Goal: Task Accomplishment & Management: Manage account settings

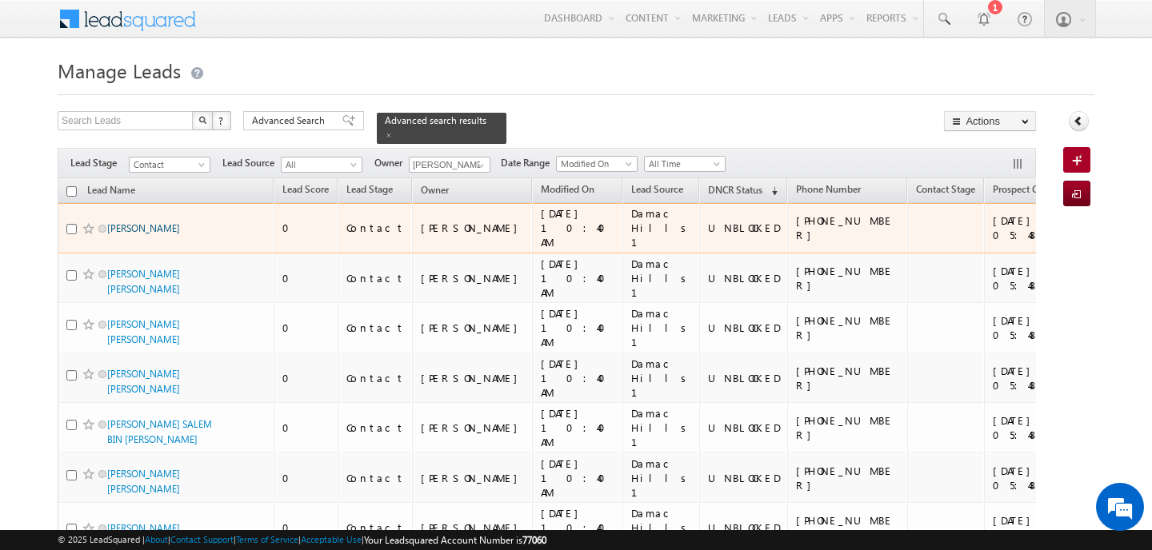
click at [117, 222] on link "NADER THABET" at bounding box center [143, 228] width 73 height 12
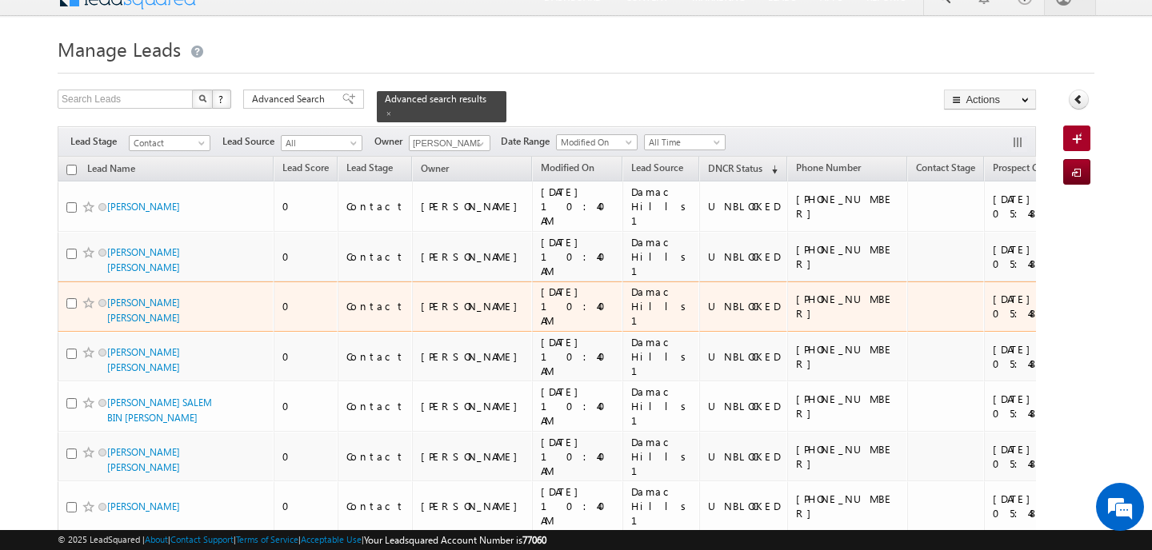
scroll to position [22, 0]
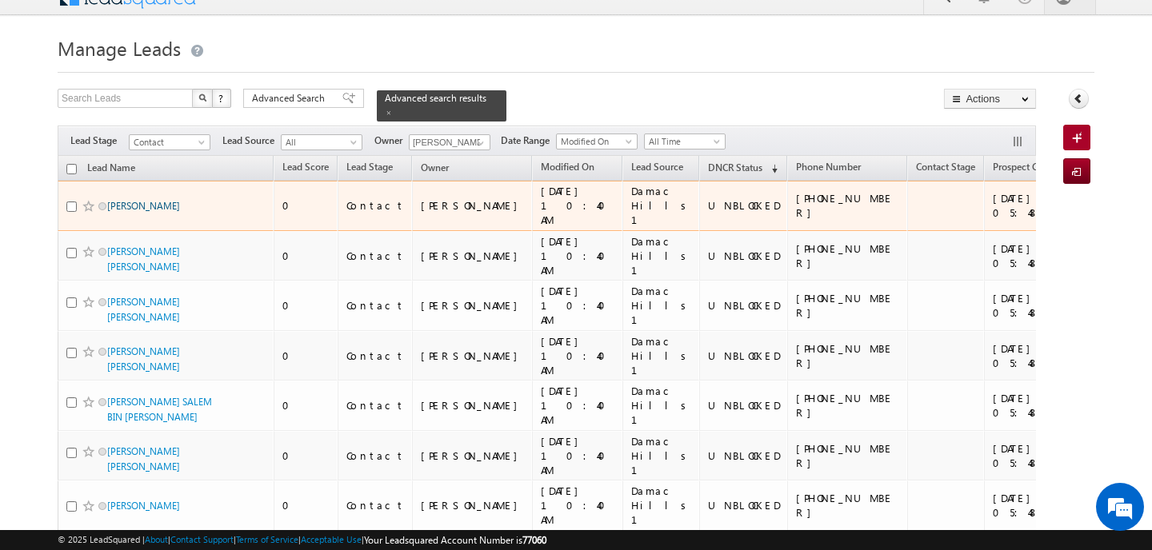
click at [146, 200] on link "[PERSON_NAME]" at bounding box center [143, 206] width 73 height 12
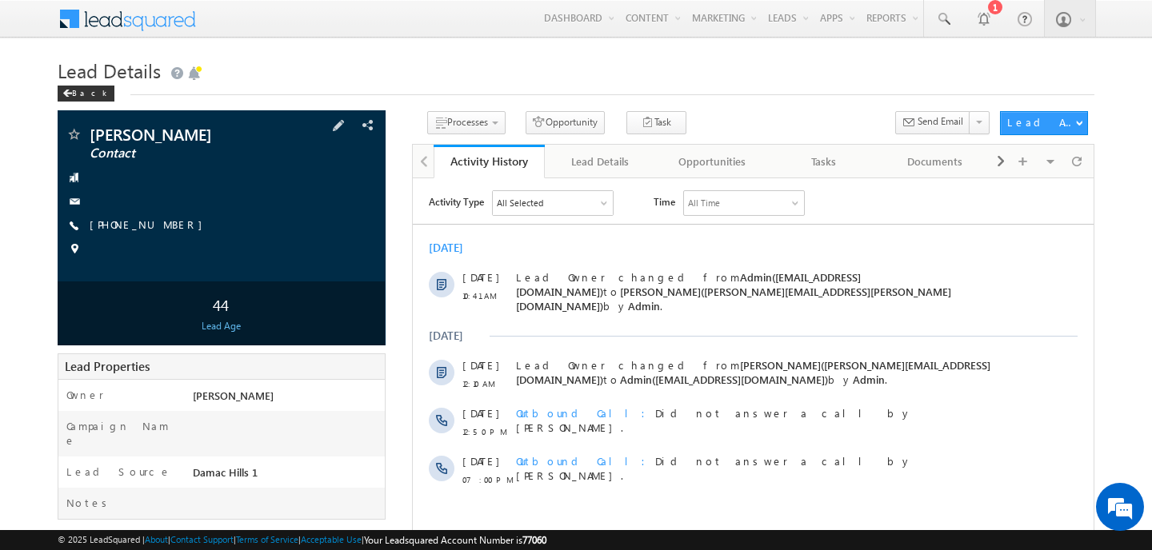
click at [72, 226] on span at bounding box center [74, 226] width 16 height 16
click at [89, 89] on div "Back" at bounding box center [86, 94] width 57 height 16
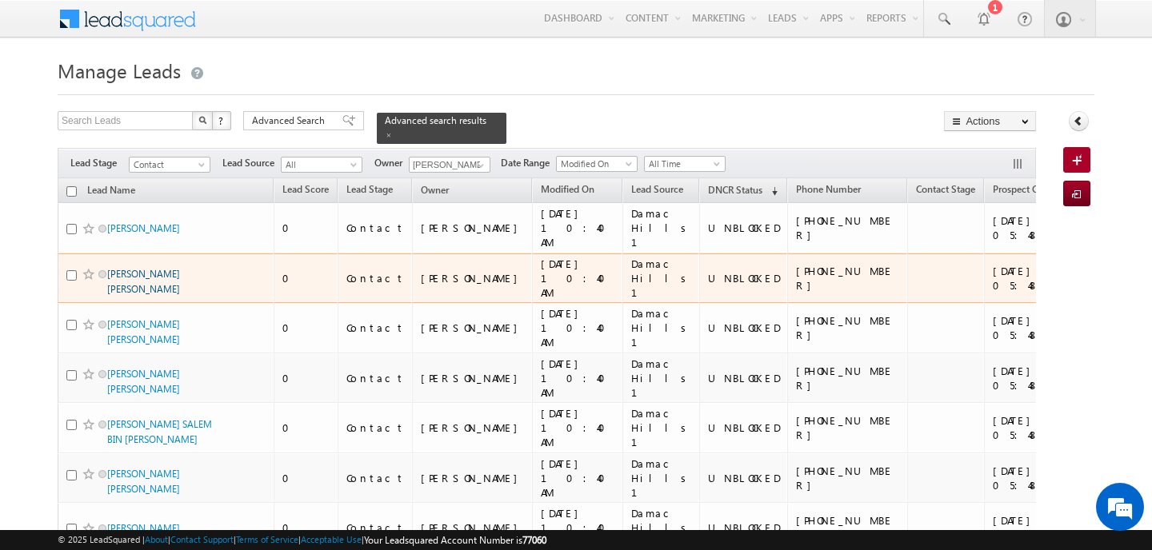
click at [138, 268] on link "[PERSON_NAME] [PERSON_NAME]" at bounding box center [143, 281] width 73 height 27
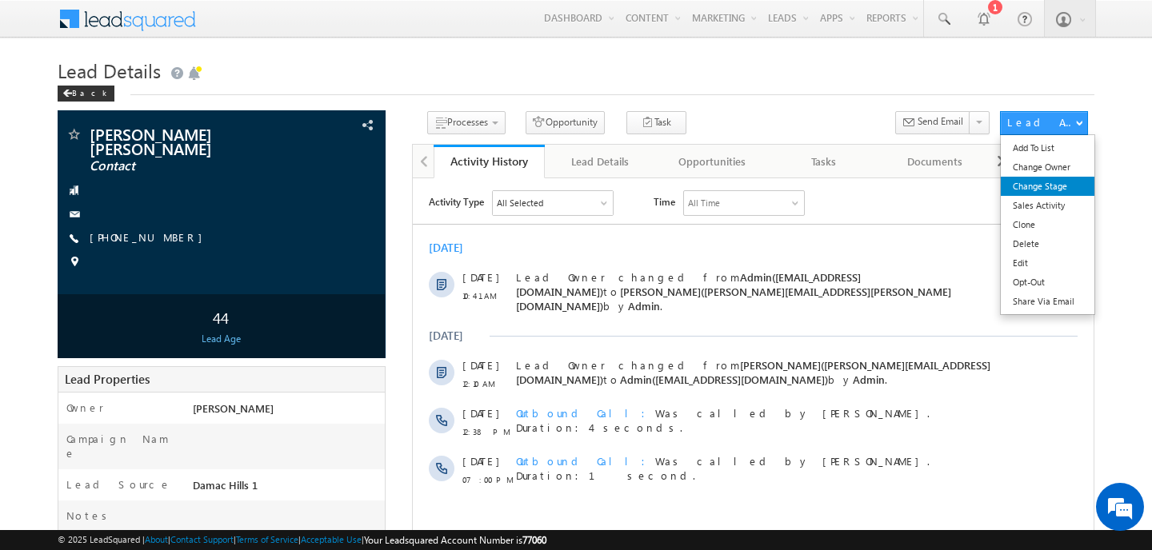
click at [1019, 179] on link "Change Stage" at bounding box center [1048, 186] width 94 height 19
click at [1012, 192] on link "Change Stage" at bounding box center [1048, 186] width 94 height 19
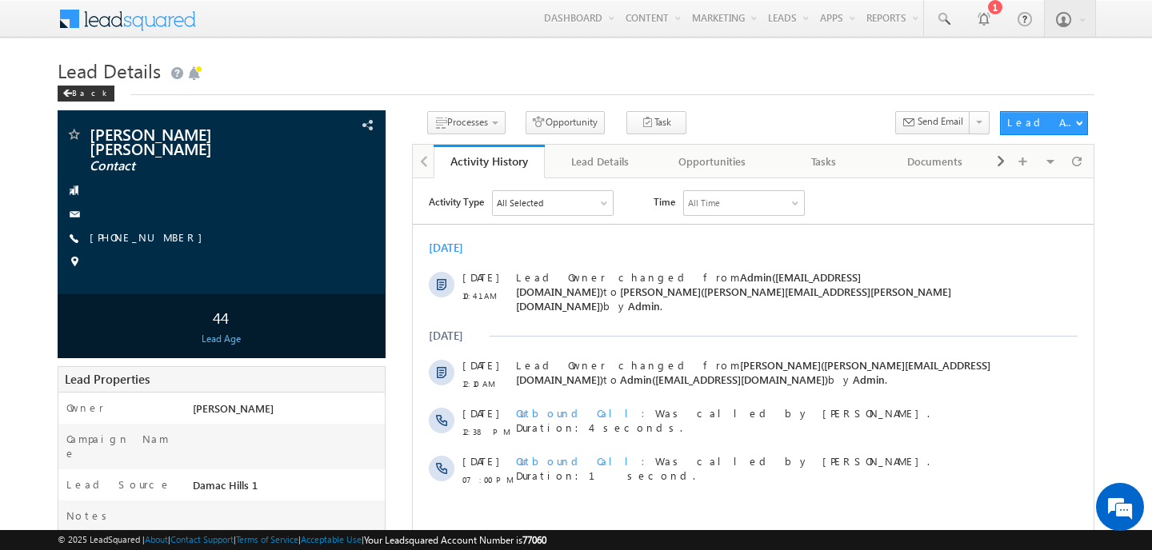
click at [649, 72] on h1 "Lead Details" at bounding box center [576, 69] width 1037 height 31
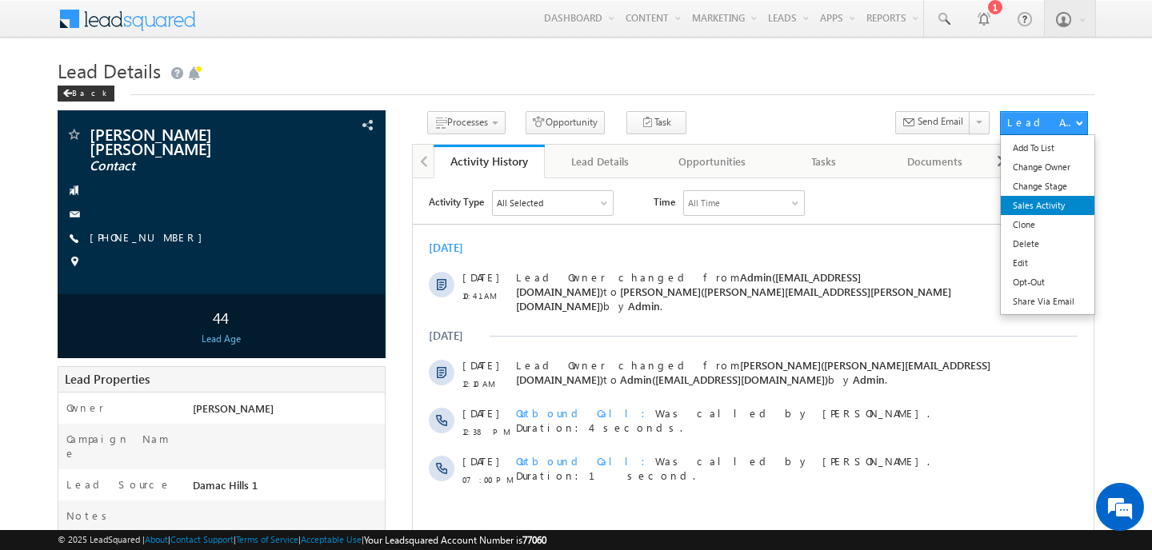
click at [1031, 201] on link "Sales Activity" at bounding box center [1048, 205] width 94 height 19
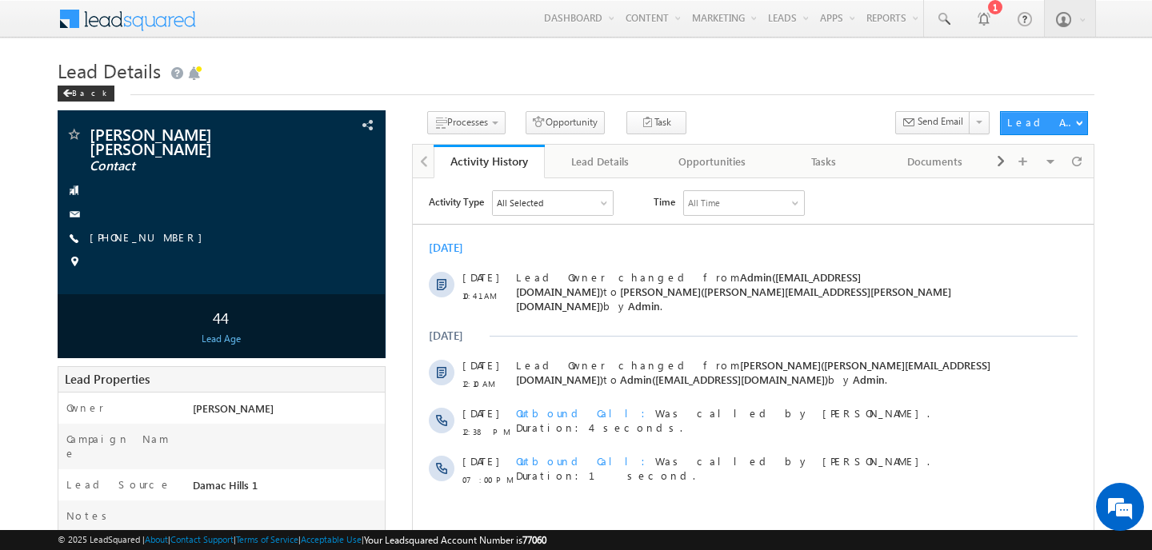
click at [562, 210] on div "All Selected" at bounding box center [553, 202] width 120 height 24
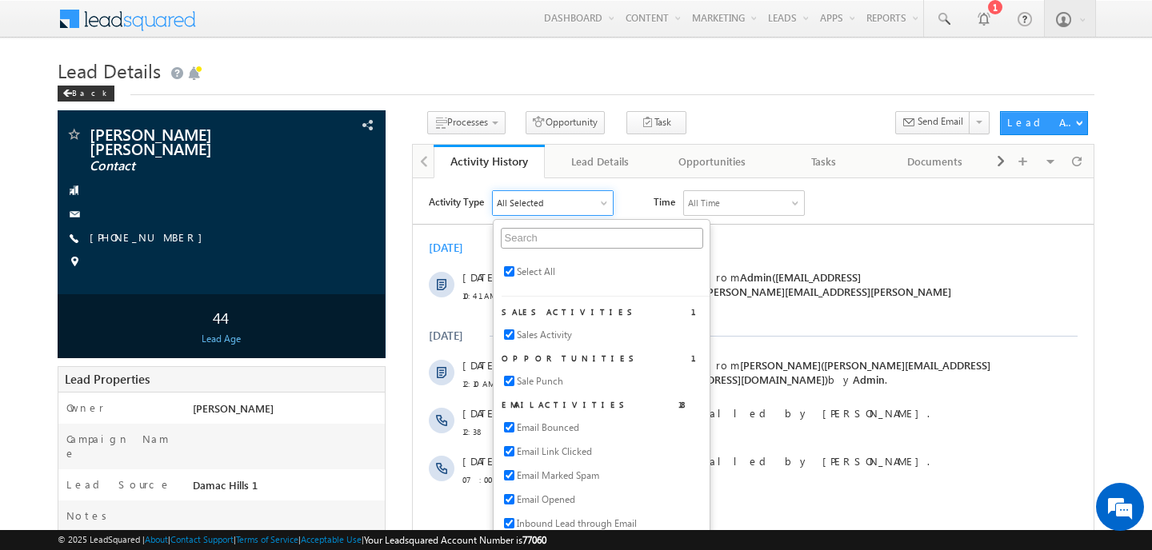
click at [780, 207] on div "All Time" at bounding box center [744, 202] width 120 height 24
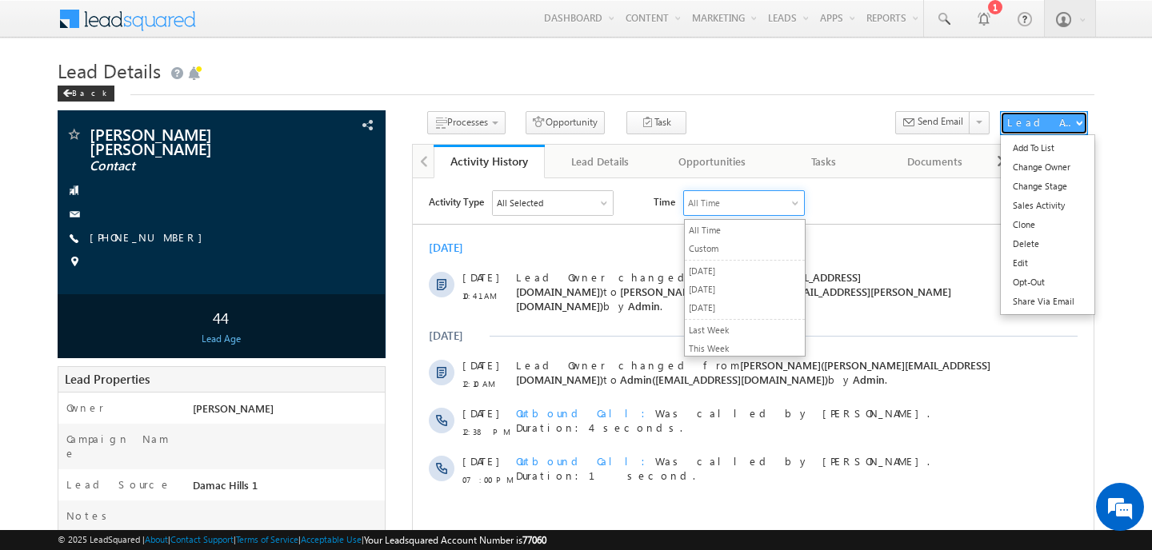
click at [1031, 127] on div "Lead Actions" at bounding box center [1041, 122] width 68 height 14
click at [1053, 194] on link "Change Stage" at bounding box center [1048, 186] width 94 height 19
click at [1044, 209] on link "Sales Activity" at bounding box center [1048, 205] width 94 height 19
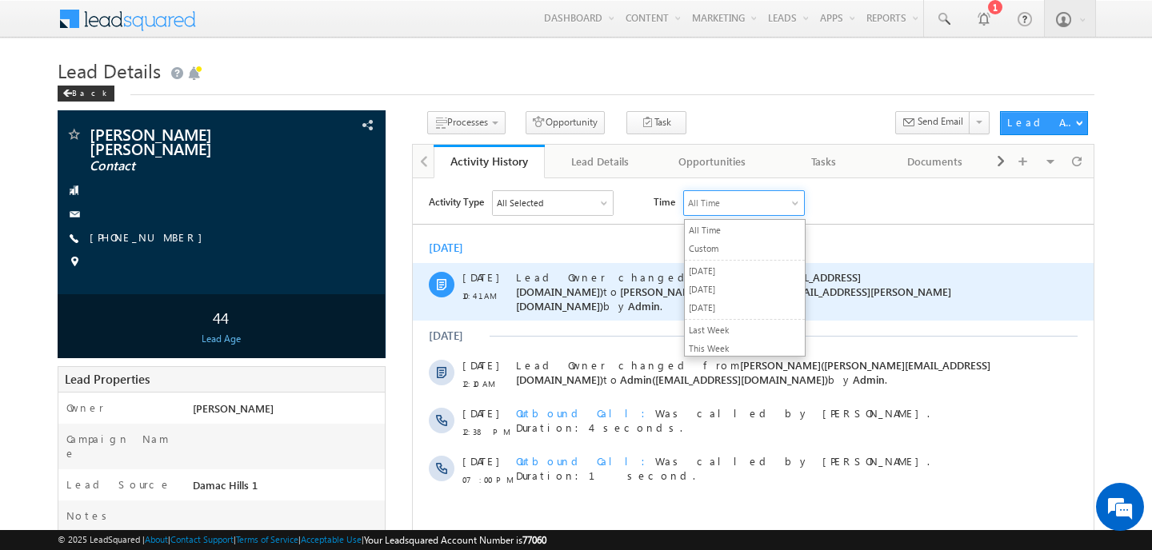
click at [425, 279] on div "02 Sep 10:41 AM Lead Owner changed from Admin(admin+1@indglobal.ae) to Ankit Si…" at bounding box center [753, 291] width 681 height 58
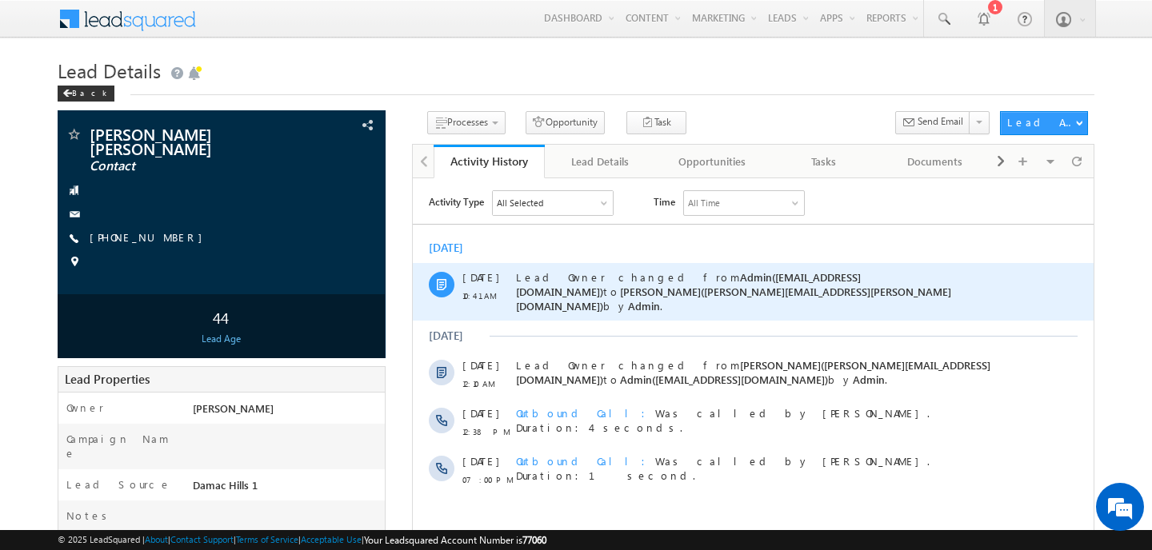
click at [445, 284] on span at bounding box center [442, 284] width 10 height 12
click at [434, 287] on div at bounding box center [442, 284] width 26 height 26
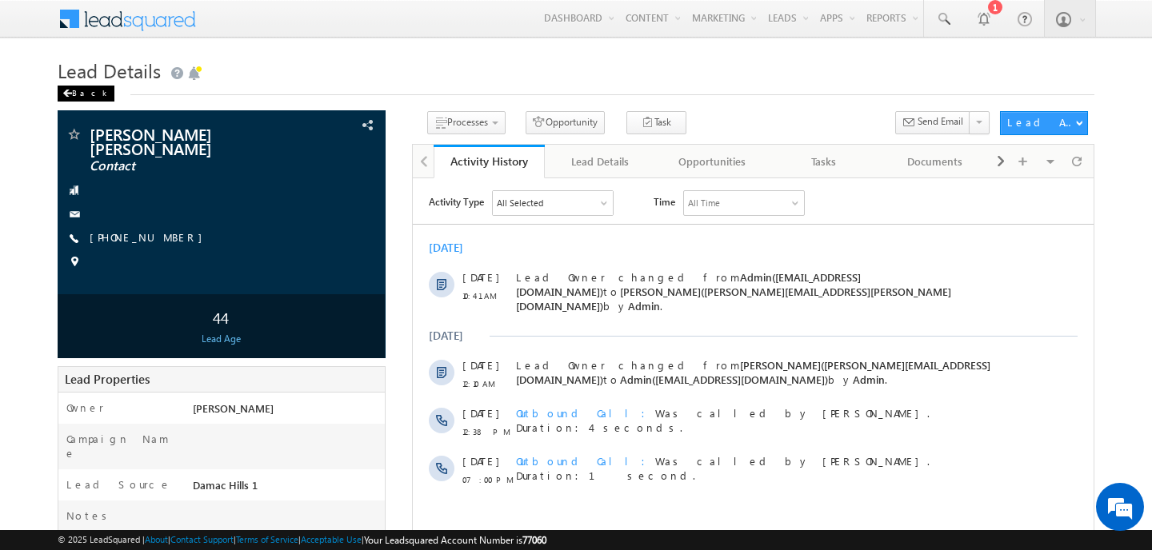
click at [63, 91] on span at bounding box center [67, 94] width 10 height 8
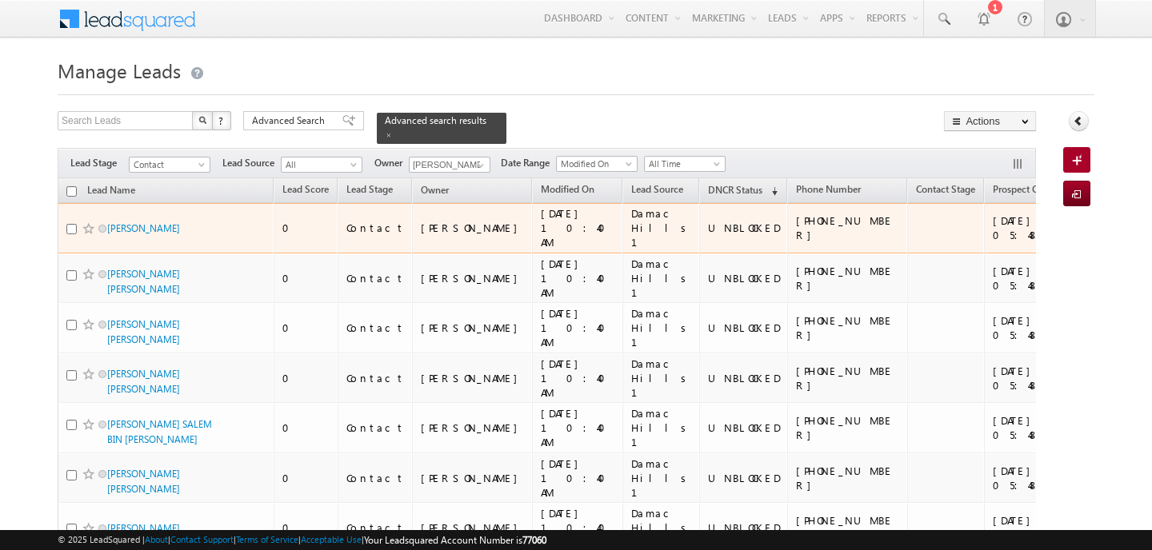
click at [138, 223] on div "NADER THABET" at bounding box center [166, 232] width 200 height 22
click at [152, 222] on link "NADER THABET" at bounding box center [143, 228] width 73 height 12
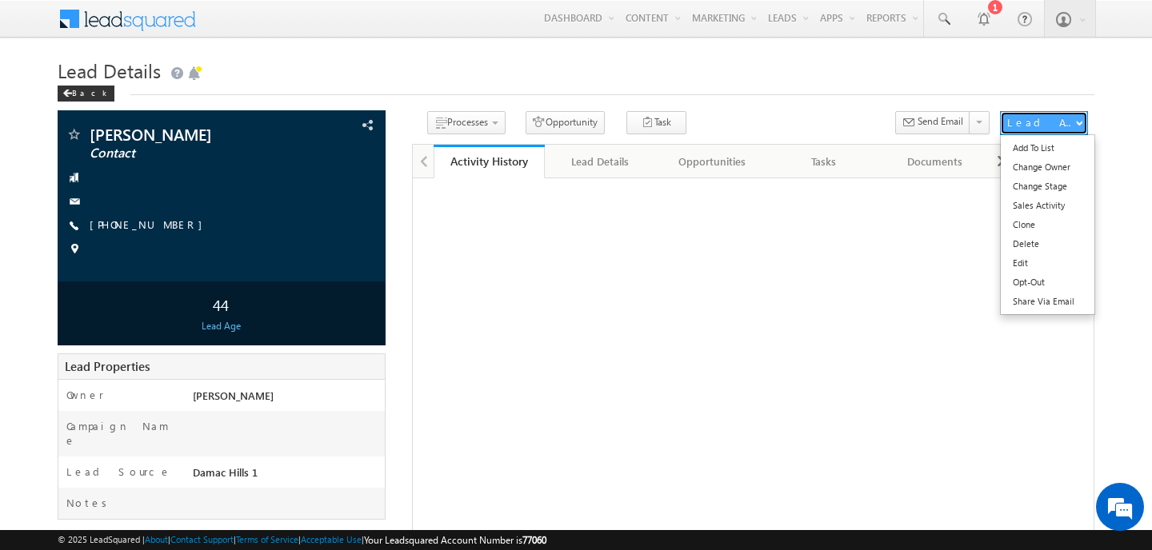
click at [1054, 122] on div "Lead Actions" at bounding box center [1041, 122] width 68 height 14
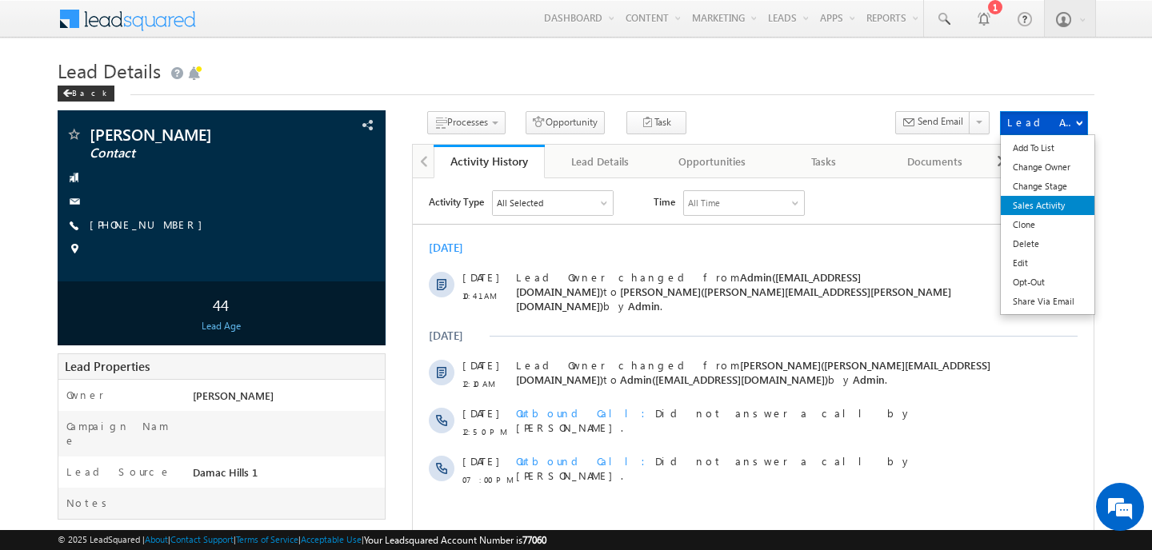
click at [1051, 210] on link "Sales Activity" at bounding box center [1048, 205] width 94 height 19
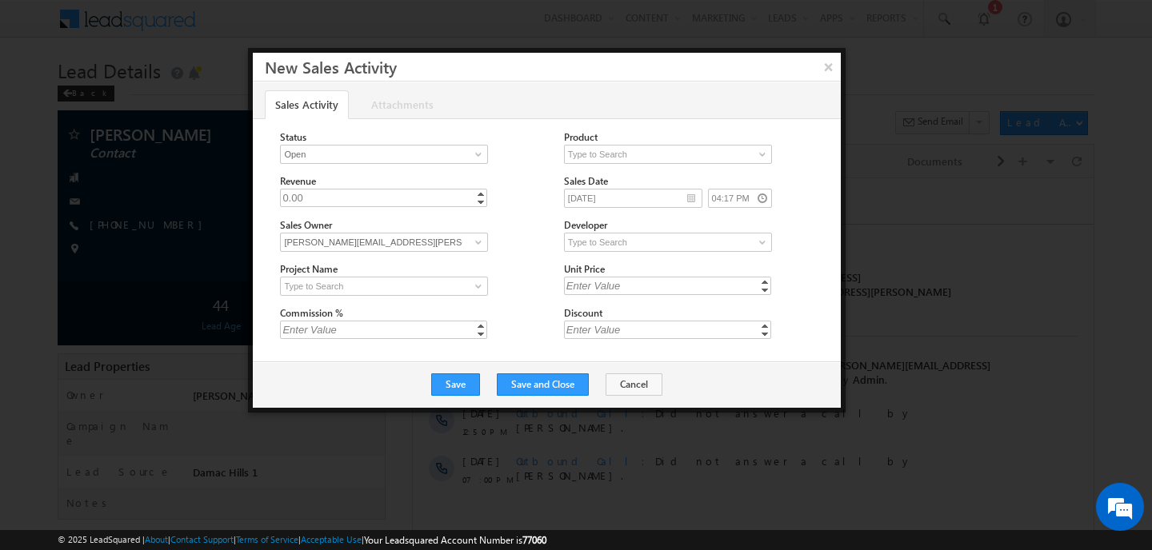
click at [823, 82] on div "Sales Activity Attachments Status Open Won Lost Open Product Revenue 0.00 0" at bounding box center [547, 222] width 588 height 280
click at [835, 67] on button "×" at bounding box center [828, 67] width 26 height 28
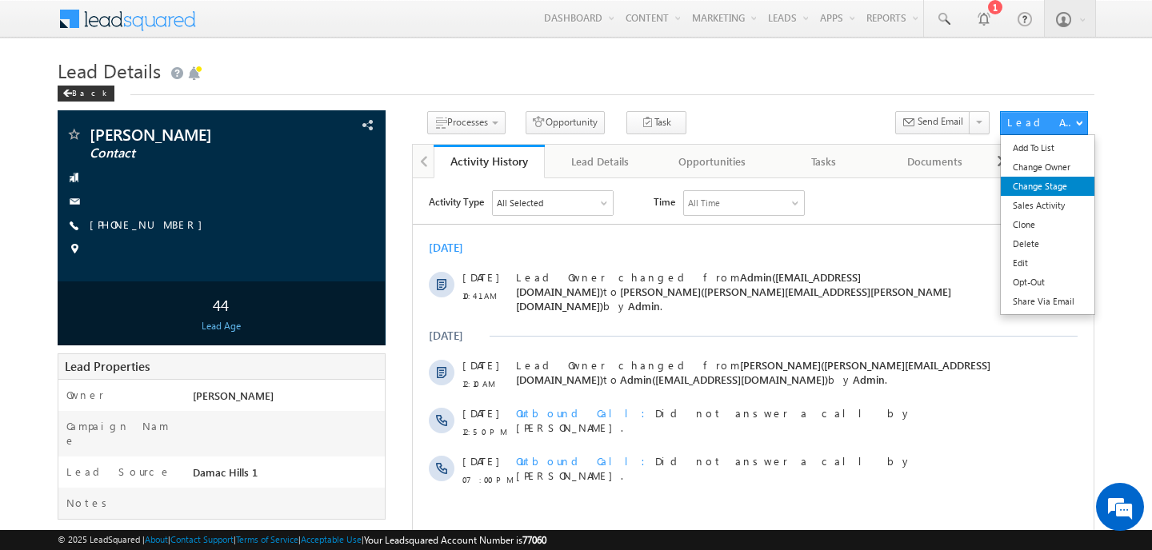
click at [1047, 190] on link "Change Stage" at bounding box center [1048, 186] width 94 height 19
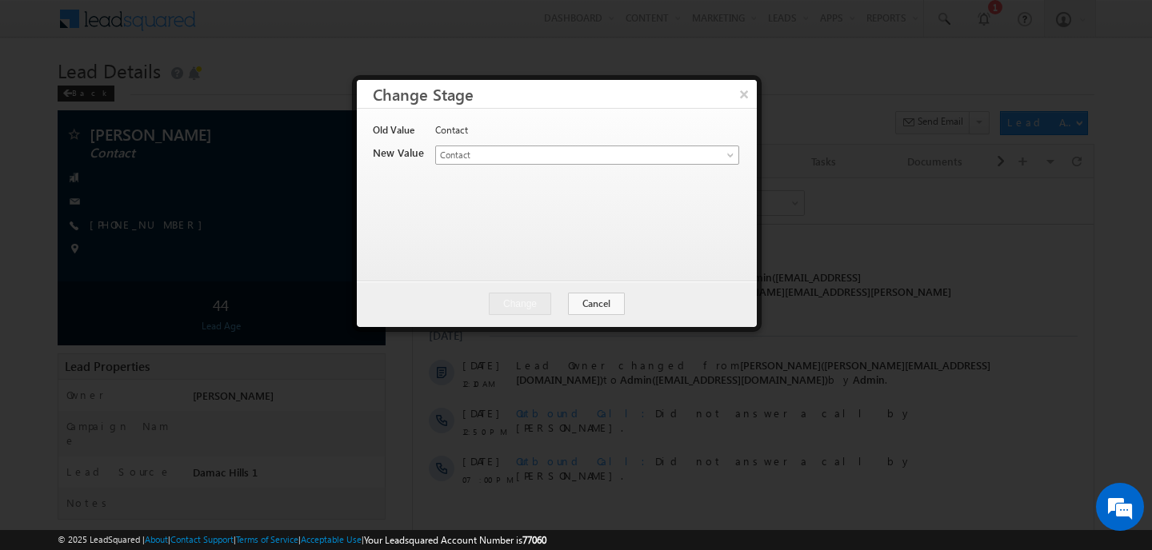
click at [563, 149] on span "Contact" at bounding box center [561, 155] width 250 height 14
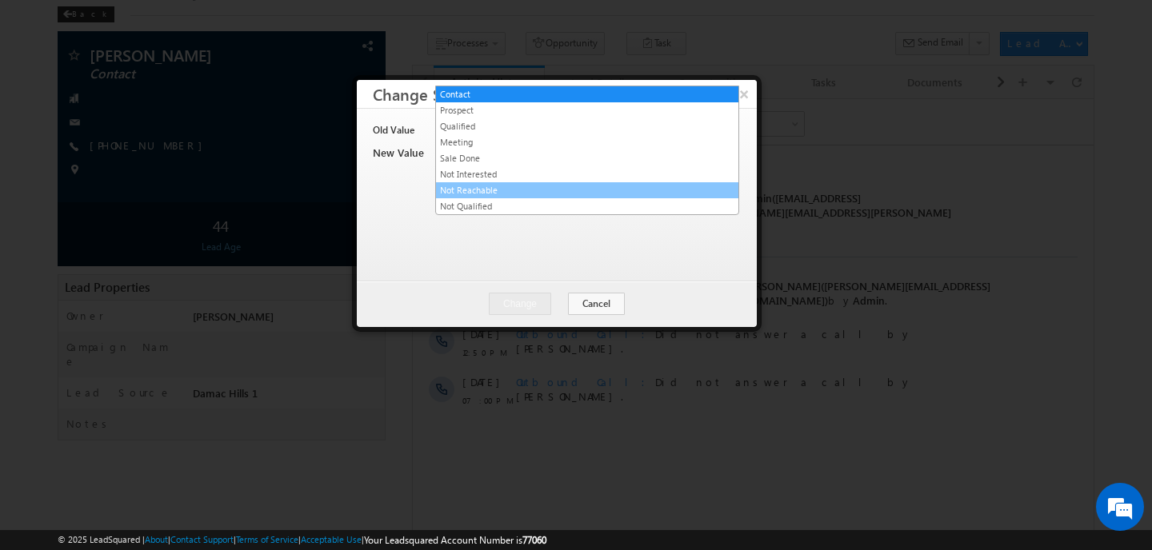
scroll to position [82, 0]
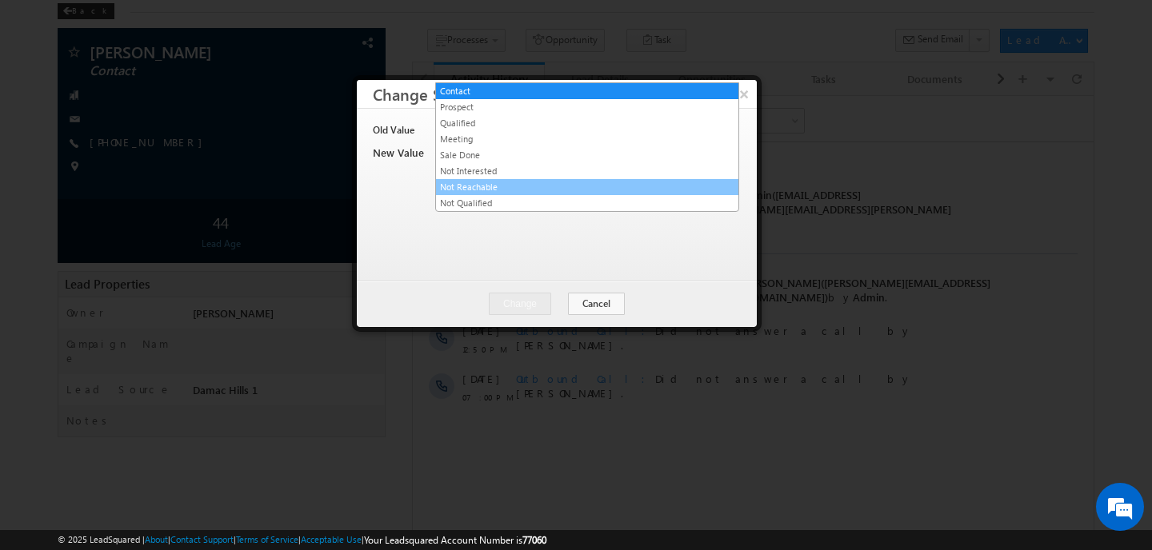
click at [501, 190] on link "Not Reachable" at bounding box center [587, 187] width 302 height 14
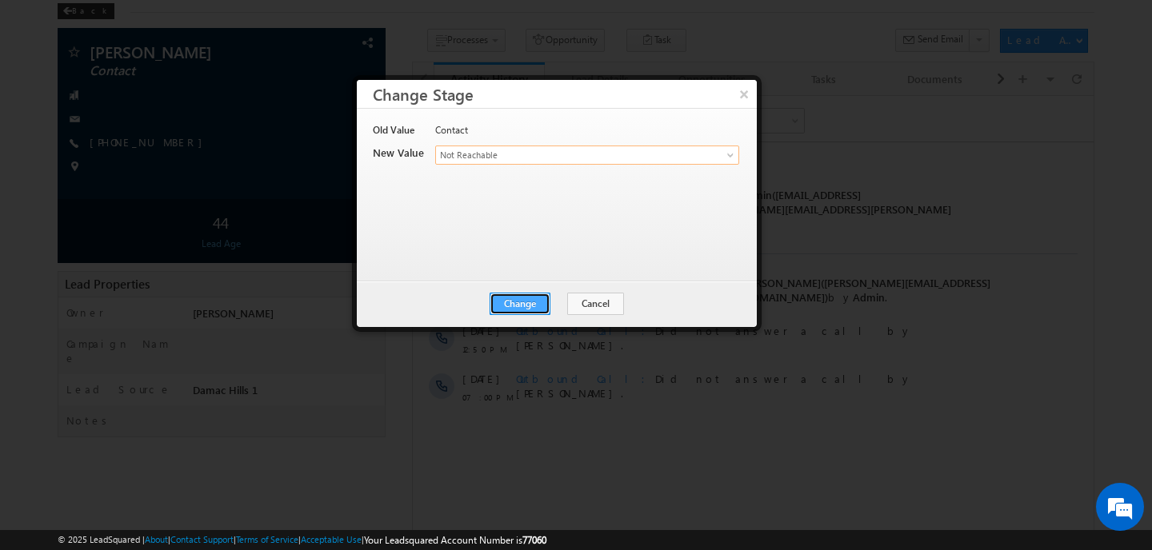
click at [550, 306] on button "Change" at bounding box center [520, 304] width 61 height 22
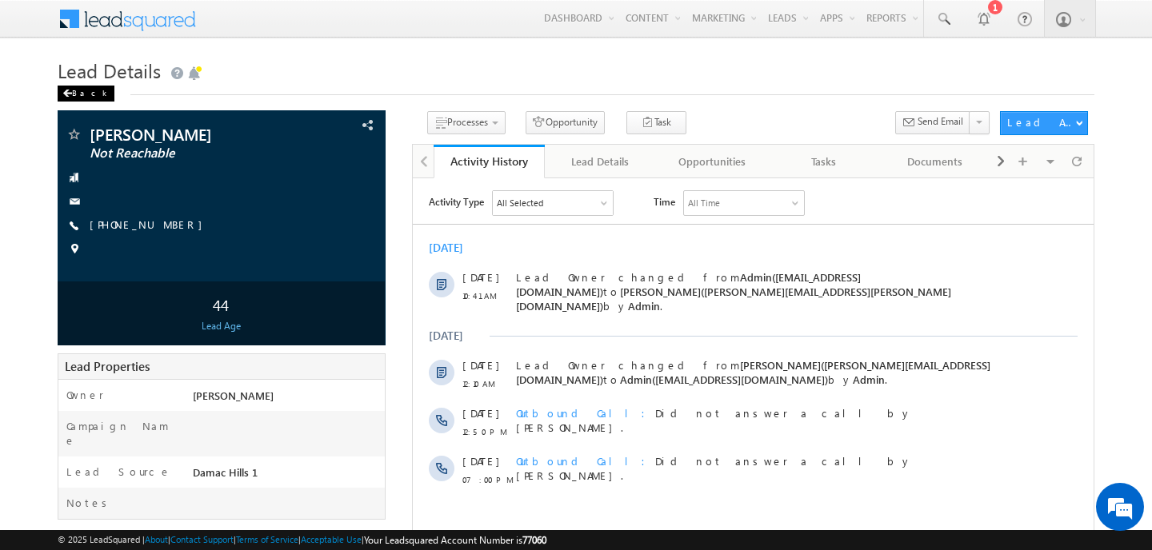
click at [75, 94] on div "Back" at bounding box center [86, 94] width 57 height 16
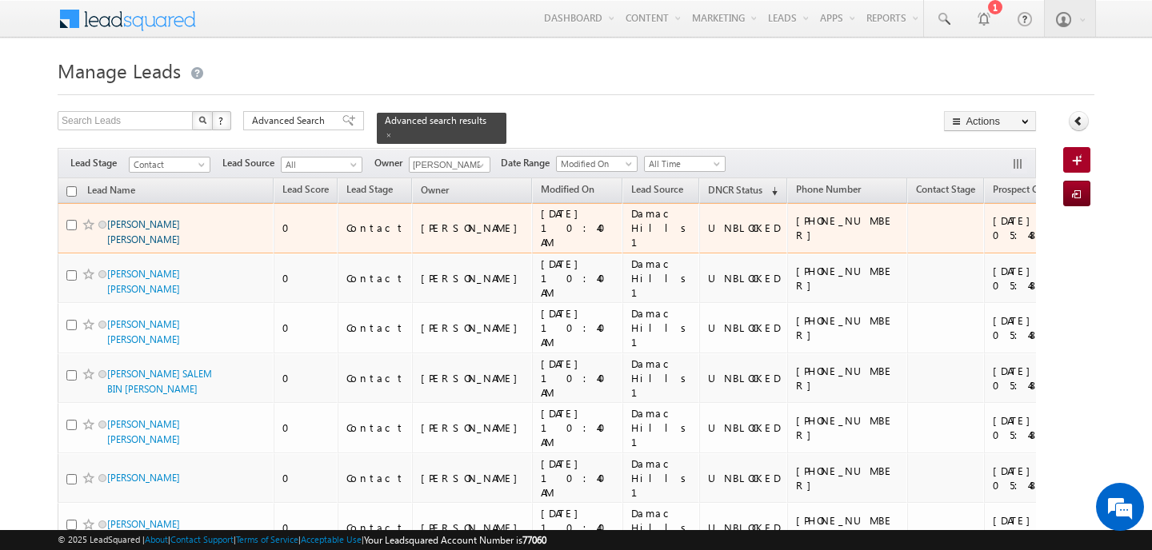
click at [145, 218] on link "HOURIA SAYED ABDULQADER KOUIDER" at bounding box center [143, 231] width 73 height 27
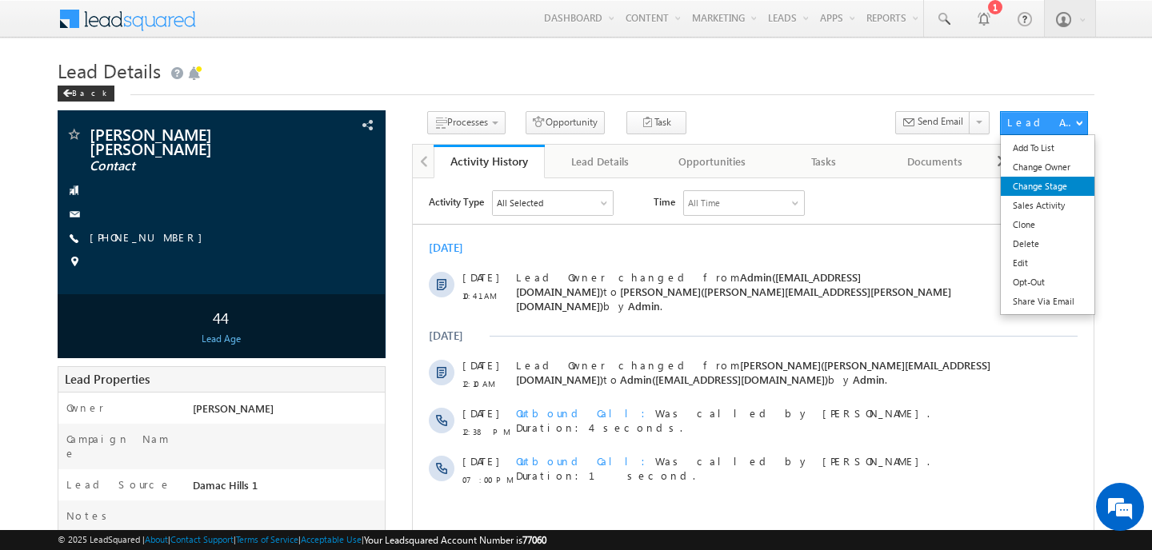
click at [1034, 194] on link "Change Stage" at bounding box center [1048, 186] width 94 height 19
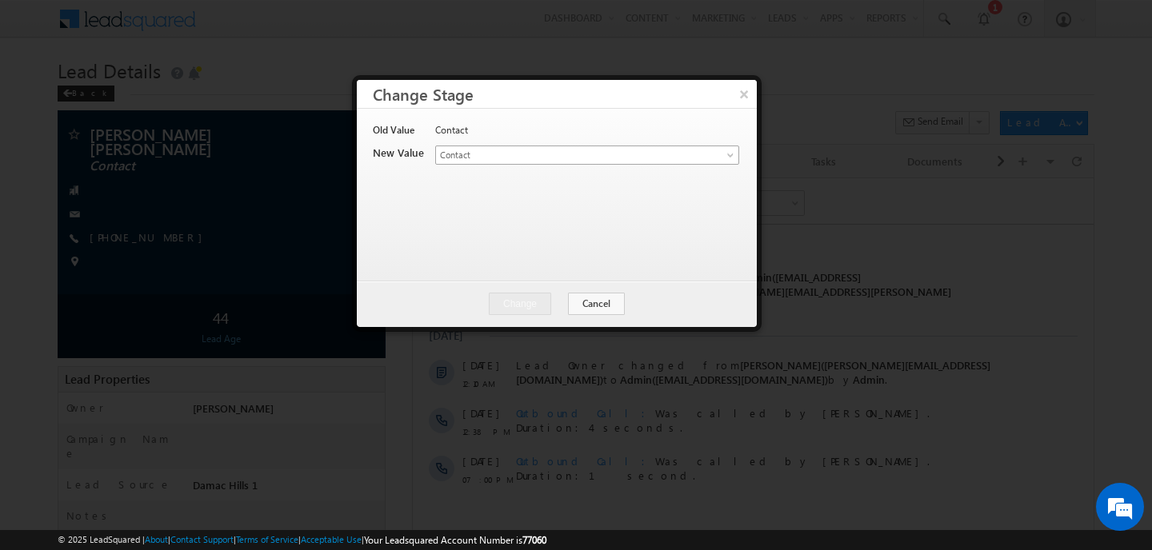
click at [524, 161] on span "Contact" at bounding box center [561, 155] width 250 height 14
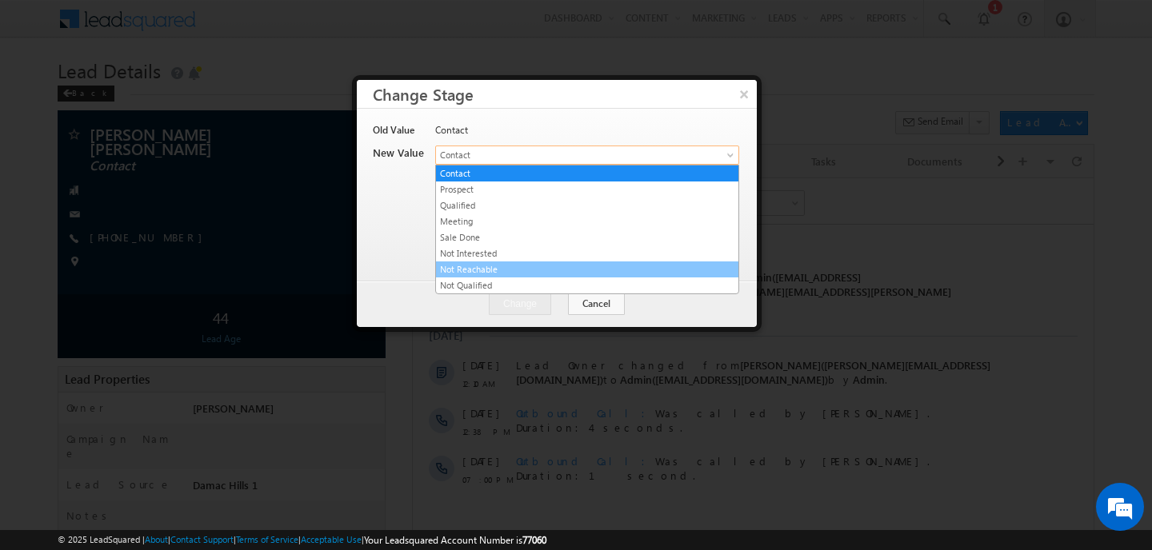
click at [482, 268] on link "Not Reachable" at bounding box center [587, 269] width 302 height 14
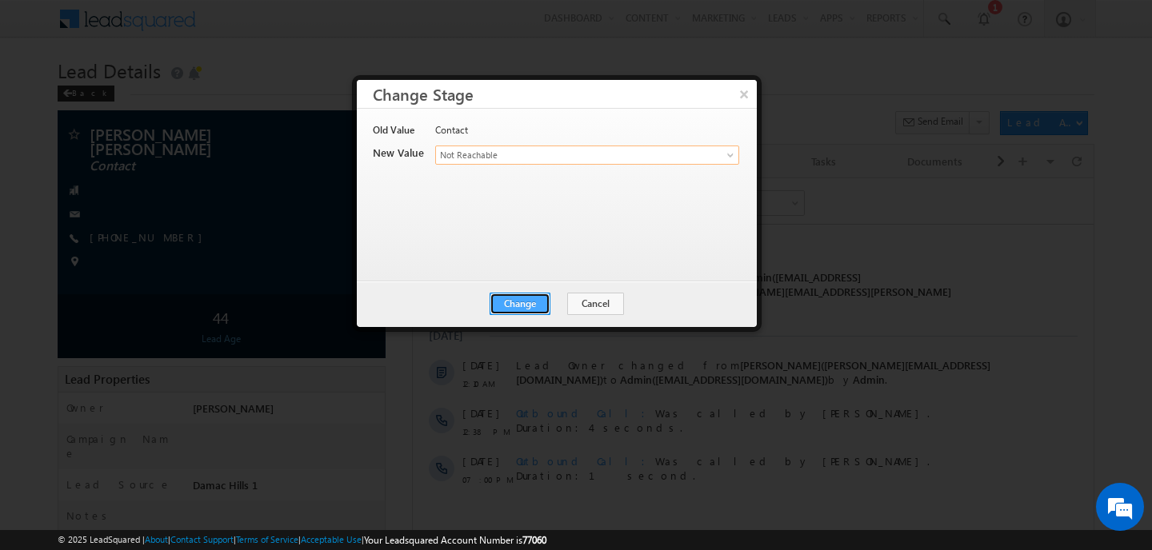
click at [526, 309] on button "Change" at bounding box center [520, 304] width 61 height 22
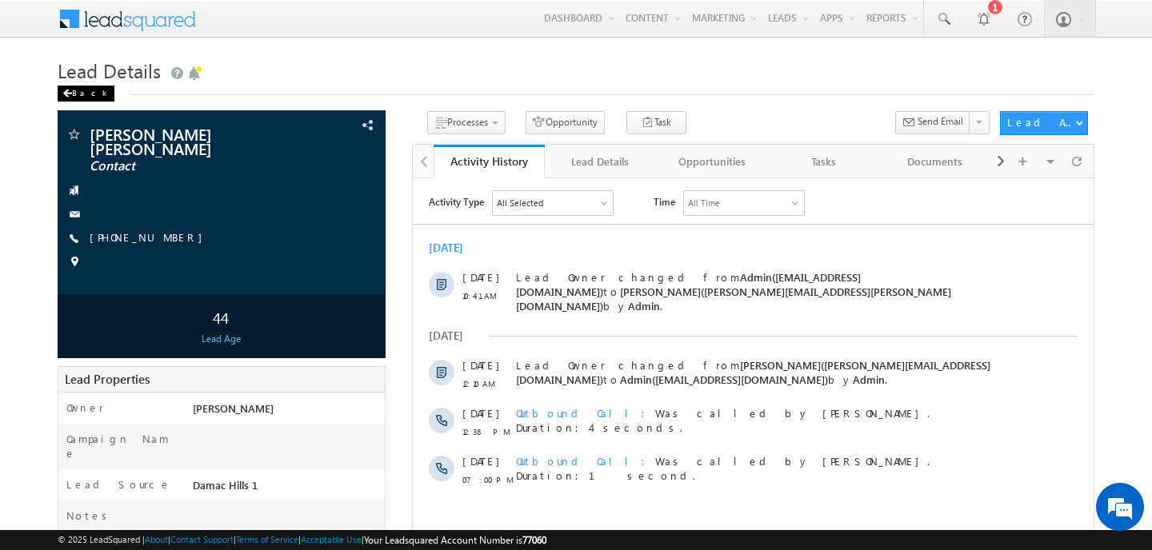
click at [73, 98] on div "Back" at bounding box center [86, 94] width 57 height 16
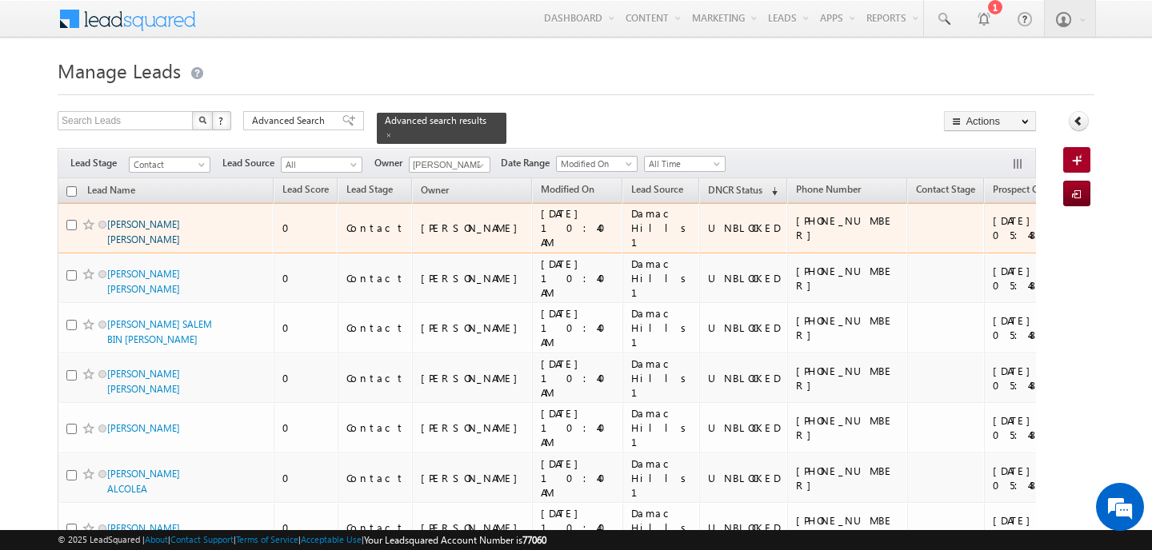
click at [141, 229] on link "MOHAMMAD ABDULRAHMAN BAYDOUN" at bounding box center [143, 231] width 73 height 27
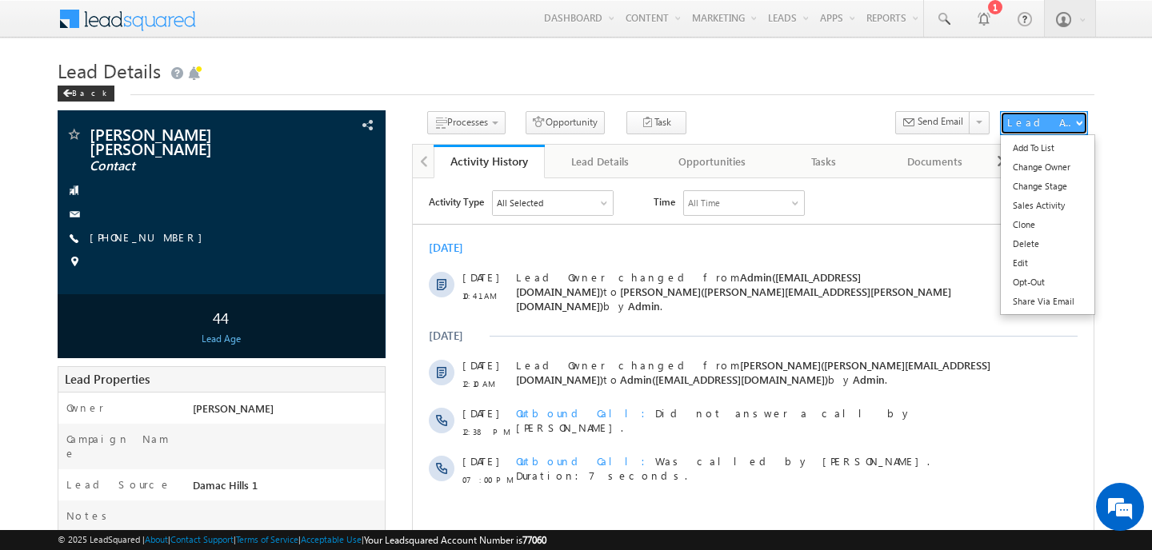
click at [1049, 130] on div "Lead Actions" at bounding box center [1041, 122] width 68 height 14
click at [1030, 181] on link "Change Stage" at bounding box center [1048, 186] width 94 height 19
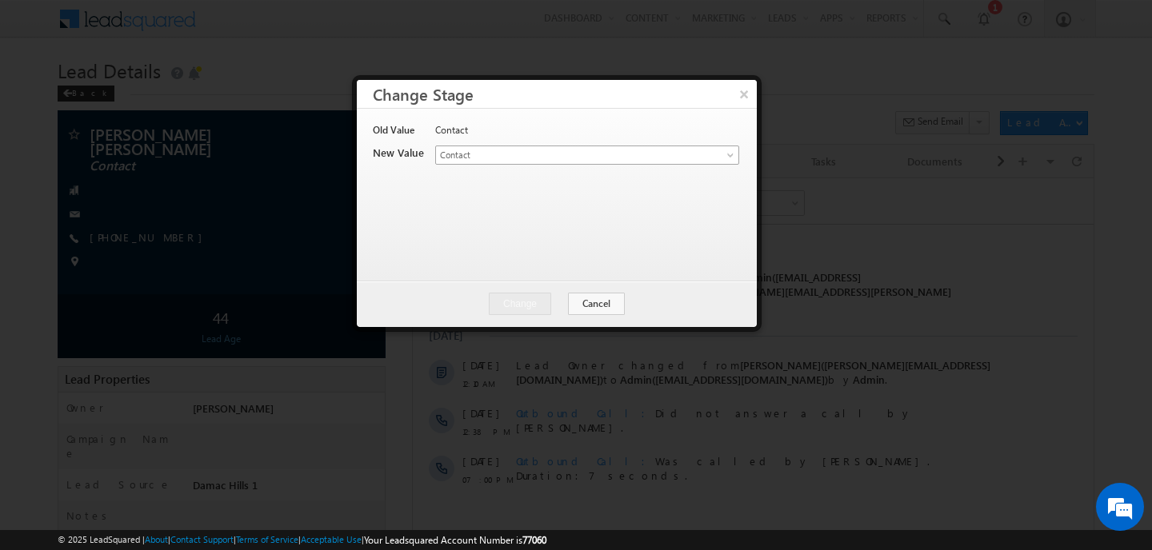
click at [486, 164] on body "Menu [PERSON_NAME] [PERSON_NAME] .sing h@ind globa [DOMAIN_NAME] obal. Settings" at bounding box center [576, 413] width 1152 height 826
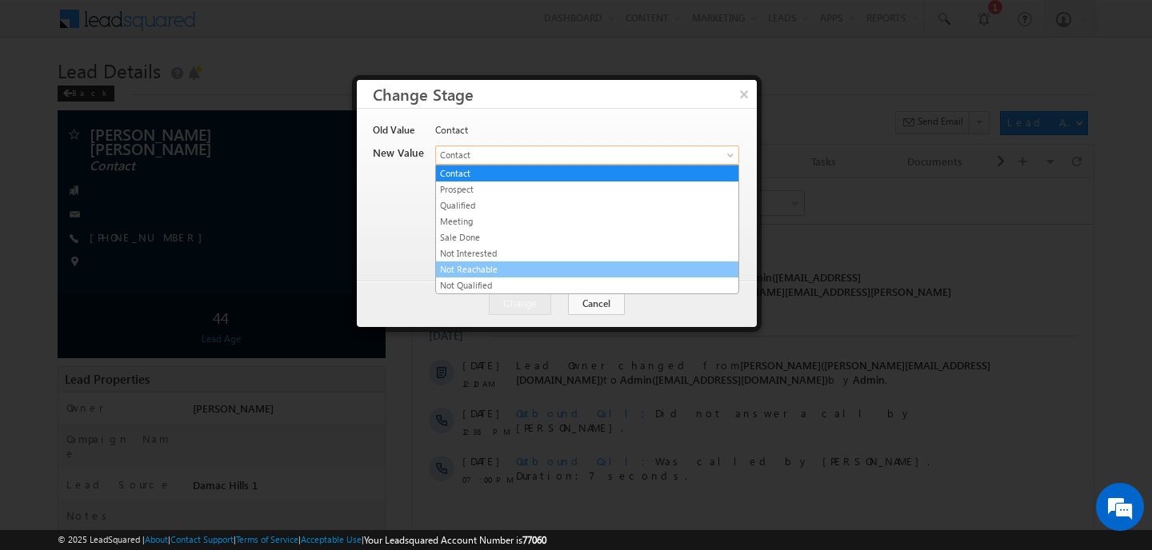
click at [456, 266] on link "Not Reachable" at bounding box center [587, 269] width 302 height 14
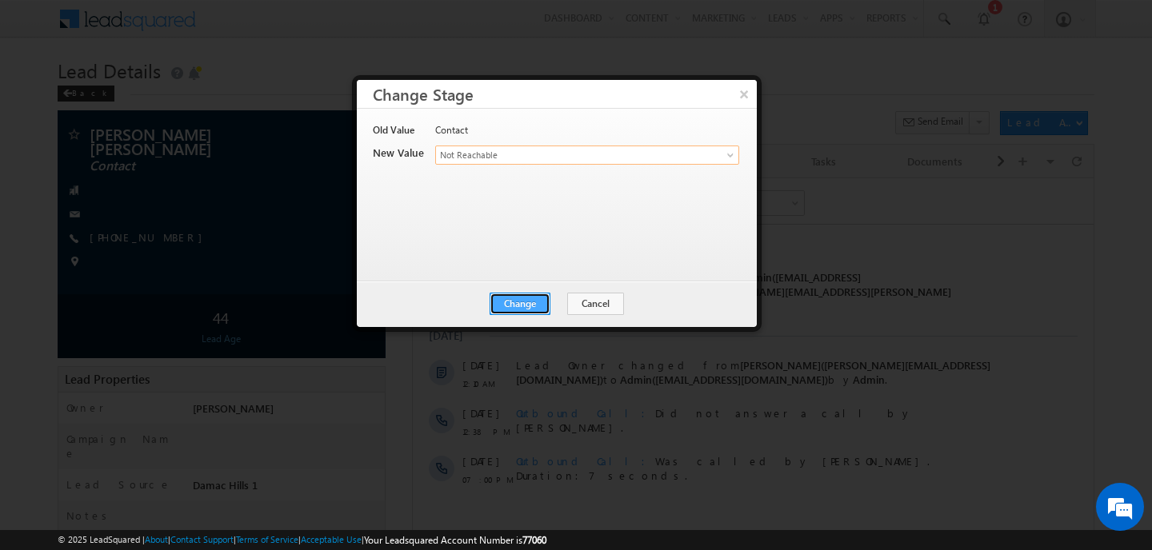
click at [523, 306] on button "Change" at bounding box center [520, 304] width 61 height 22
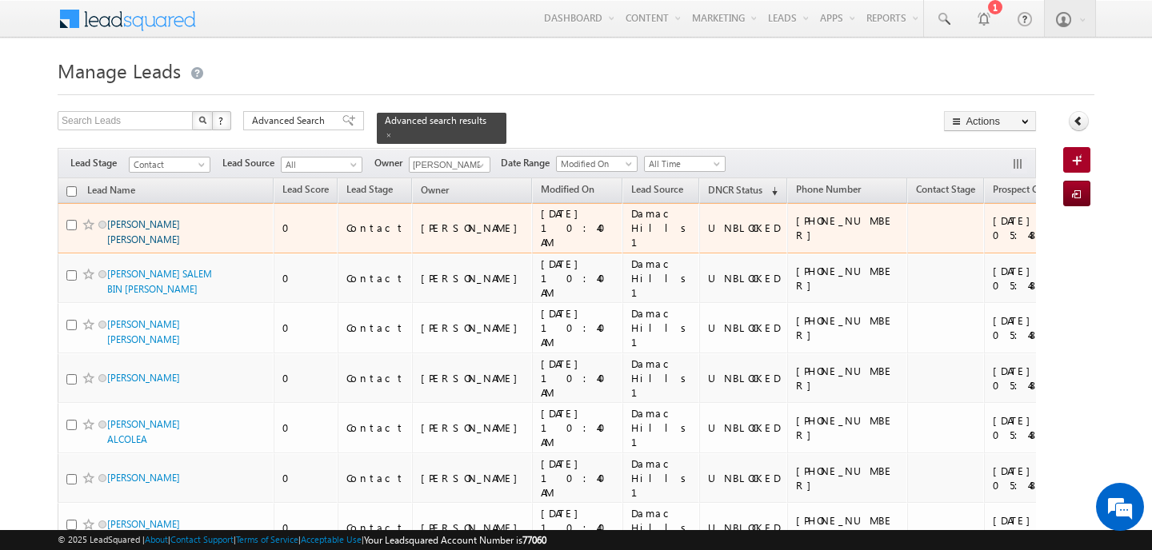
click at [150, 218] on link "VIJAY HIROO ADVANI" at bounding box center [143, 231] width 73 height 27
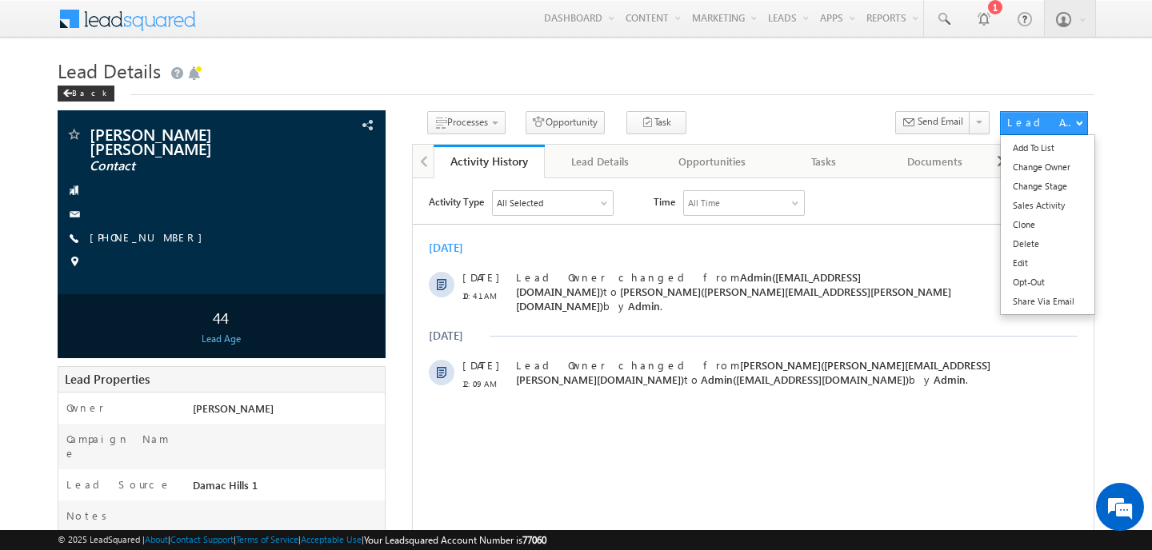
click at [1040, 134] on ul "Add To List Change Owner Change Stage Sales Activity Clone Delete Edit Opt-Out …" at bounding box center [1047, 224] width 95 height 181
click at [1047, 185] on link "Change Stage" at bounding box center [1048, 186] width 94 height 19
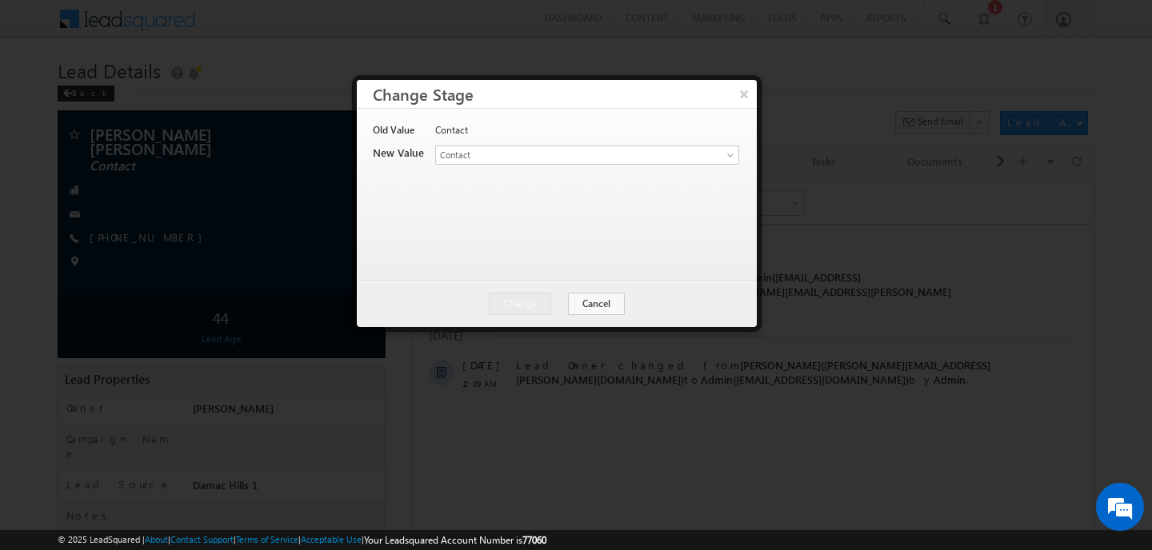
click at [498, 139] on div "Contact" at bounding box center [586, 134] width 302 height 22
click at [470, 162] on link "Contact" at bounding box center [587, 155] width 304 height 19
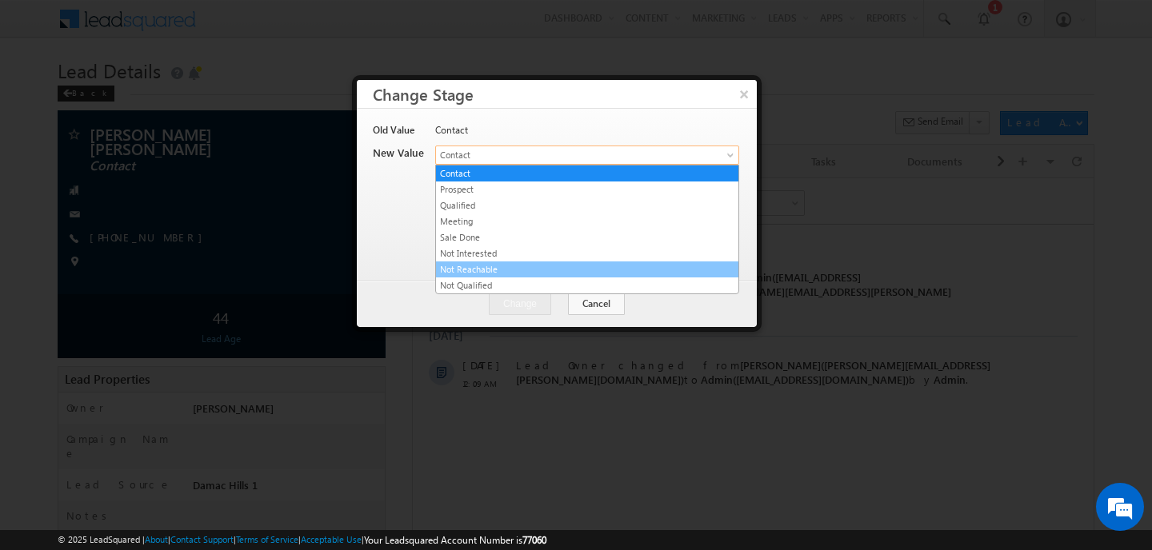
click at [483, 266] on link "Not Reachable" at bounding box center [587, 269] width 302 height 14
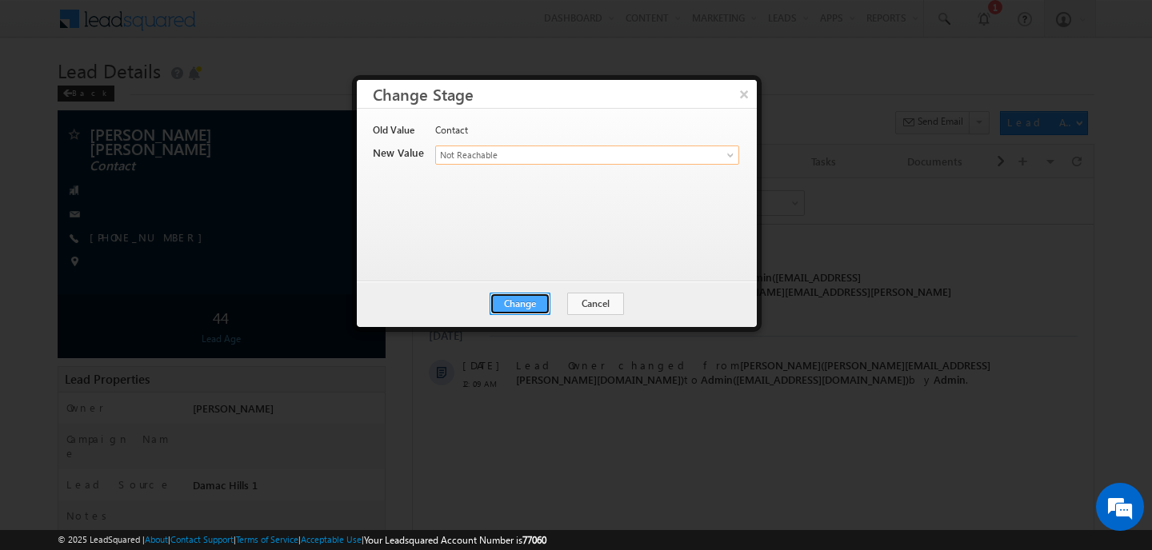
click at [523, 306] on button "Change" at bounding box center [520, 304] width 61 height 22
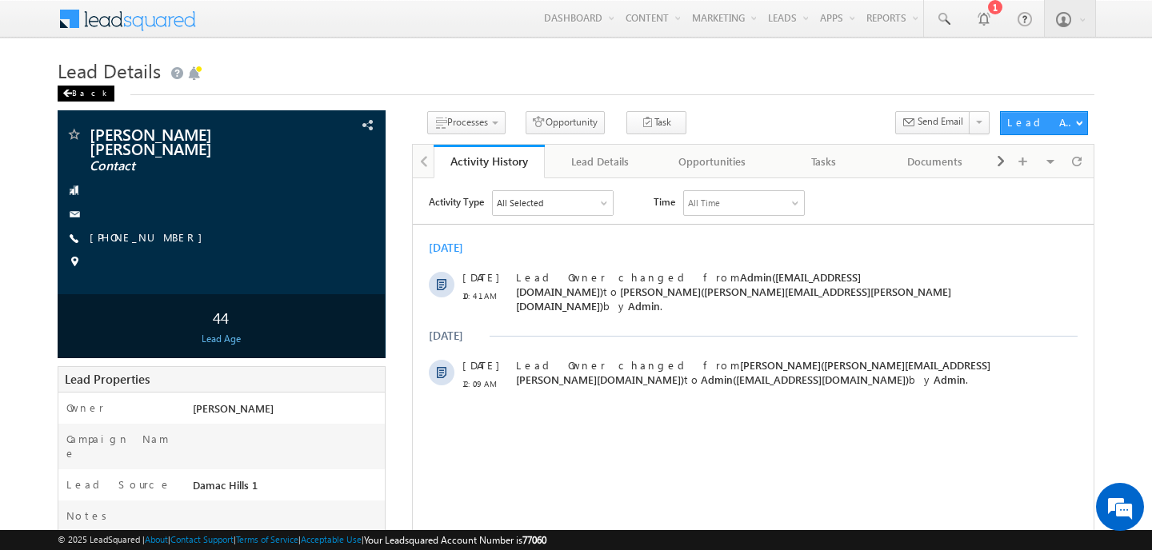
click at [65, 95] on span at bounding box center [67, 94] width 10 height 8
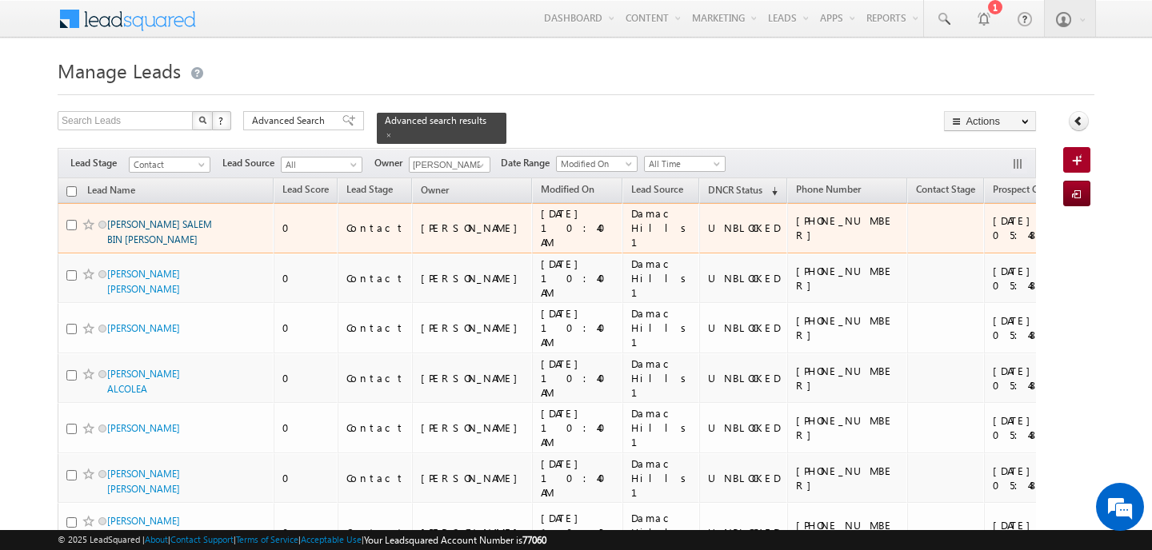
click at [146, 224] on link "ABDULAZIZ ABDULLA SALEM BIN AFIF" at bounding box center [159, 231] width 105 height 27
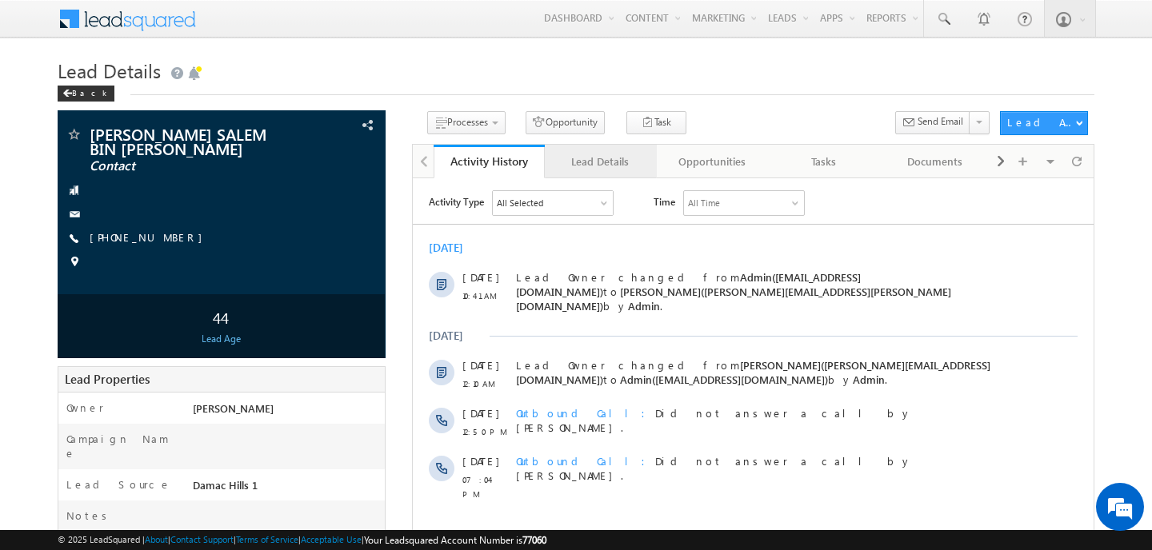
click at [560, 172] on link "Lead Details" at bounding box center [601, 162] width 112 height 34
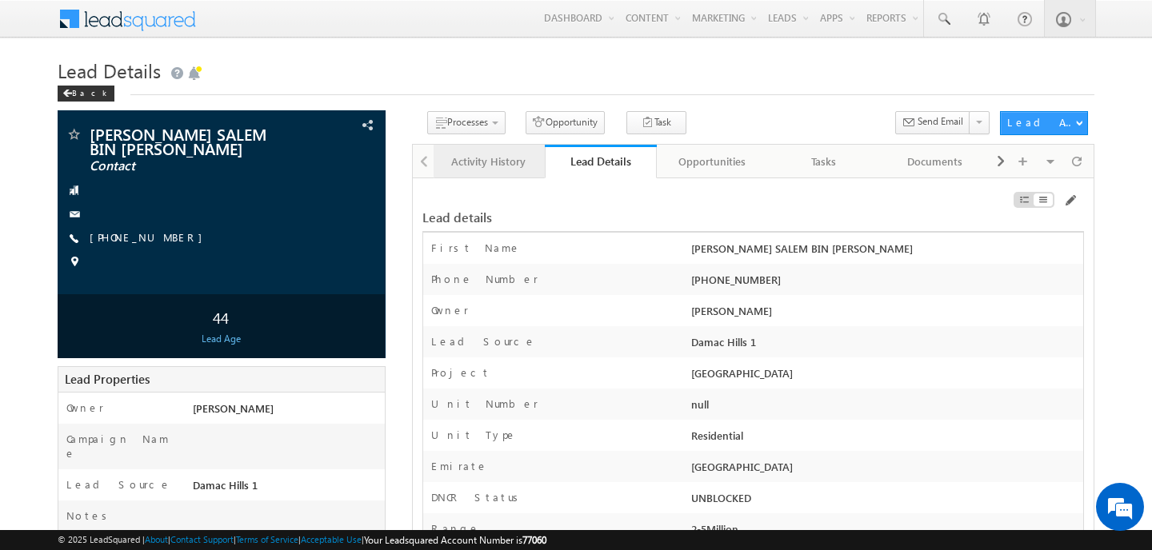
click at [482, 167] on div "Activity History" at bounding box center [488, 161] width 85 height 19
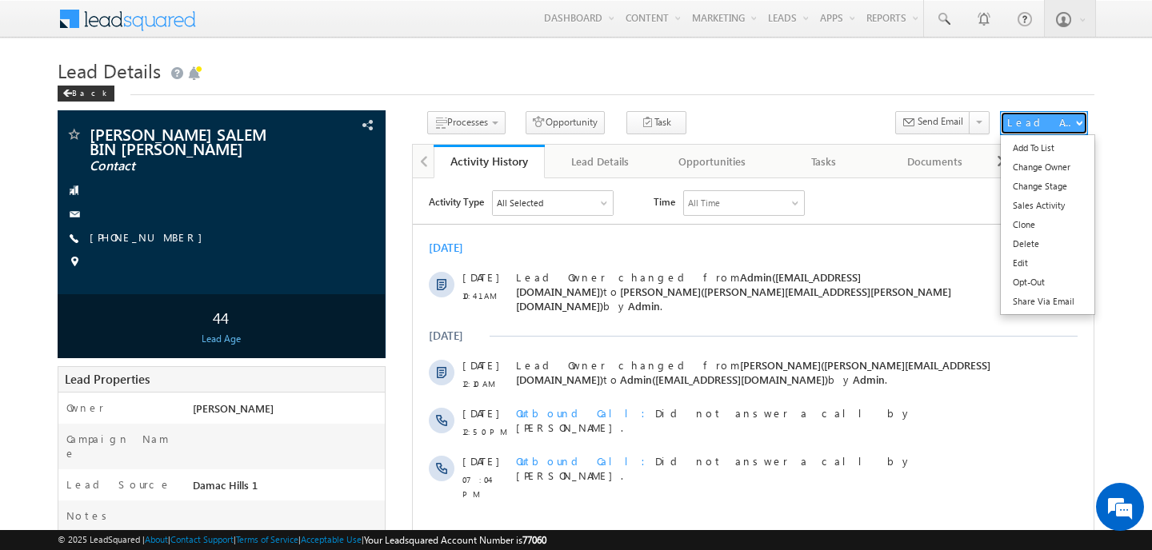
click at [1038, 113] on button "Lead Actions" at bounding box center [1044, 123] width 88 height 24
click at [1038, 190] on link "Change Stage" at bounding box center [1048, 186] width 94 height 19
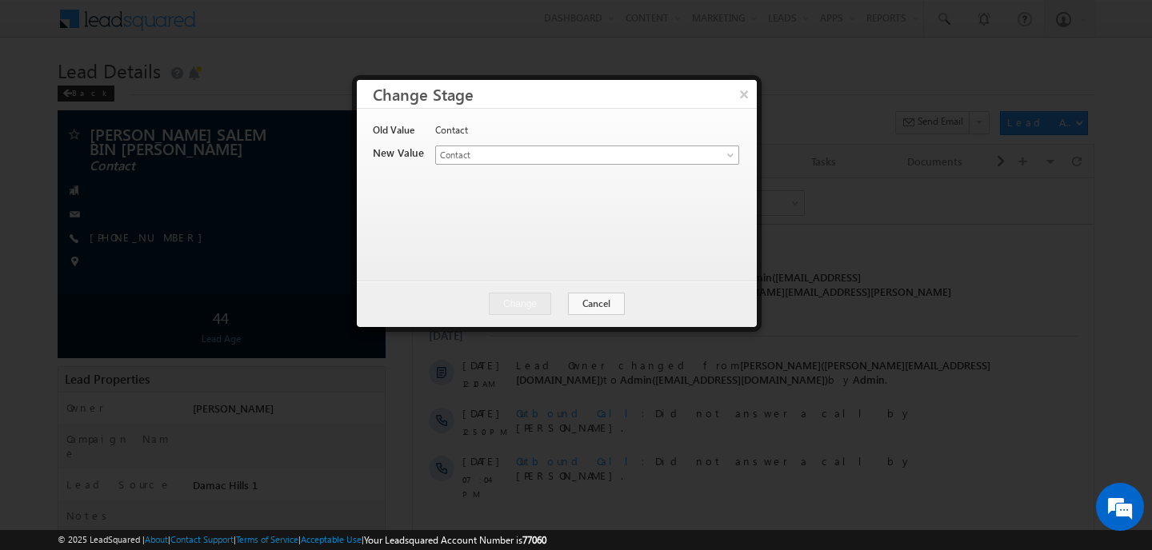
click at [674, 162] on link "Contact" at bounding box center [587, 155] width 304 height 19
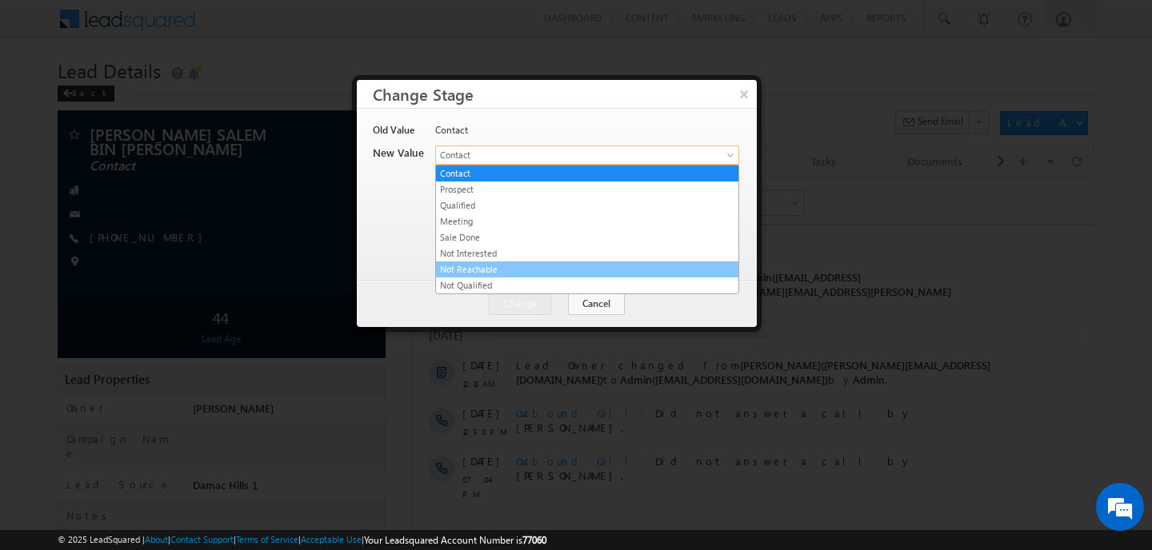
click at [491, 270] on link "Not Reachable" at bounding box center [587, 269] width 302 height 14
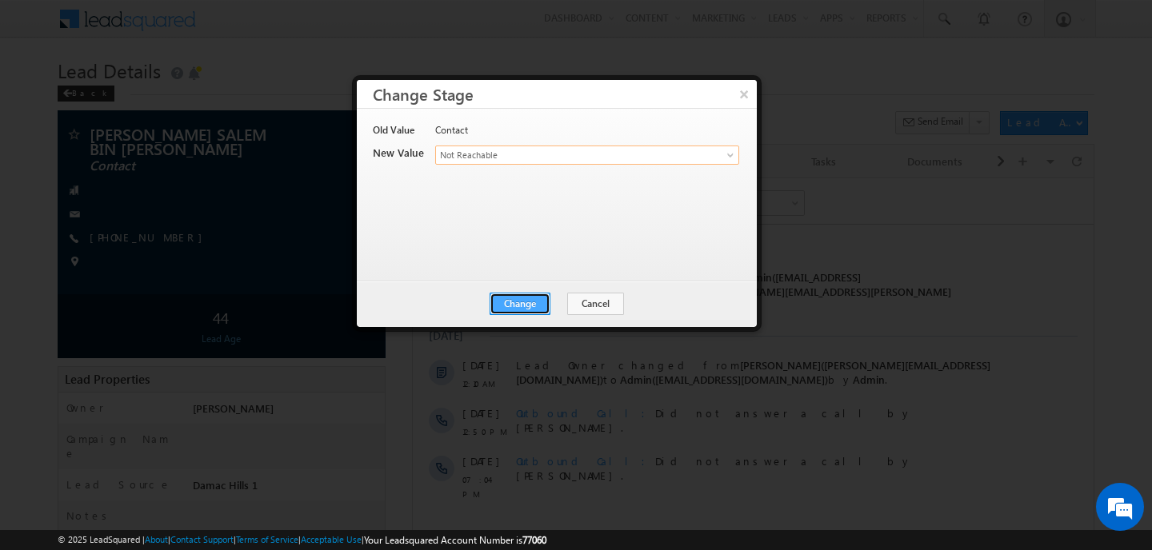
click at [518, 307] on button "Change" at bounding box center [520, 304] width 61 height 22
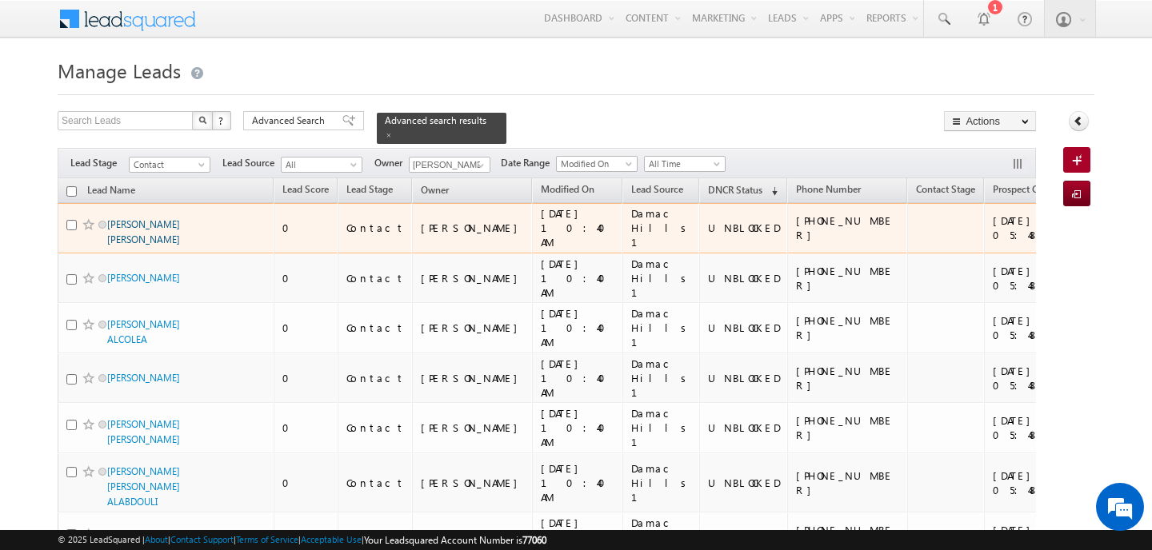
click at [158, 218] on link "SANDESH GOPAL POTKAR" at bounding box center [143, 231] width 73 height 27
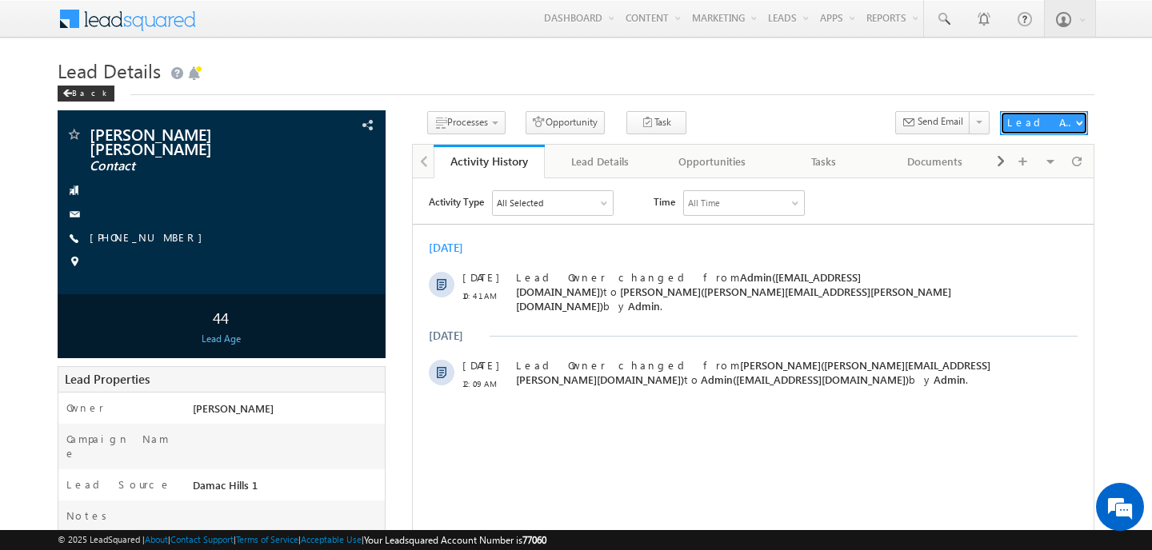
click at [1049, 127] on div "Lead Actions" at bounding box center [1041, 122] width 68 height 14
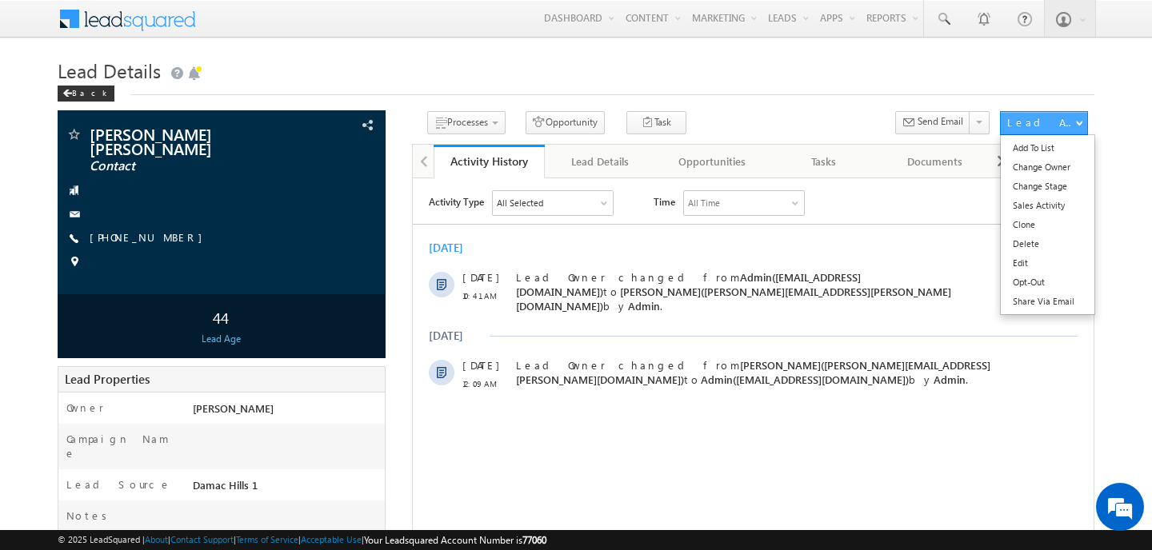
click at [1053, 121] on div "Lead Actions" at bounding box center [1041, 122] width 68 height 14
click at [1018, 191] on link "Change Stage" at bounding box center [1048, 186] width 94 height 19
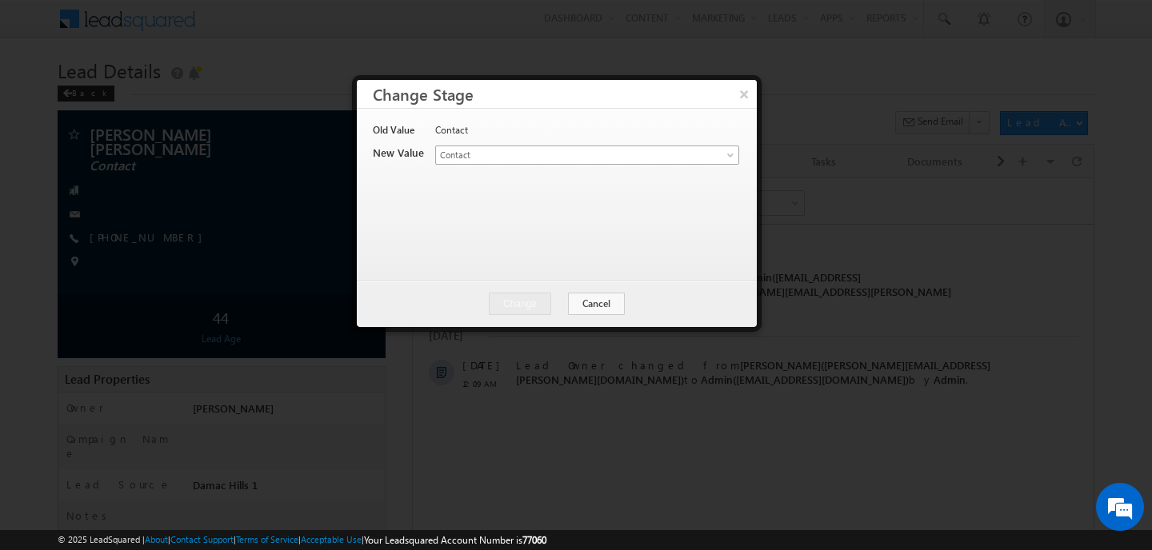
click at [519, 163] on link "Contact" at bounding box center [587, 155] width 304 height 19
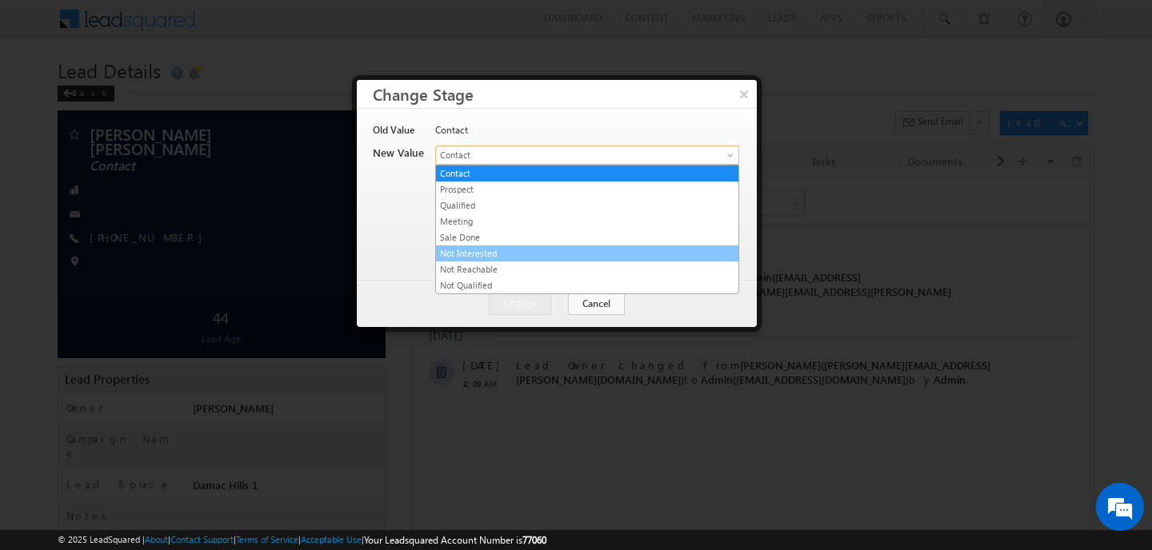
click at [470, 253] on link "Not Interested" at bounding box center [587, 253] width 302 height 14
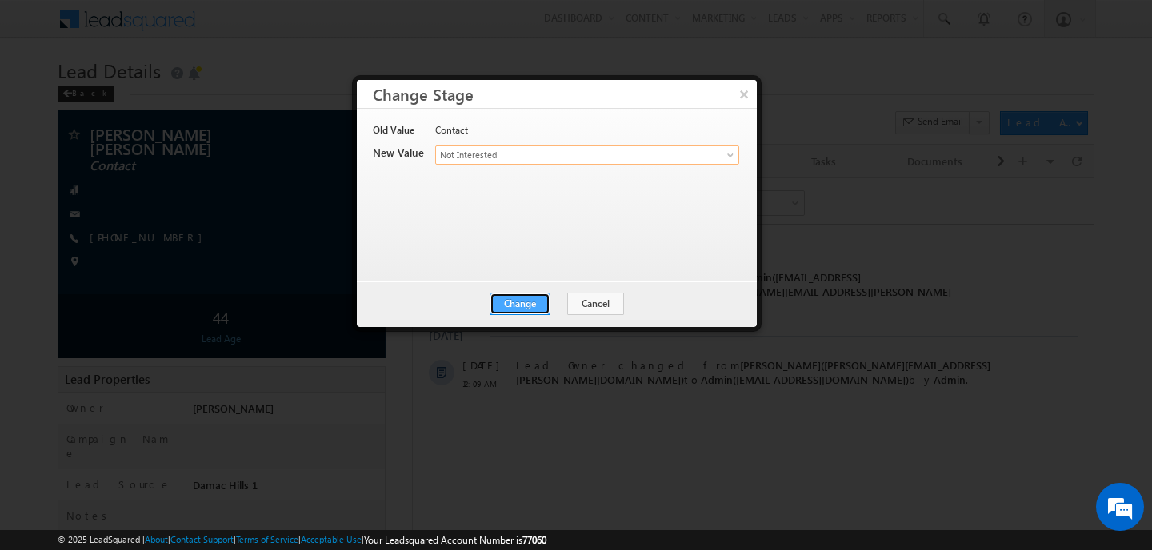
click at [506, 297] on button "Change" at bounding box center [520, 304] width 61 height 22
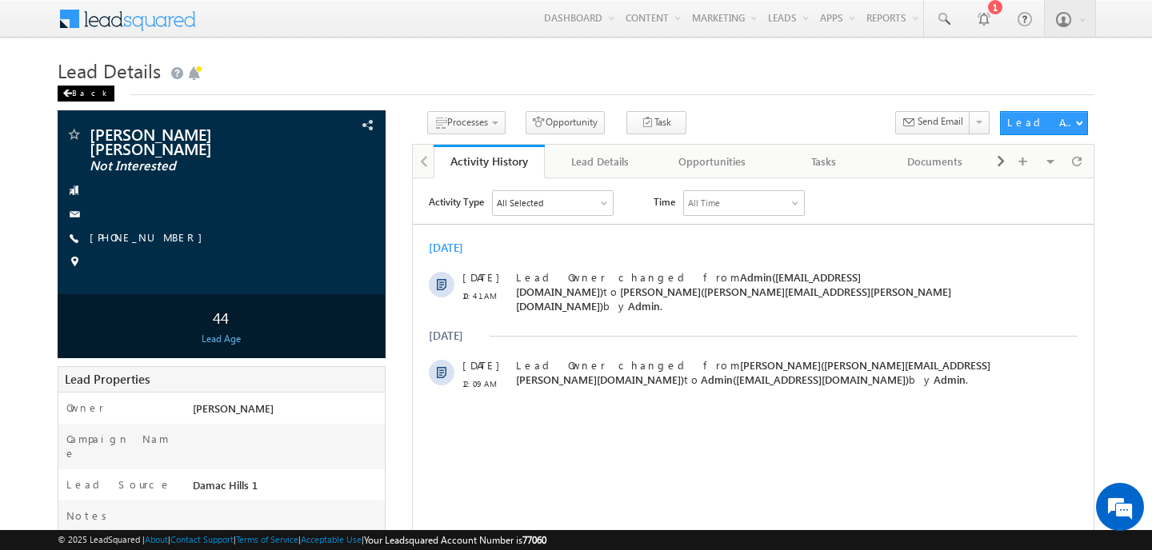
click at [63, 95] on span at bounding box center [67, 94] width 10 height 8
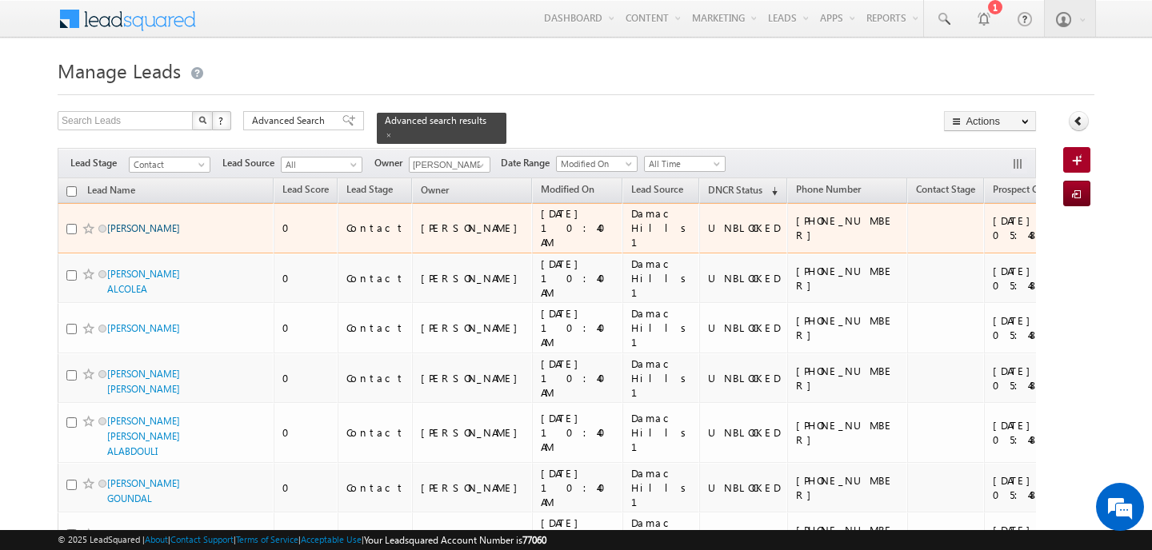
click at [146, 230] on link "ABDULLA MOHAMED KEBAIS ALYAFEI" at bounding box center [143, 228] width 73 height 12
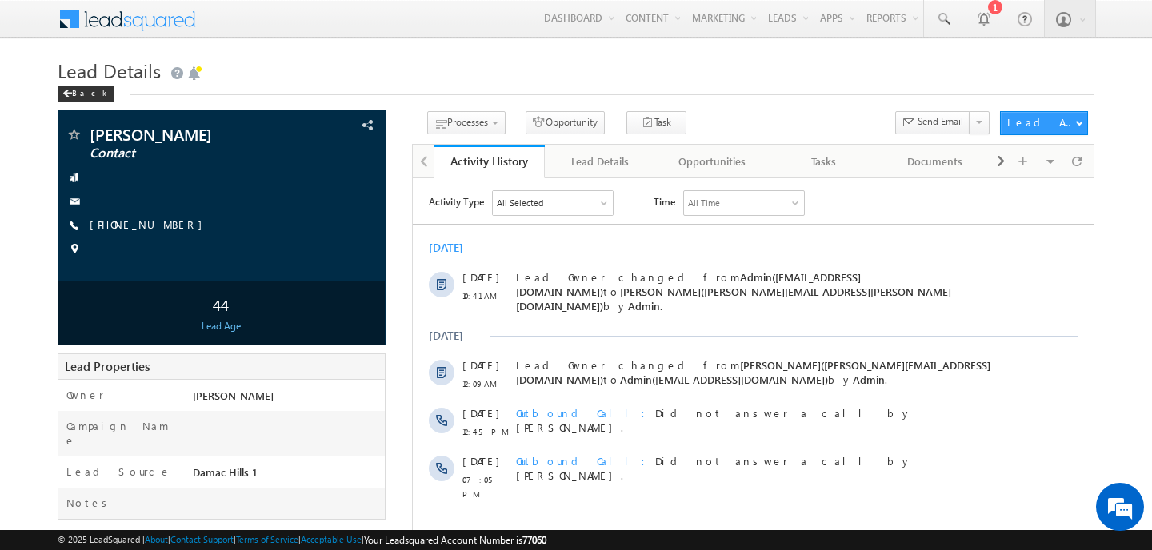
click at [594, 87] on div "Back" at bounding box center [576, 90] width 1037 height 10
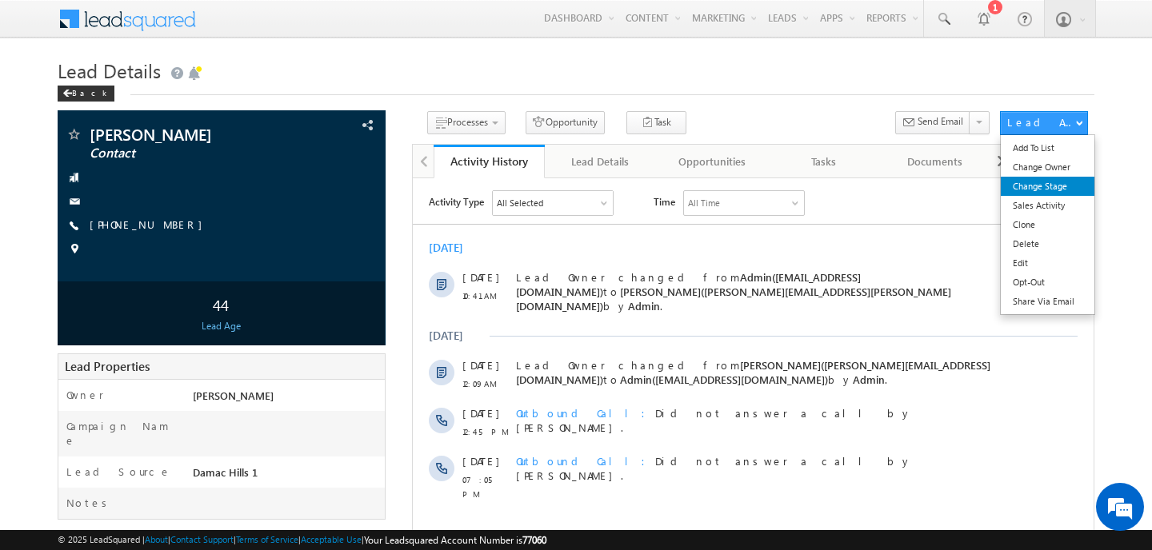
click at [1044, 190] on link "Change Stage" at bounding box center [1048, 186] width 94 height 19
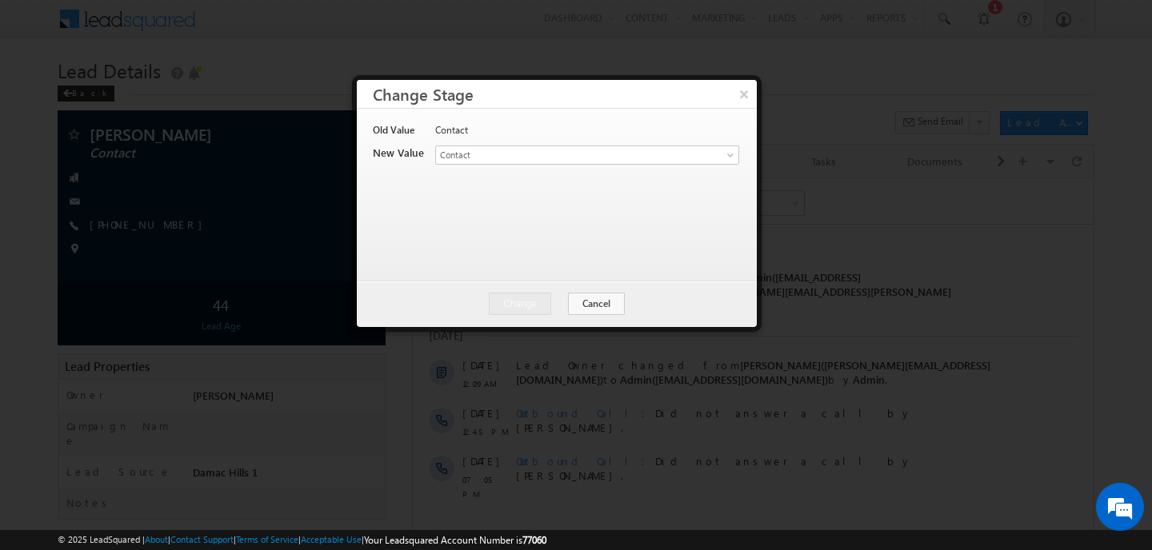
click at [526, 166] on div "Lead Stage * Contact Prospect Qualified Meeting Sale Done Not Interested Not Re…" at bounding box center [586, 157] width 302 height 22
click at [534, 160] on span "Contact" at bounding box center [561, 155] width 250 height 14
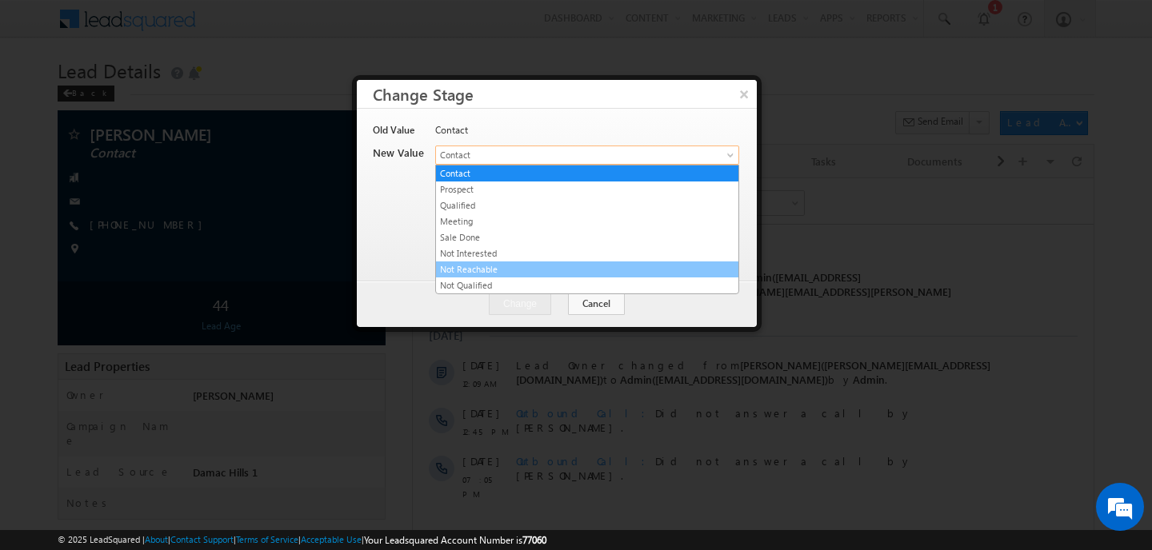
click at [464, 270] on link "Not Reachable" at bounding box center [587, 269] width 302 height 14
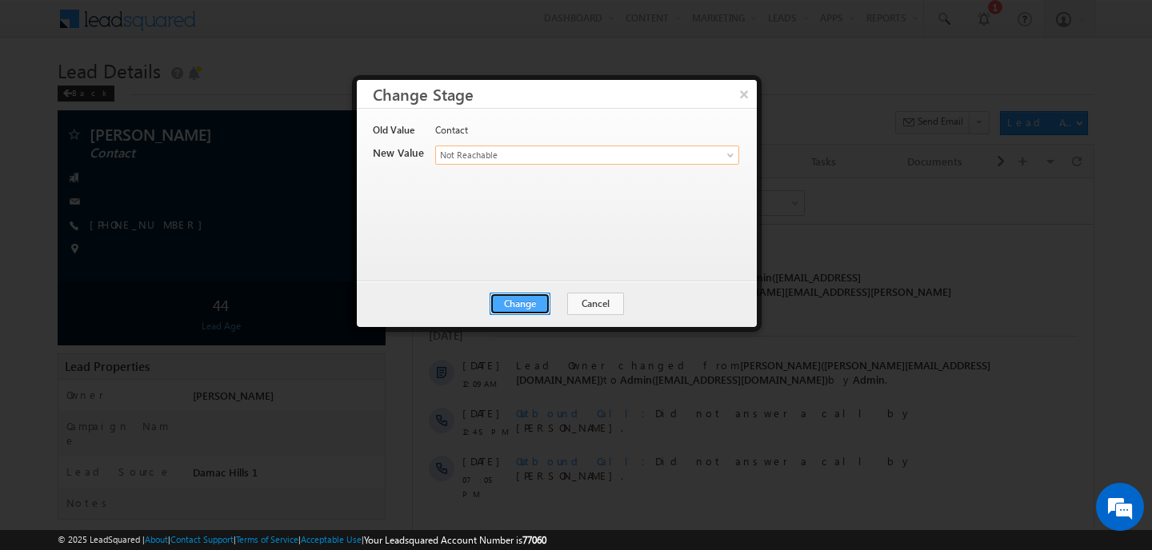
click at [536, 293] on button "Change" at bounding box center [520, 304] width 61 height 22
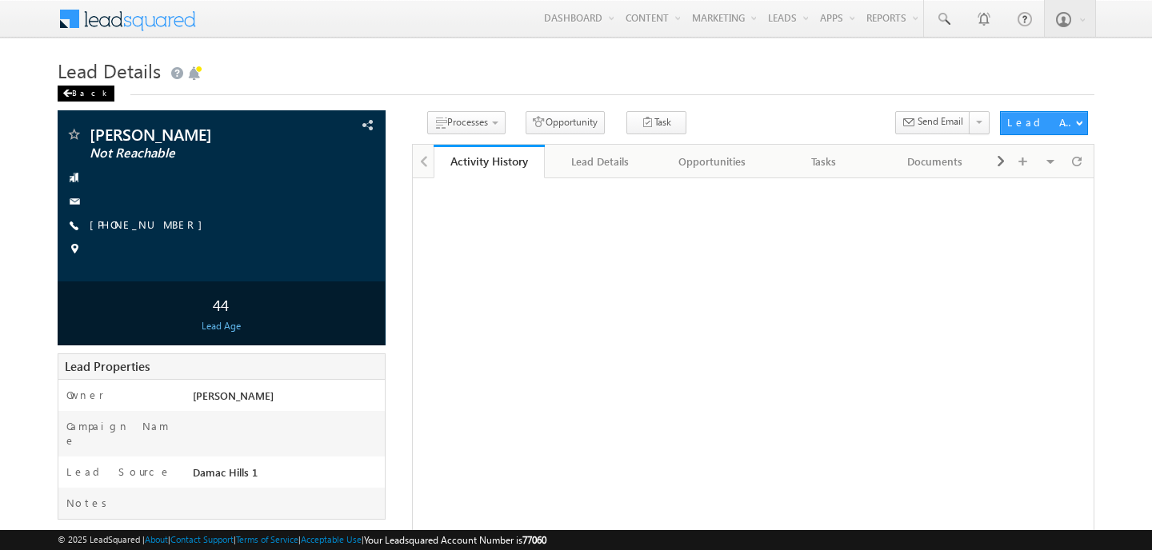
click at [77, 90] on div "Back" at bounding box center [86, 94] width 57 height 16
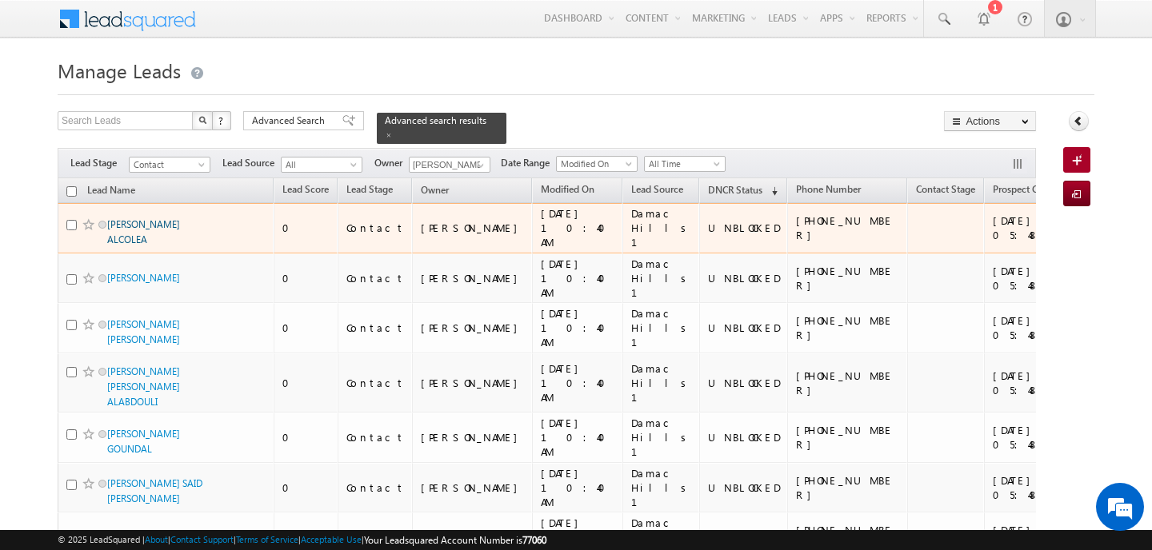
click at [177, 218] on link "RAUL ALCOLEA ALCOLEA" at bounding box center [143, 231] width 73 height 27
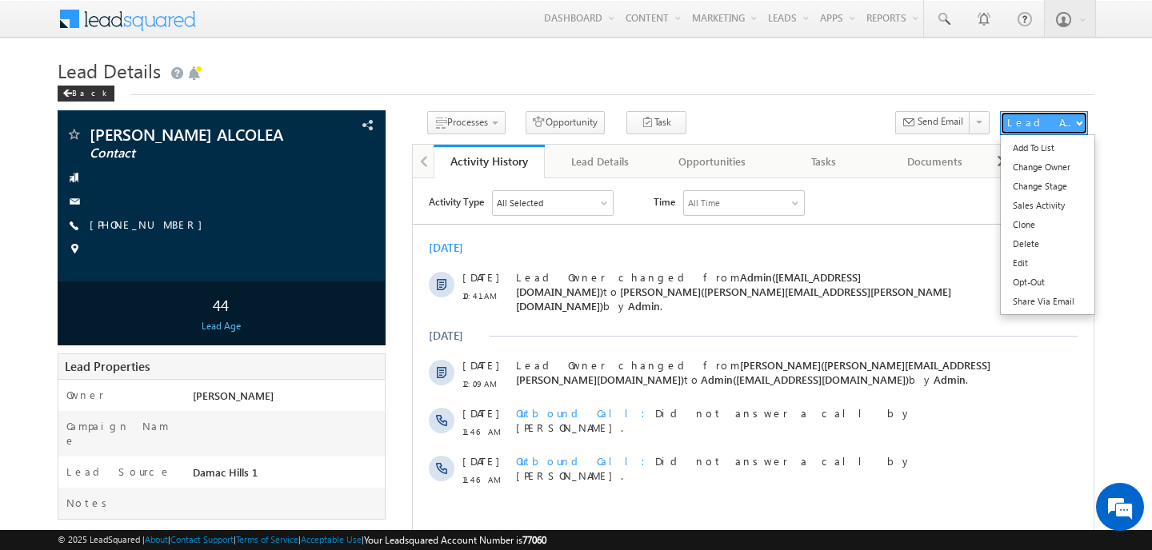
click at [1030, 127] on div "Lead Actions" at bounding box center [1041, 122] width 68 height 14
click at [1021, 186] on link "Change Stage" at bounding box center [1048, 186] width 94 height 19
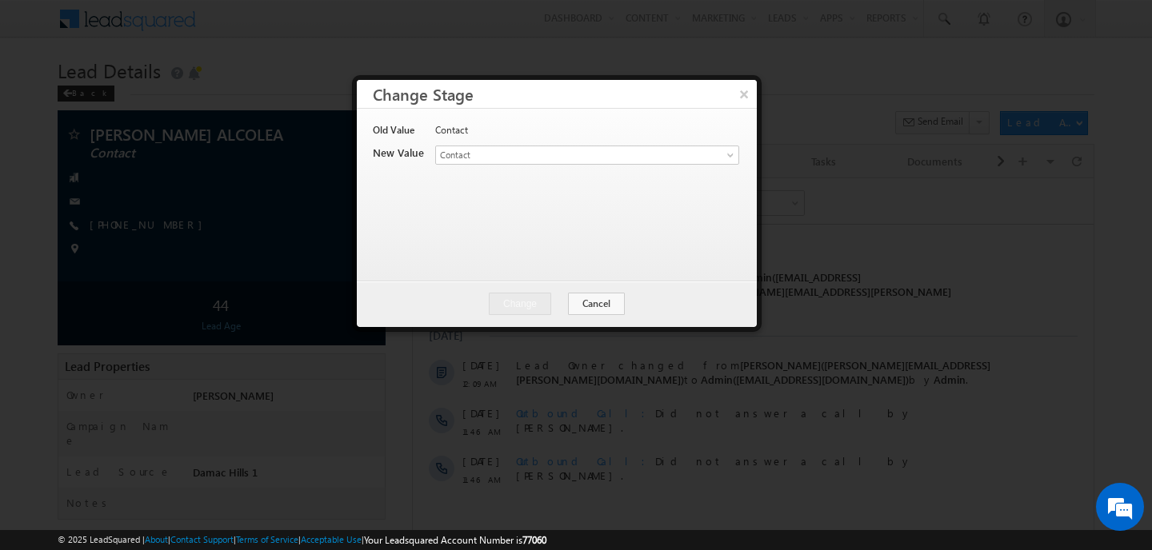
click at [632, 166] on div "Lead Stage * Contact Prospect Qualified Meeting Sale Done Not Interested Not Re…" at bounding box center [586, 157] width 302 height 22
click at [646, 159] on span "Contact" at bounding box center [561, 155] width 250 height 14
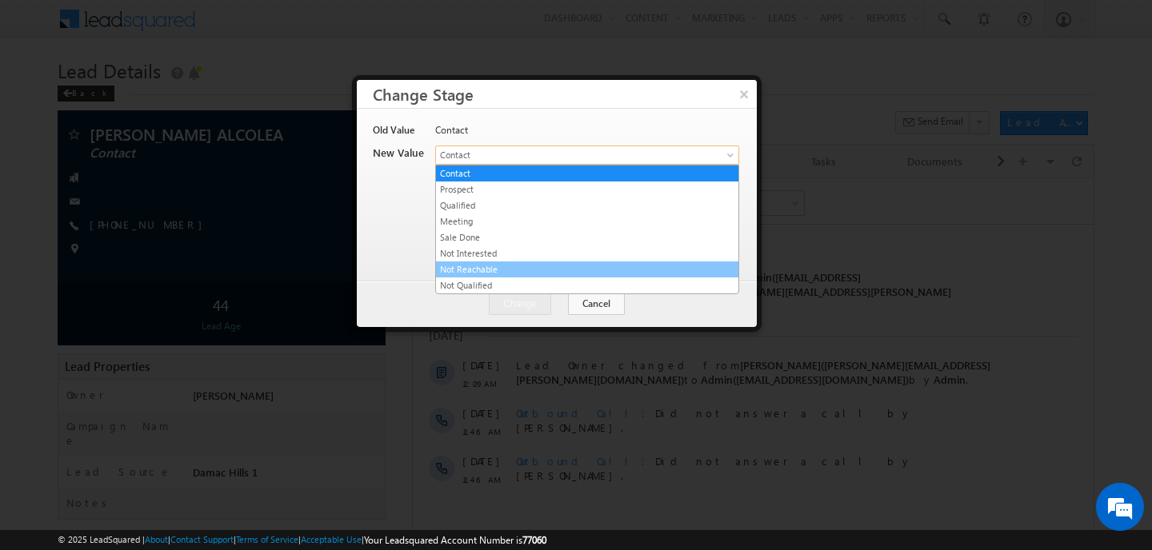
click at [472, 273] on link "Not Reachable" at bounding box center [587, 269] width 302 height 14
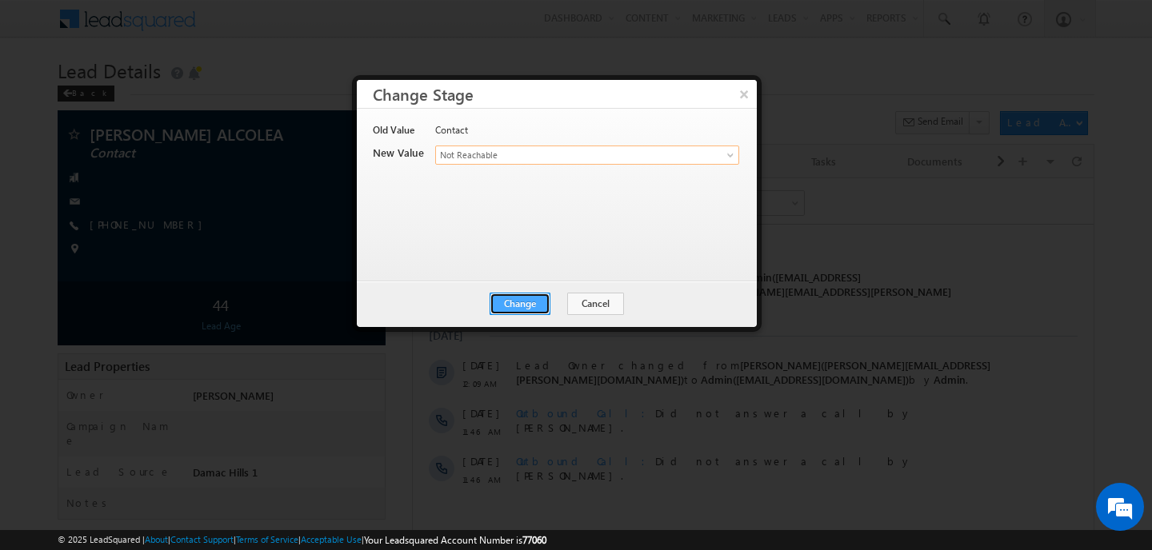
click at [540, 310] on button "Change" at bounding box center [520, 304] width 61 height 22
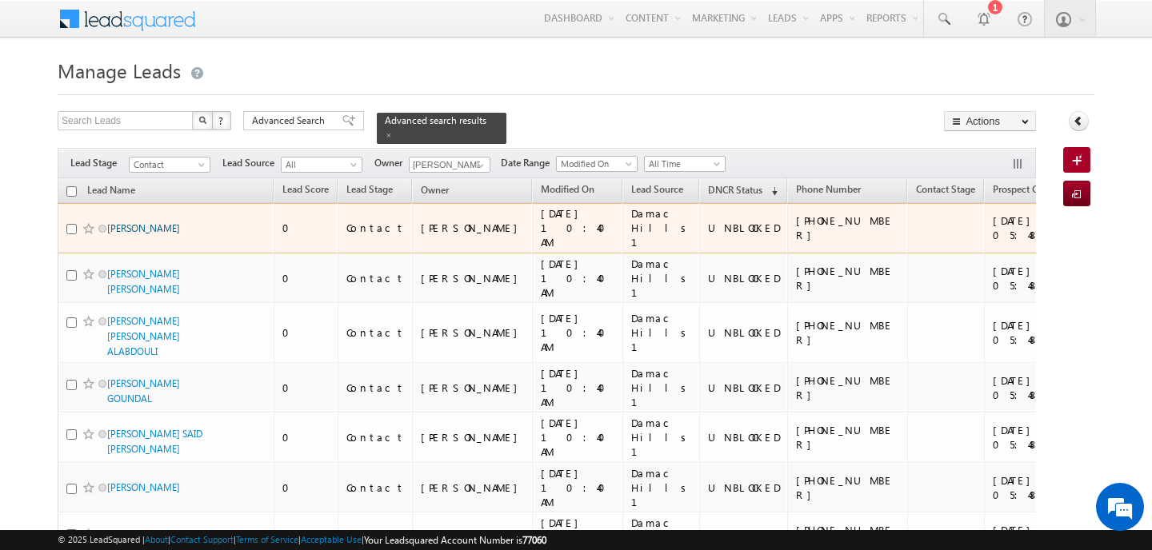
click at [142, 222] on link "MELISA URCHAGA GUILLOMIA" at bounding box center [143, 228] width 73 height 12
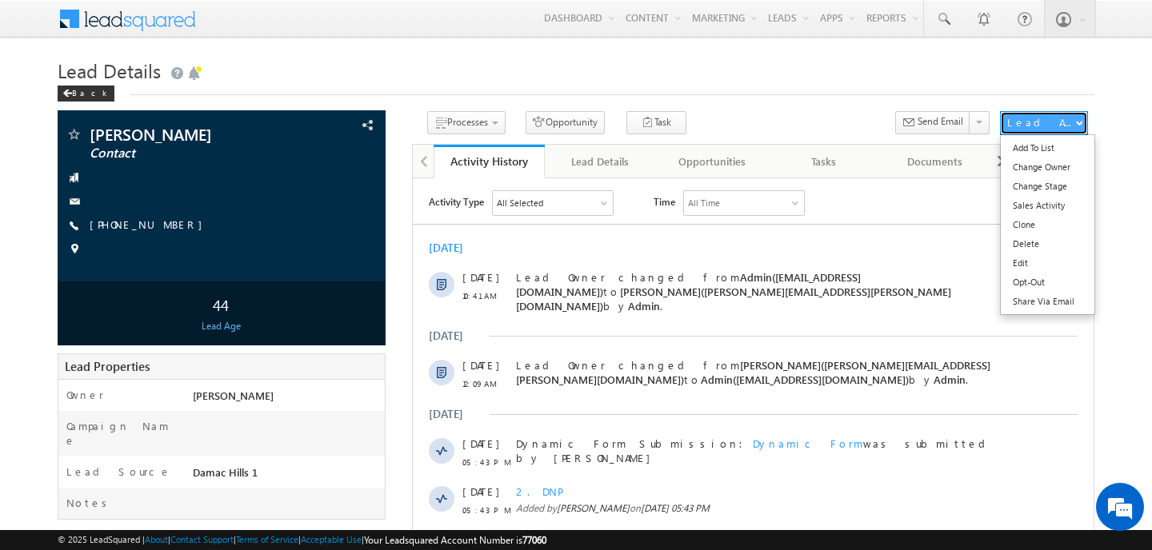
click at [1014, 126] on div "Lead Actions" at bounding box center [1041, 122] width 68 height 14
click at [1034, 193] on link "Change Stage" at bounding box center [1048, 186] width 94 height 19
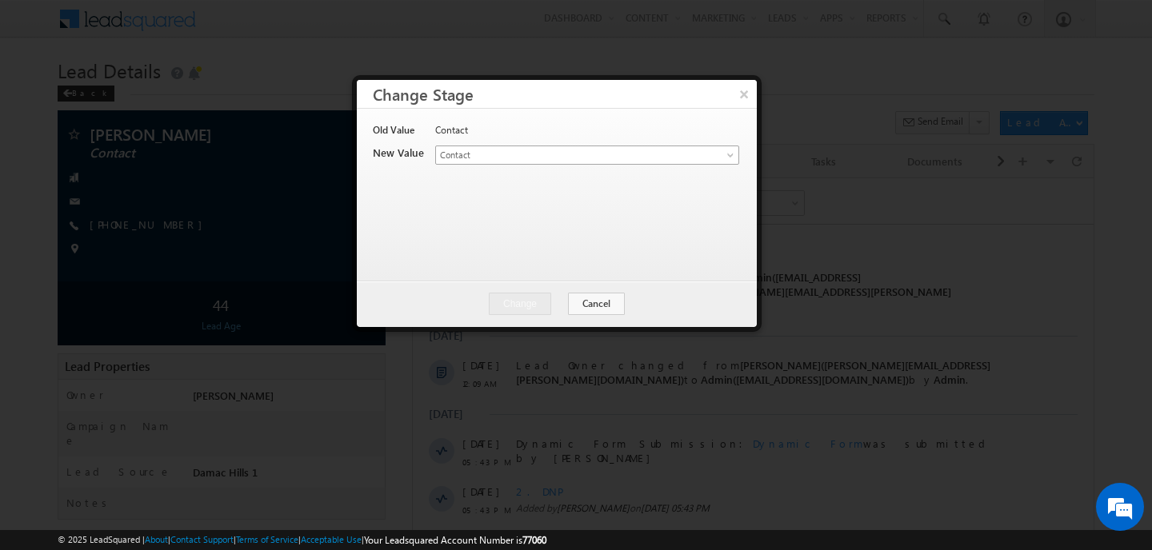
click at [733, 154] on span at bounding box center [732, 158] width 13 height 13
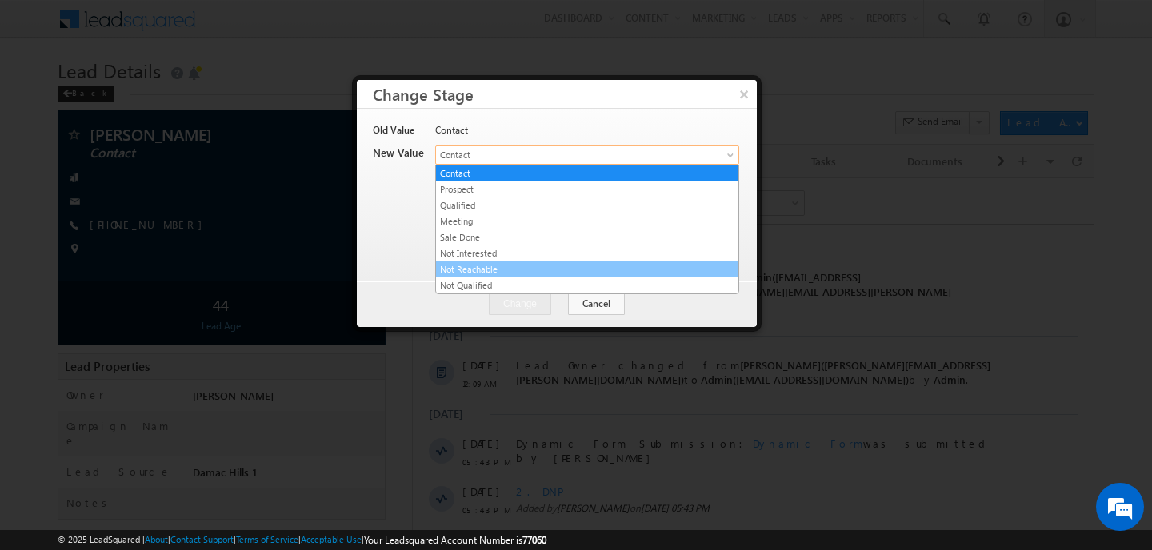
click at [499, 262] on link "Not Reachable" at bounding box center [587, 269] width 302 height 14
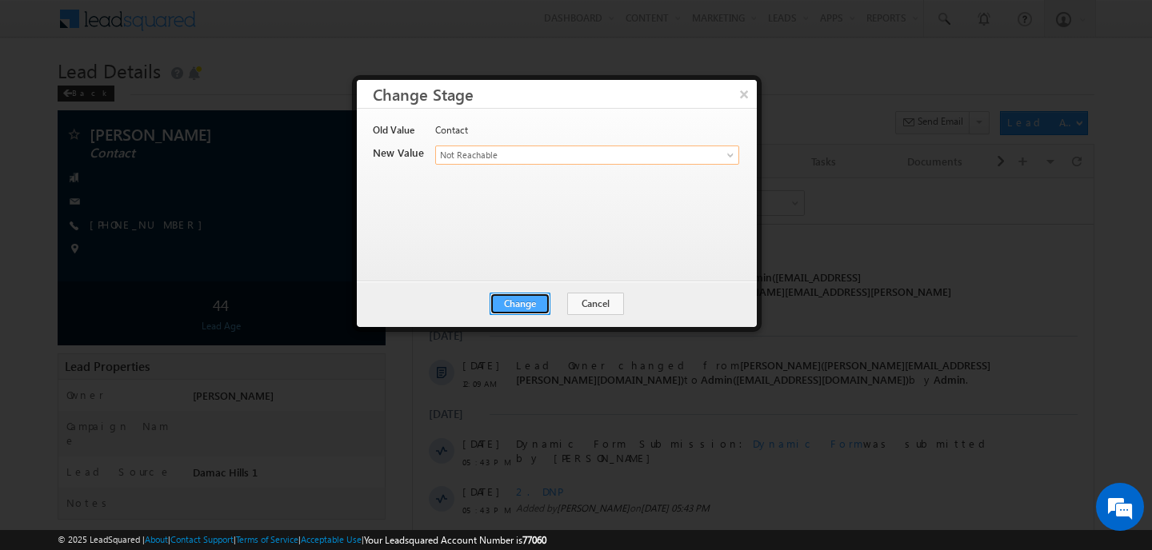
click at [507, 295] on button "Change" at bounding box center [520, 304] width 61 height 22
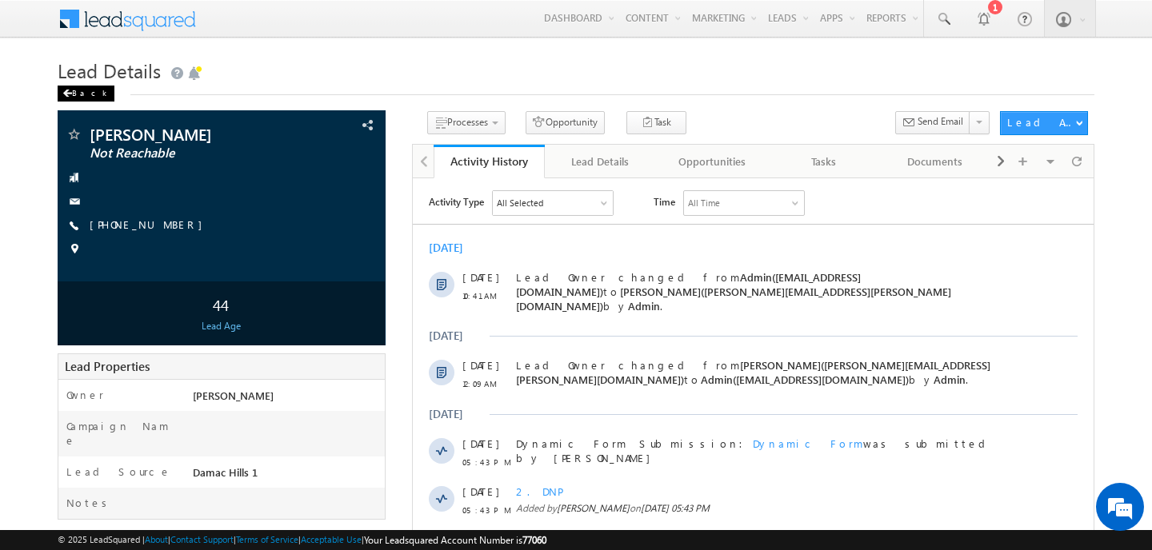
click at [80, 95] on div "Back" at bounding box center [86, 94] width 57 height 16
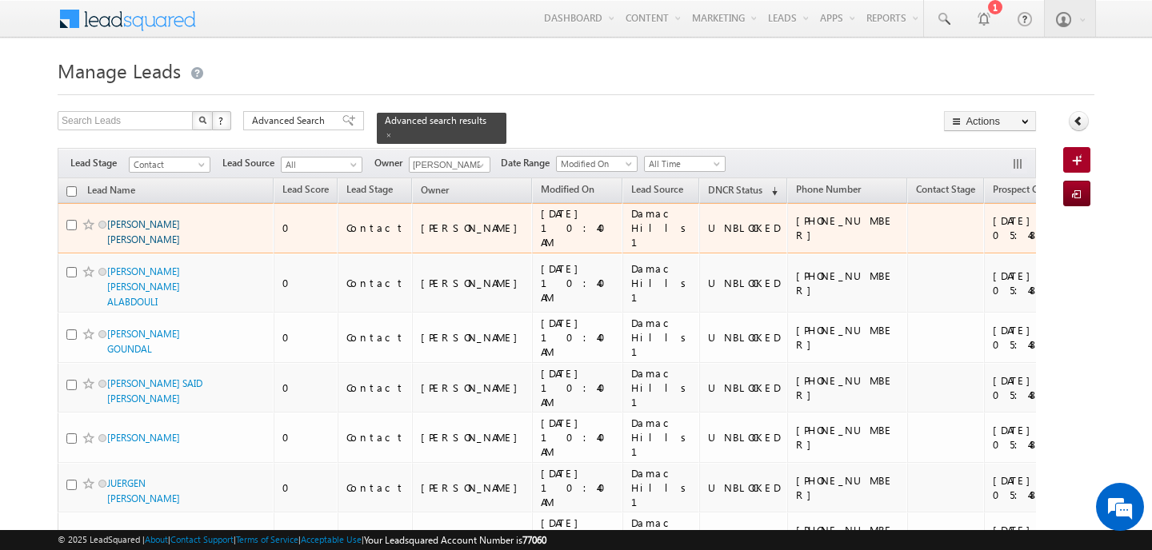
click at [156, 218] on link "BASSAM GH H SALEM" at bounding box center [143, 231] width 73 height 27
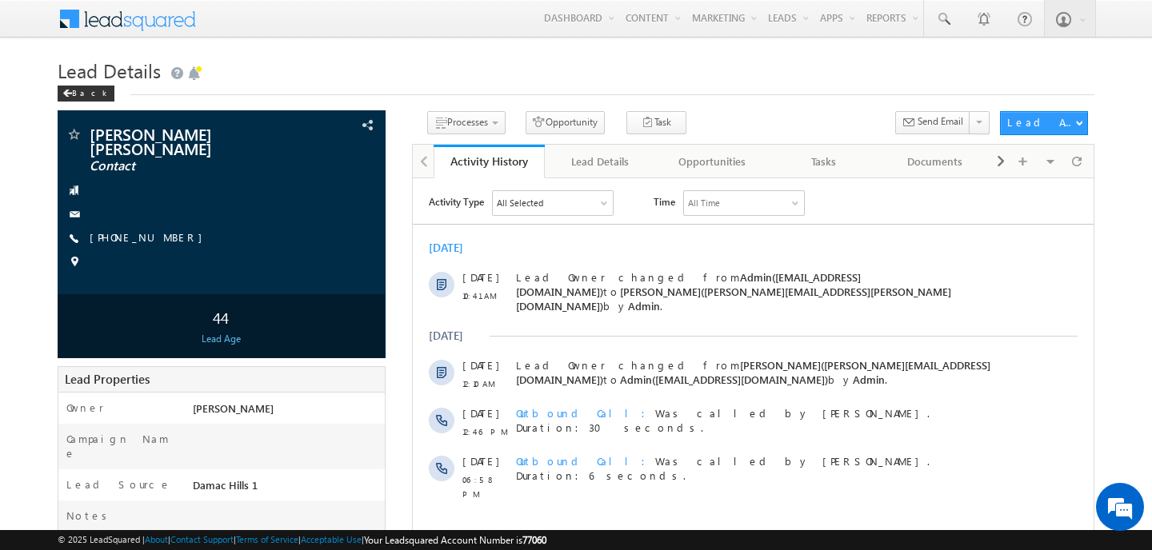
click at [559, 212] on div "All Selected" at bounding box center [553, 202] width 120 height 24
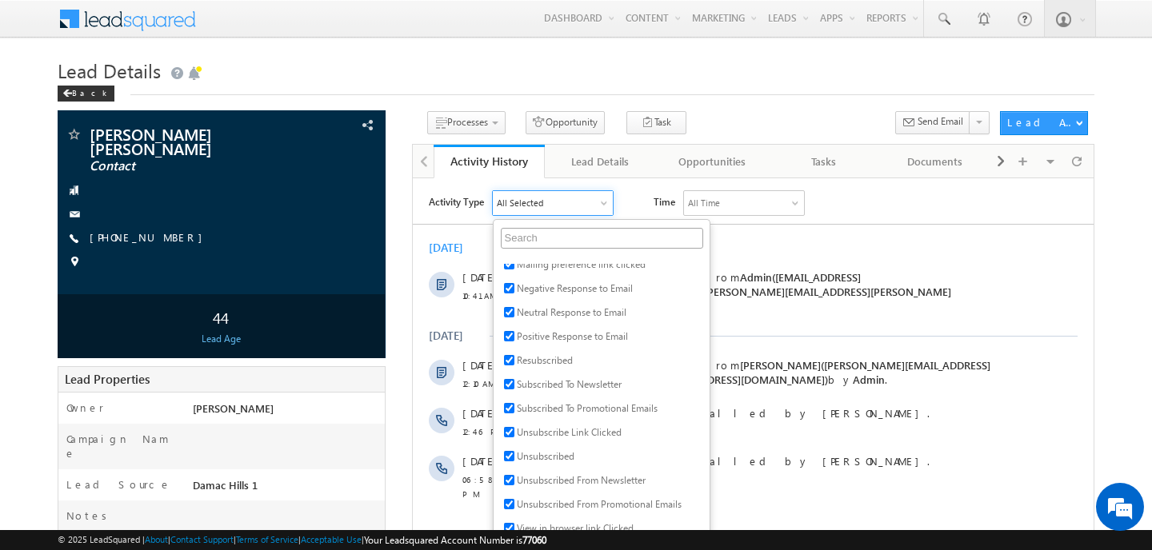
scroll to position [287, 0]
click at [921, 186] on div "Activity Type All Selected Select All Sales Activities 1 Sales Activity Opportu…" at bounding box center [753, 345] width 681 height 327
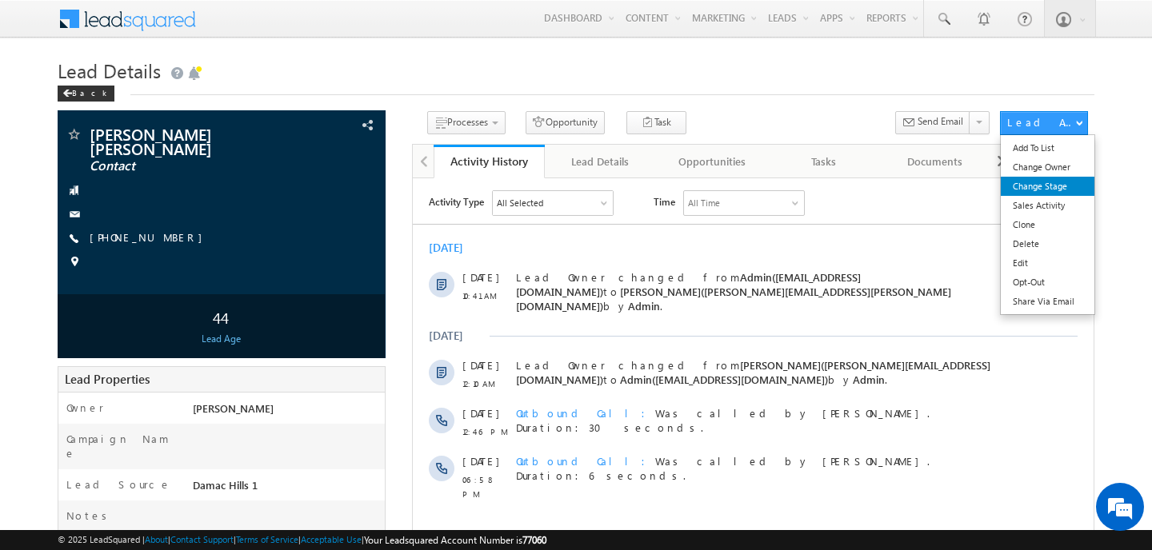
click at [1026, 188] on link "Change Stage" at bounding box center [1048, 186] width 94 height 19
click at [1057, 115] on div "Lead Actions" at bounding box center [1041, 122] width 68 height 14
click at [1046, 190] on link "Change Stage" at bounding box center [1048, 186] width 94 height 19
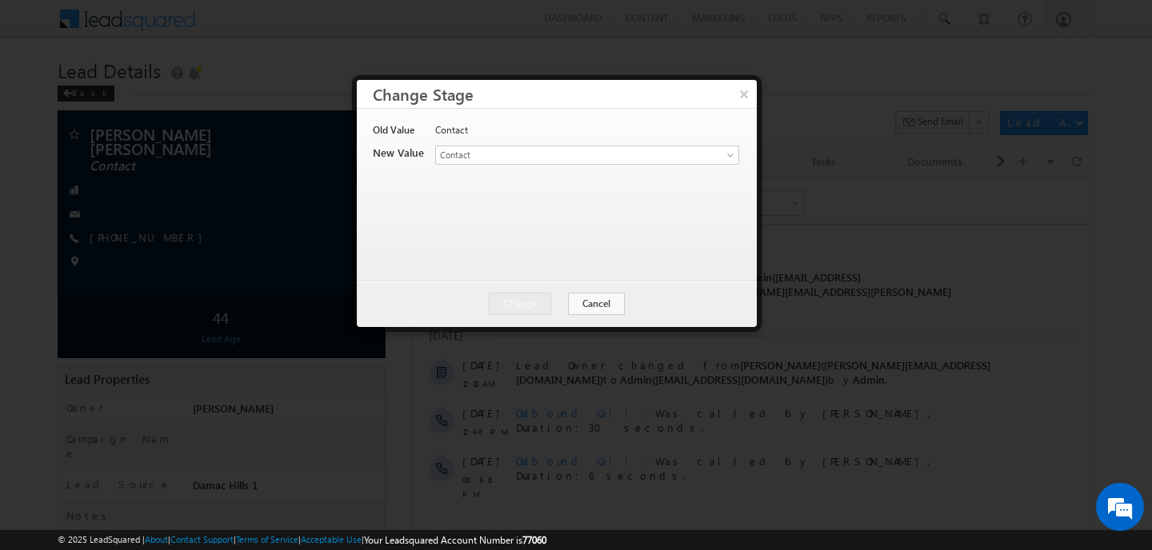
click at [542, 165] on div "Lead Stage * Contact Prospect Qualified Meeting Sale Done Not Interested Not Re…" at bounding box center [586, 157] width 302 height 22
click at [574, 157] on span "Contact" at bounding box center [561, 155] width 250 height 14
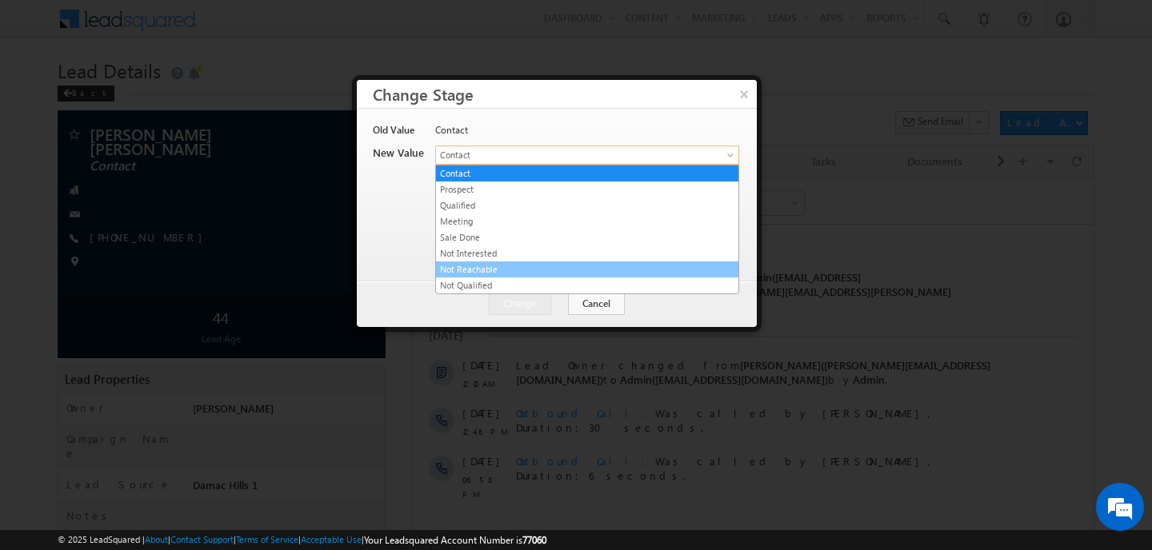
click at [490, 262] on link "Not Reachable" at bounding box center [587, 269] width 302 height 14
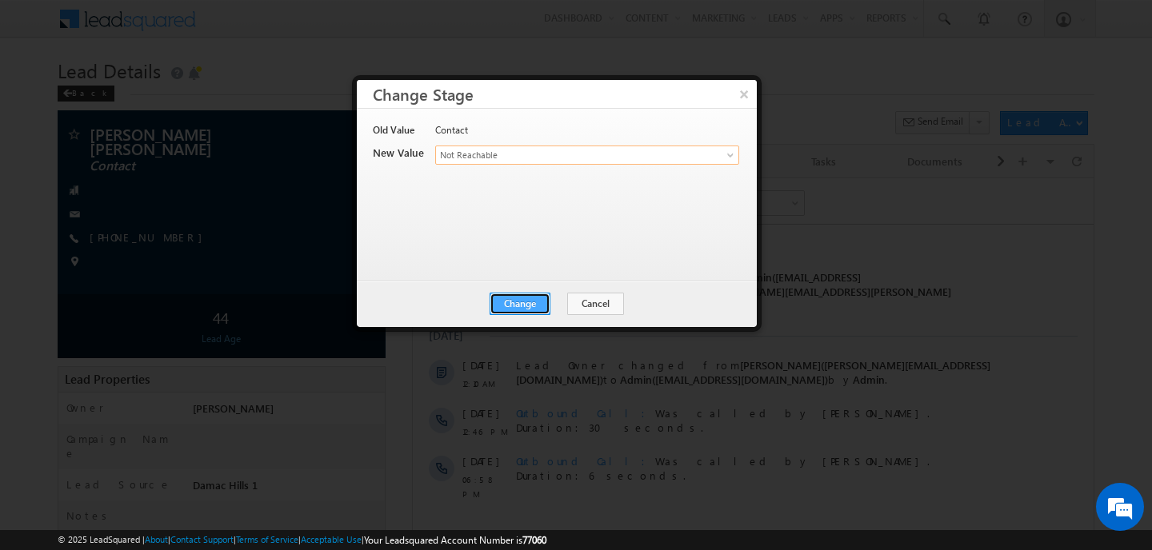
click at [514, 302] on button "Change" at bounding box center [520, 304] width 61 height 22
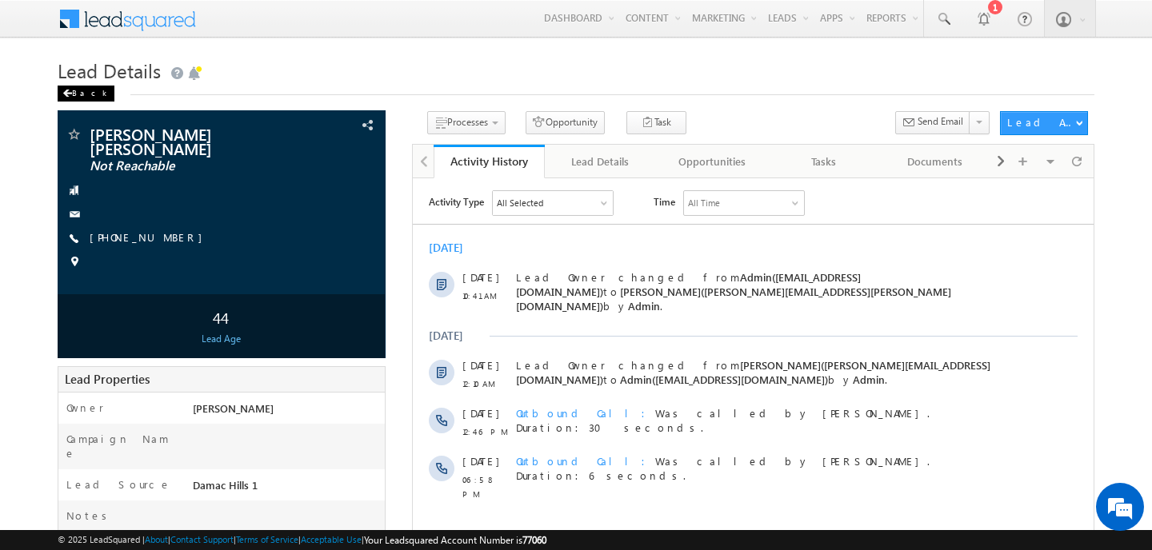
click at [74, 99] on div "Back" at bounding box center [86, 94] width 57 height 16
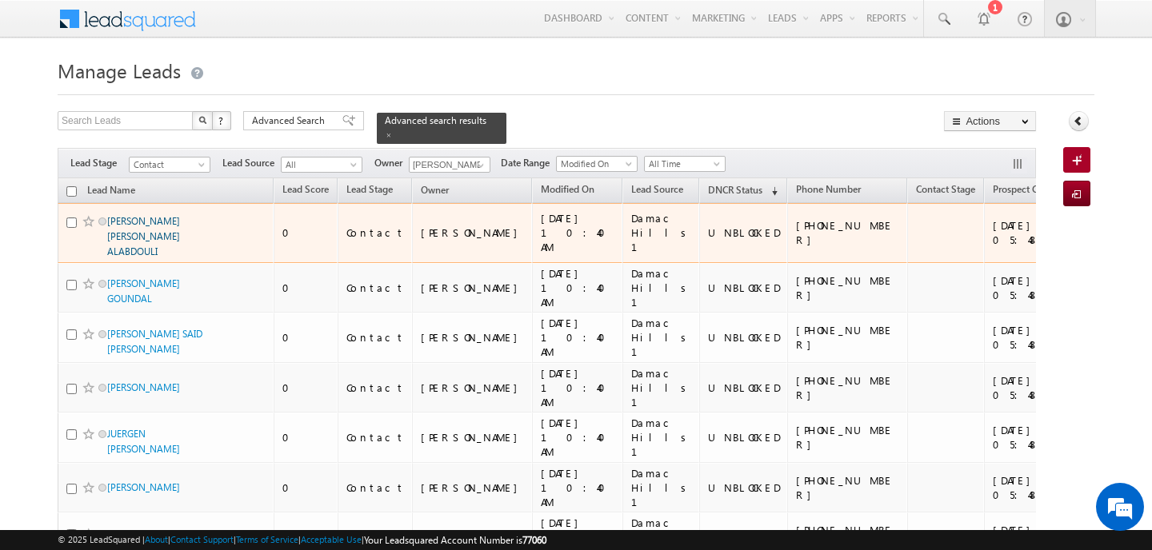
click at [124, 219] on link "ALI MOHAMED EBRAHEIM AHMED ALABDOULI" at bounding box center [143, 236] width 73 height 42
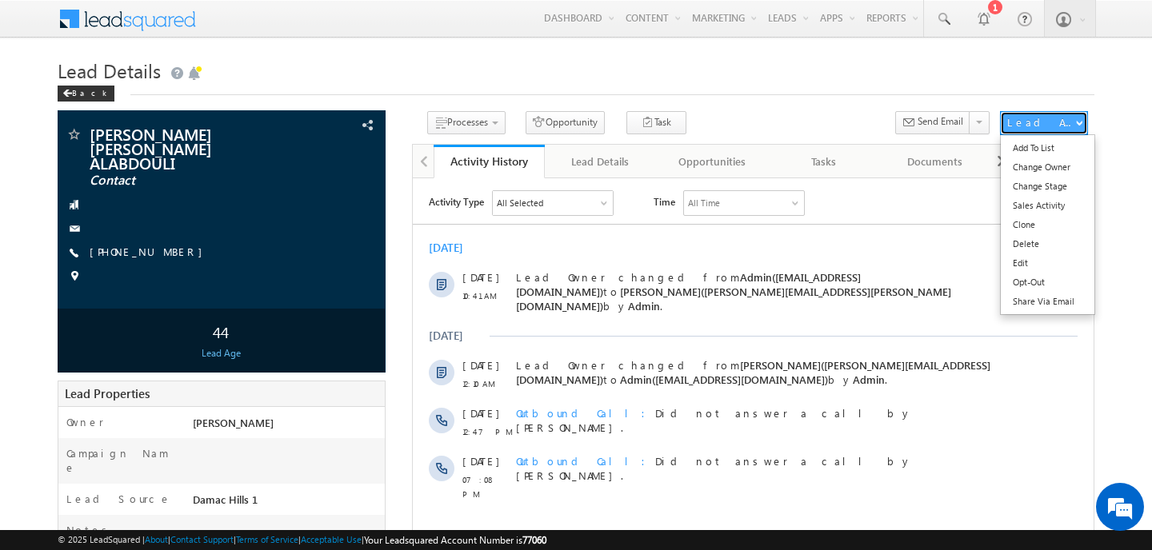
click at [1035, 124] on div "Lead Actions" at bounding box center [1041, 122] width 68 height 14
click at [1019, 190] on link "Change Stage" at bounding box center [1048, 186] width 94 height 19
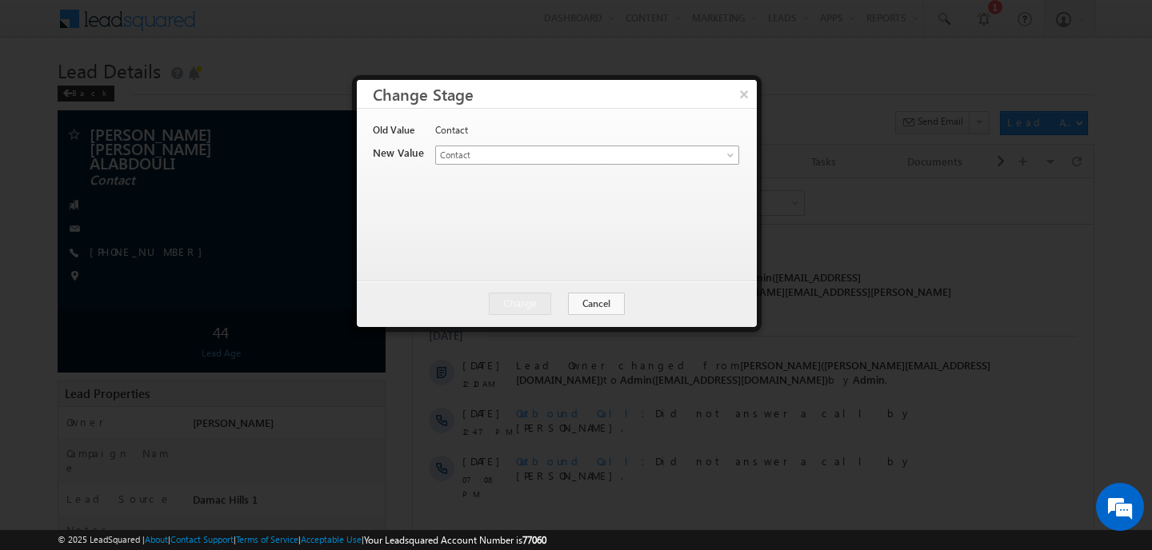
click at [528, 158] on span "Contact" at bounding box center [561, 155] width 250 height 14
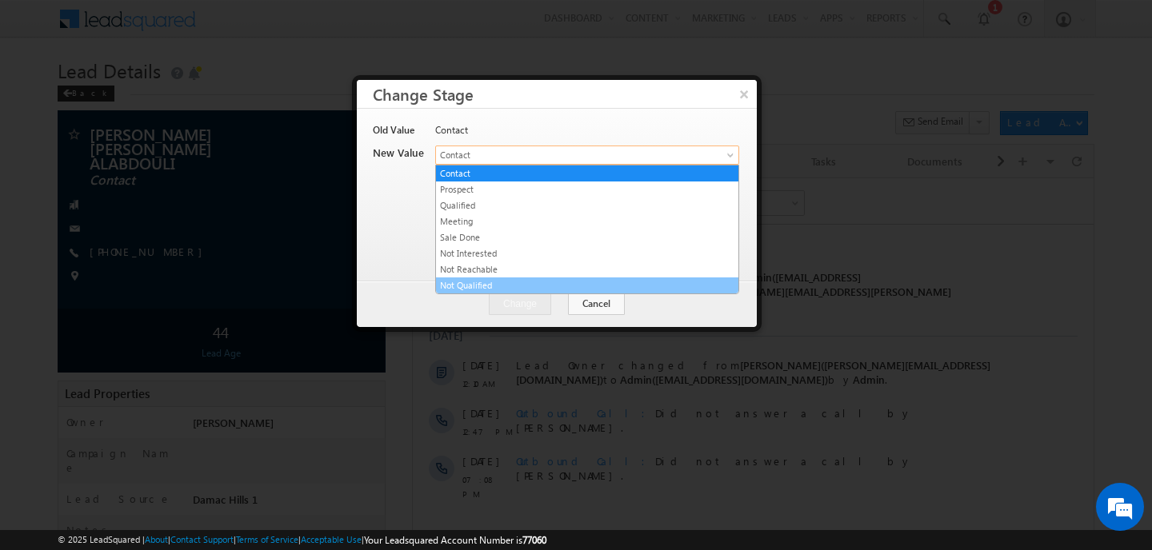
click at [480, 276] on link "Not Reachable" at bounding box center [587, 269] width 302 height 14
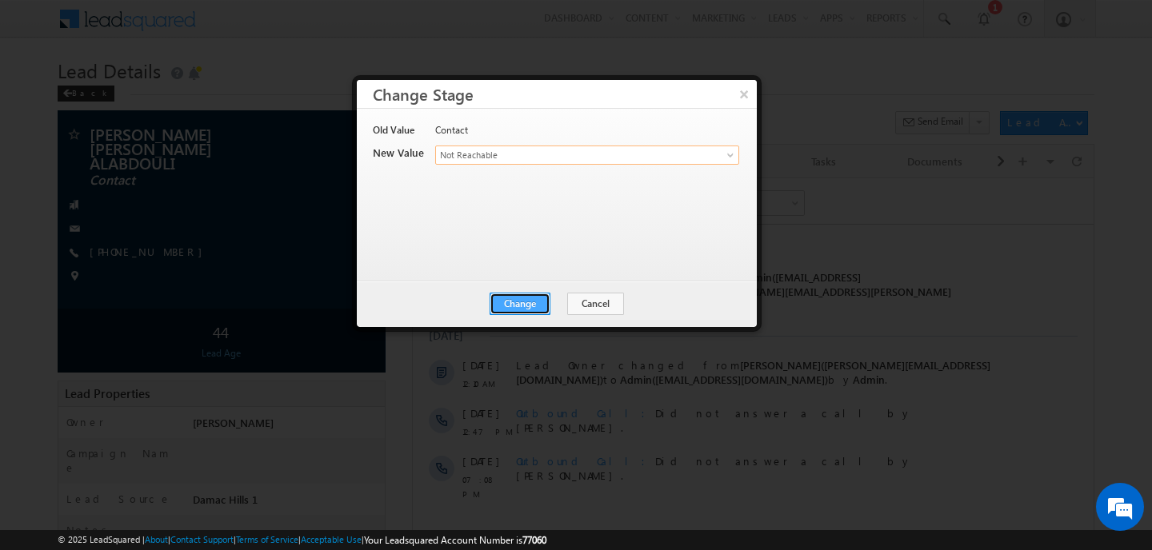
click at [515, 304] on button "Change" at bounding box center [520, 304] width 61 height 22
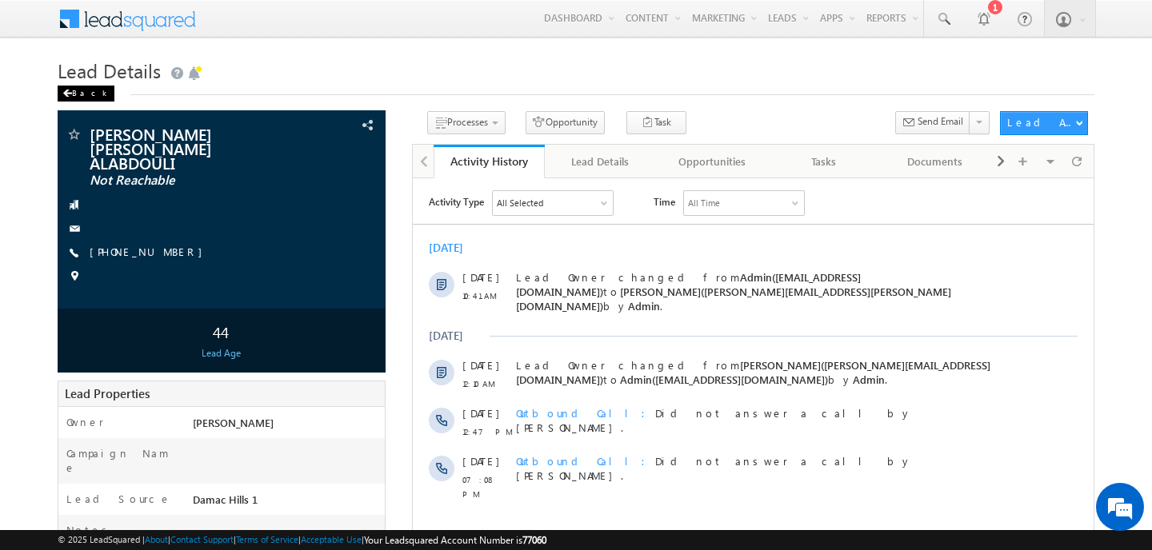
click at [73, 97] on div "Back" at bounding box center [86, 94] width 57 height 16
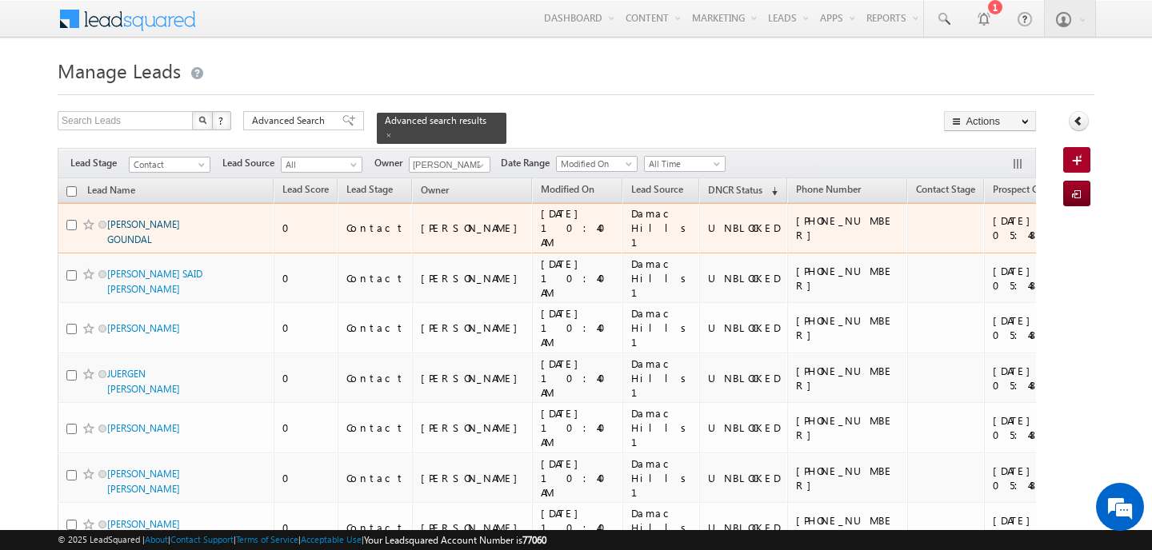
click at [144, 218] on link "MALIHA NAZ GOUNDAL" at bounding box center [143, 231] width 73 height 27
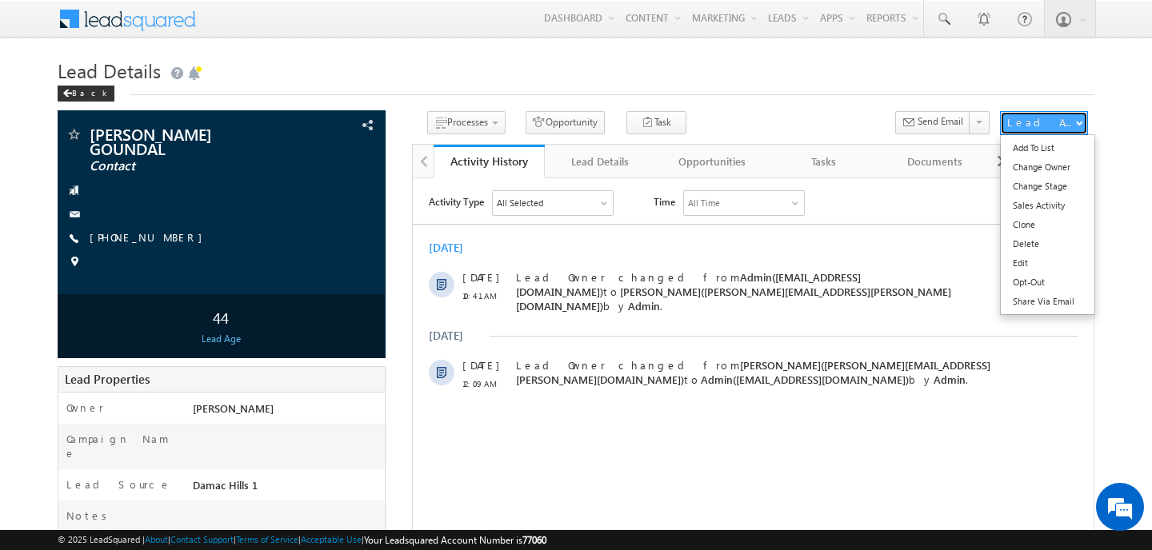
click at [1040, 121] on div "Lead Actions" at bounding box center [1041, 122] width 68 height 14
click at [1037, 187] on link "Change Stage" at bounding box center [1048, 186] width 94 height 19
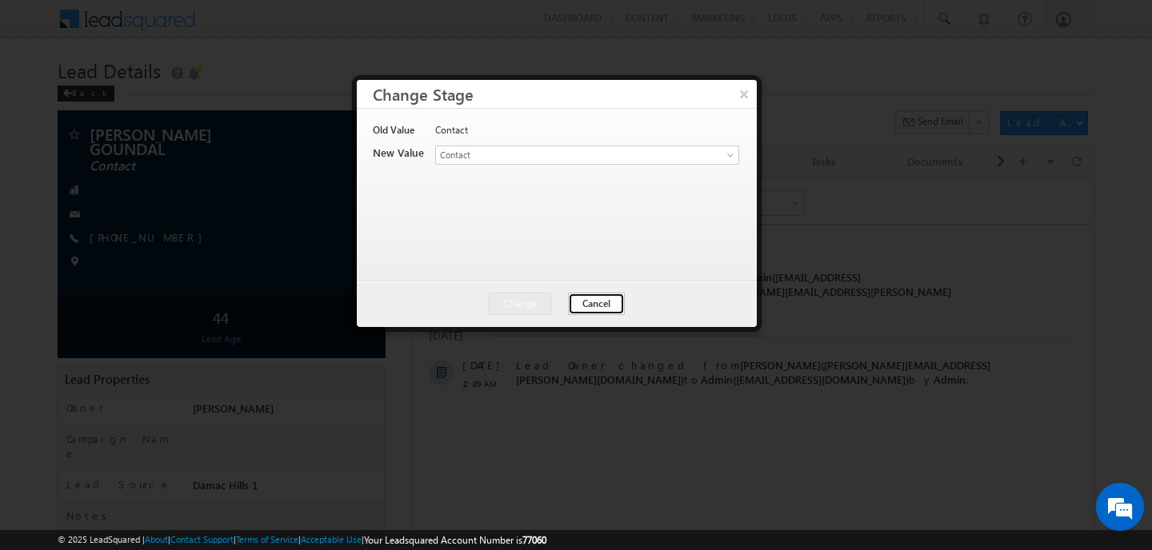
click at [594, 303] on button "Cancel" at bounding box center [596, 304] width 57 height 22
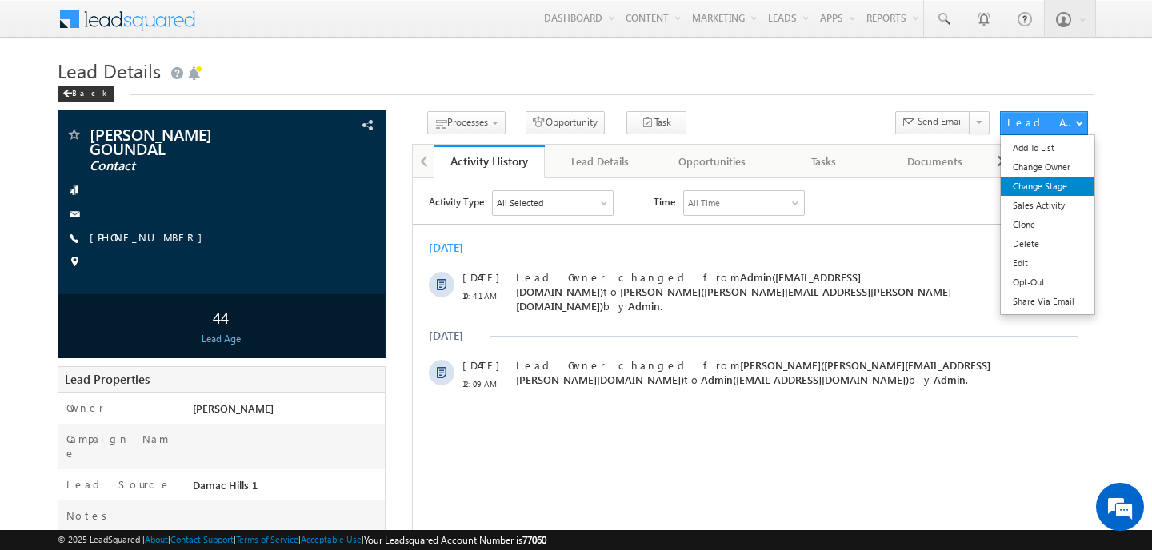
click at [1040, 193] on link "Change Stage" at bounding box center [1048, 186] width 94 height 19
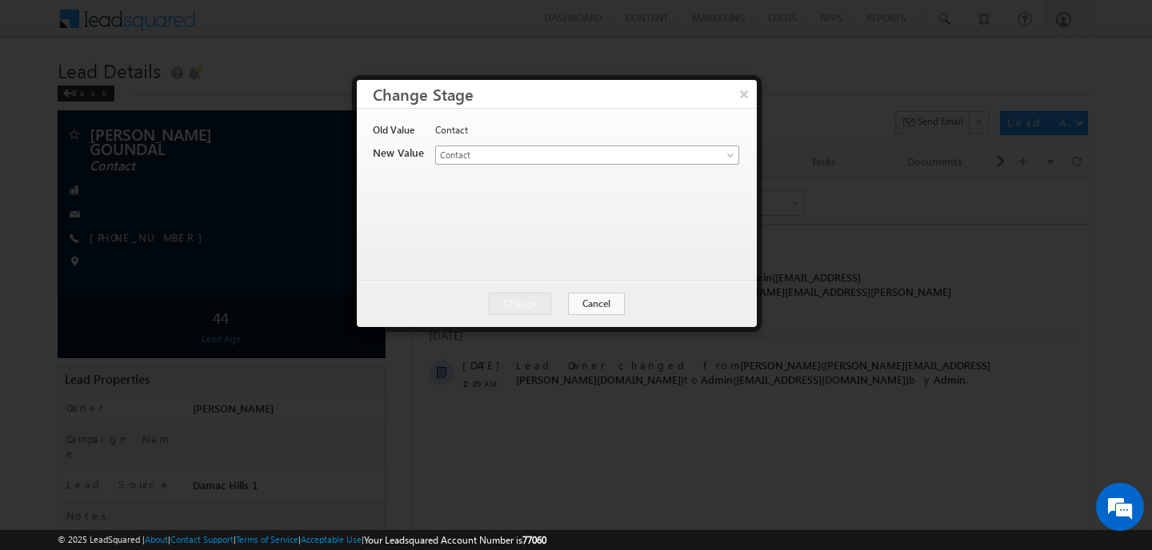
click at [722, 158] on link "Contact" at bounding box center [587, 155] width 304 height 19
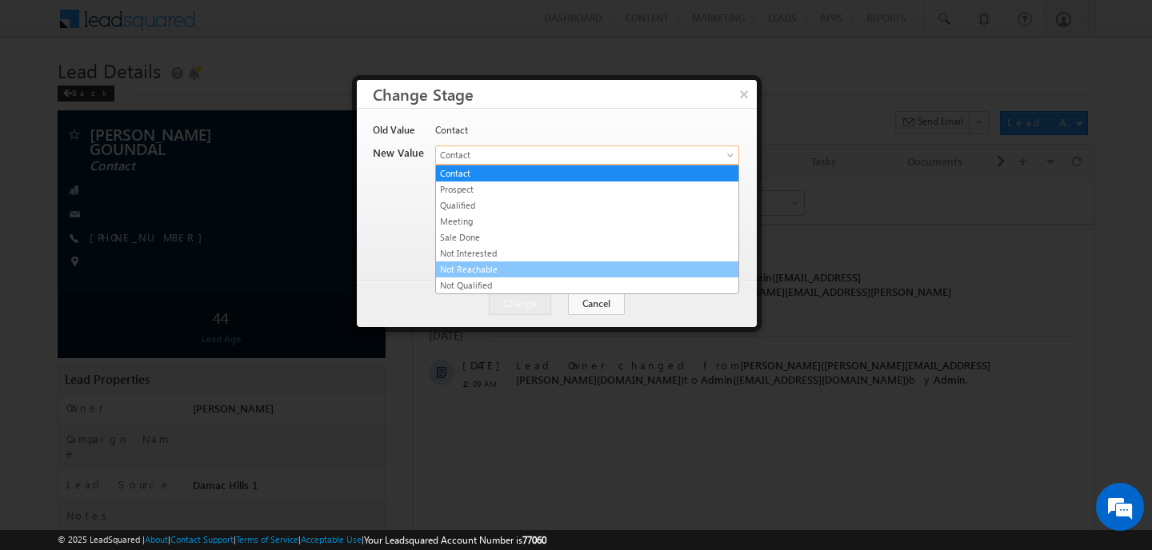
click at [542, 265] on link "Not Reachable" at bounding box center [587, 269] width 302 height 14
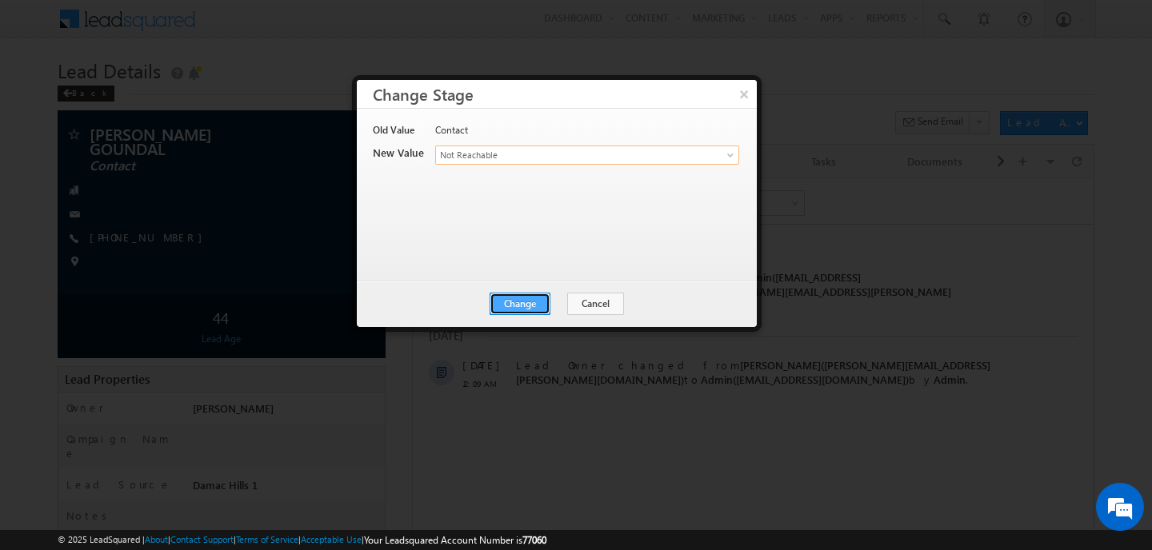
click at [522, 298] on button "Change" at bounding box center [520, 304] width 61 height 22
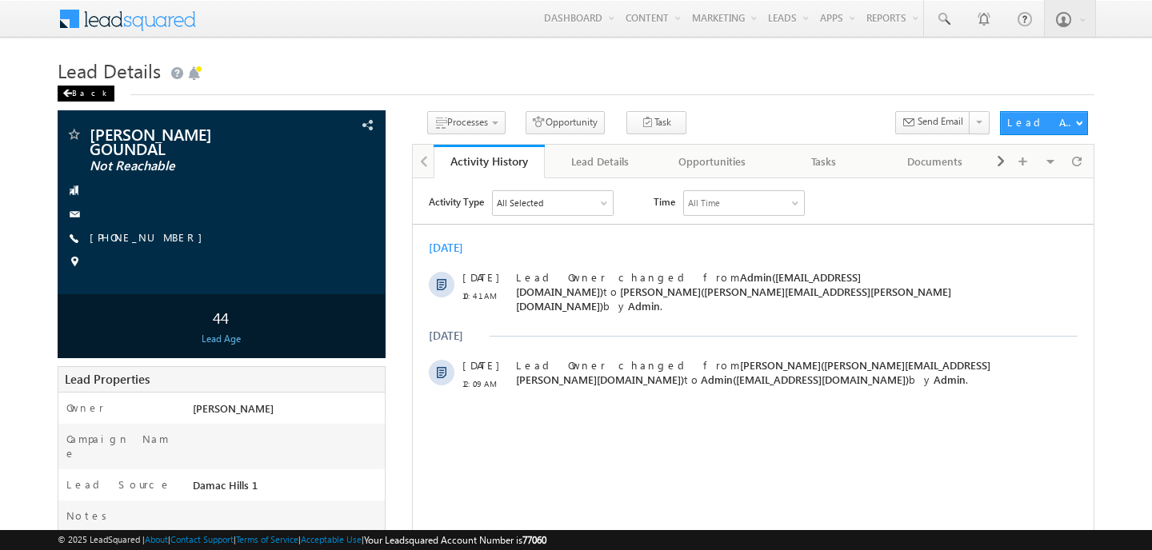
click at [73, 92] on div "Back" at bounding box center [86, 94] width 57 height 16
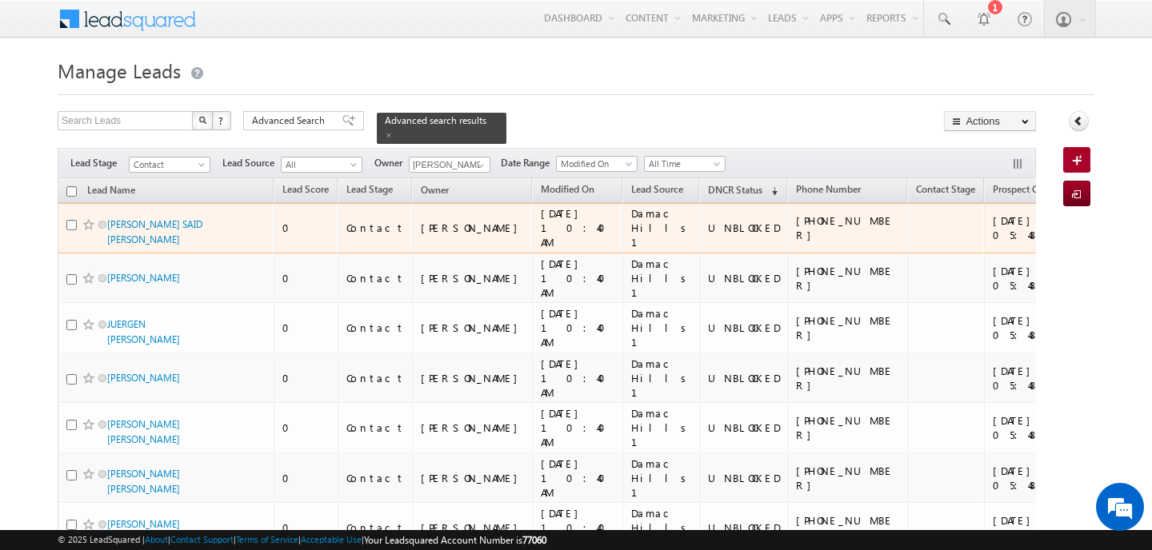
click at [145, 232] on span "TAMER MOHAMED MAGDY SAID ANWAR MAHMOUD K..." at bounding box center [161, 232] width 108 height 30
click at [145, 241] on link "TAMER MOHAMED MAGDY SAID ANWAR MAHMOUD K..." at bounding box center [154, 231] width 95 height 27
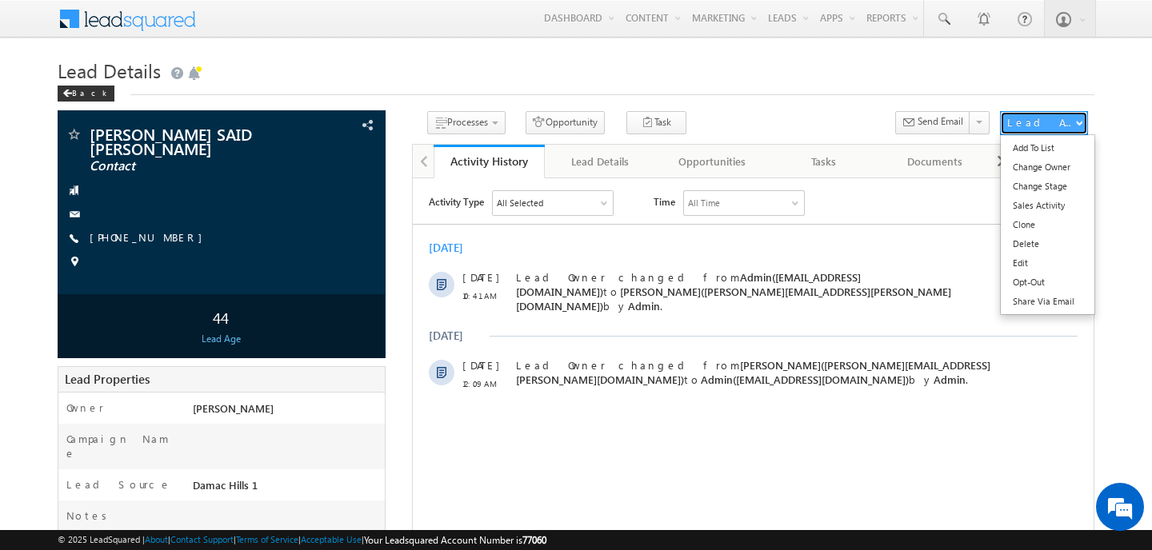
click at [1054, 122] on div "Lead Actions" at bounding box center [1041, 122] width 68 height 14
click at [1034, 187] on link "Change Stage" at bounding box center [1048, 186] width 94 height 19
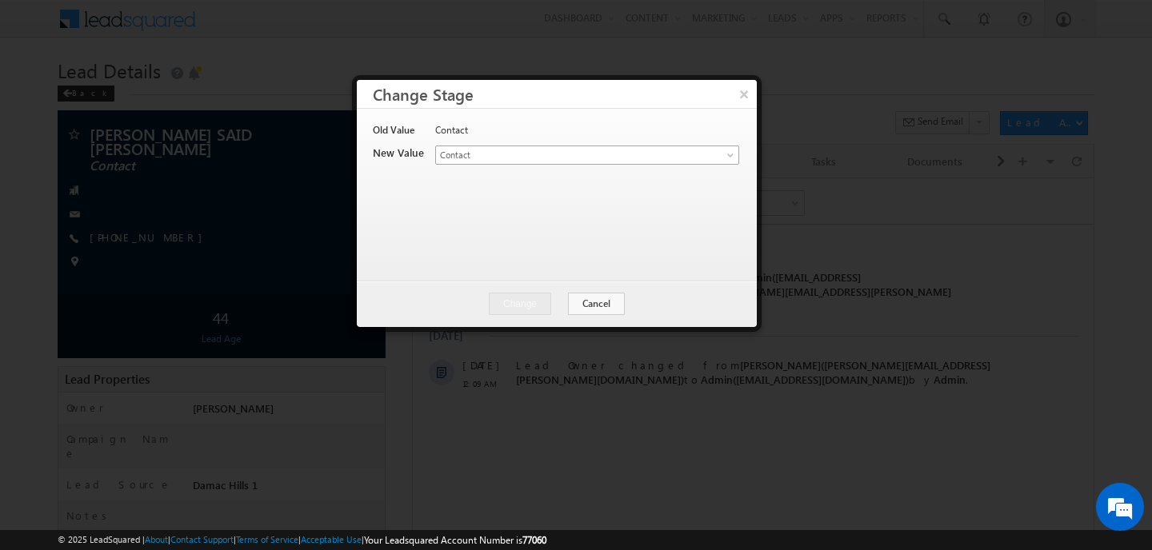
click at [697, 146] on link "Contact" at bounding box center [587, 155] width 304 height 19
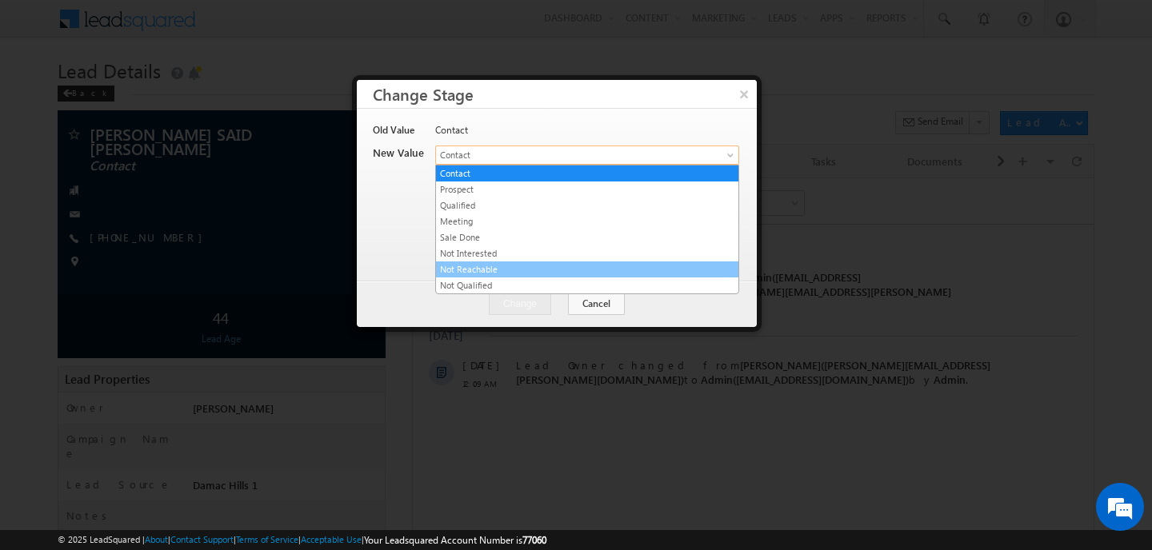
click at [514, 263] on link "Not Reachable" at bounding box center [587, 269] width 302 height 14
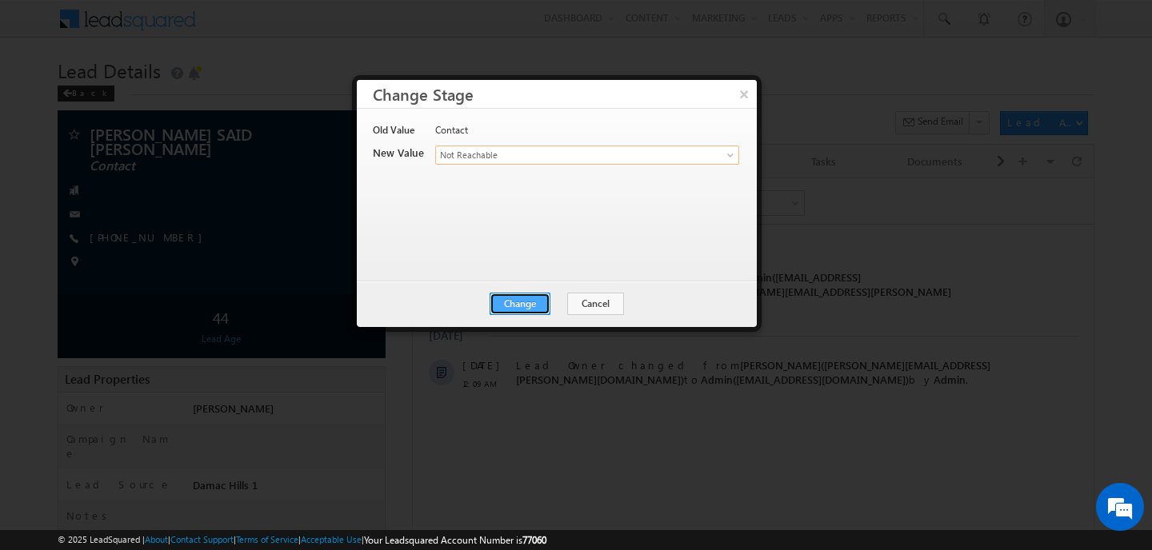
click at [530, 304] on button "Change" at bounding box center [520, 304] width 61 height 22
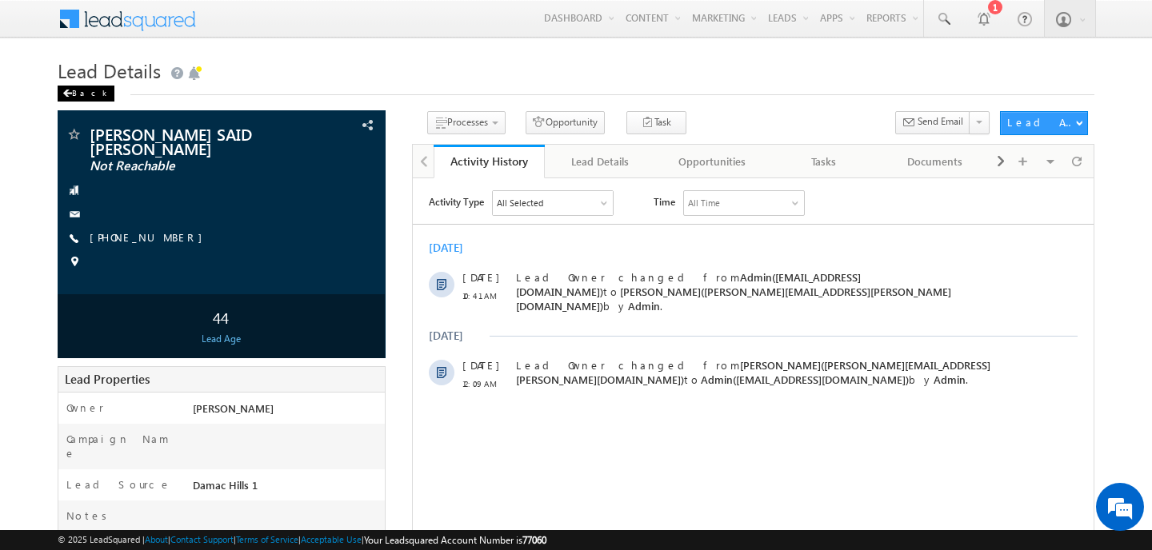
click at [69, 90] on span at bounding box center [67, 94] width 10 height 8
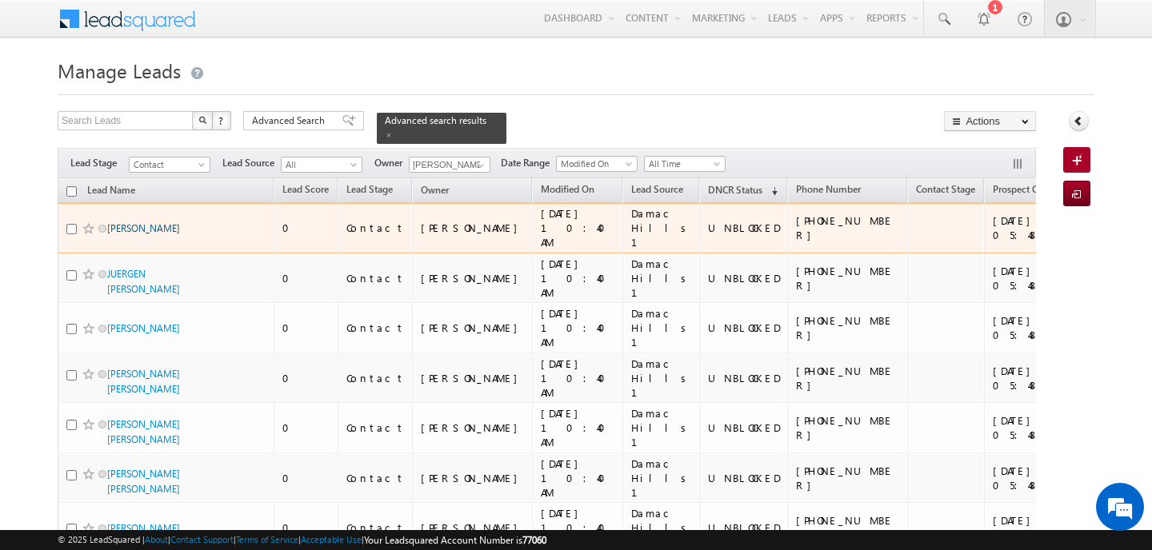
click at [111, 222] on link "AHMET ENDER OZGUNDOGDU" at bounding box center [143, 228] width 73 height 12
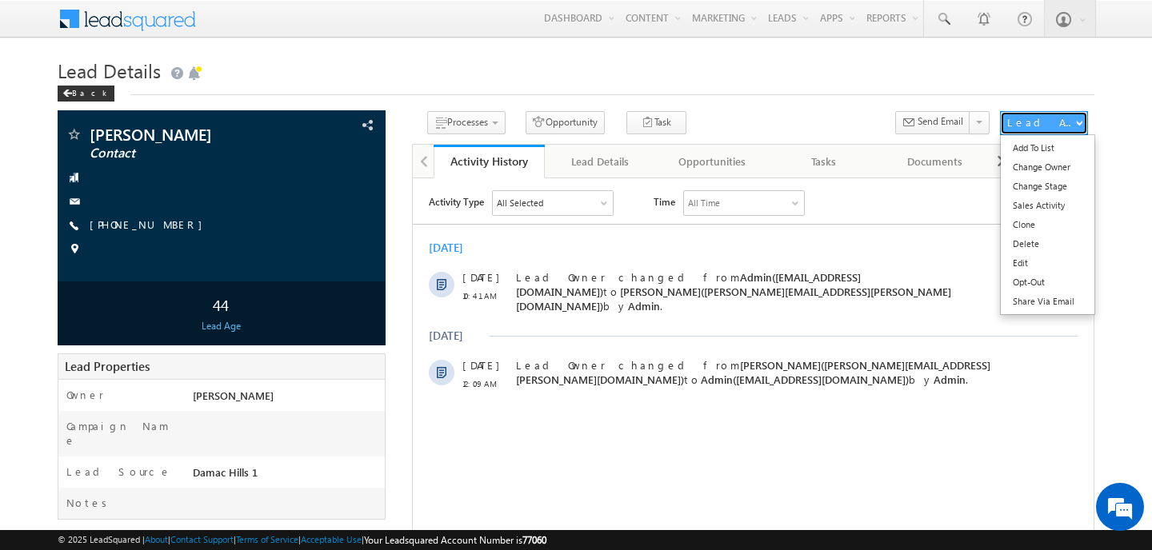
click at [1061, 125] on div "Lead Actions" at bounding box center [1041, 122] width 68 height 14
click at [1026, 184] on link "Change Stage" at bounding box center [1048, 186] width 94 height 19
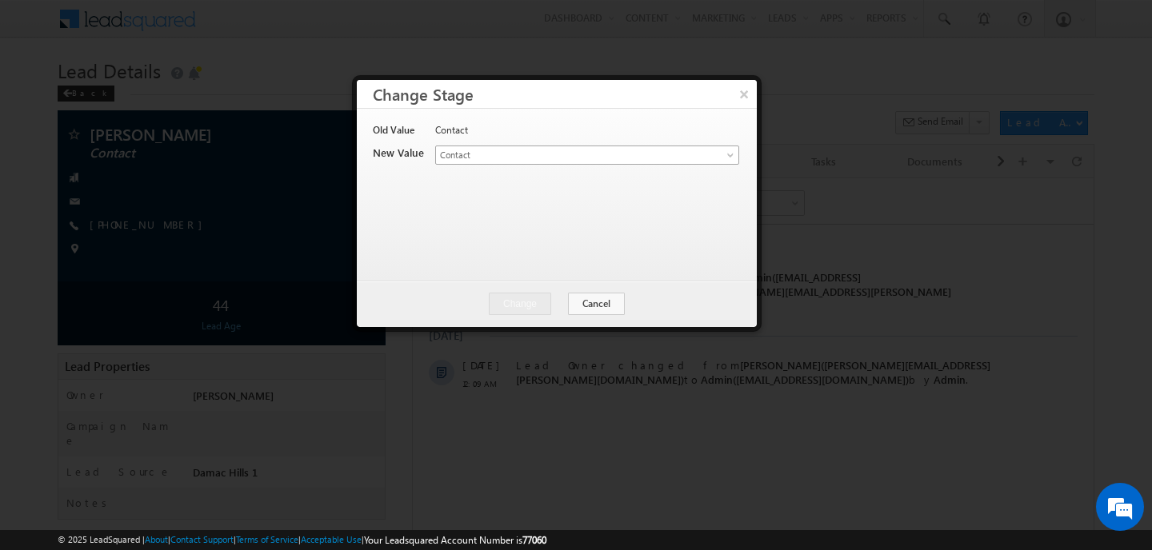
click at [650, 162] on link "Contact" at bounding box center [587, 155] width 304 height 19
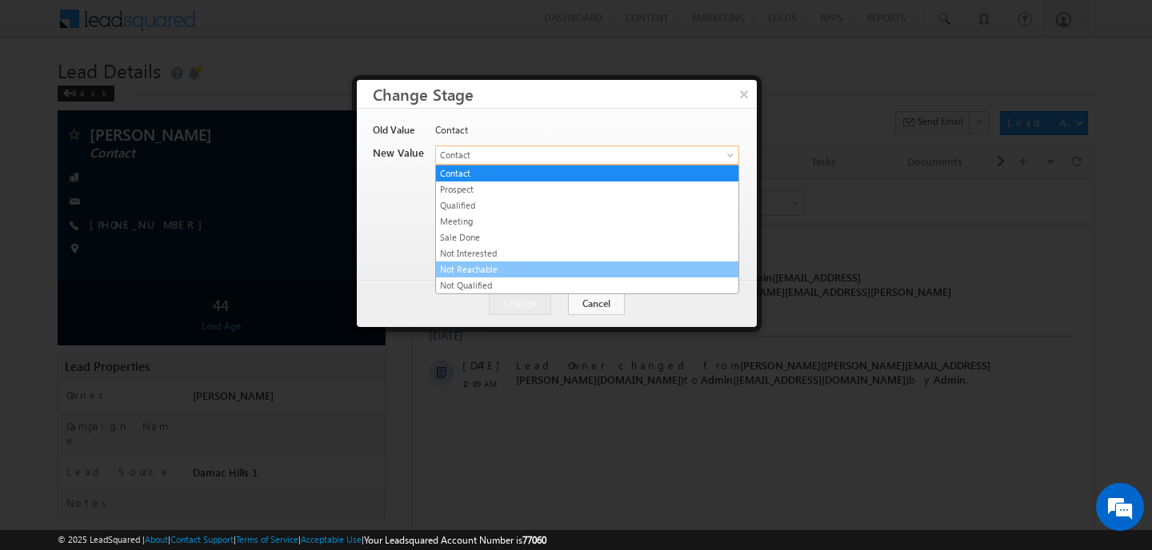
click at [491, 274] on link "Not Reachable" at bounding box center [587, 269] width 302 height 14
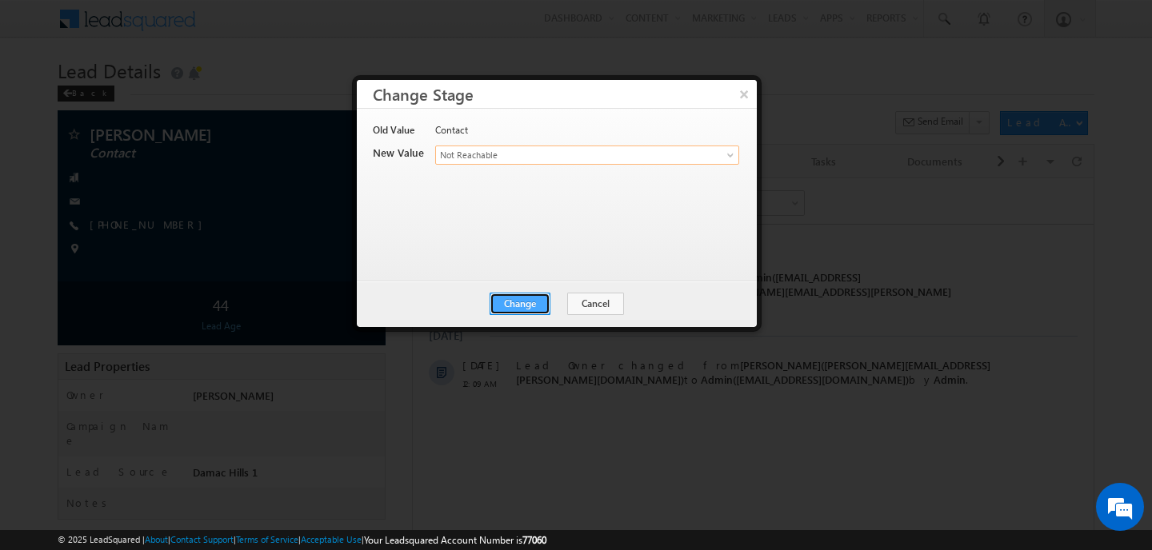
click at [506, 303] on button "Change" at bounding box center [520, 304] width 61 height 22
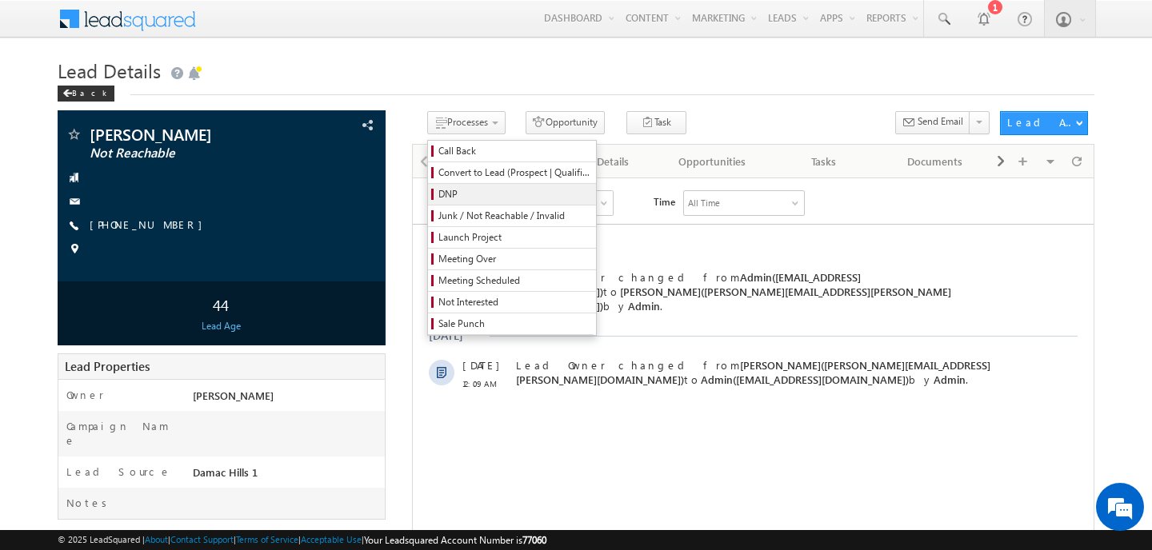
click at [450, 190] on span "DNP" at bounding box center [514, 194] width 152 height 14
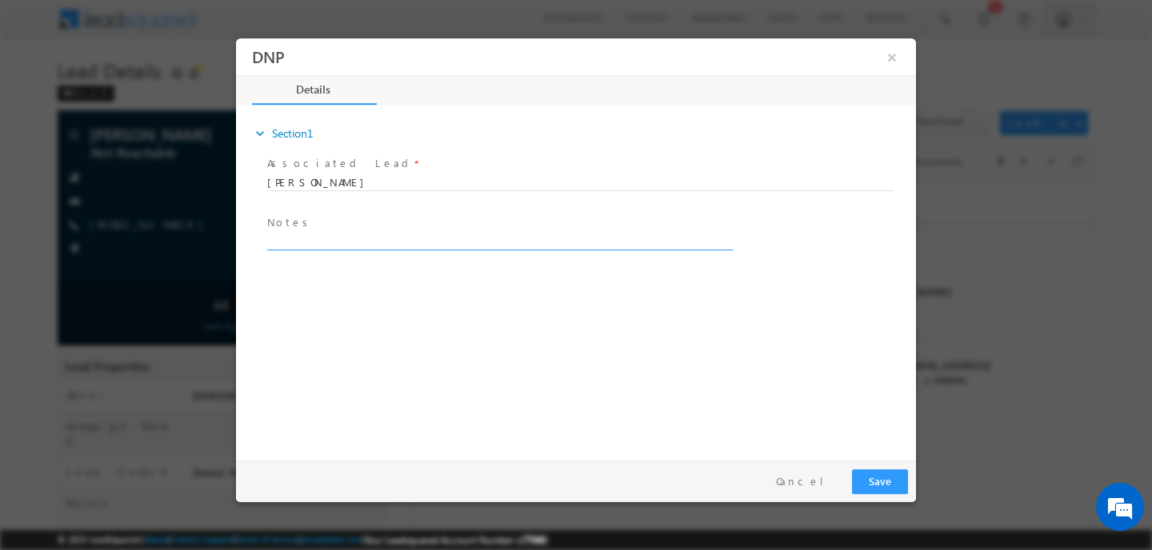
click at [435, 240] on textarea at bounding box center [499, 241] width 464 height 18
click at [890, 57] on button "×" at bounding box center [891, 57] width 27 height 30
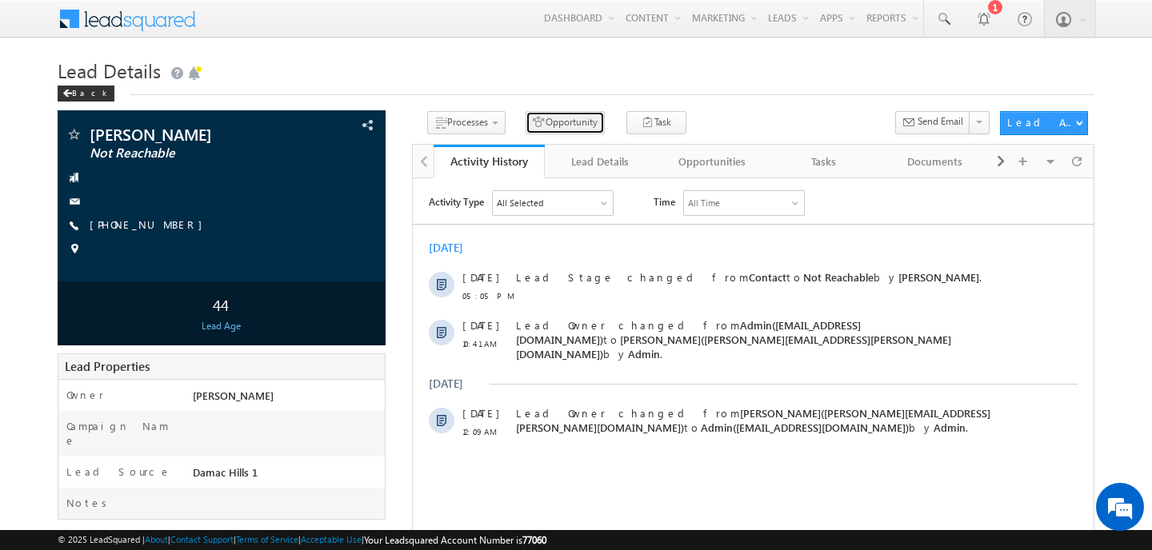
click at [536, 129] on button "Opportunity" at bounding box center [565, 122] width 79 height 23
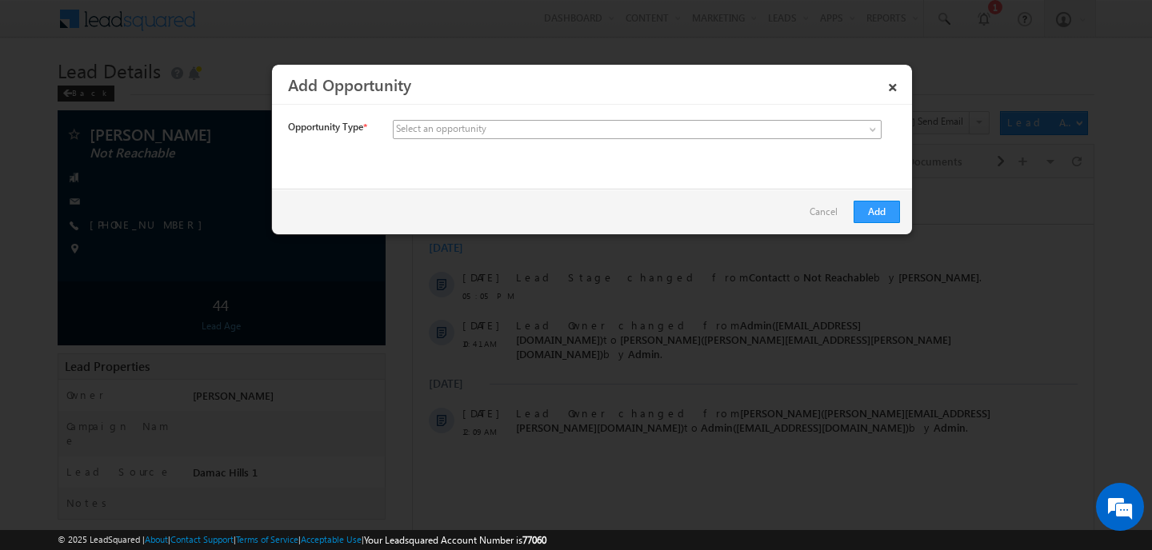
click at [705, 138] on link at bounding box center [637, 129] width 489 height 19
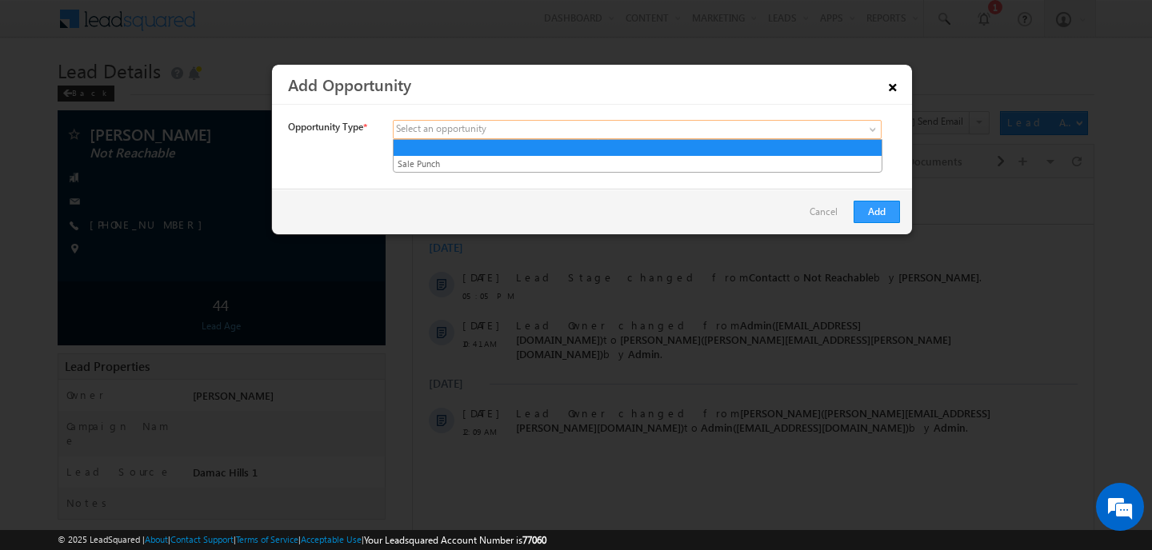
click at [892, 80] on link "×" at bounding box center [892, 84] width 27 height 28
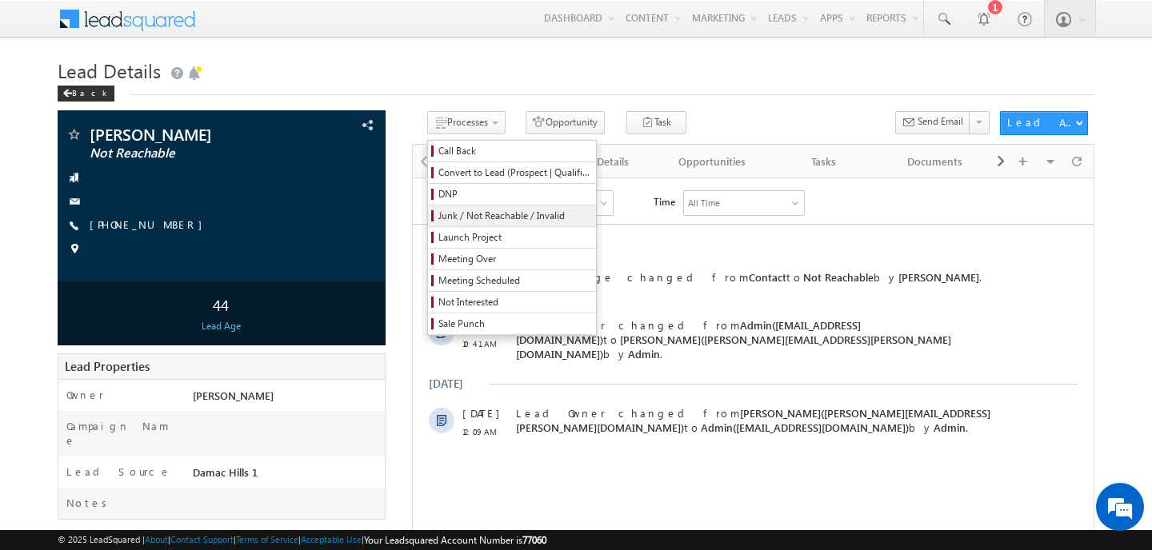
click at [494, 222] on span "Junk / Not Reachable / Invalid" at bounding box center [514, 216] width 152 height 14
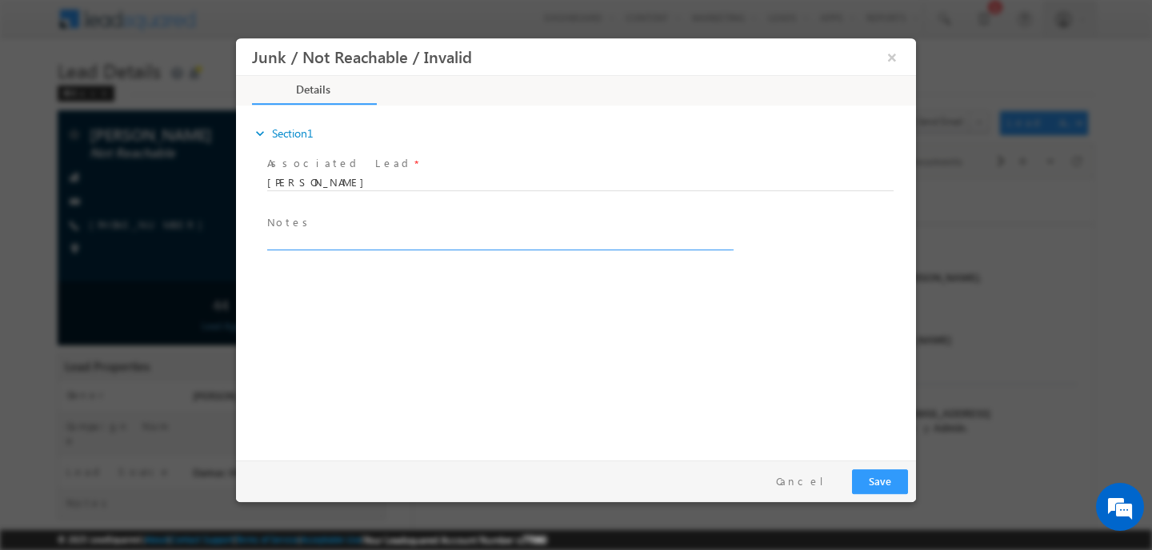
click at [349, 233] on textarea at bounding box center [499, 241] width 464 height 18
click at [305, 240] on textarea "invalid" at bounding box center [499, 247] width 464 height 30
type textarea "invalid number"
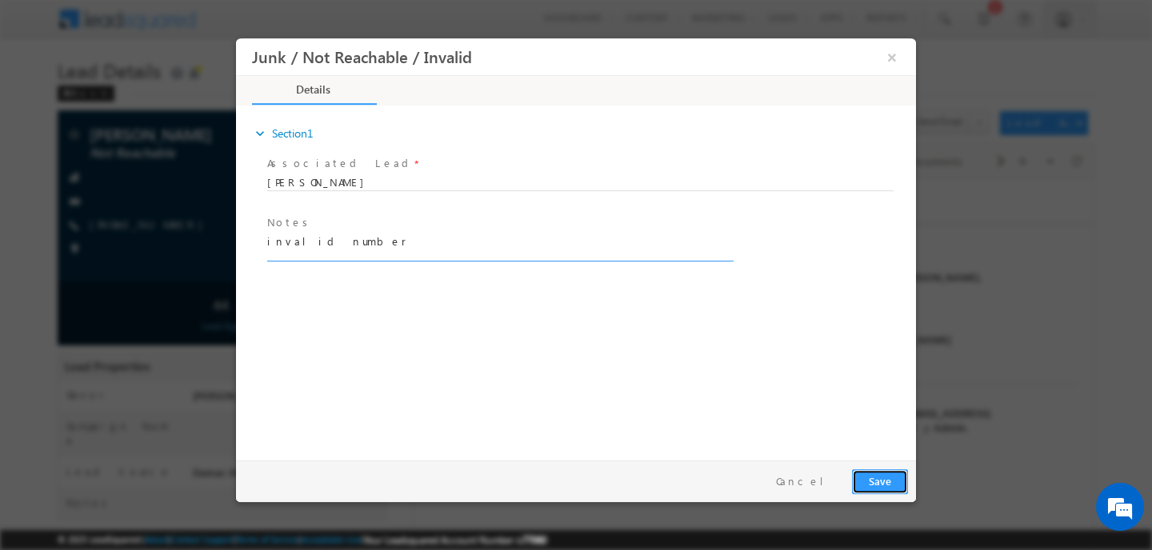
click at [885, 476] on button "Save" at bounding box center [880, 482] width 56 height 25
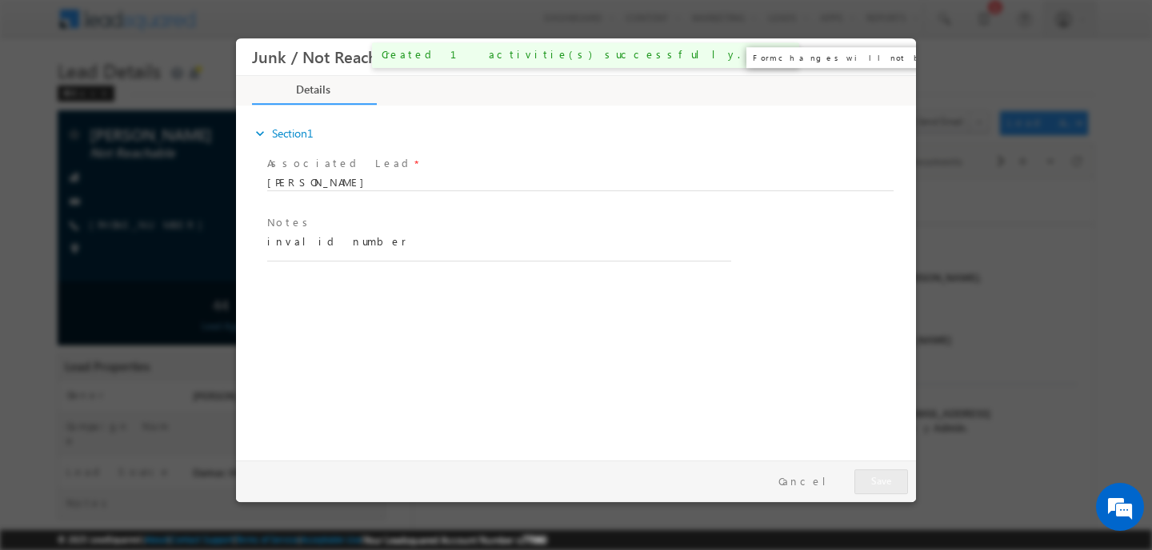
click at [895, 54] on button "×" at bounding box center [891, 57] width 27 height 30
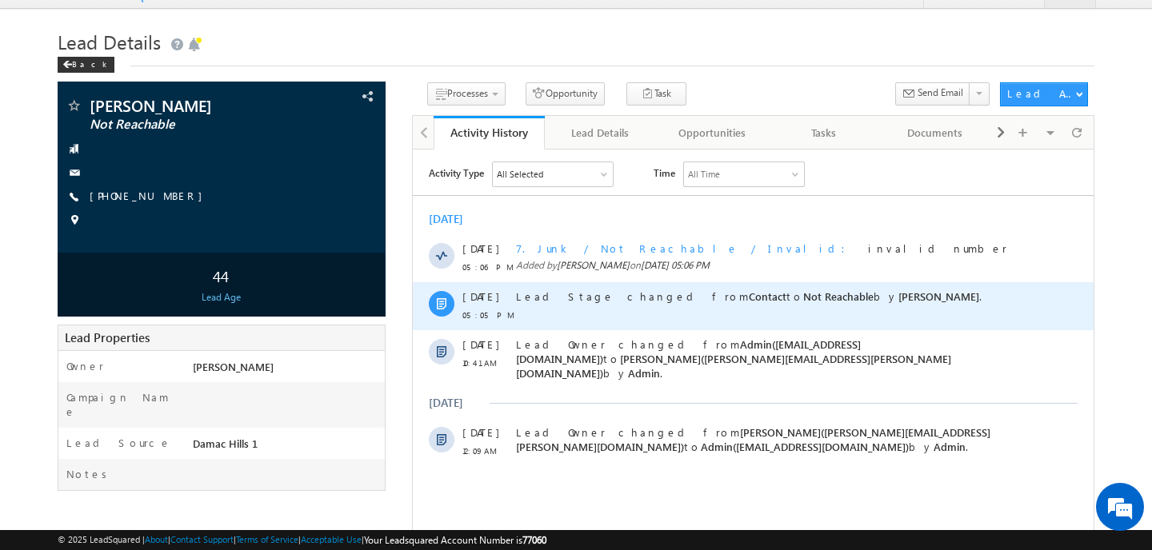
scroll to position [0, 0]
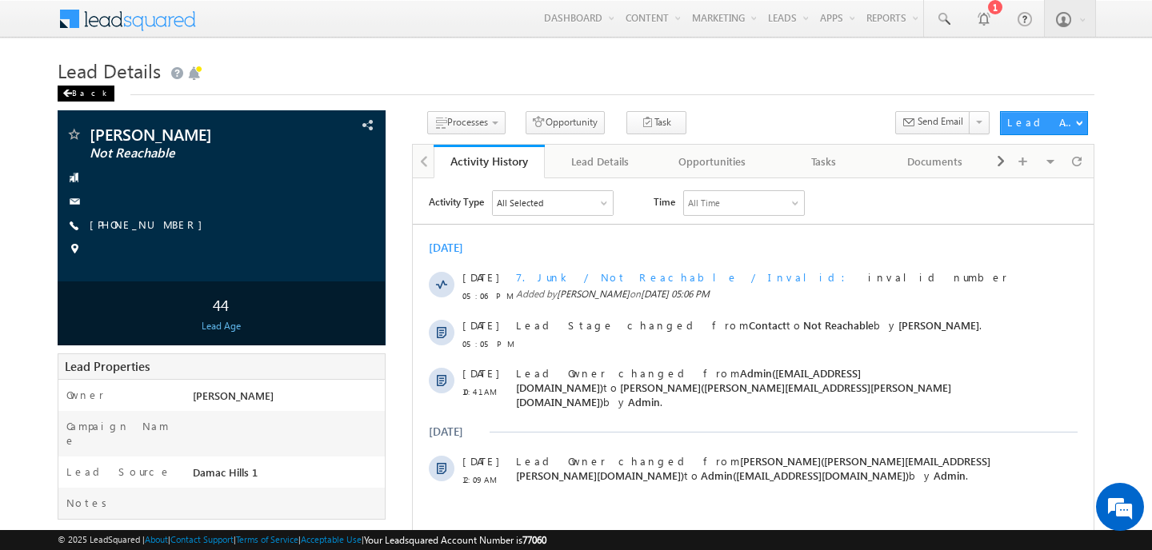
click at [74, 93] on div "Back" at bounding box center [86, 94] width 57 height 16
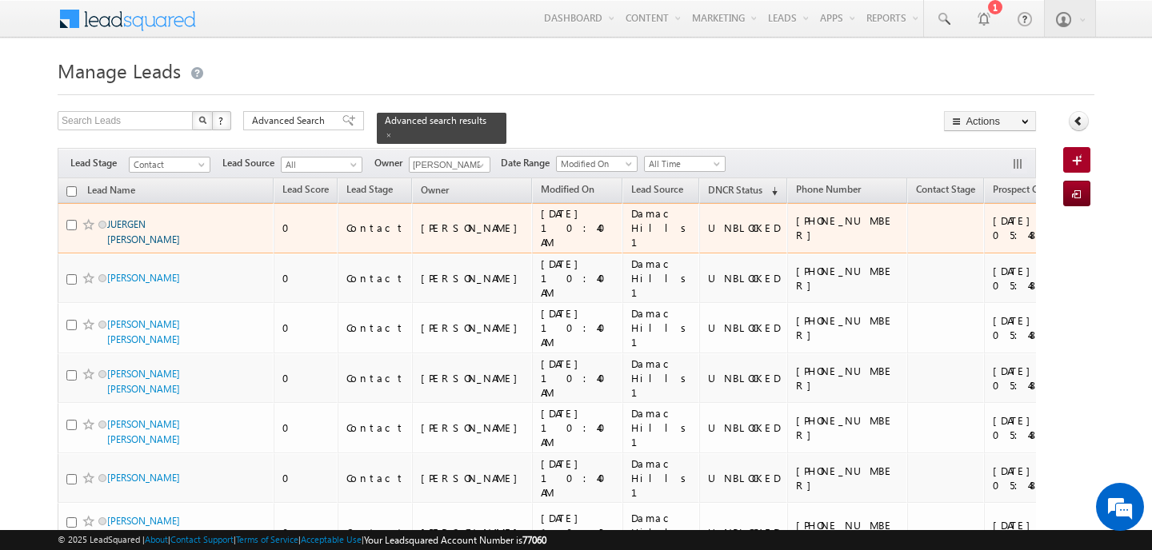
click at [107, 220] on link "JUERGEN MICHAEL HENEKA" at bounding box center [143, 231] width 73 height 27
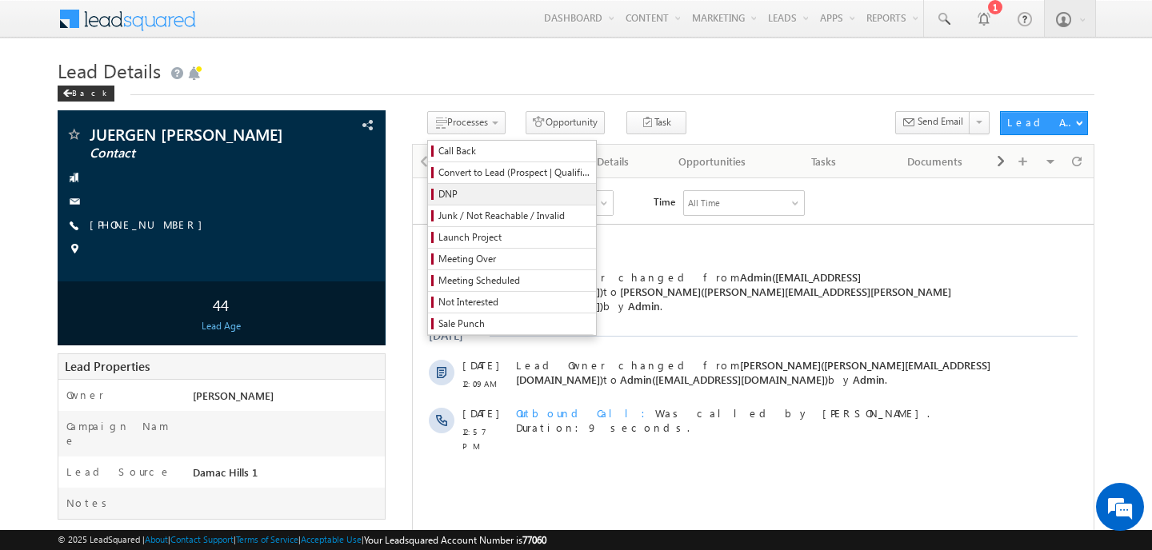
click at [464, 193] on span "DNP" at bounding box center [514, 194] width 152 height 14
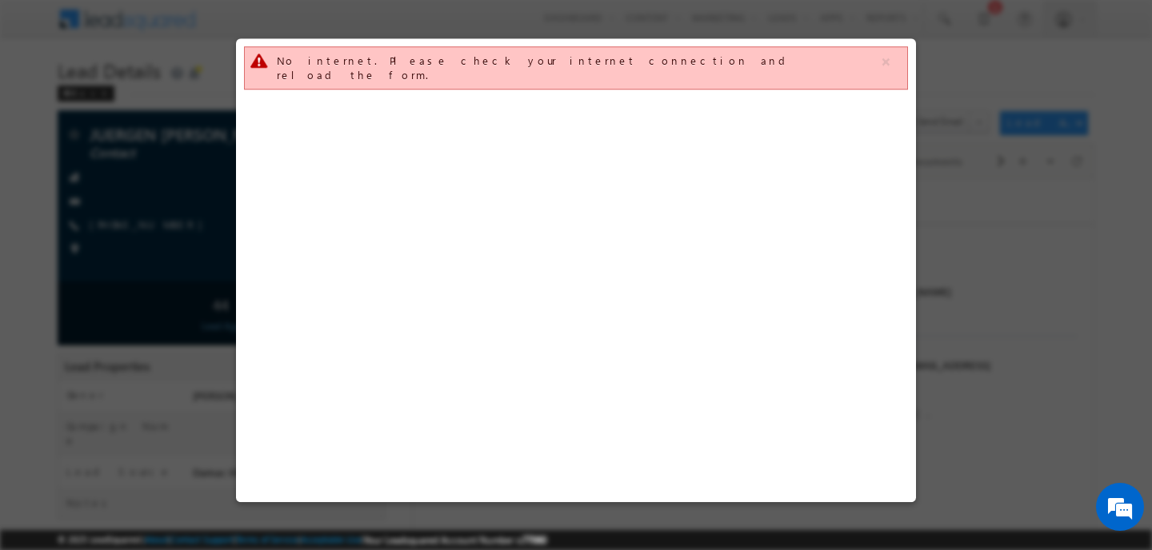
click at [362, 227] on div "No internet. Please check your internet connection and reload the form." at bounding box center [576, 270] width 680 height 464
click at [887, 71] on button "button" at bounding box center [886, 62] width 20 height 20
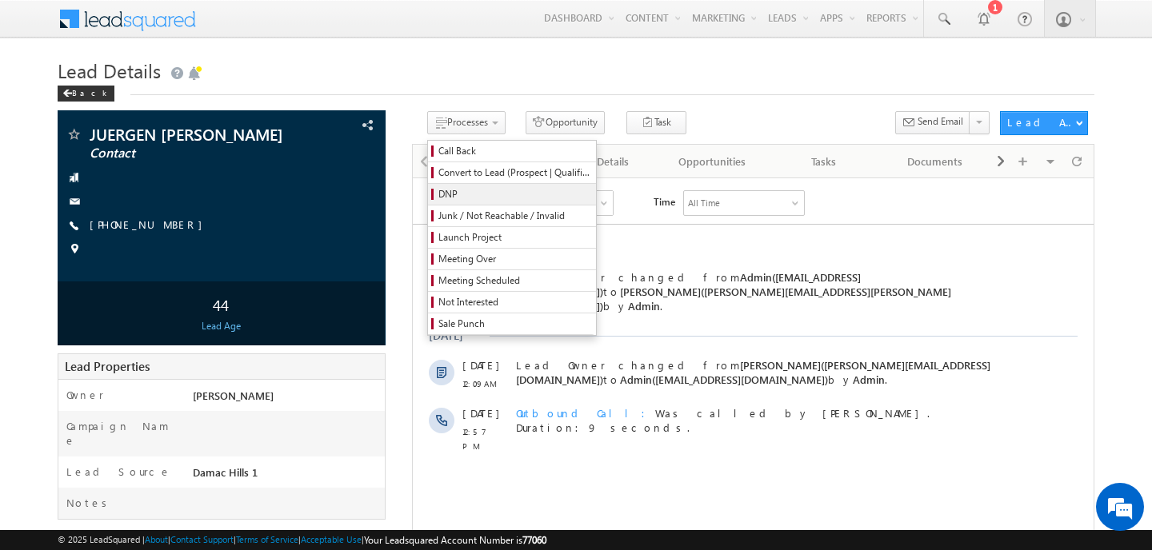
click at [447, 191] on span "DNP" at bounding box center [514, 194] width 152 height 14
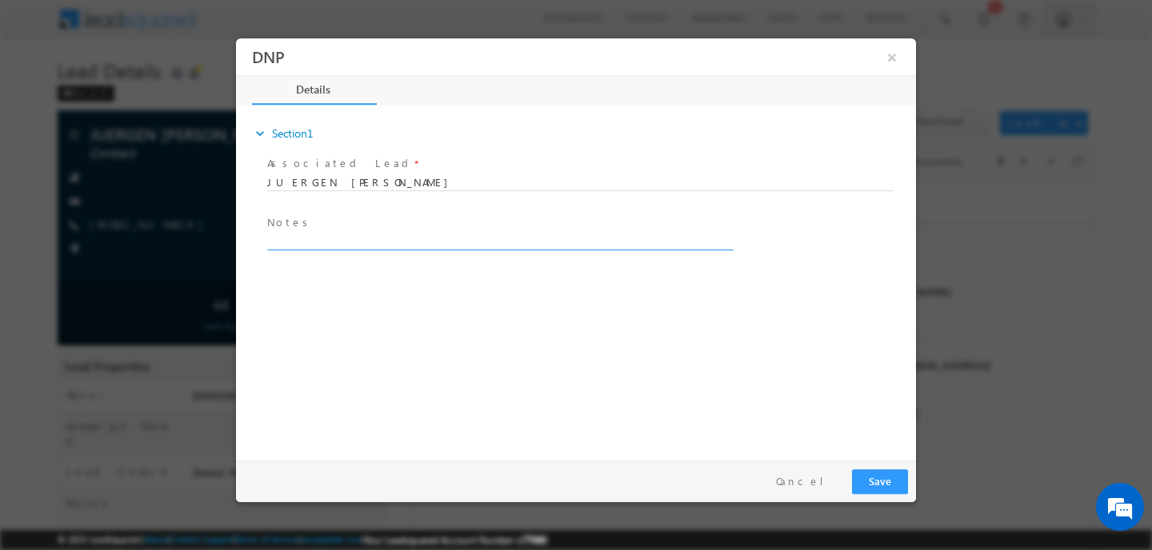
click at [398, 242] on textarea at bounding box center [499, 241] width 464 height 18
type textarea "Call Not Received"
click at [872, 484] on button "Save" at bounding box center [880, 482] width 56 height 25
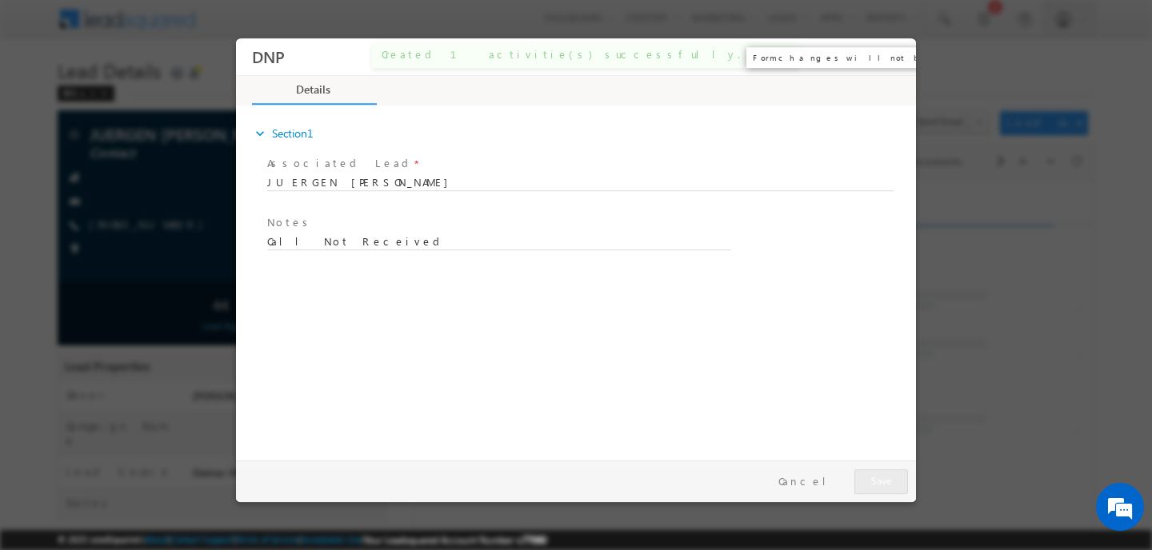
click at [889, 65] on button "×" at bounding box center [891, 57] width 27 height 30
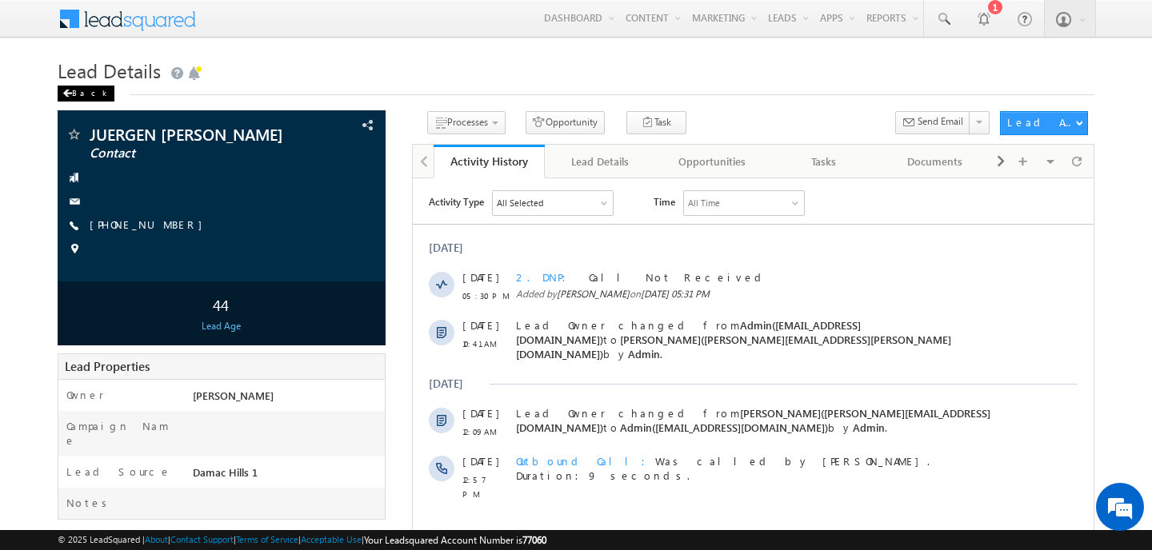
click at [69, 97] on span at bounding box center [67, 94] width 10 height 8
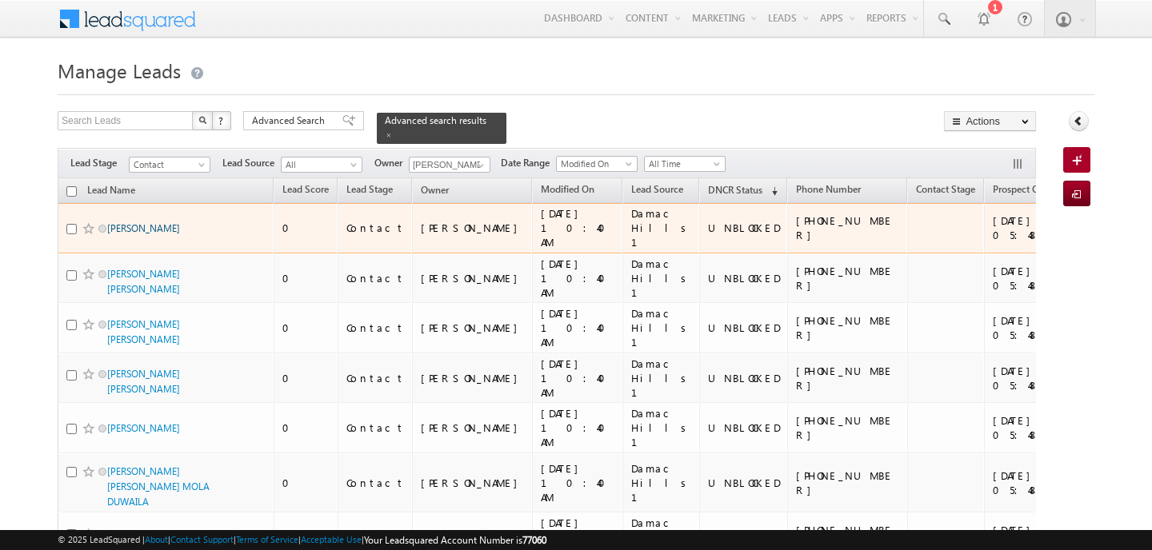
click at [107, 222] on link "HAN XUE" at bounding box center [143, 228] width 73 height 12
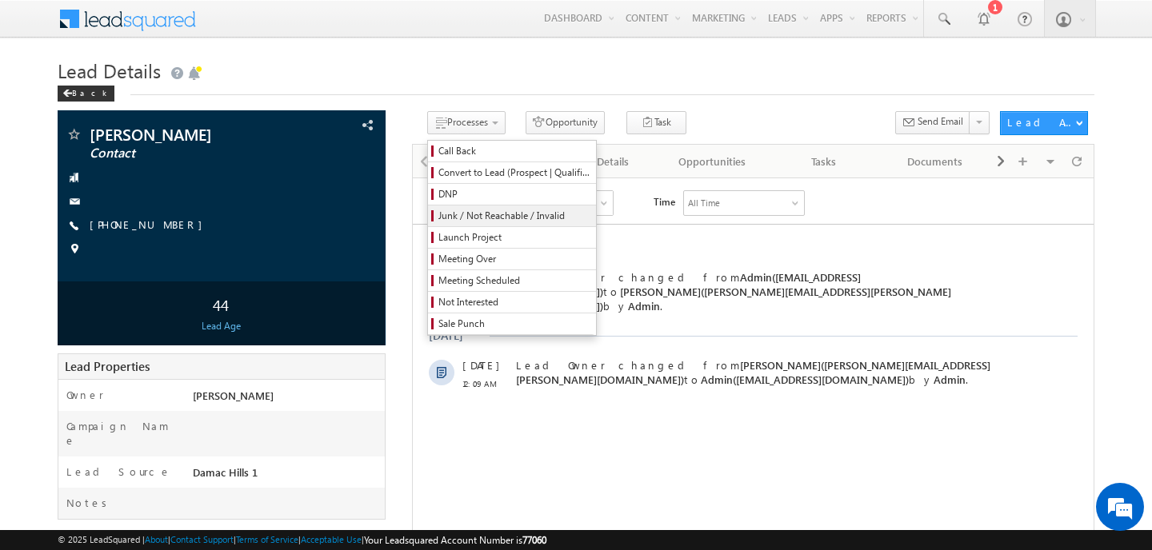
click at [462, 210] on span "Junk / Not Reachable / Invalid" at bounding box center [514, 216] width 152 height 14
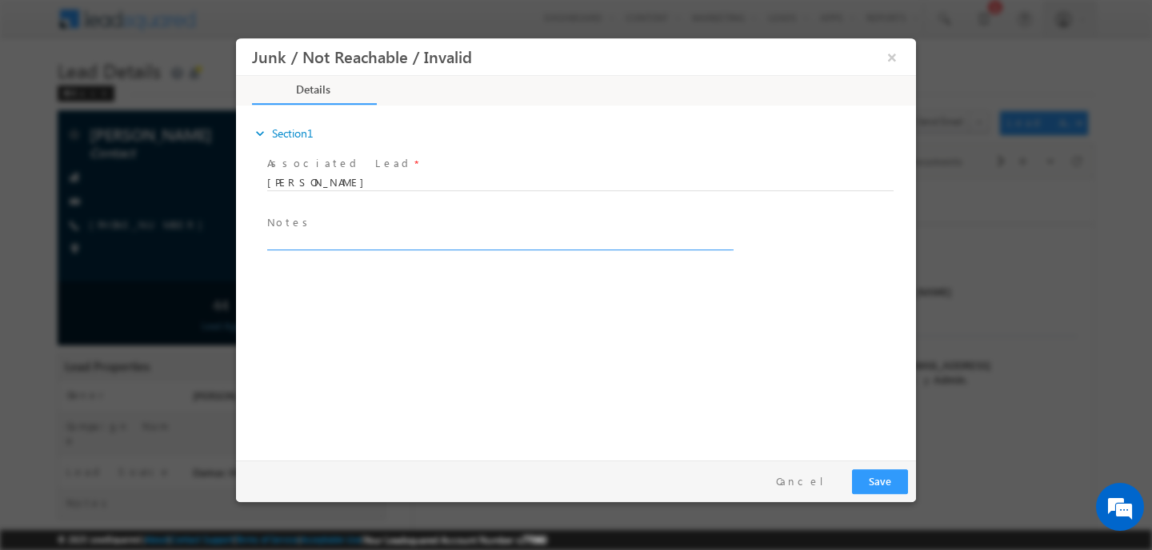
click at [318, 238] on textarea at bounding box center [499, 241] width 464 height 18
type textarea "C"
type textarea "Invalid Number"
click at [873, 481] on button "Save" at bounding box center [880, 482] width 56 height 25
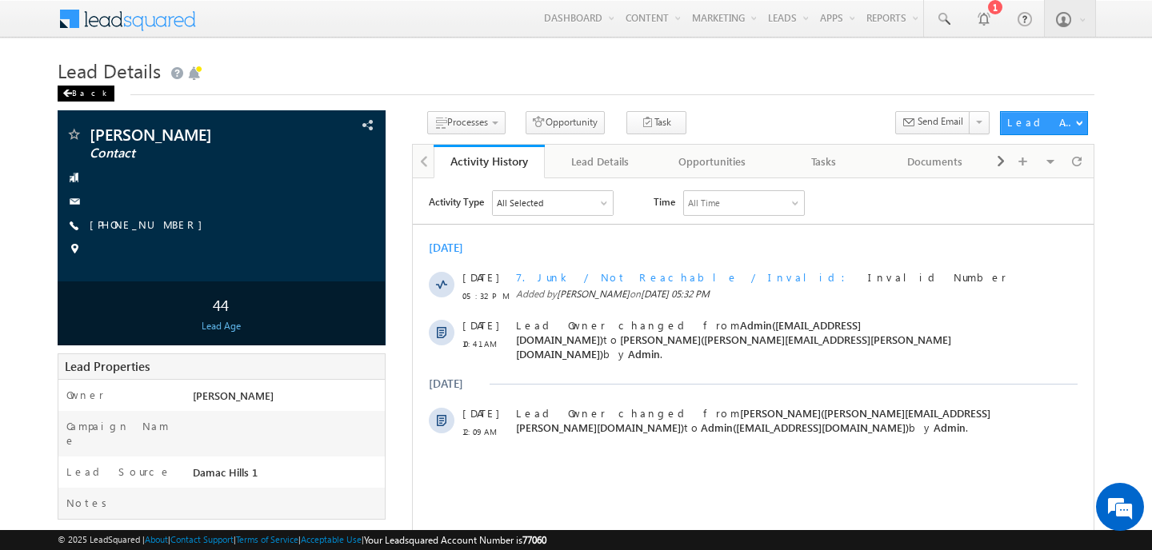
click at [66, 96] on span at bounding box center [67, 94] width 10 height 8
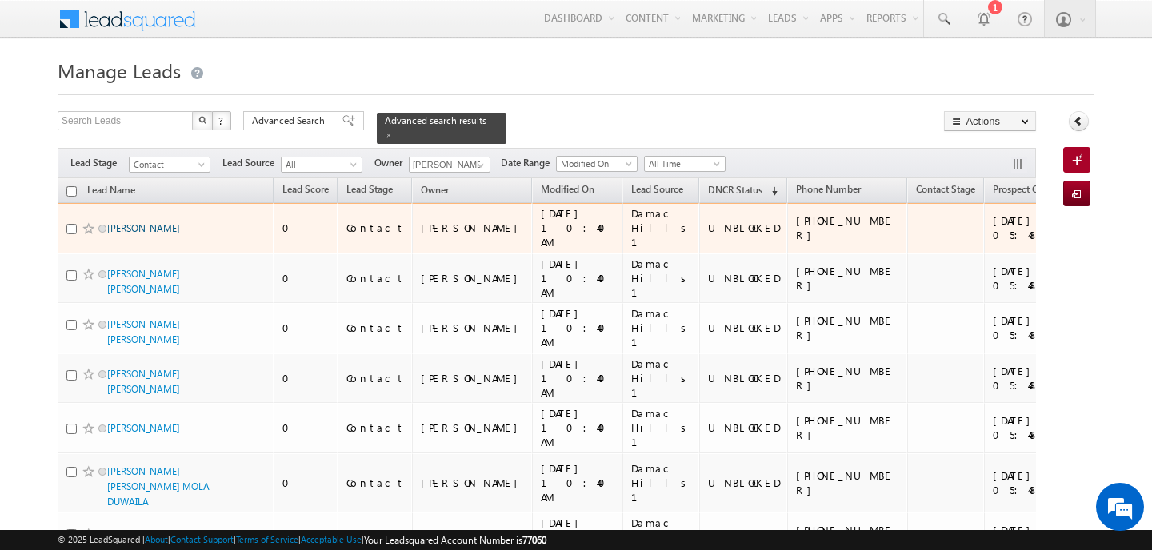
click at [130, 222] on link "HAN XUE" at bounding box center [143, 228] width 73 height 12
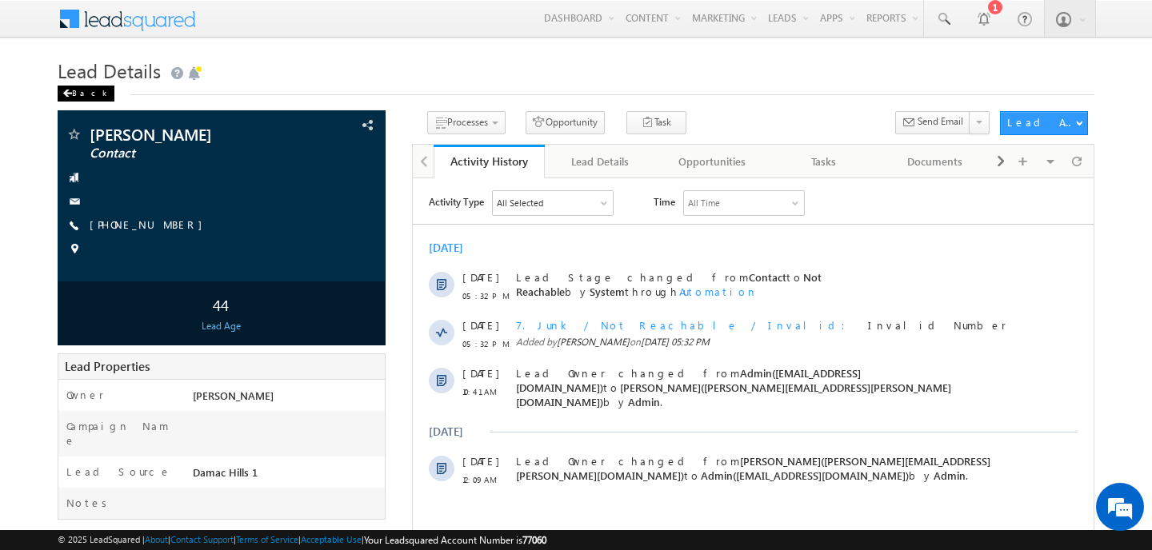
click at [71, 89] on div "Back" at bounding box center [86, 94] width 57 height 16
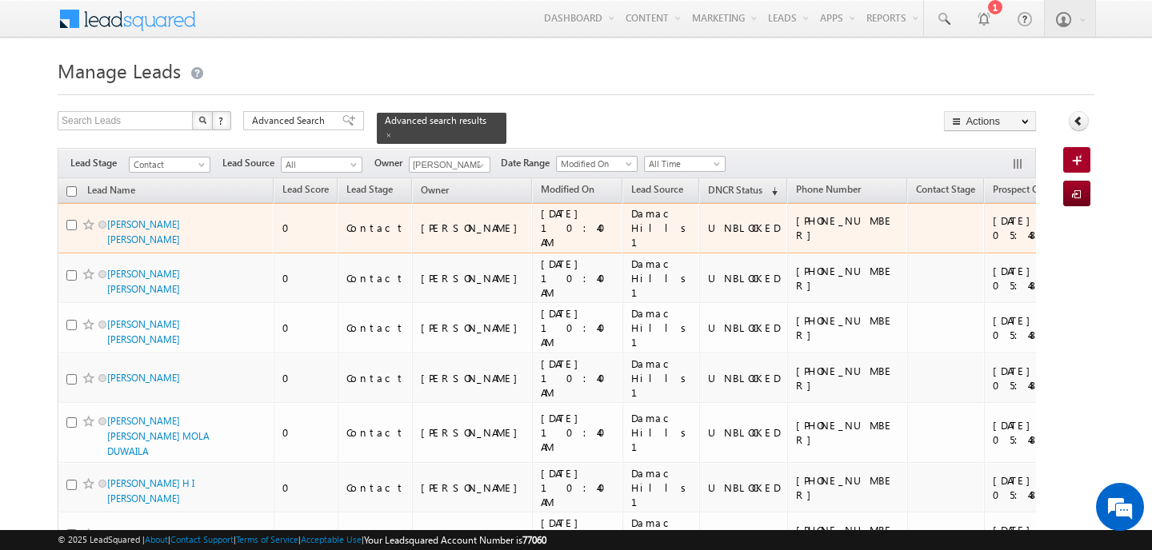
click at [174, 227] on span "[PERSON_NAME] [PERSON_NAME]" at bounding box center [161, 232] width 108 height 30
click at [146, 218] on link "JOGENDRA DEV SURYADEVARA" at bounding box center [143, 231] width 73 height 27
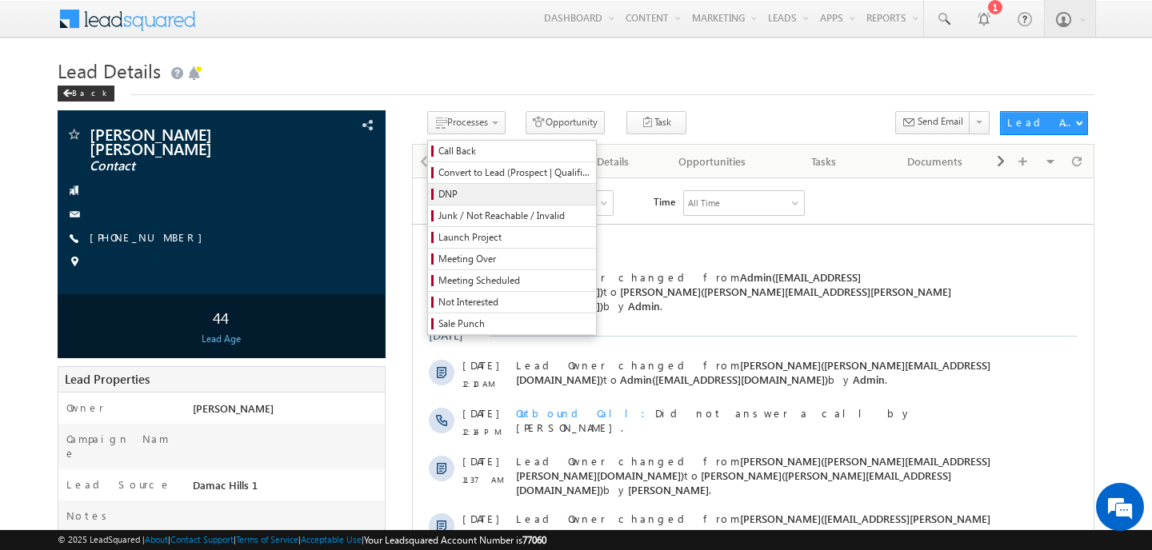
click at [502, 198] on span "DNP" at bounding box center [514, 194] width 152 height 14
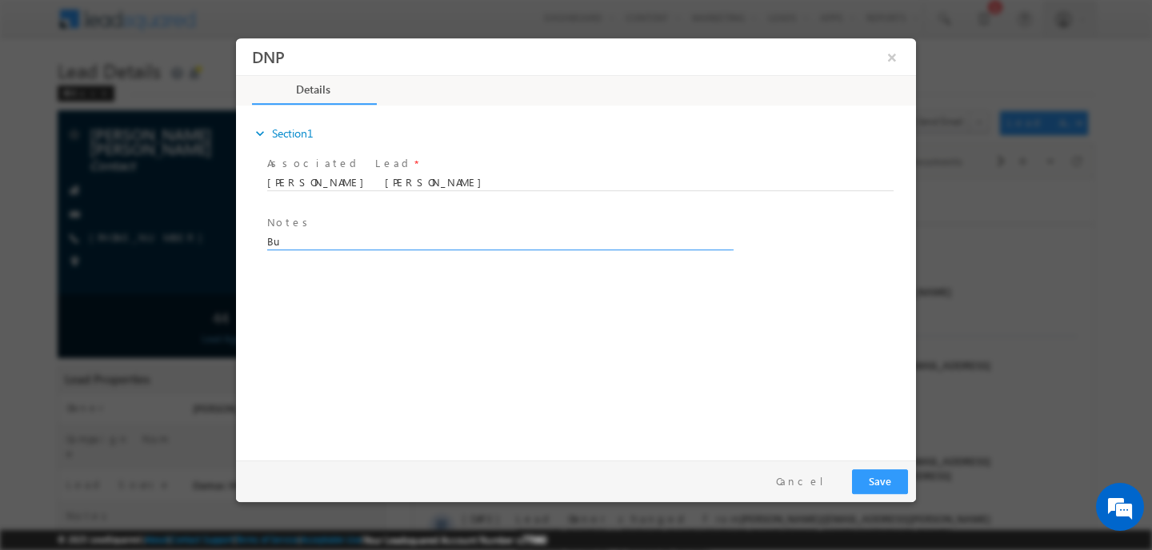
type textarea "B"
type textarea "Switched Off"
click at [879, 480] on button "Save" at bounding box center [880, 482] width 56 height 25
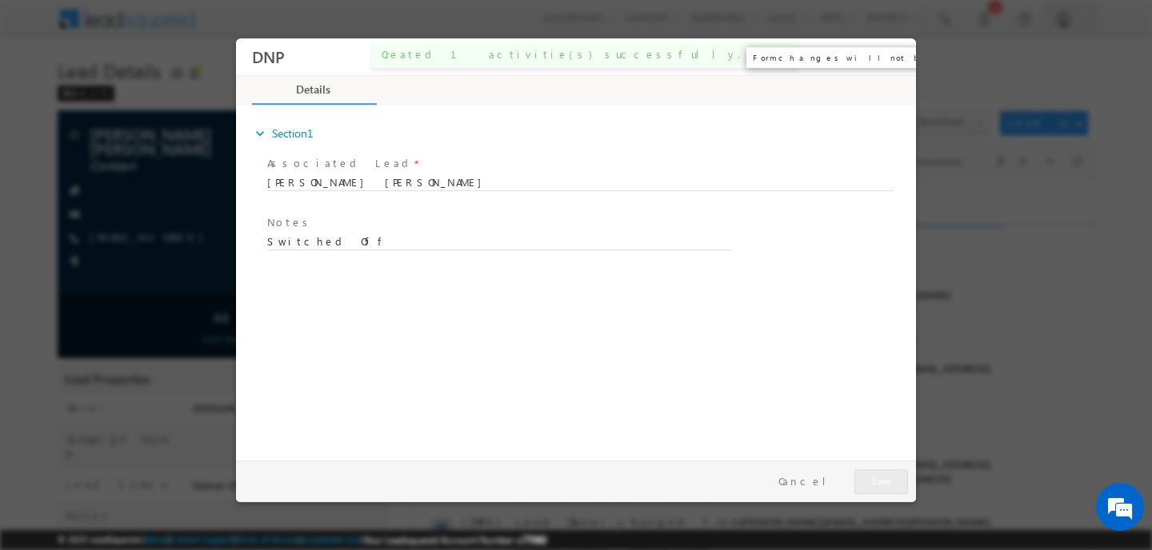
click at [898, 58] on button "×" at bounding box center [891, 57] width 27 height 30
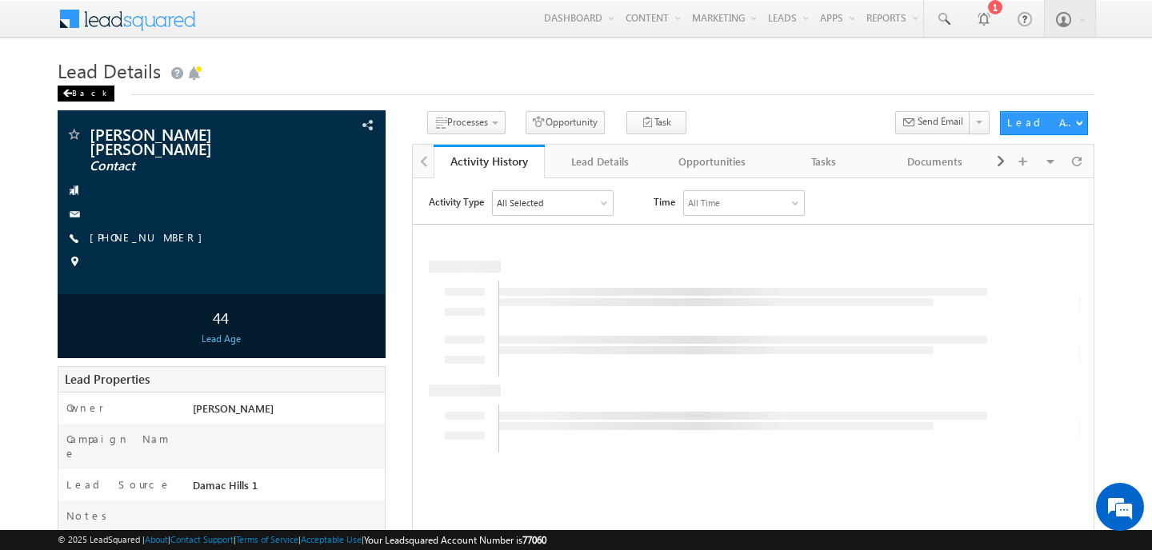
click at [78, 90] on div "Back" at bounding box center [86, 94] width 57 height 16
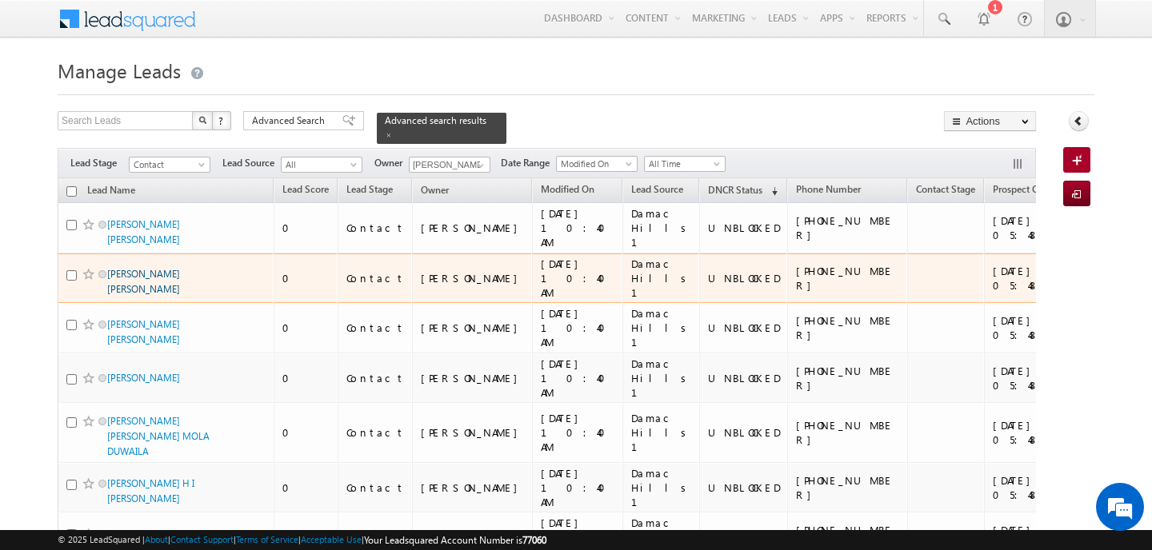
click at [125, 268] on link "GAILAN HASSAN YONIS" at bounding box center [143, 281] width 73 height 27
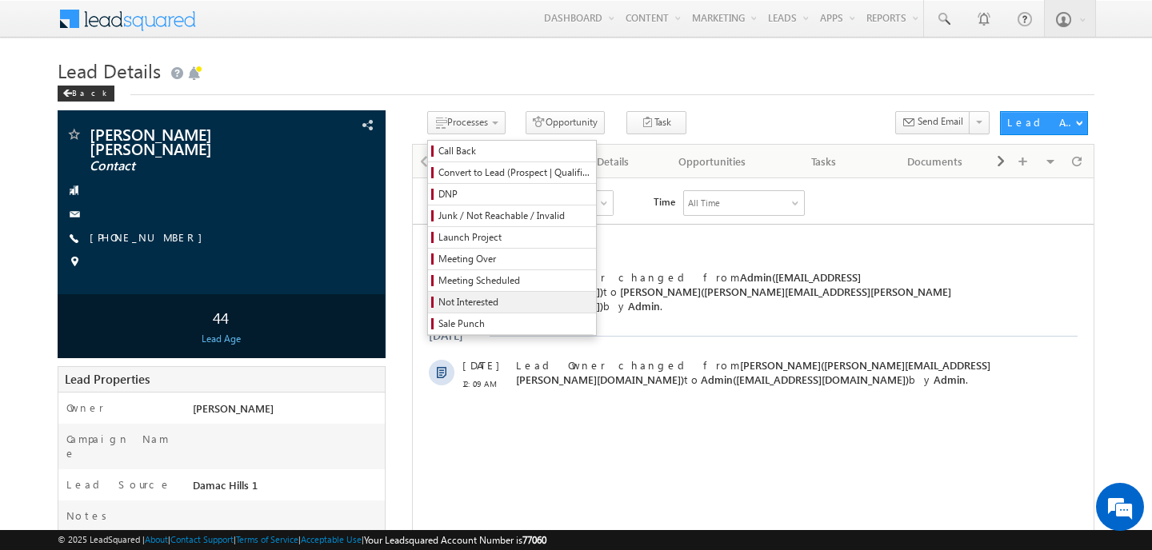
click at [438, 308] on span "Not Interested" at bounding box center [514, 302] width 152 height 14
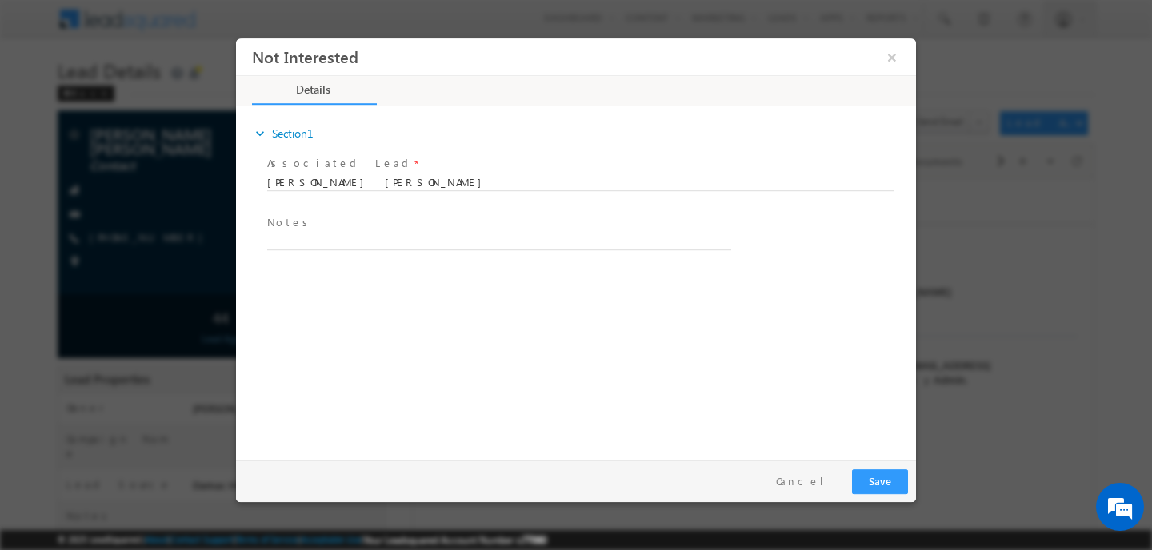
click at [332, 226] on span "Notes *" at bounding box center [494, 223] width 454 height 18
click at [296, 247] on textarea at bounding box center [499, 241] width 464 height 18
type textarea "Not Interested"
click at [878, 482] on button "Save" at bounding box center [880, 482] width 56 height 25
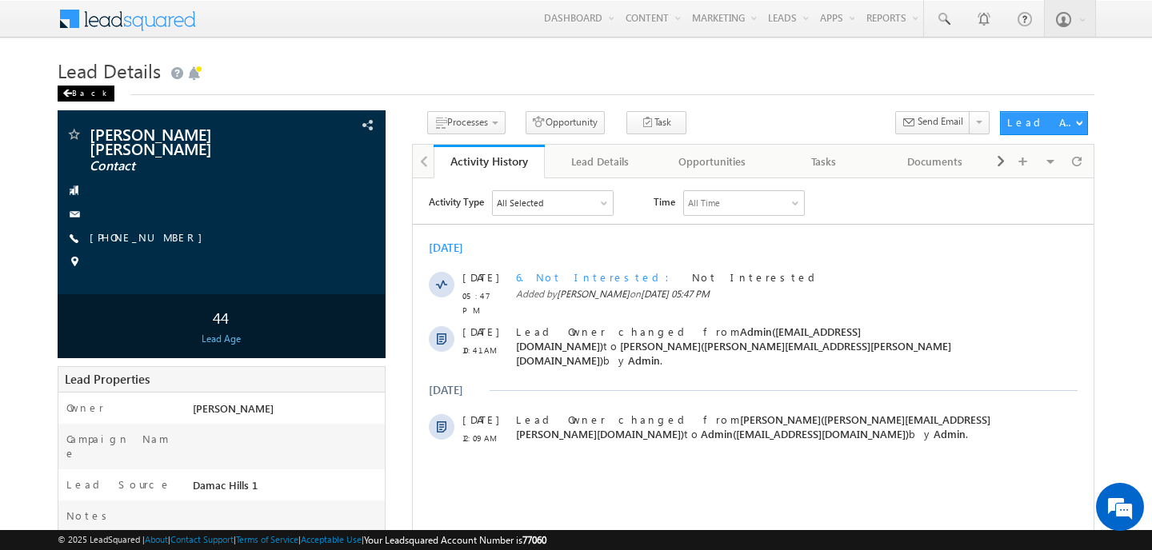
click at [66, 98] on div "Back" at bounding box center [86, 94] width 57 height 16
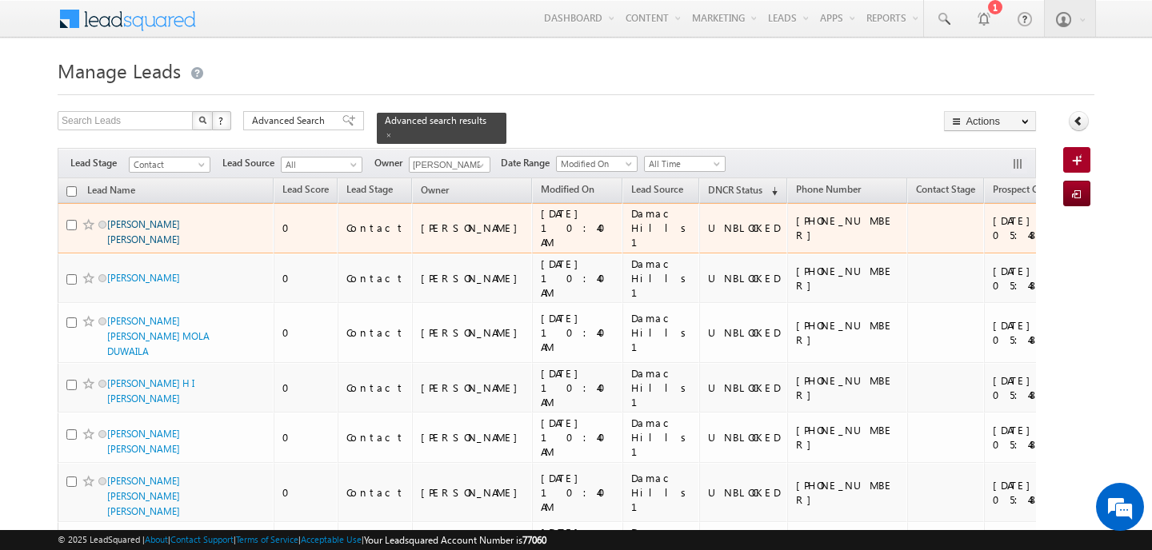
click at [150, 221] on link "SAYED MOHAMMAD FAROOQUI" at bounding box center [143, 231] width 73 height 27
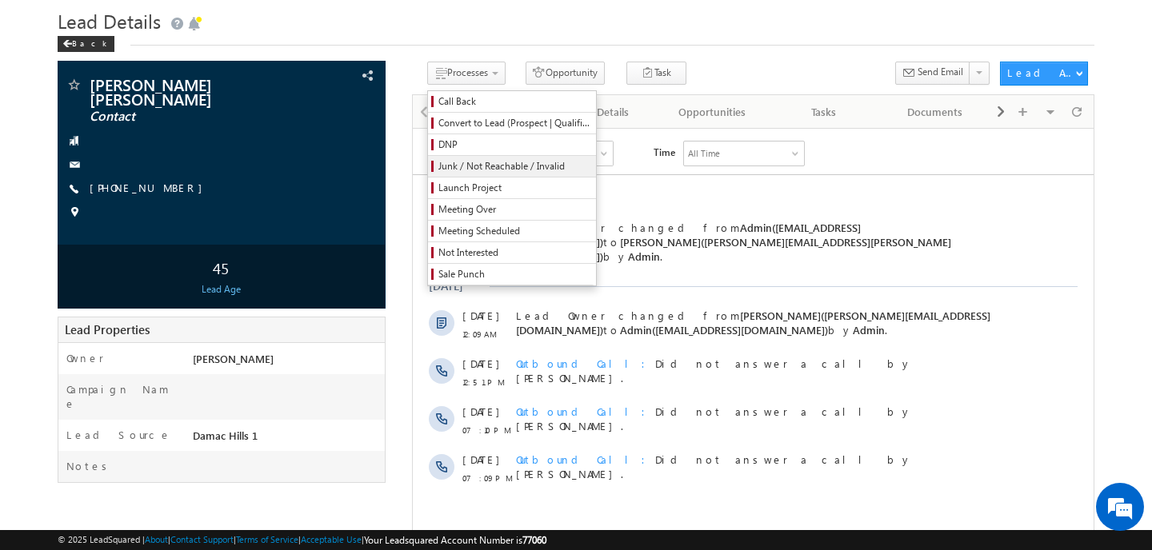
click at [459, 173] on span "Junk / Not Reachable / Invalid" at bounding box center [514, 166] width 152 height 14
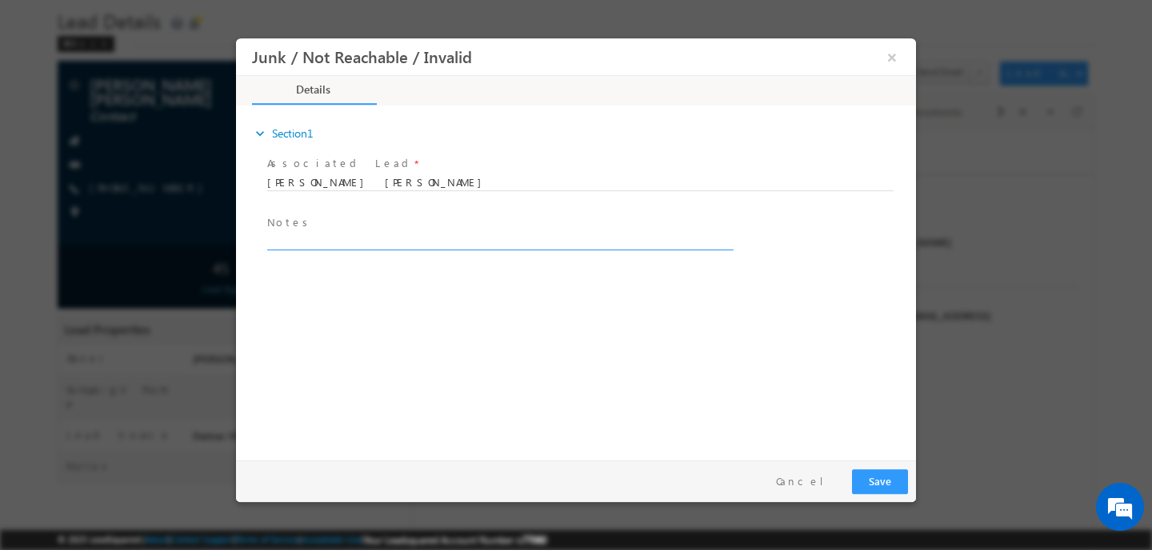
click at [335, 243] on textarea at bounding box center [499, 241] width 464 height 18
type textarea "Switched Off"
click at [890, 488] on button "Save" at bounding box center [880, 482] width 56 height 25
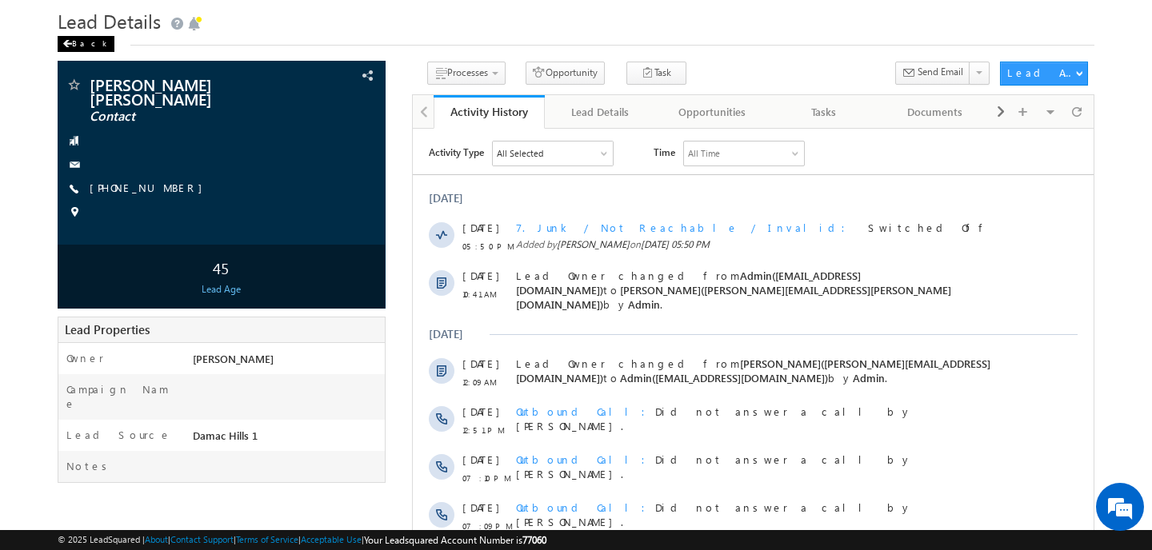
click at [67, 46] on span at bounding box center [67, 44] width 10 height 8
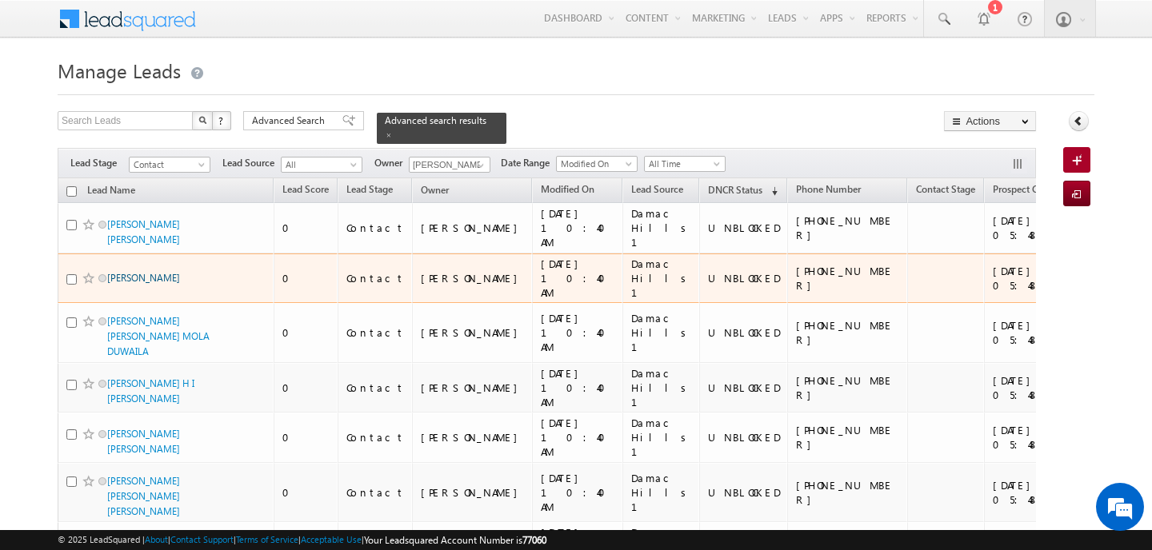
click at [141, 272] on link "[PERSON_NAME]" at bounding box center [143, 278] width 73 height 12
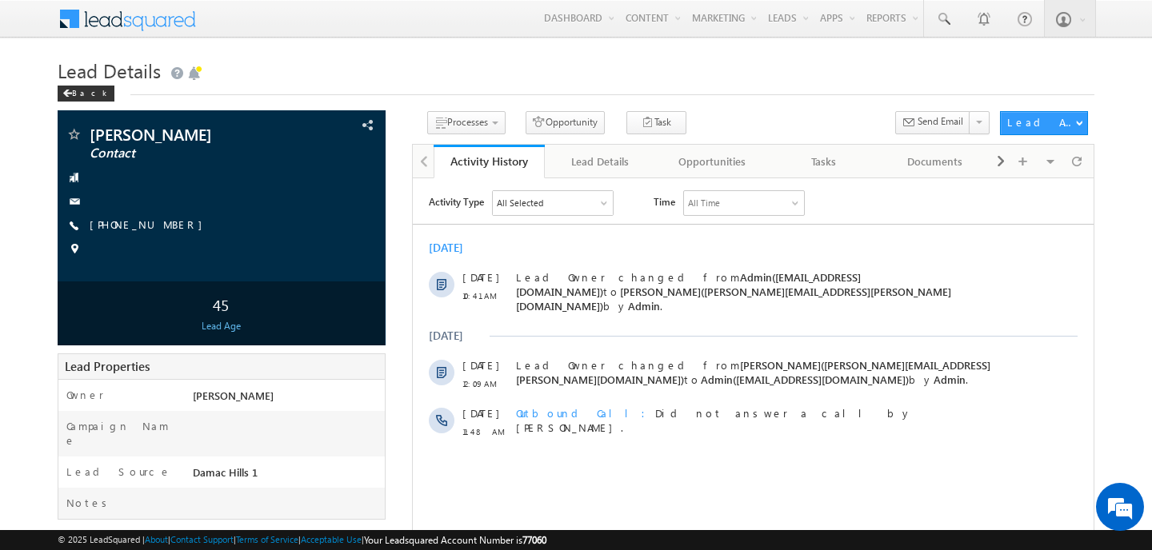
click at [79, 82] on span "Lead Details" at bounding box center [109, 71] width 103 height 26
click at [79, 93] on div "Back" at bounding box center [86, 94] width 57 height 16
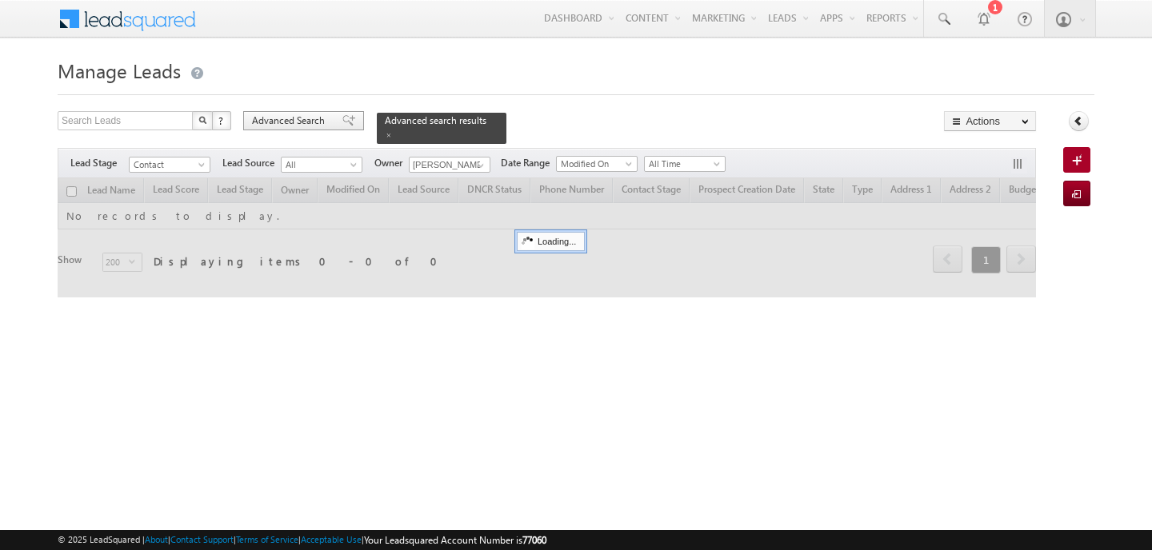
click at [290, 122] on span "Advanced Search" at bounding box center [291, 121] width 78 height 14
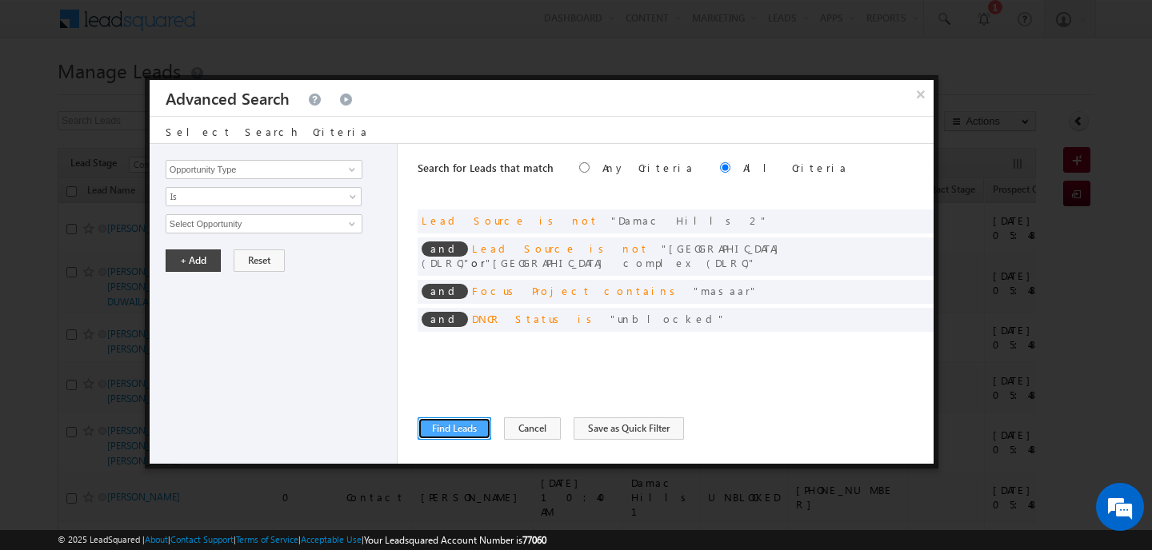
click at [448, 431] on button "Find Leads" at bounding box center [455, 429] width 74 height 22
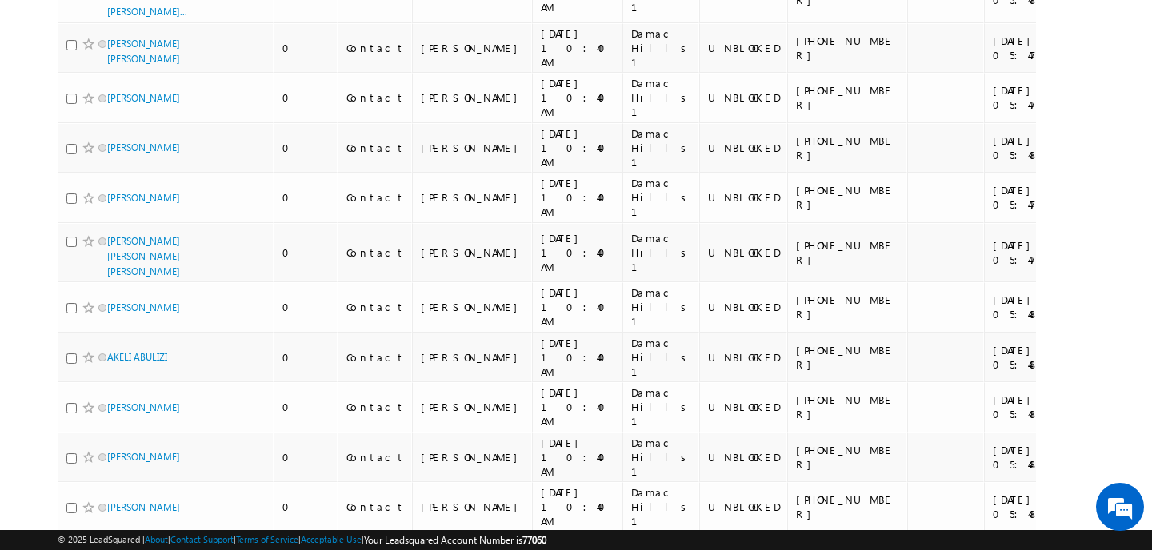
scroll to position [8152, 0]
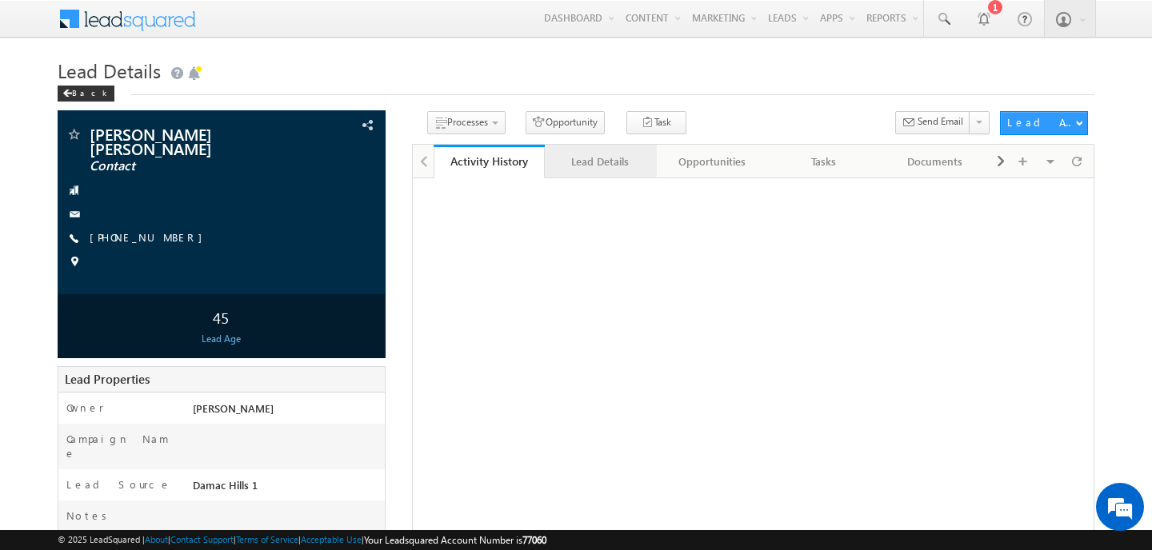
click at [598, 169] on div "Lead Details" at bounding box center [600, 161] width 85 height 19
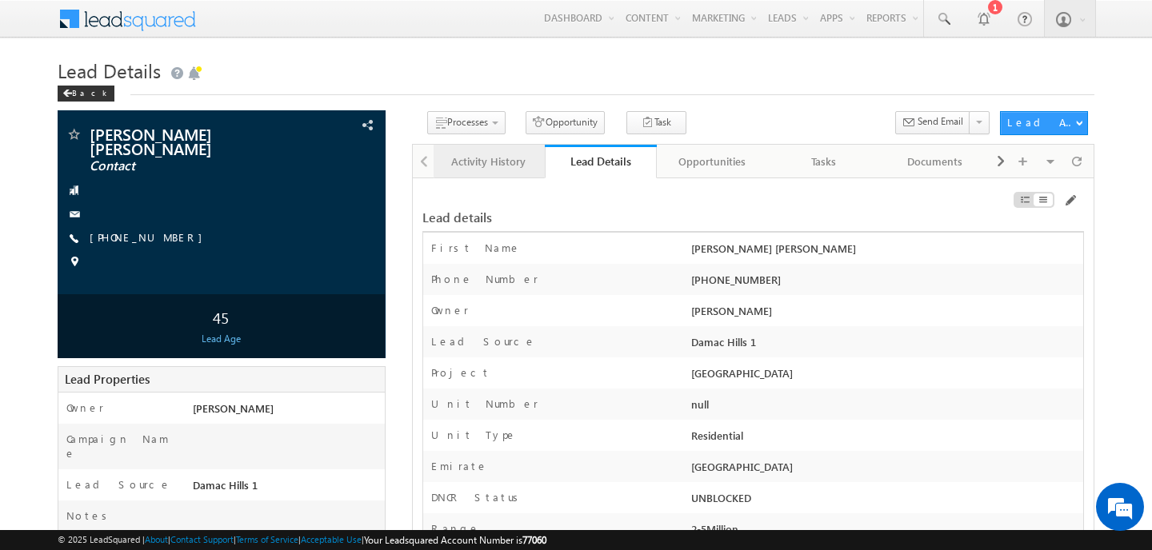
click at [494, 164] on div "Activity History" at bounding box center [488, 161] width 85 height 19
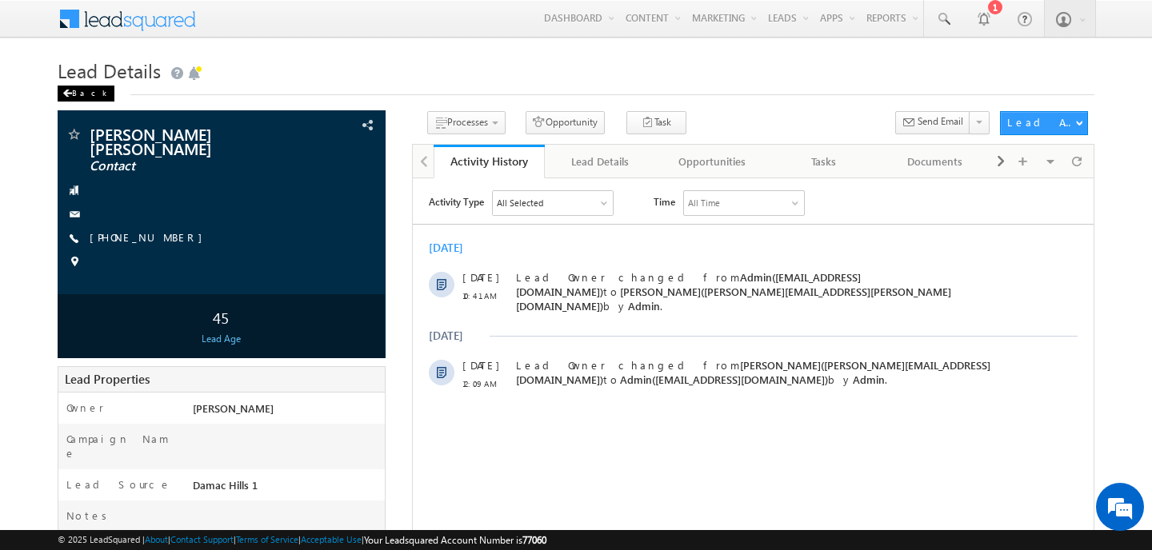
click at [77, 94] on div "Back" at bounding box center [86, 94] width 57 height 16
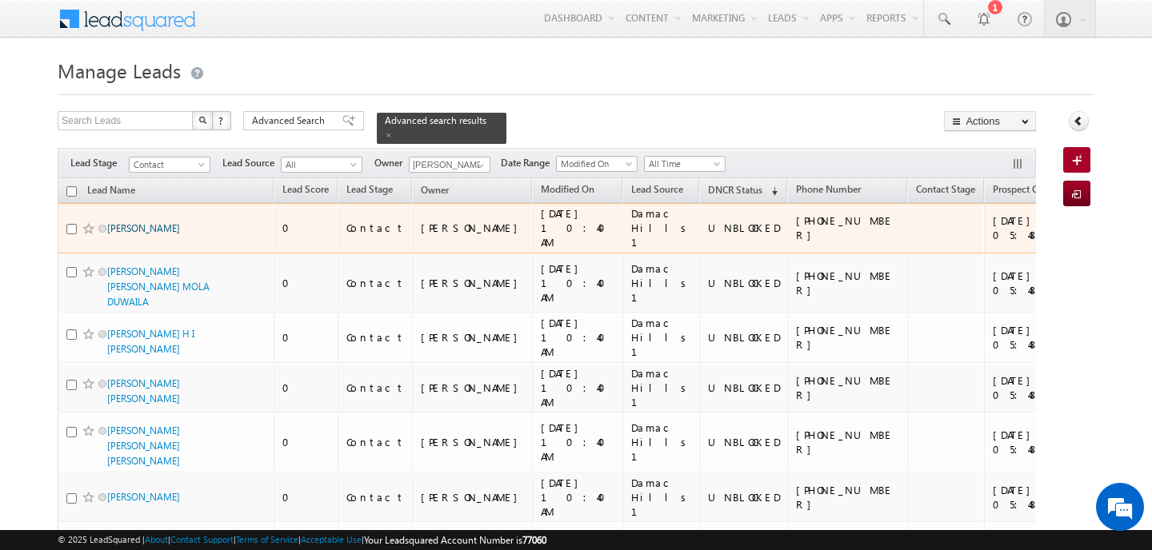
click at [107, 222] on link "[PERSON_NAME]" at bounding box center [143, 228] width 73 height 12
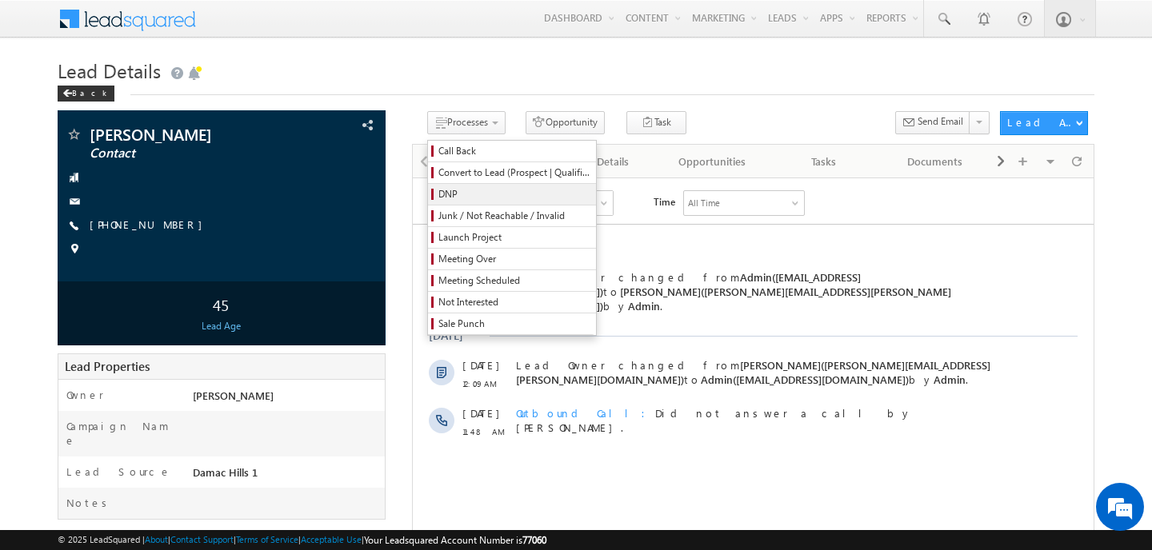
click at [457, 194] on span "DNP" at bounding box center [514, 194] width 152 height 14
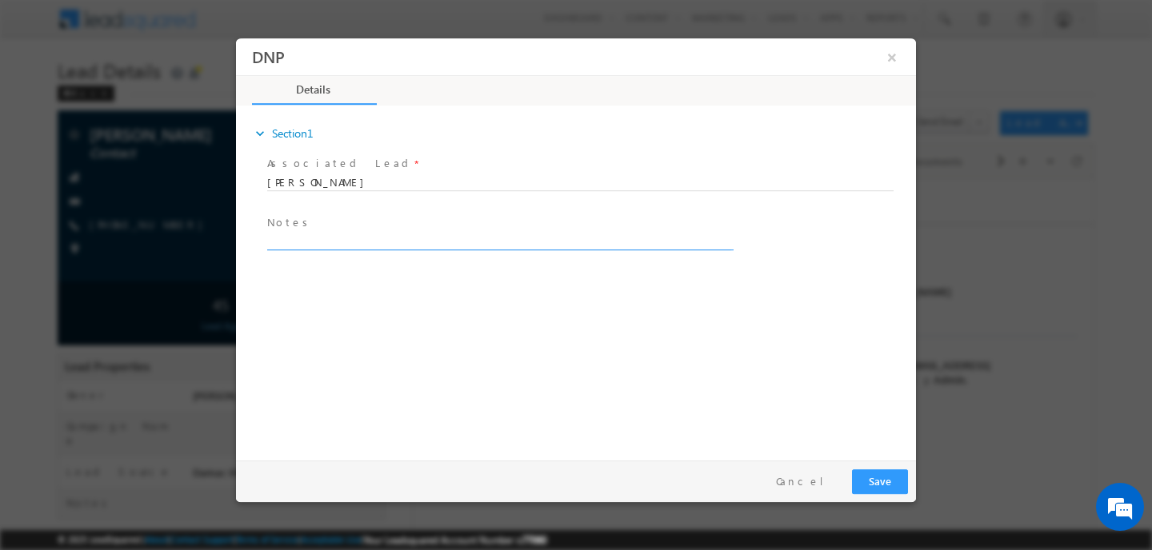
click at [313, 237] on textarea at bounding box center [499, 241] width 464 height 18
type textarea "N"
type textarea "Call Not Received"
click at [874, 486] on button "Save" at bounding box center [880, 482] width 56 height 25
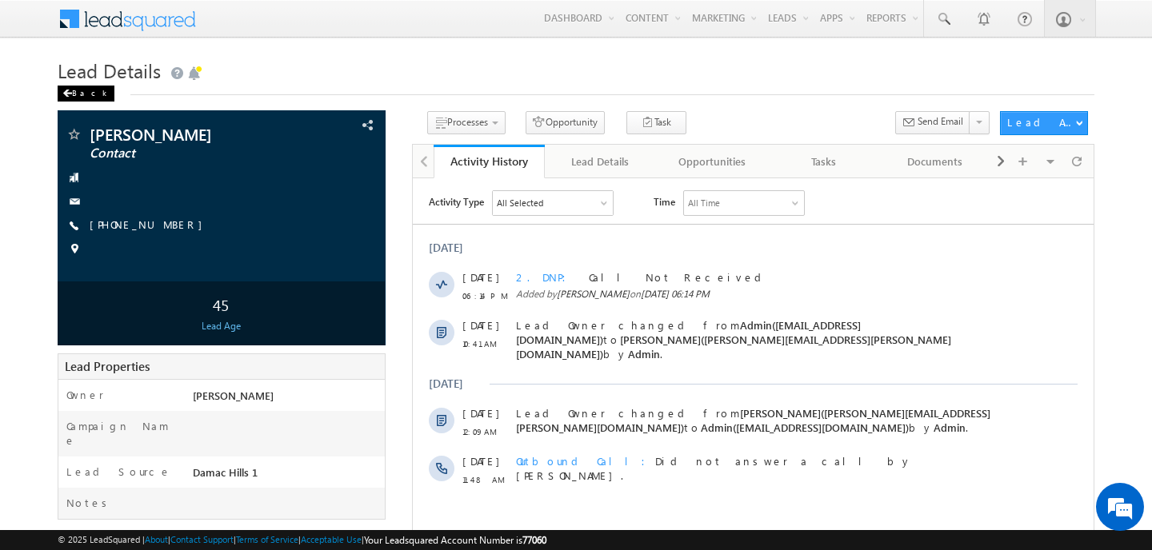
click at [70, 94] on span at bounding box center [67, 94] width 10 height 8
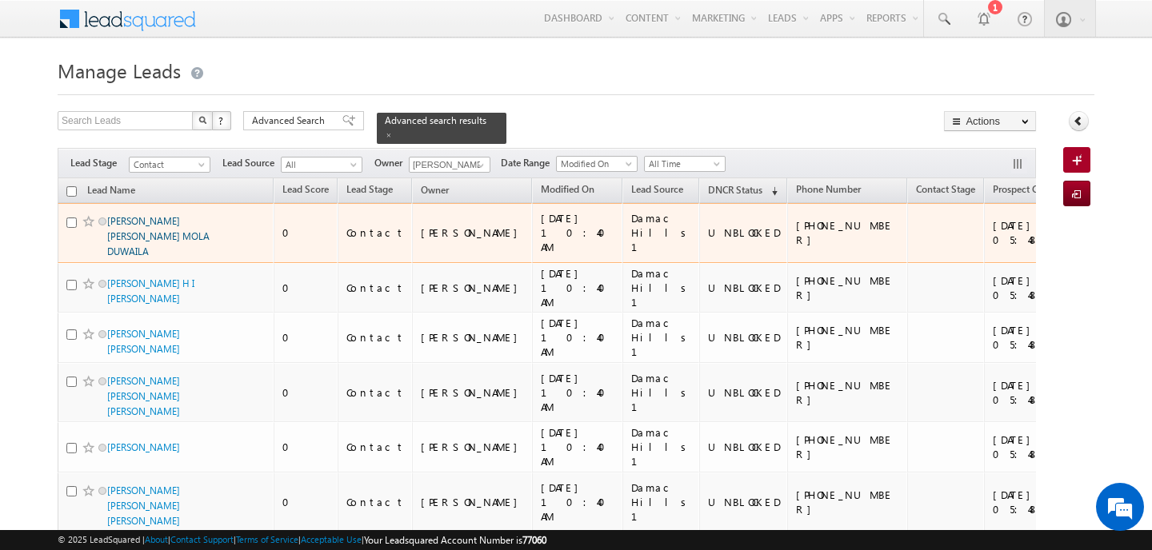
click at [162, 226] on link "[PERSON_NAME] [PERSON_NAME] MOLA DUWAILA" at bounding box center [158, 236] width 102 height 42
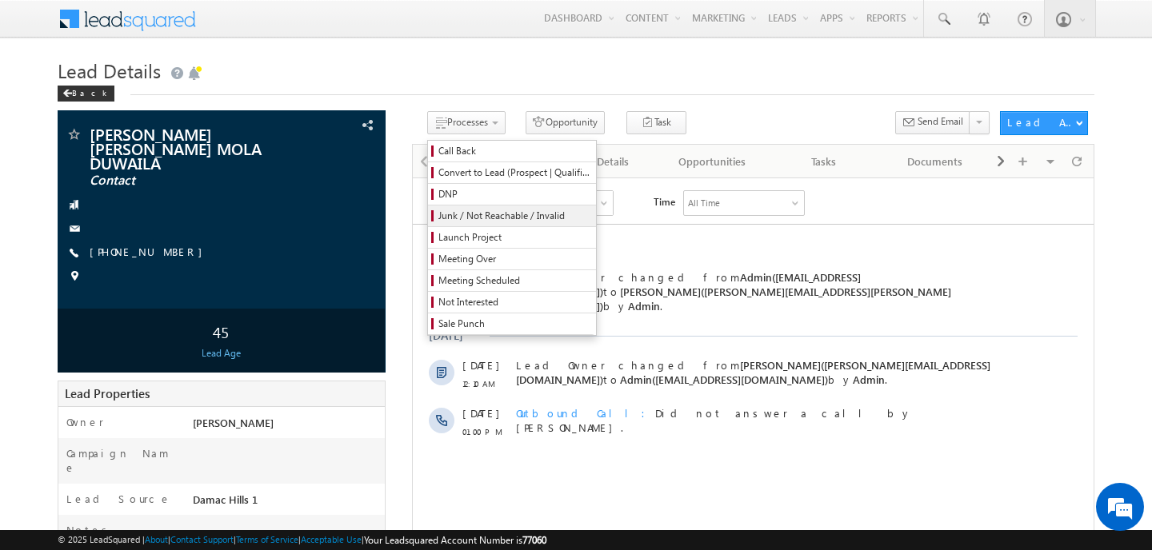
click at [445, 215] on span "Junk / Not Reachable / Invalid" at bounding box center [514, 216] width 152 height 14
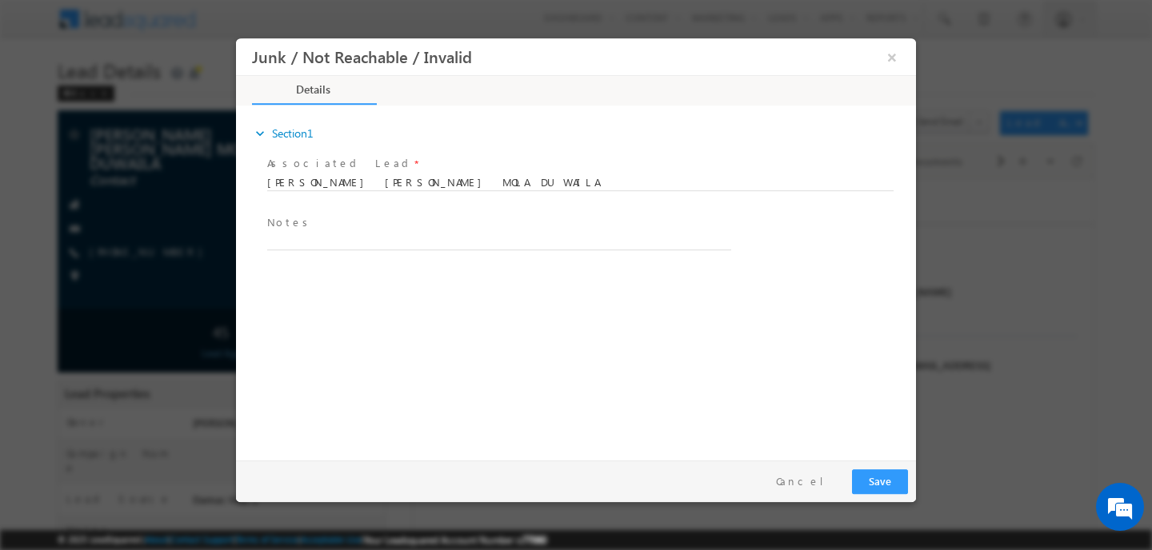
click at [328, 208] on div "Associated Lead * OMAR SALEM AWAD ALI MOLA DUWAILA OMAR SALEM AWAD ALI MOLA DUW…" at bounding box center [582, 181] width 636 height 59
click at [295, 242] on textarea at bounding box center [499, 241] width 464 height 18
type textarea "Switched Off"
click at [895, 480] on button "Save" at bounding box center [880, 482] width 56 height 25
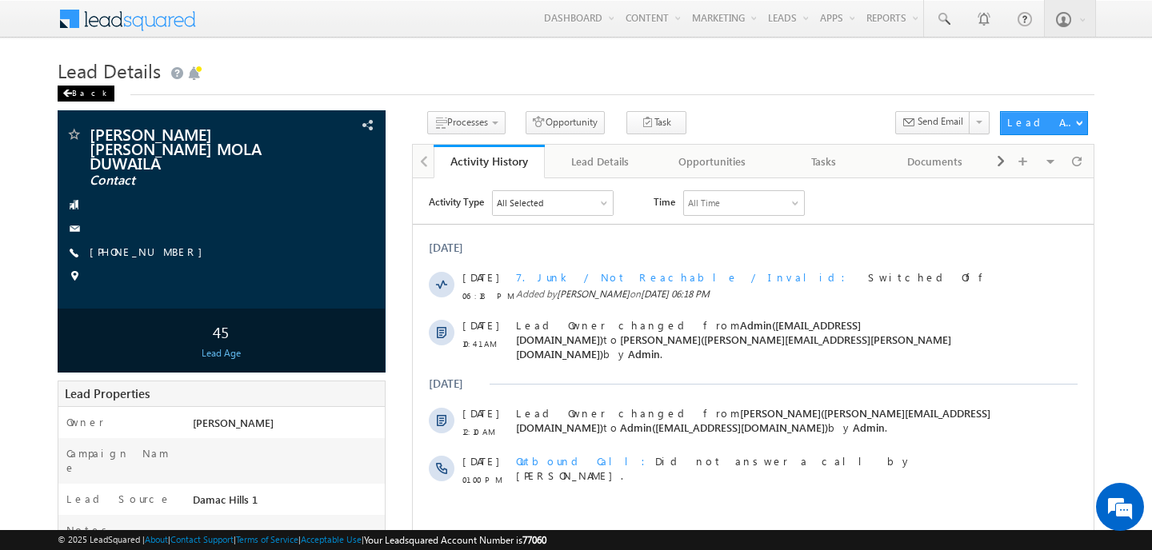
click at [81, 90] on div "Back" at bounding box center [86, 94] width 57 height 16
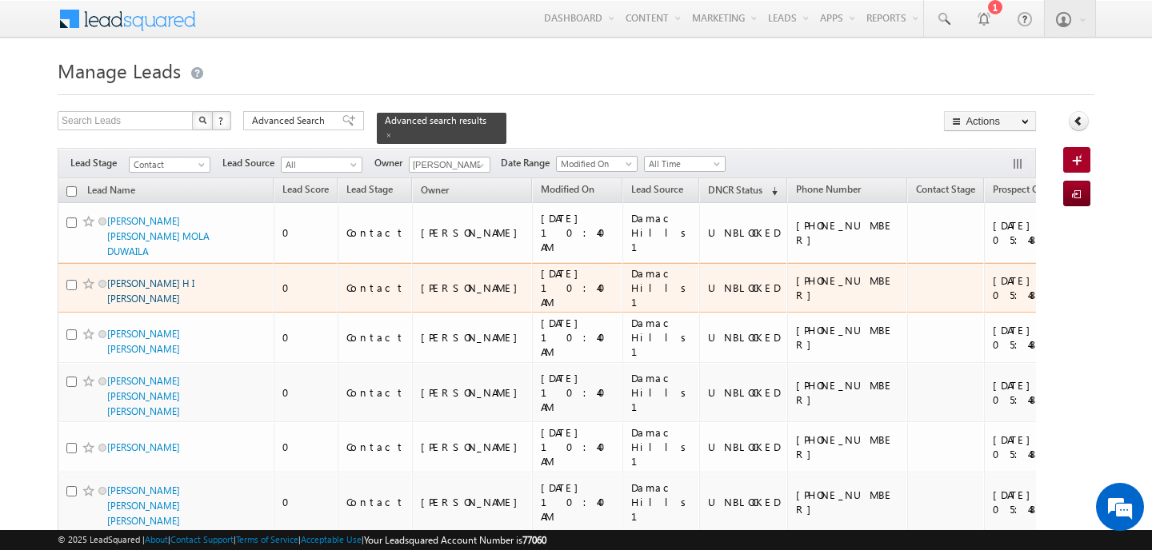
click at [159, 278] on link "IBRAHIM H I HIRZALLAH" at bounding box center [150, 291] width 87 height 27
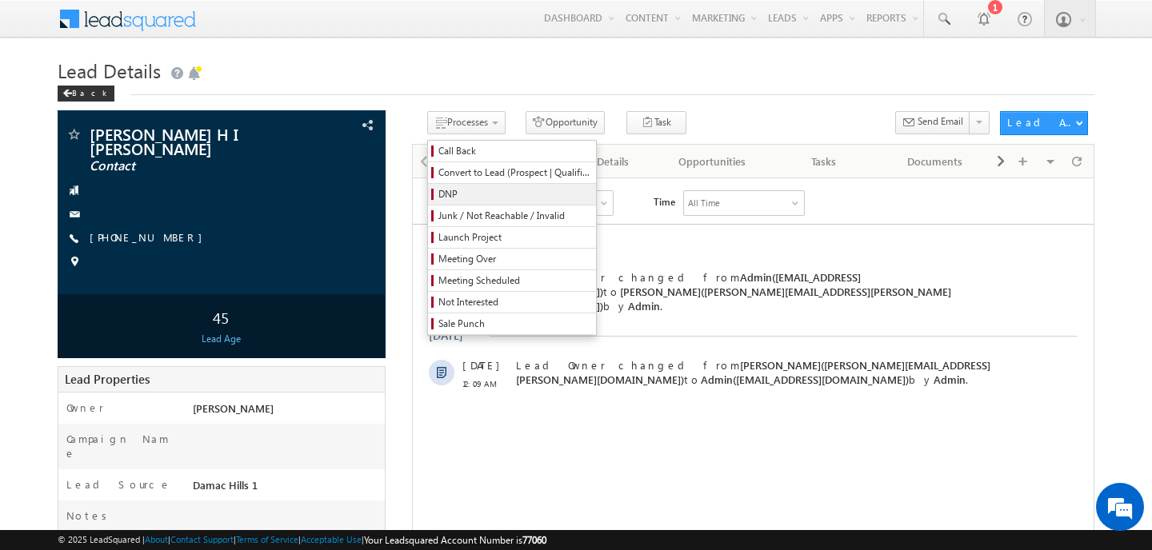
click at [453, 193] on span "DNP" at bounding box center [514, 194] width 152 height 14
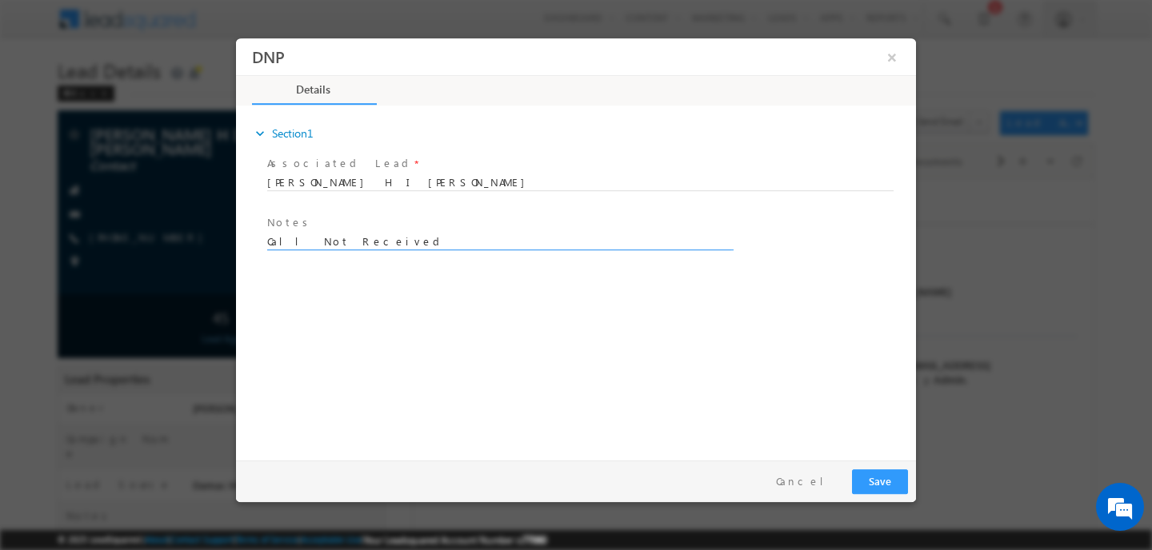
type textarea "Call Not Received"
click at [894, 474] on button "Save" at bounding box center [880, 482] width 56 height 25
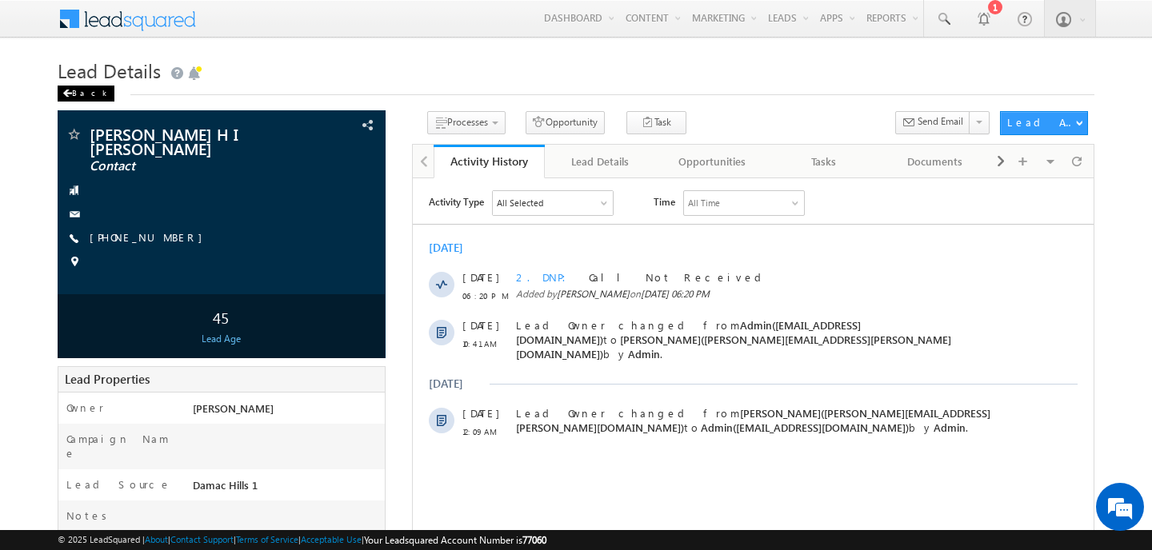
click at [79, 92] on div "Back" at bounding box center [86, 94] width 57 height 16
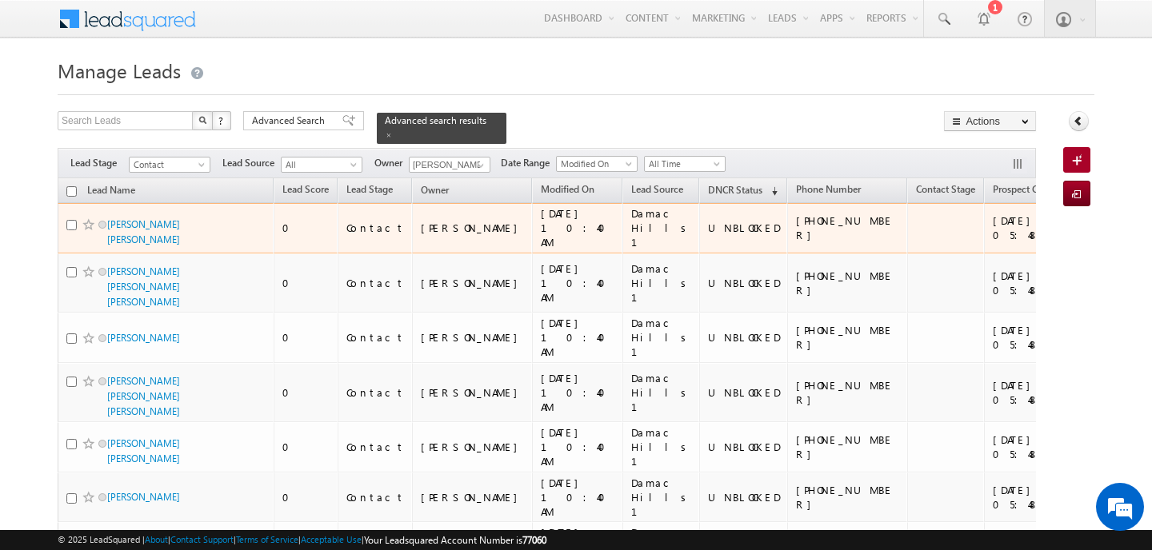
click at [155, 230] on span "ABDULRAHMAN AHMAD AL AHMAD" at bounding box center [161, 232] width 108 height 30
click at [147, 218] on link "ABDULRAHMAN AHMAD AL AHMAD" at bounding box center [143, 231] width 73 height 27
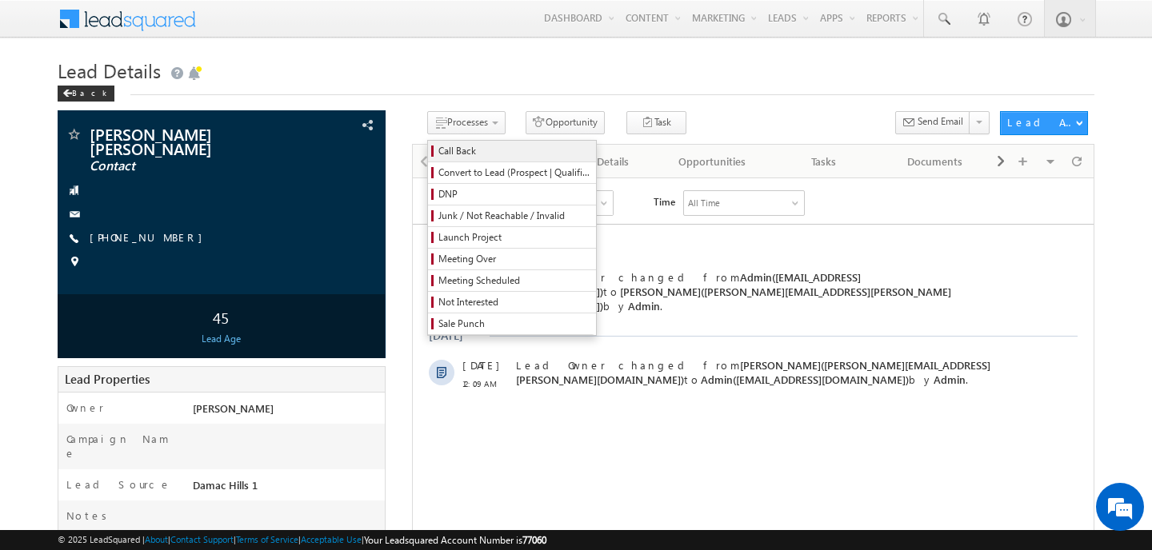
click at [462, 162] on link "Call Back" at bounding box center [512, 151] width 168 height 21
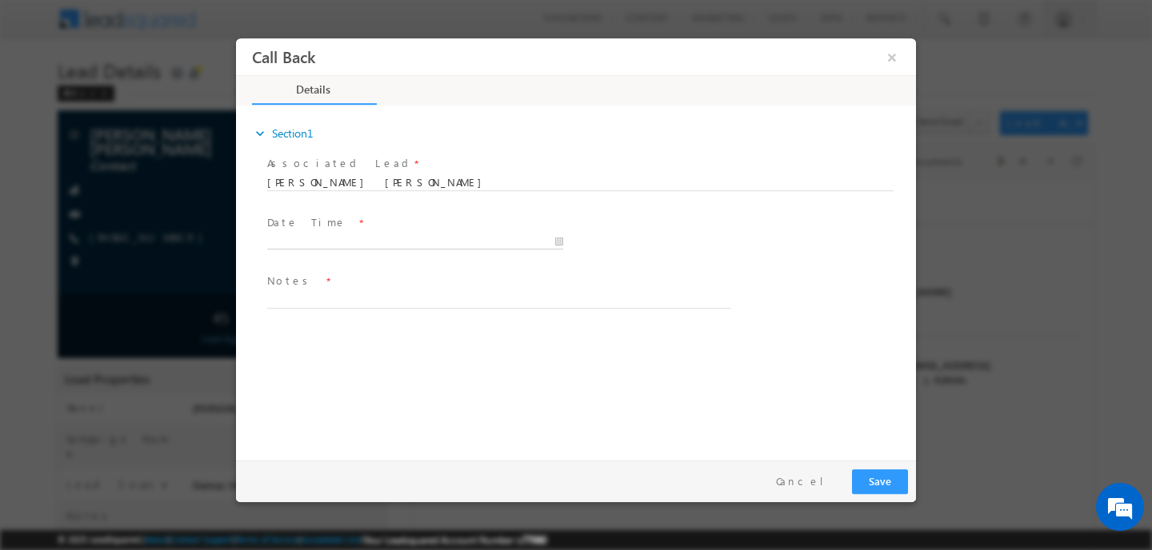
click at [322, 243] on body "Call Back ×" at bounding box center [576, 245] width 680 height 415
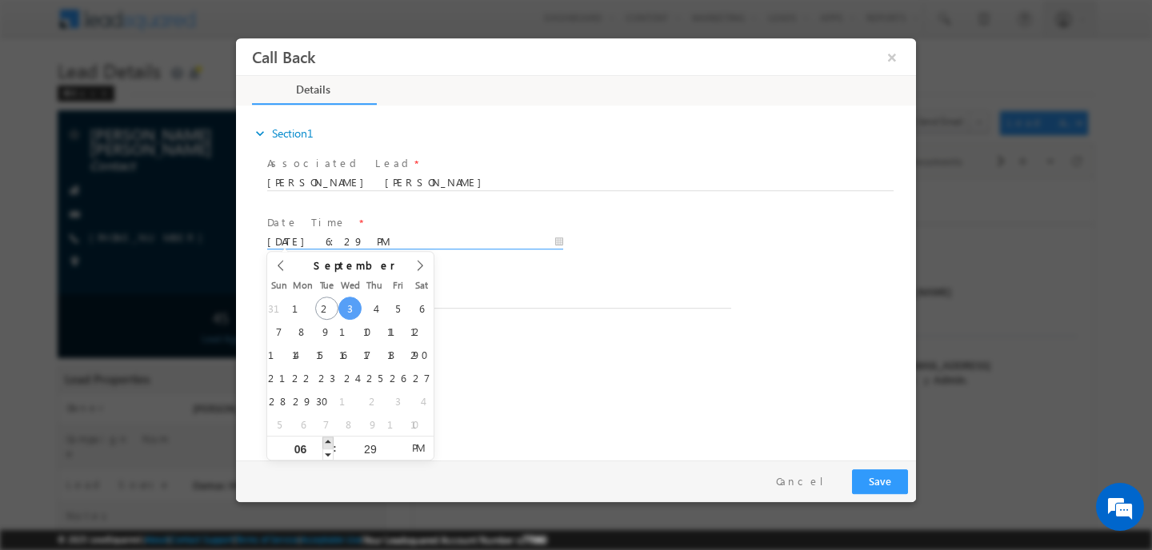
click at [326, 446] on span at bounding box center [327, 443] width 11 height 12
type input "03/09/2025 7:29 PM"
type input "07"
click at [326, 446] on span at bounding box center [327, 443] width 11 height 12
type input "03/09/2025 8:29 PM"
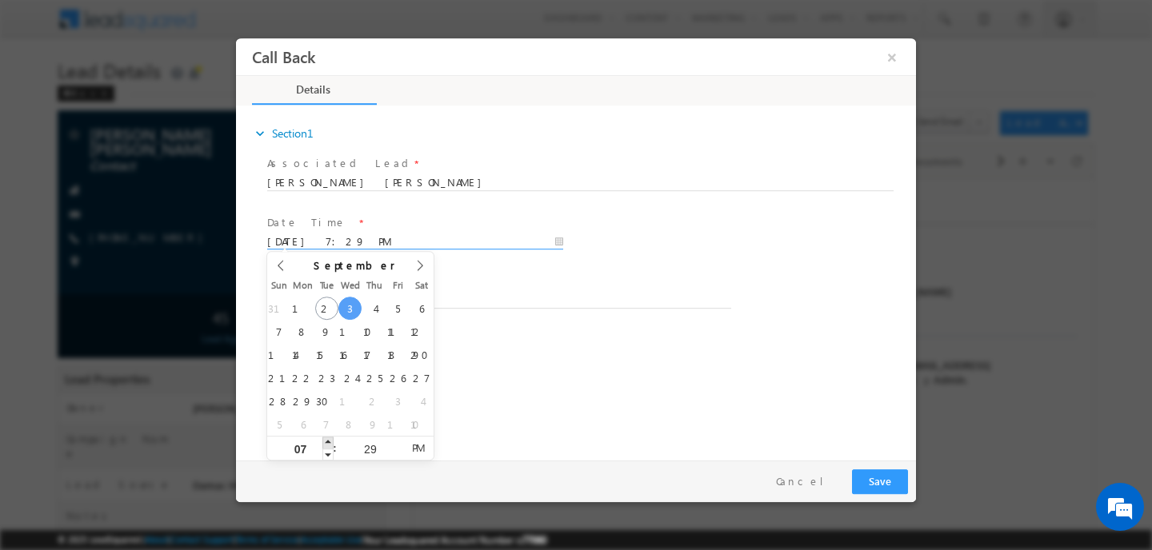
type input "08"
click at [328, 459] on span at bounding box center [327, 455] width 11 height 12
type input "03/09/2025 7:29 PM"
type input "07"
click at [328, 459] on span at bounding box center [327, 455] width 11 height 12
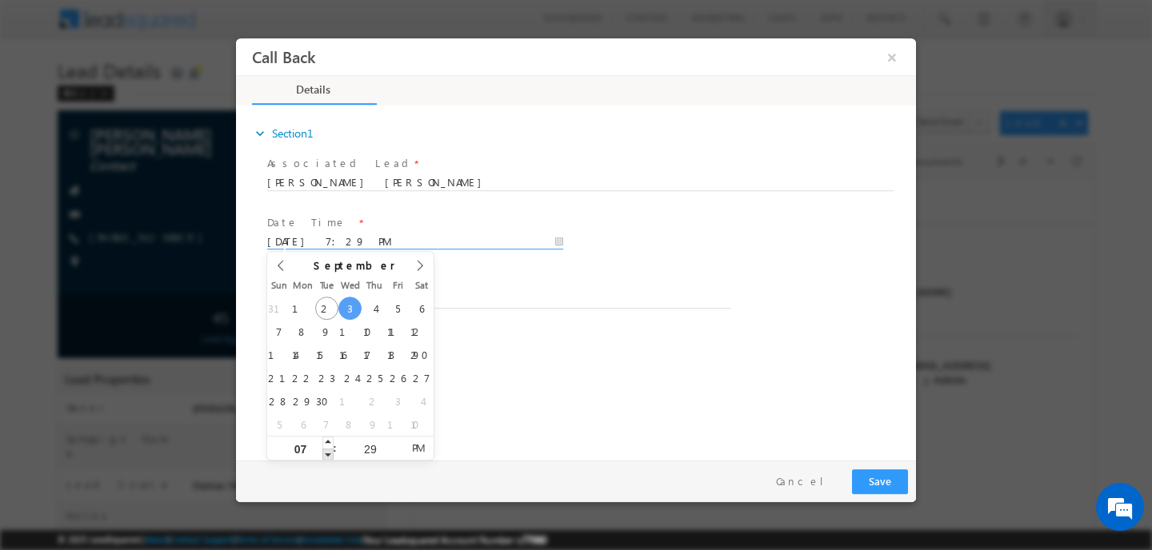
type input "03/09/2025 6:29 PM"
type input "06"
click at [328, 459] on span at bounding box center [327, 455] width 11 height 12
type input "03/09/2025 5:29 PM"
type input "05"
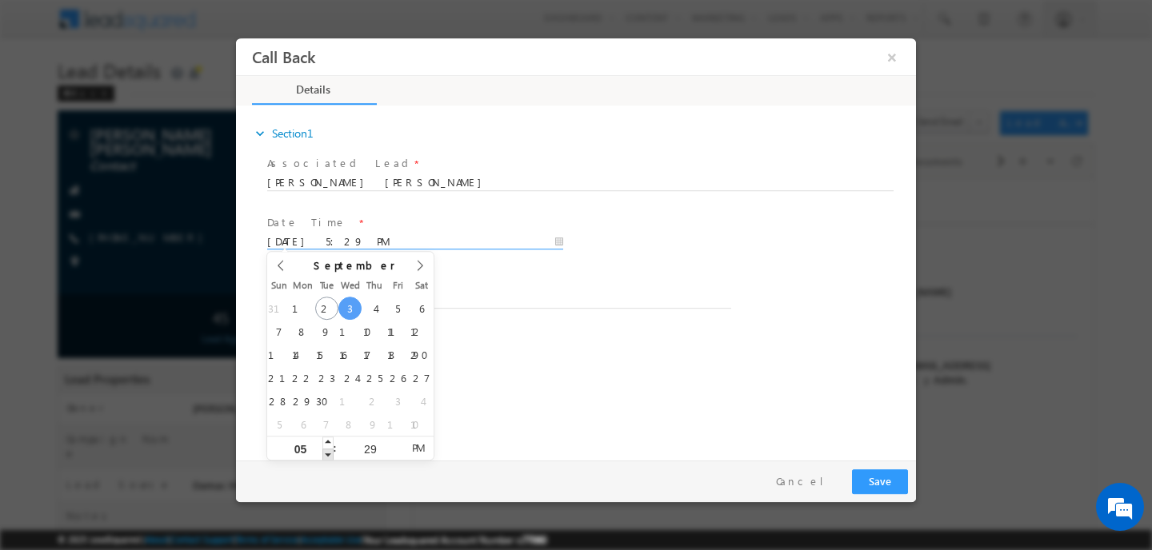
click at [328, 459] on span at bounding box center [327, 455] width 11 height 12
type input "03/09/2025 4:29 PM"
type input "04"
click at [328, 459] on span at bounding box center [327, 455] width 11 height 12
type input "03/09/2025 3:29 PM"
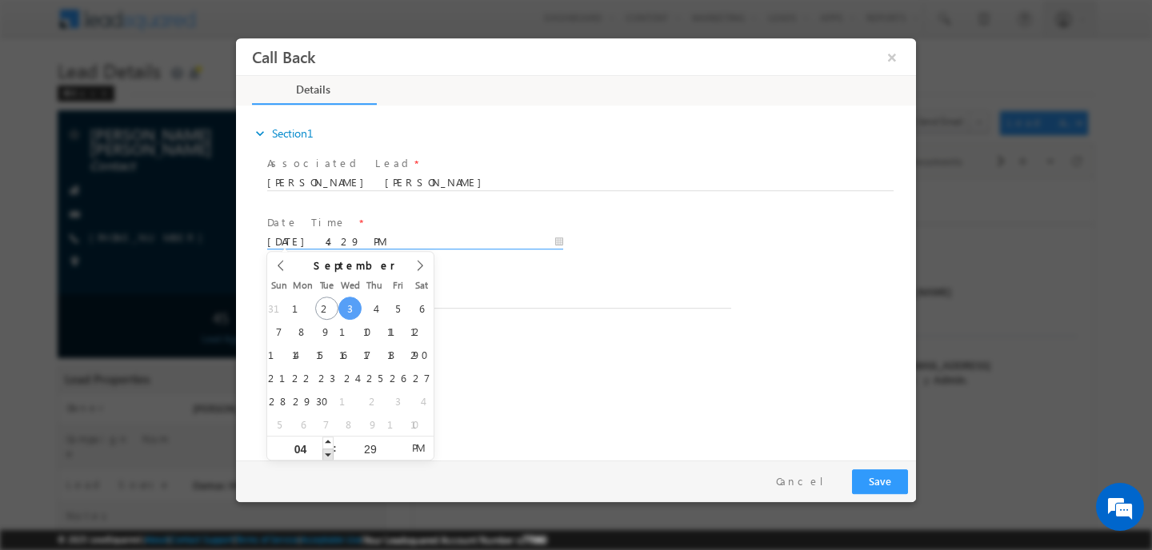
type input "03"
click at [328, 459] on span at bounding box center [327, 455] width 11 height 12
type input "03/09/2025 2:29 PM"
type input "02"
type input "03/09/2025 1:29 PM"
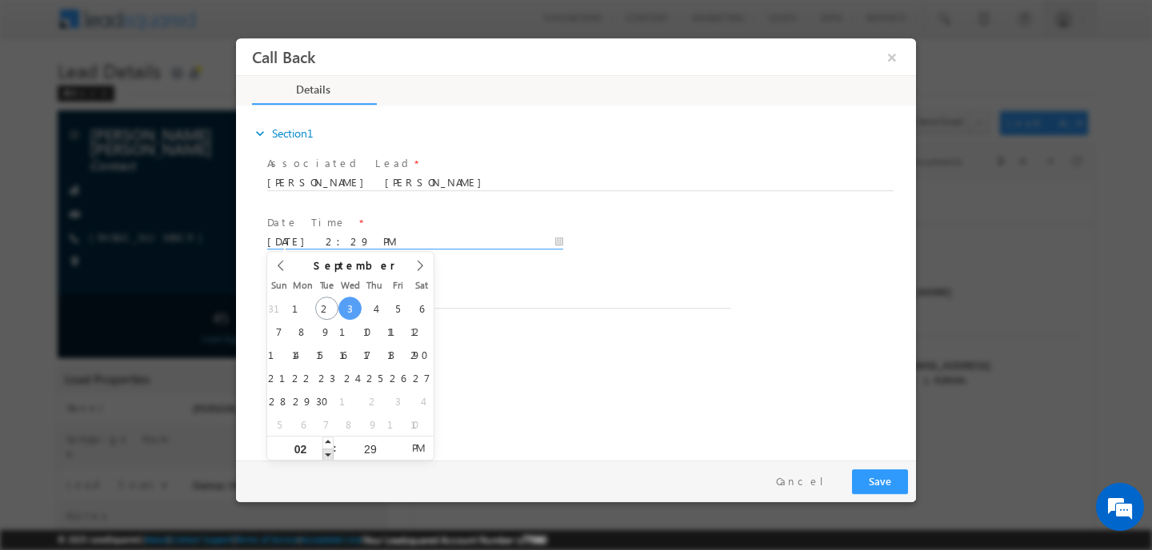
type input "01"
click at [328, 459] on span at bounding box center [327, 455] width 11 height 12
click at [330, 456] on span at bounding box center [327, 455] width 11 height 12
type input "03/09/2025 12:29 PM"
type input "12"
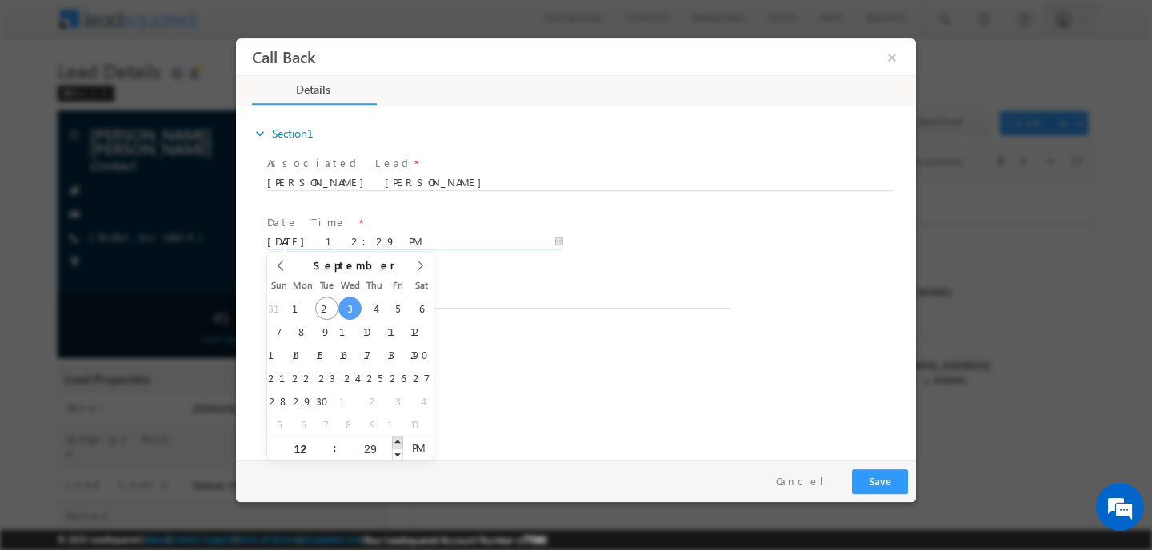
click at [402, 443] on span at bounding box center [397, 443] width 11 height 12
type input "03/09/2025 12:30 PM"
type input "30"
click at [402, 443] on span at bounding box center [397, 443] width 11 height 12
type input "03/09/2025 12:31 PM"
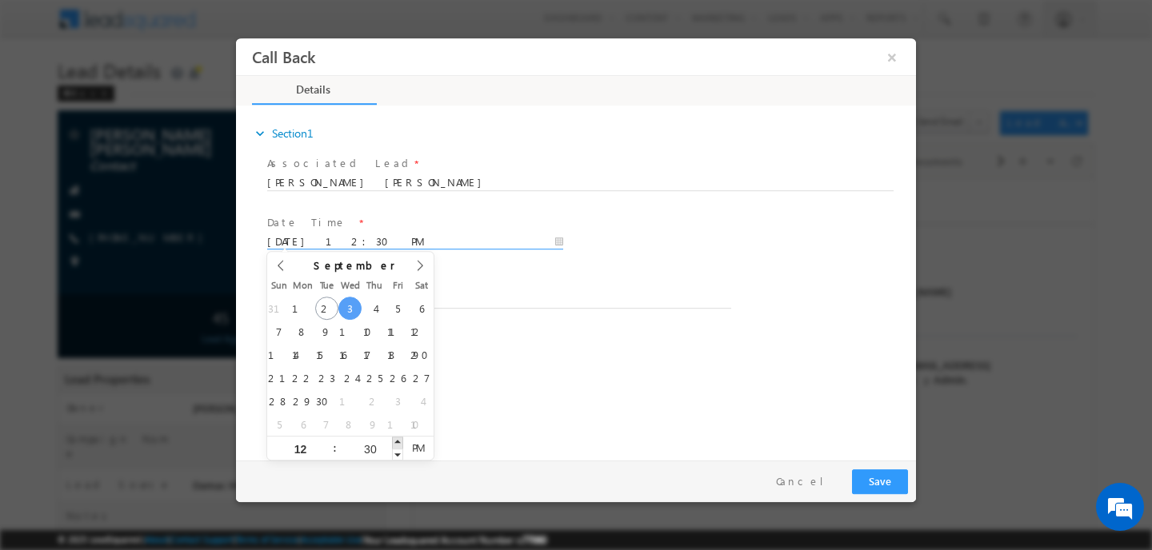
type input "31"
click at [402, 443] on span at bounding box center [397, 443] width 11 height 12
type input "03/09/2025 12:32 PM"
type input "32"
click at [402, 443] on span at bounding box center [397, 443] width 11 height 12
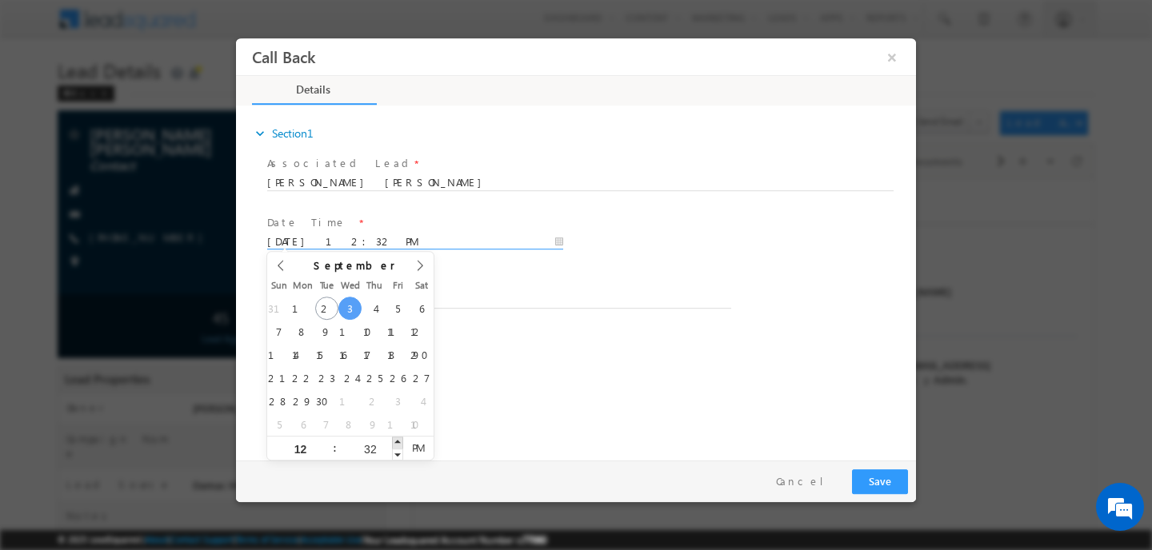
type input "03/09/2025 12:33 PM"
type input "33"
click at [402, 443] on span at bounding box center [397, 443] width 11 height 12
type input "03/09/2025 12:34 PM"
type input "34"
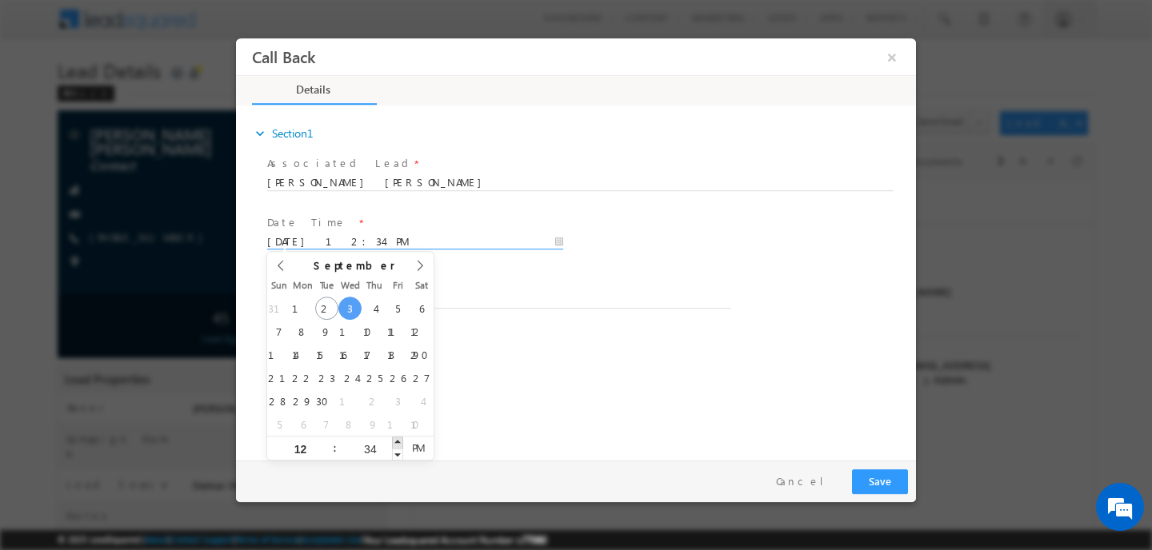
click at [402, 443] on span at bounding box center [397, 443] width 11 height 12
type input "03/09/2025 12:35 PM"
type input "35"
click at [402, 443] on span at bounding box center [397, 443] width 11 height 12
type input "03/09/2025 12:36 PM"
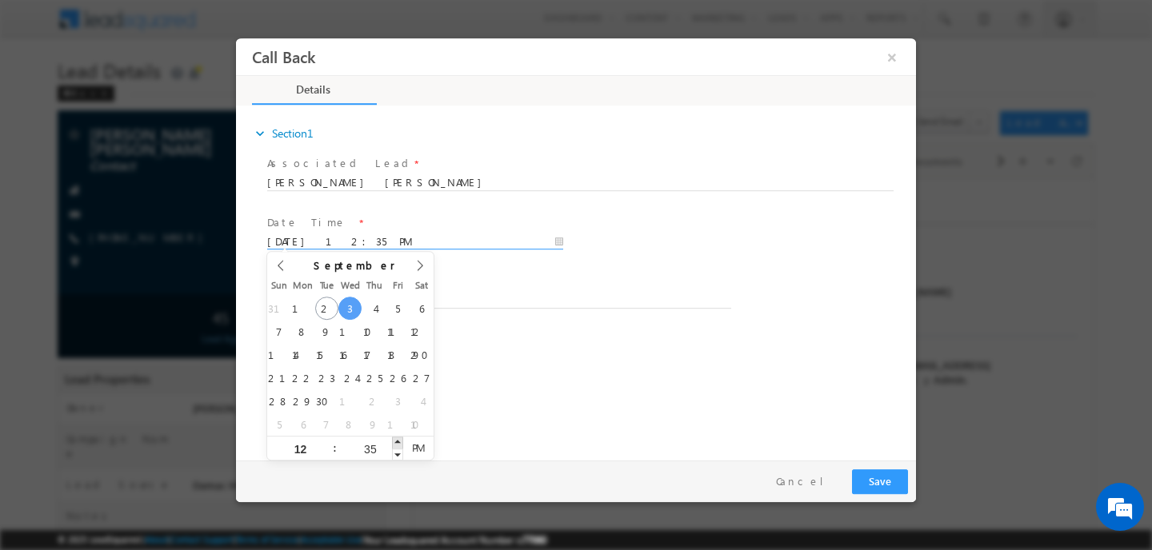
type input "36"
click at [402, 443] on span at bounding box center [397, 443] width 11 height 12
type input "03/09/2025 12:37 PM"
type input "37"
click at [402, 443] on span at bounding box center [397, 443] width 11 height 12
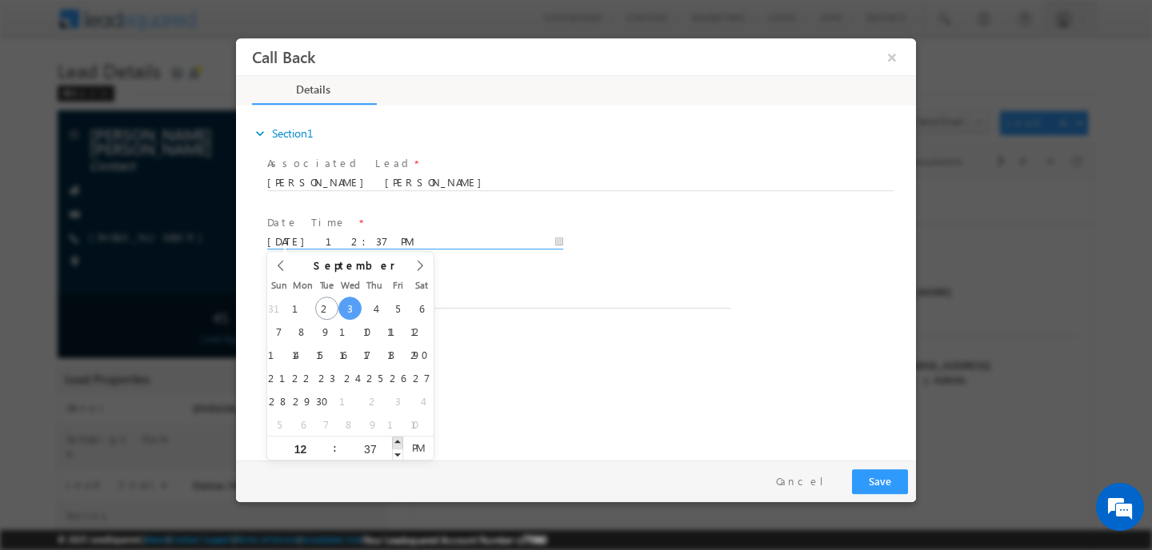
type input "03/09/2025 12:38 PM"
type input "38"
click at [401, 457] on span at bounding box center [397, 455] width 11 height 12
type input "03/09/2025 12:37 PM"
type input "37"
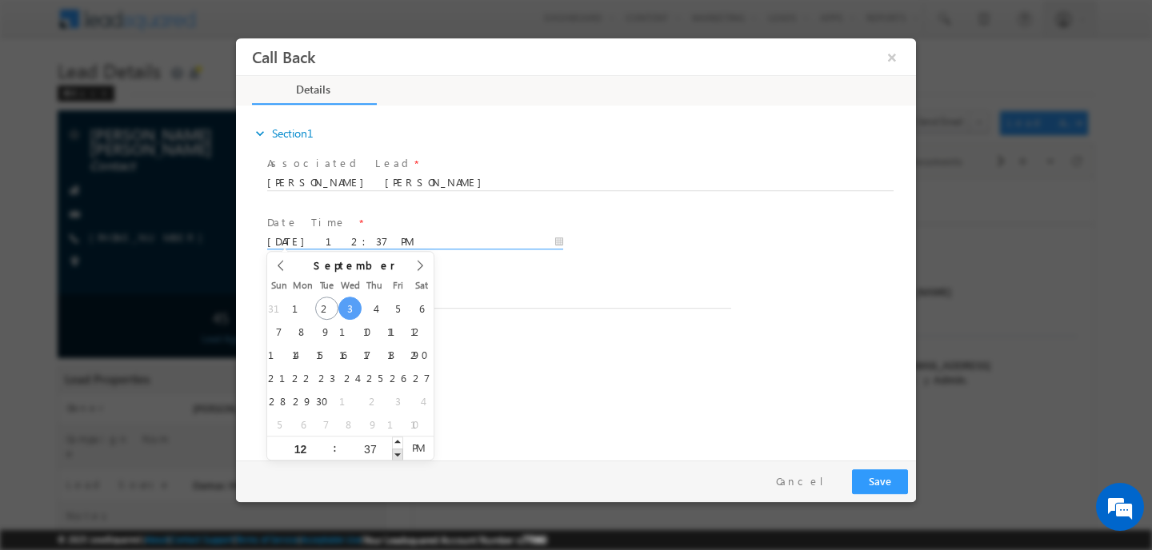
type input "03/09/2025 12:36 PM"
type input "36"
click at [401, 457] on span at bounding box center [397, 455] width 11 height 12
type input "03/09/2025 12:35 PM"
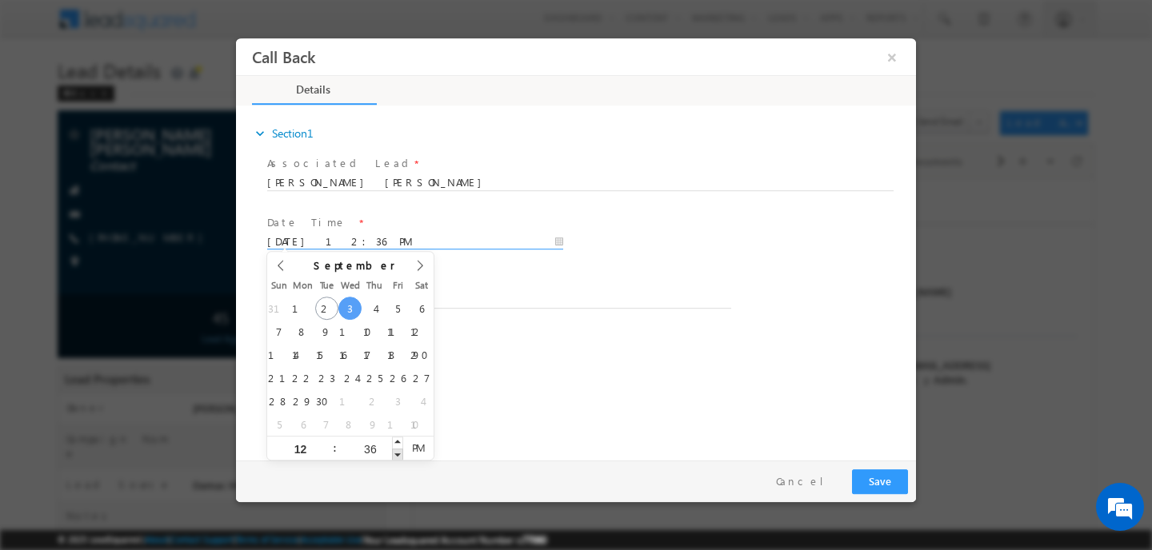
type input "35"
click at [401, 457] on span at bounding box center [397, 455] width 11 height 12
type input "03/09/2025 12:34 PM"
type input "34"
click at [401, 457] on span at bounding box center [397, 455] width 11 height 12
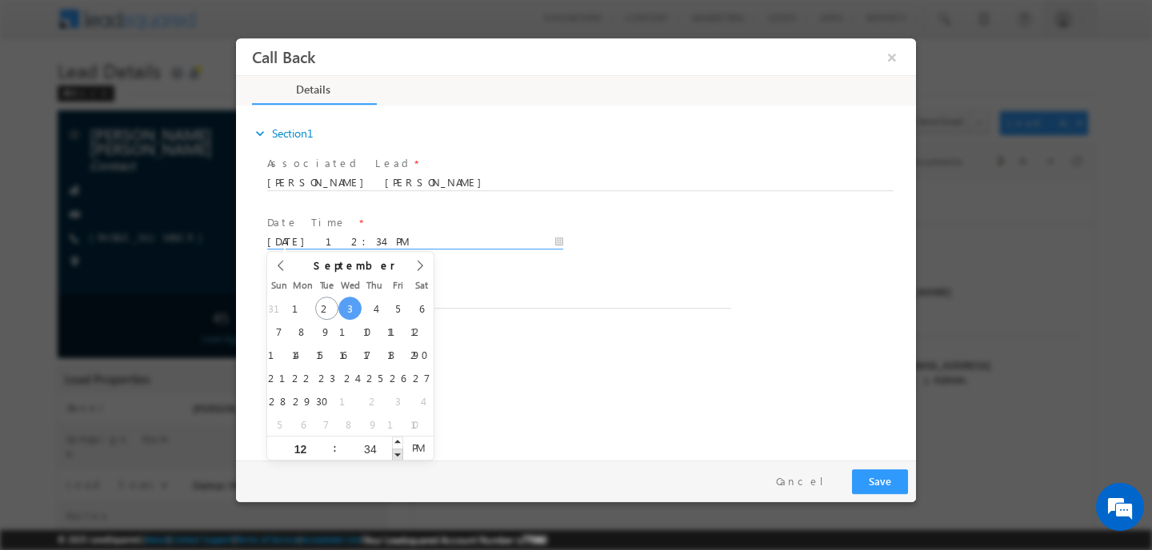
type input "03/09/2025 12:33 PM"
type input "33"
type input "03/09/2025 12:32 PM"
type input "32"
click at [401, 457] on span at bounding box center [397, 455] width 11 height 12
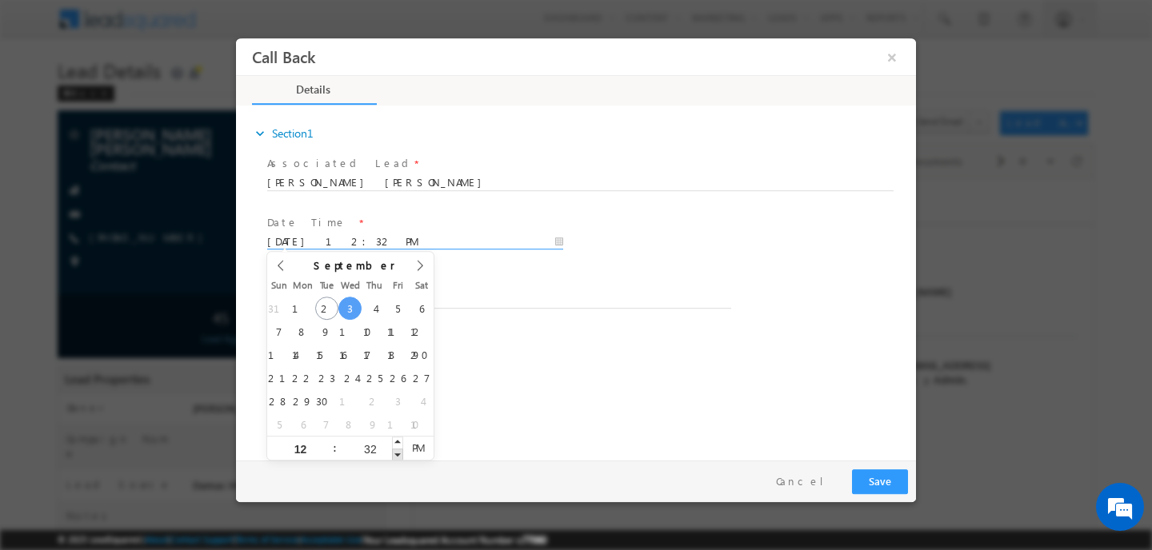
click at [401, 457] on span at bounding box center [397, 455] width 11 height 12
type input "03/09/2025 12:31 PM"
type input "31"
click at [401, 457] on span at bounding box center [397, 455] width 11 height 12
type input "03/09/2025 12:30 PM"
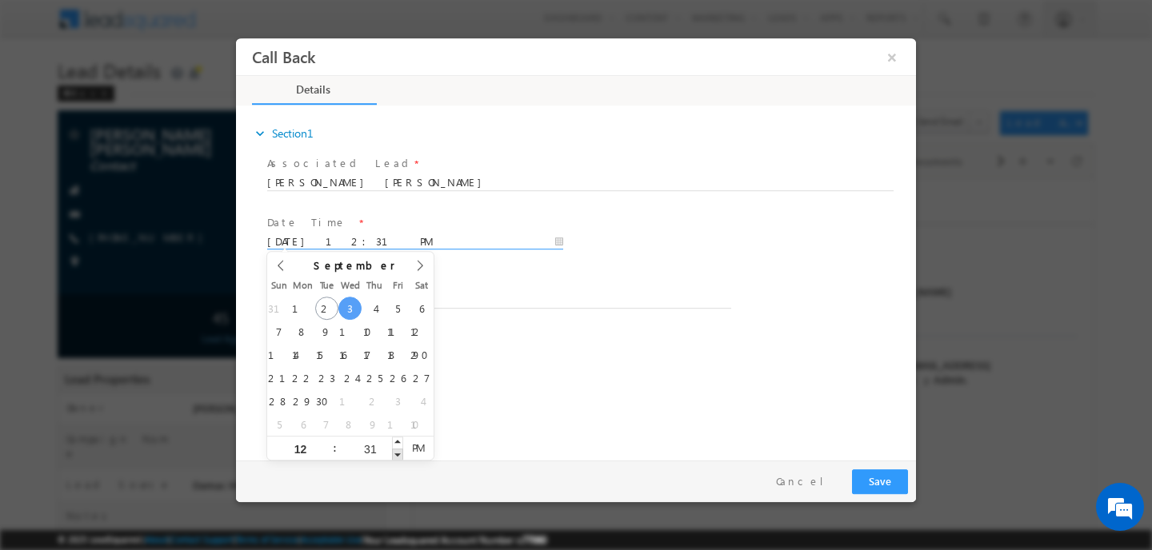
type input "30"
click at [401, 457] on span at bounding box center [397, 455] width 11 height 12
type input "03/09/2025 12:29 PM"
type input "29"
click at [401, 457] on span at bounding box center [397, 455] width 11 height 12
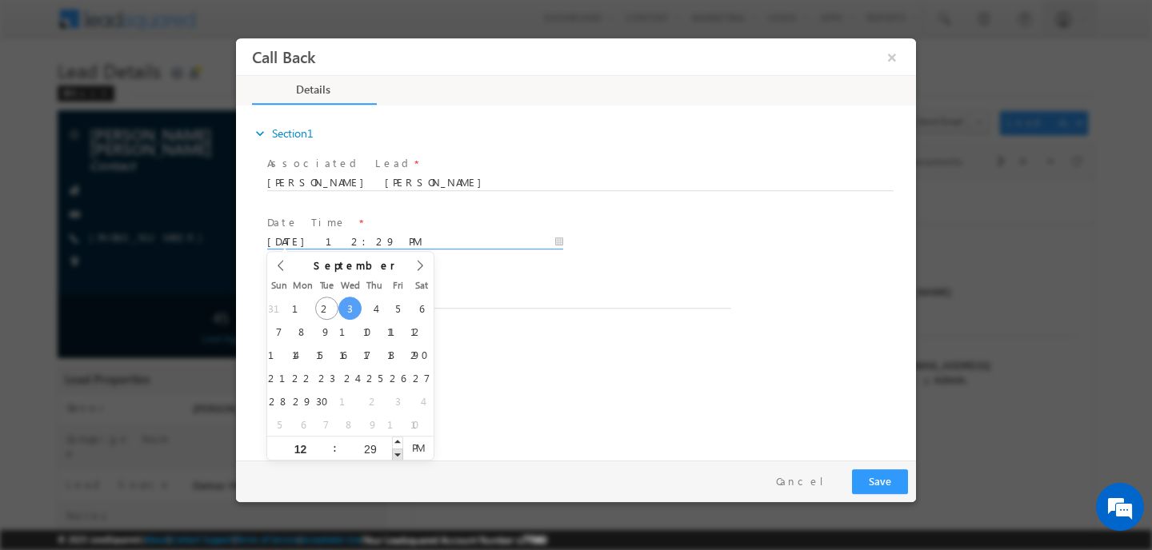
type input "03/09/2025 12:28 PM"
type input "28"
type input "03/09/2025 12:27 PM"
type input "27"
click at [401, 457] on span at bounding box center [397, 455] width 11 height 12
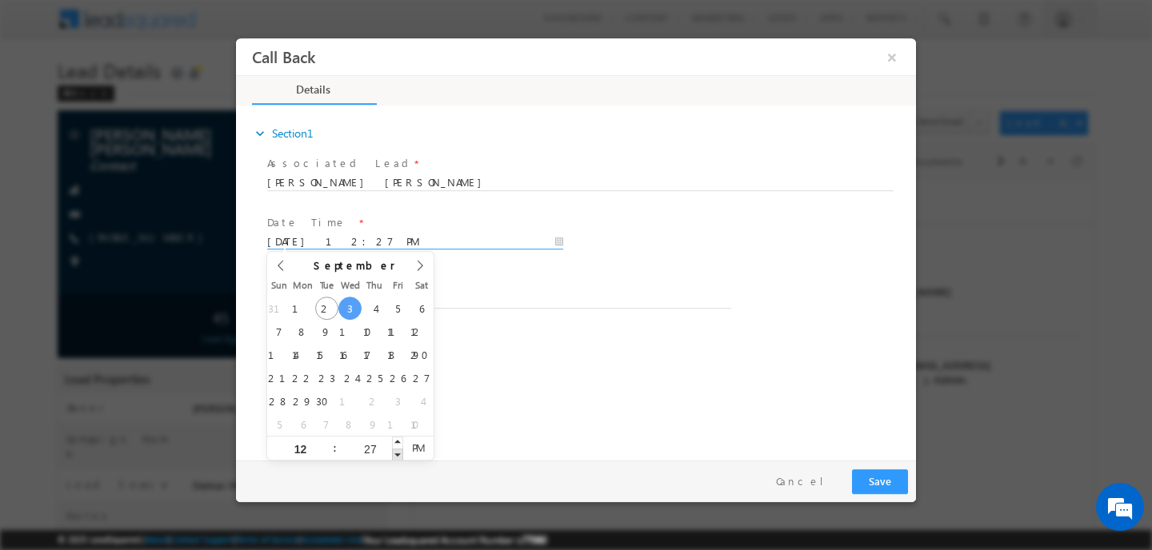
click at [401, 457] on span at bounding box center [397, 455] width 11 height 12
type input "03/09/2025 12:26 PM"
type input "26"
click at [401, 457] on span at bounding box center [397, 455] width 11 height 12
type input "03/09/2025 12:25 PM"
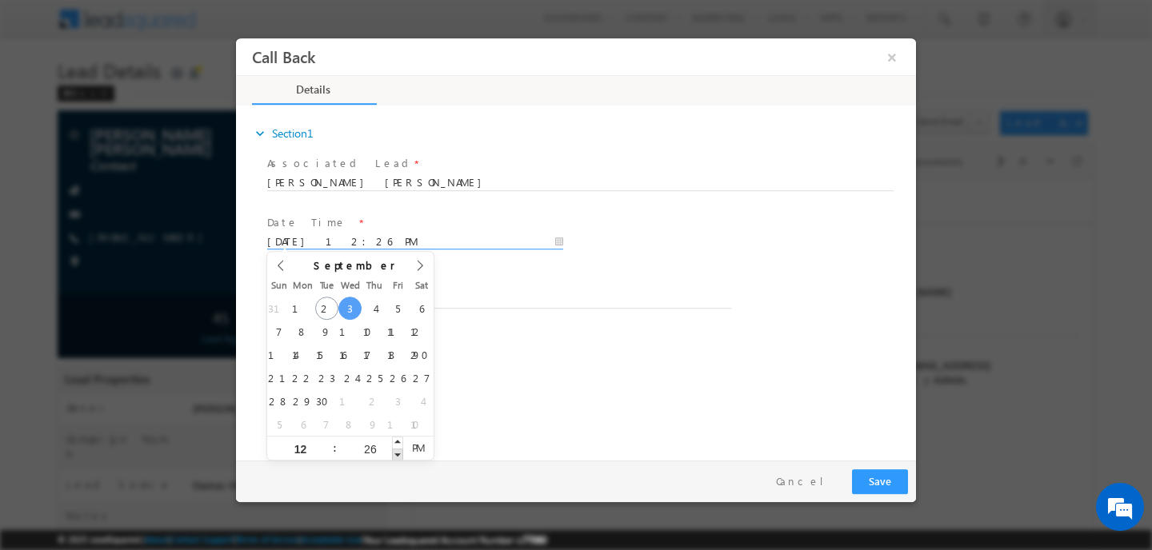
type input "25"
click at [401, 457] on span at bounding box center [397, 455] width 11 height 12
type input "03/09/2025 12:24 PM"
type input "24"
click at [401, 457] on span at bounding box center [397, 455] width 11 height 12
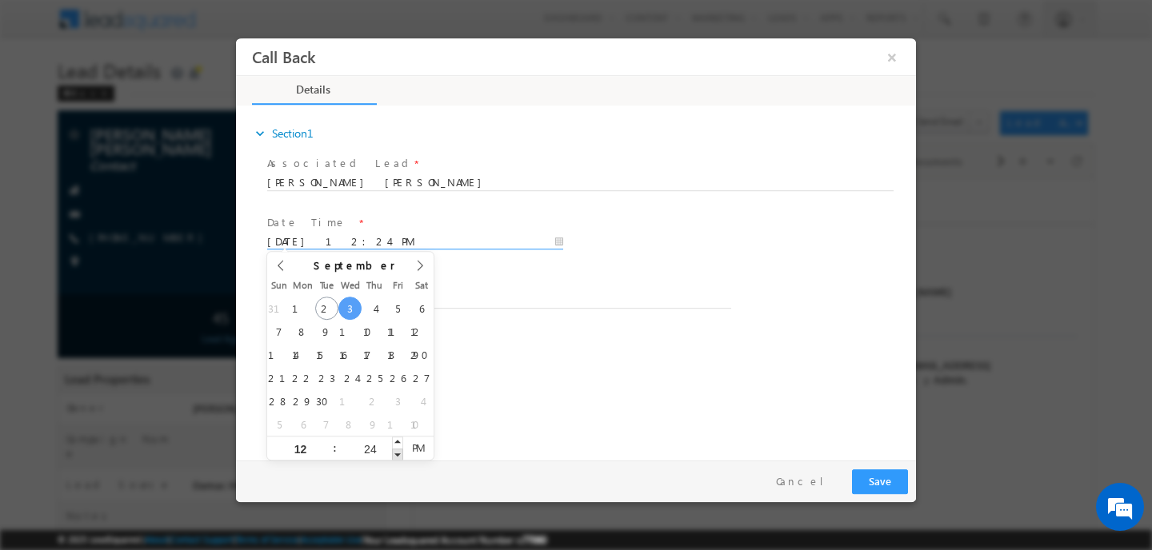
type input "03/09/2025 12:23 PM"
type input "23"
click at [401, 457] on span at bounding box center [397, 455] width 11 height 12
type input "03/09/2025 12:22 PM"
type input "22"
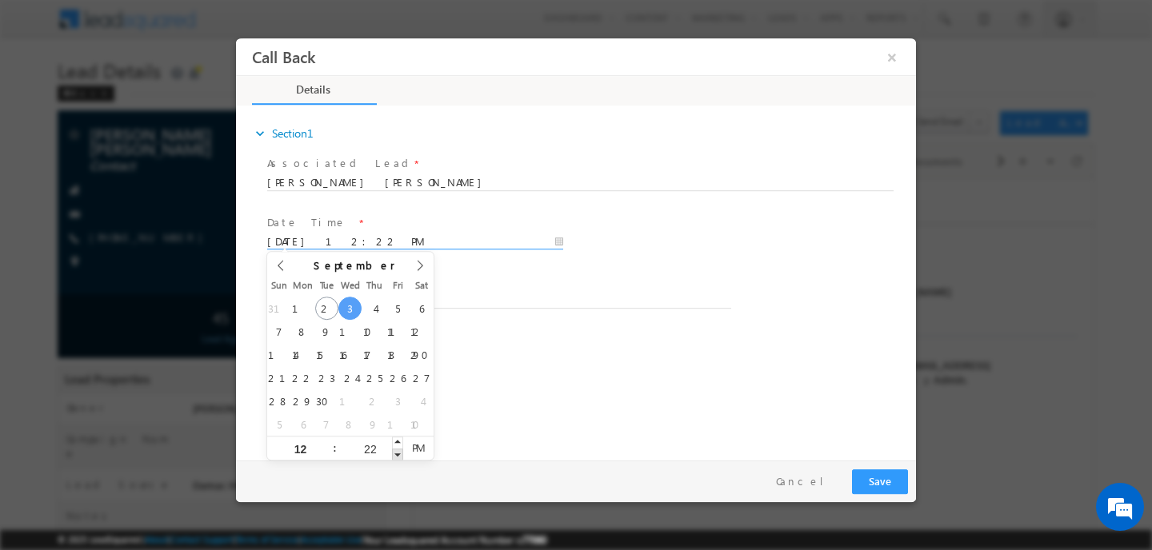
click at [401, 457] on span at bounding box center [397, 455] width 11 height 12
type input "03/09/2025 12:21 PM"
type input "21"
click at [401, 457] on span at bounding box center [397, 455] width 11 height 12
type input "03/09/2025 12:20 PM"
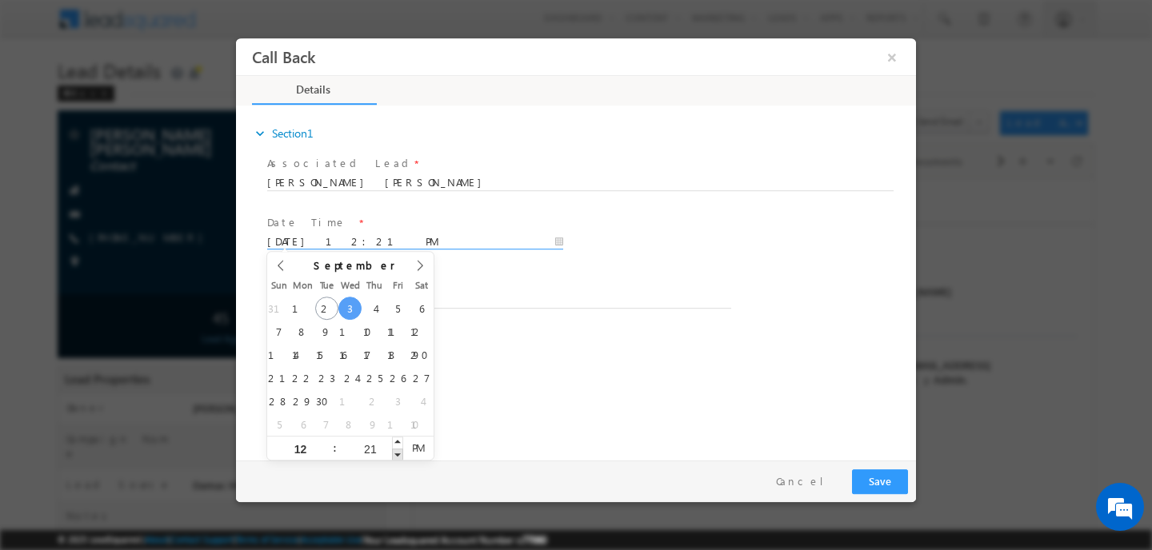
type input "20"
click at [401, 457] on span at bounding box center [397, 455] width 11 height 12
type input "03/09/2025 12:19 PM"
type input "19"
type input "03/09/2025 12:18 PM"
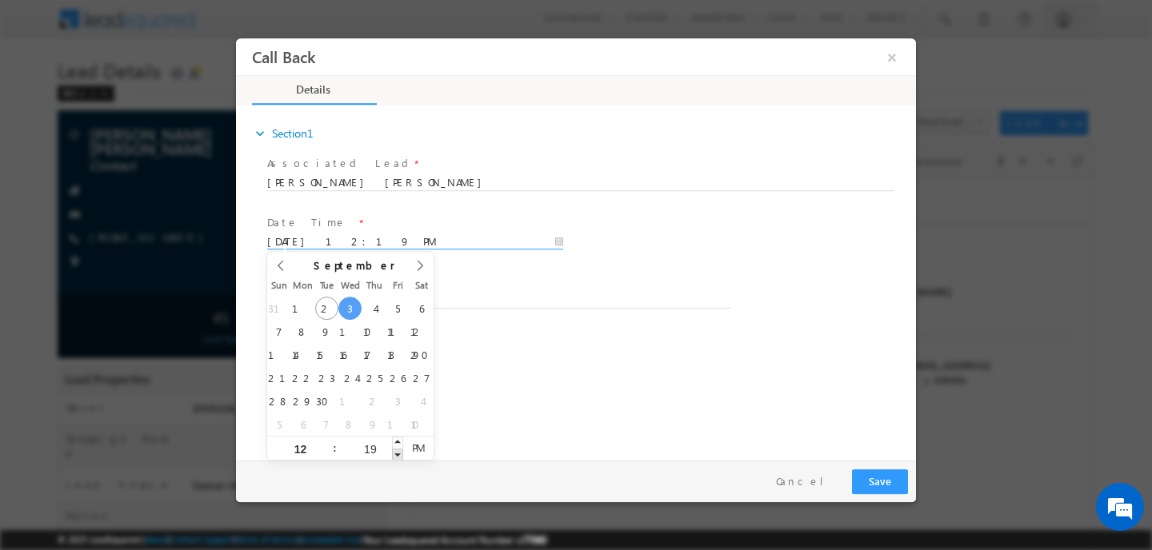
type input "18"
click at [401, 457] on span at bounding box center [397, 455] width 11 height 12
type input "03/09/2025 12:17 PM"
type input "17"
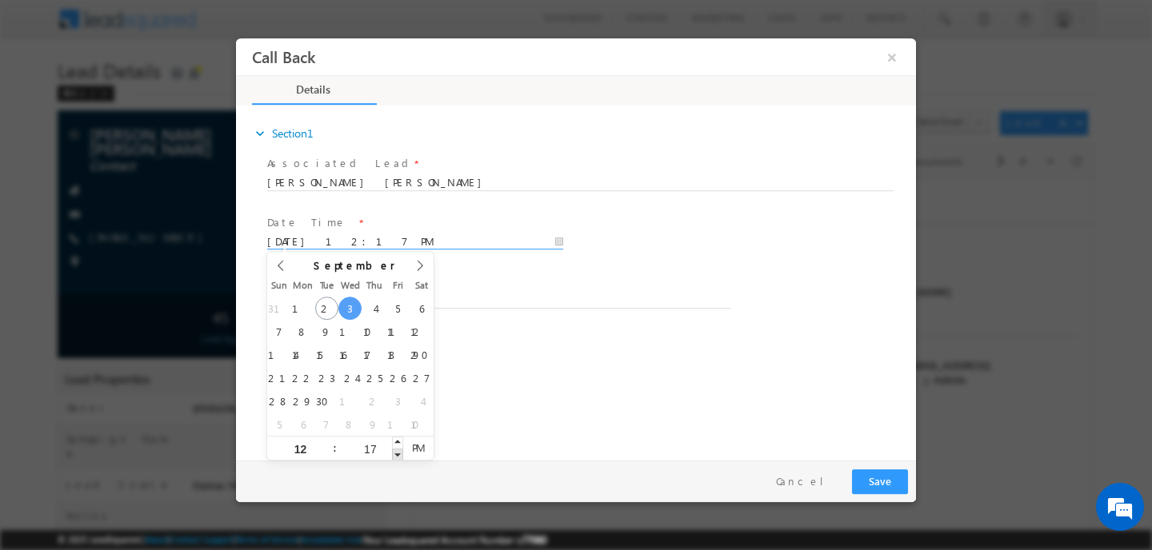
click at [401, 457] on span at bounding box center [397, 455] width 11 height 12
type input "03/09/2025 12:16 PM"
type input "16"
click at [401, 457] on span at bounding box center [397, 455] width 11 height 12
type input "03/09/2025 12:15 PM"
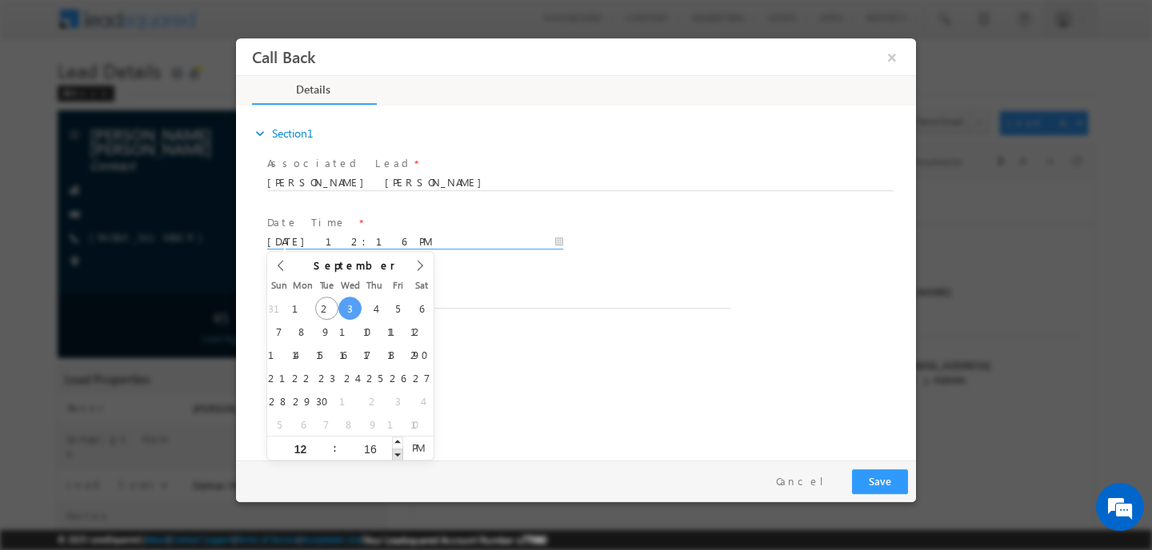
type input "15"
click at [401, 457] on span at bounding box center [397, 455] width 11 height 12
type input "03/09/2025 12:14 PM"
type input "14"
click at [401, 457] on span at bounding box center [397, 455] width 11 height 12
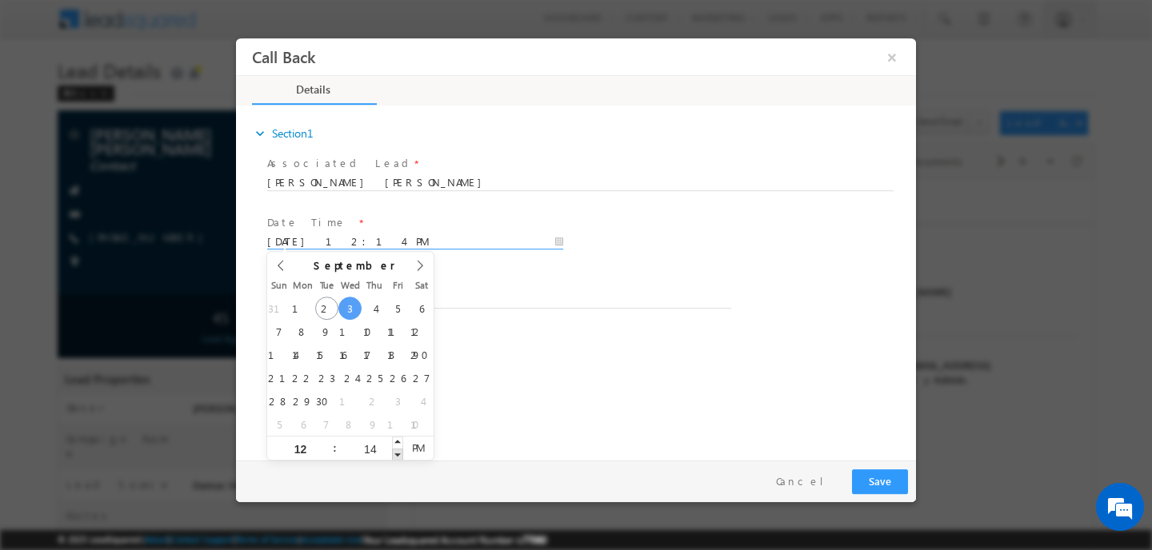
type input "03/09/2025 12:13 PM"
type input "13"
click at [401, 457] on span at bounding box center [397, 455] width 11 height 12
type input "03/09/2025 12:12 PM"
type input "12"
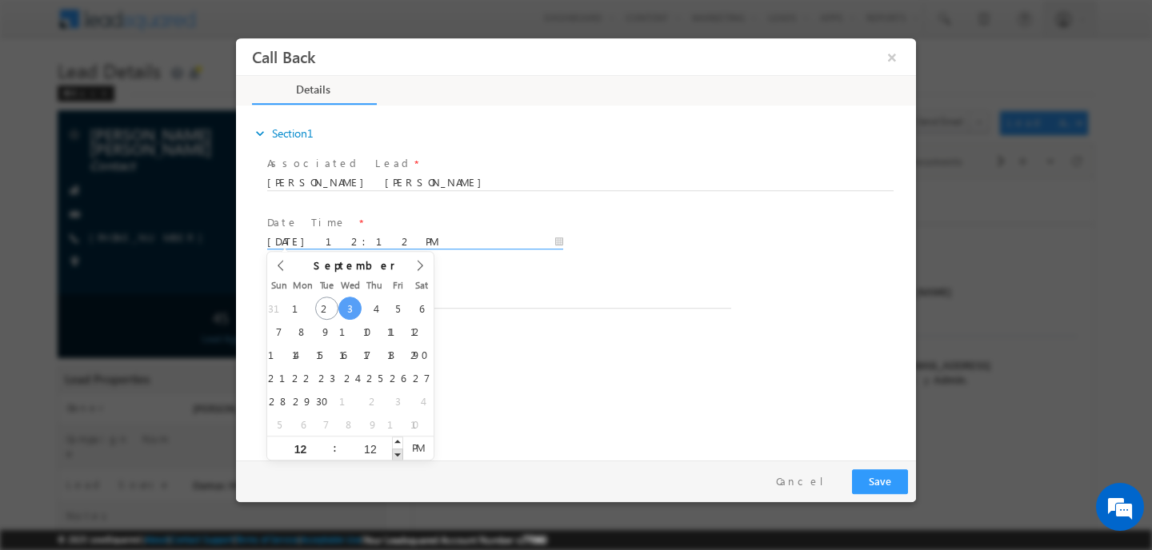
click at [401, 457] on span at bounding box center [397, 455] width 11 height 12
type input "03/09/2025 12:11 PM"
type input "11"
click at [401, 457] on span at bounding box center [397, 455] width 11 height 12
type input "03/09/2025 12:10 PM"
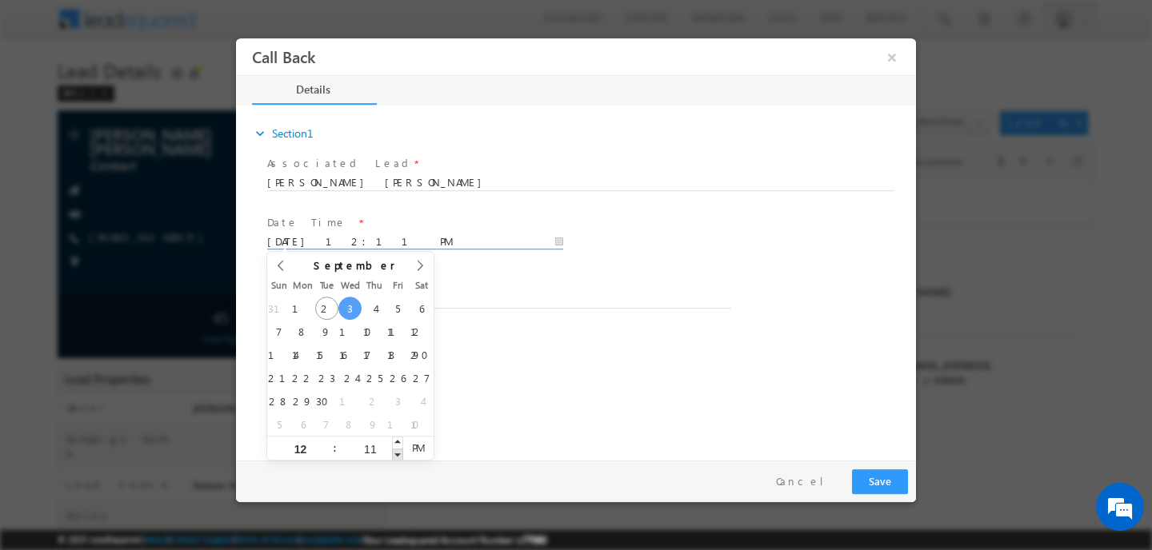
type input "10"
click at [401, 457] on span at bounding box center [397, 455] width 11 height 12
type input "03/09/2025 12:09 PM"
type input "09"
type input "03/09/2025 12:08 PM"
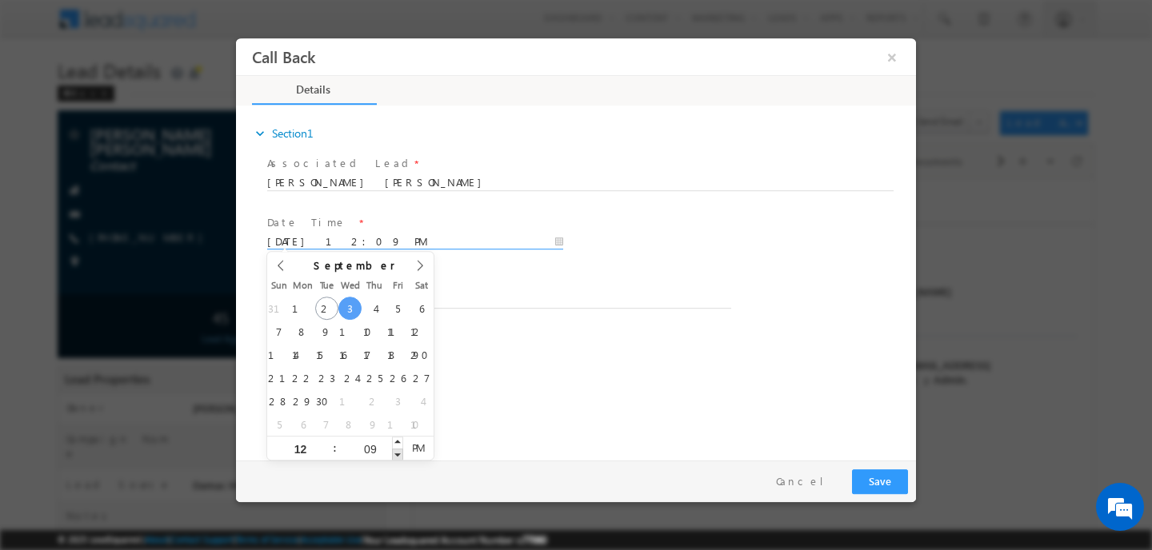
type input "08"
click at [401, 457] on span at bounding box center [397, 455] width 11 height 12
type input "03/09/2025 12:07 PM"
type input "07"
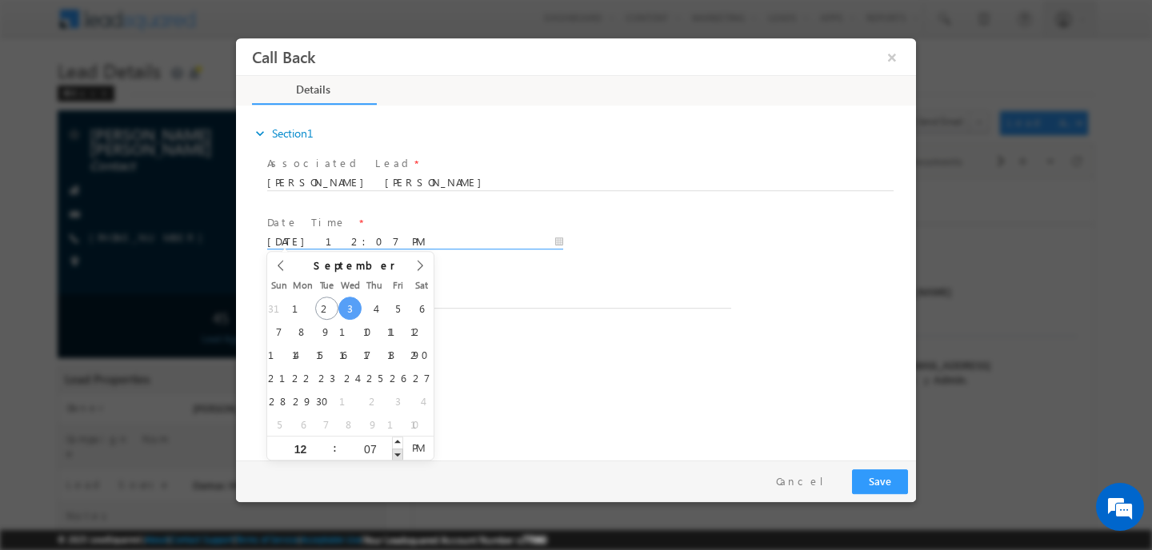
click at [401, 457] on span at bounding box center [397, 455] width 11 height 12
type input "03/09/2025 12:06 PM"
type input "06"
click at [401, 457] on span at bounding box center [397, 455] width 11 height 12
type input "03/09/2025 12:05 PM"
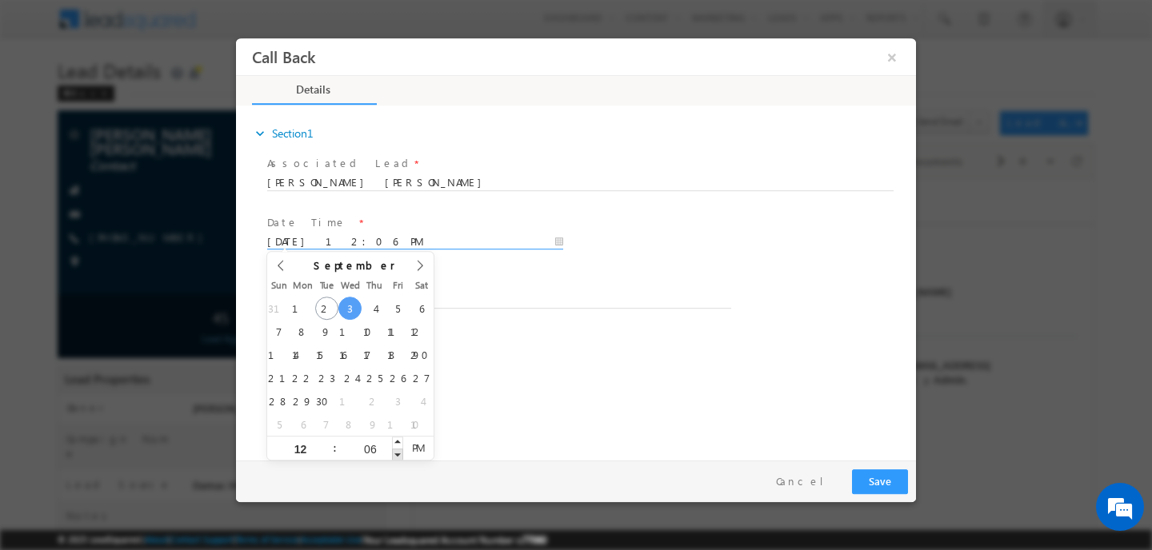
type input "05"
type input "03/09/2025 12:04 PM"
type input "04"
click at [401, 455] on span at bounding box center [397, 455] width 11 height 12
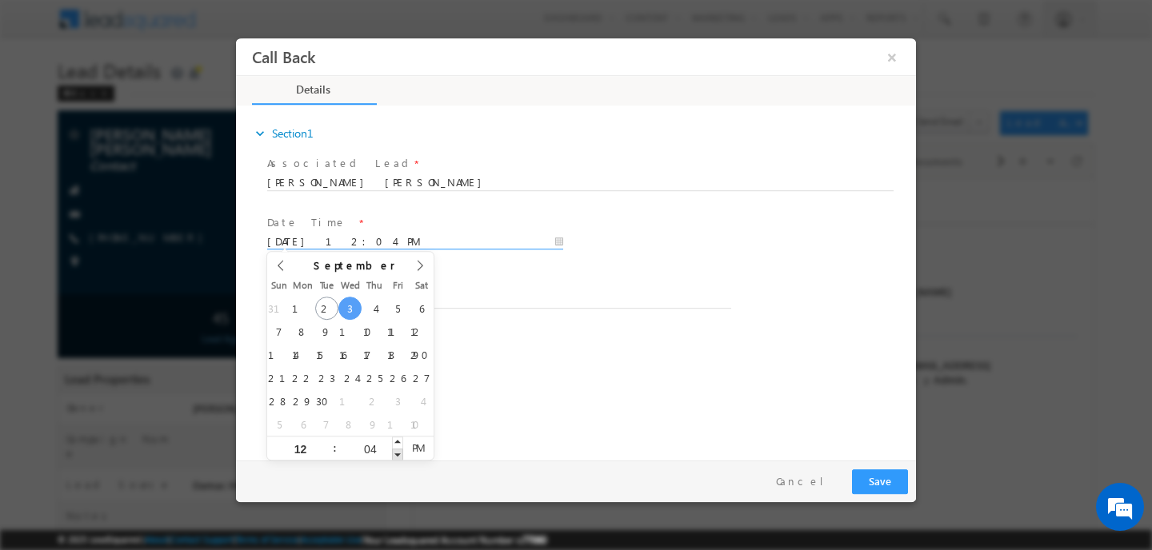
type input "03/09/2025 12:03 PM"
type input "03"
click at [401, 455] on span at bounding box center [397, 455] width 11 height 12
type input "03/09/2025 12:02 PM"
type input "02"
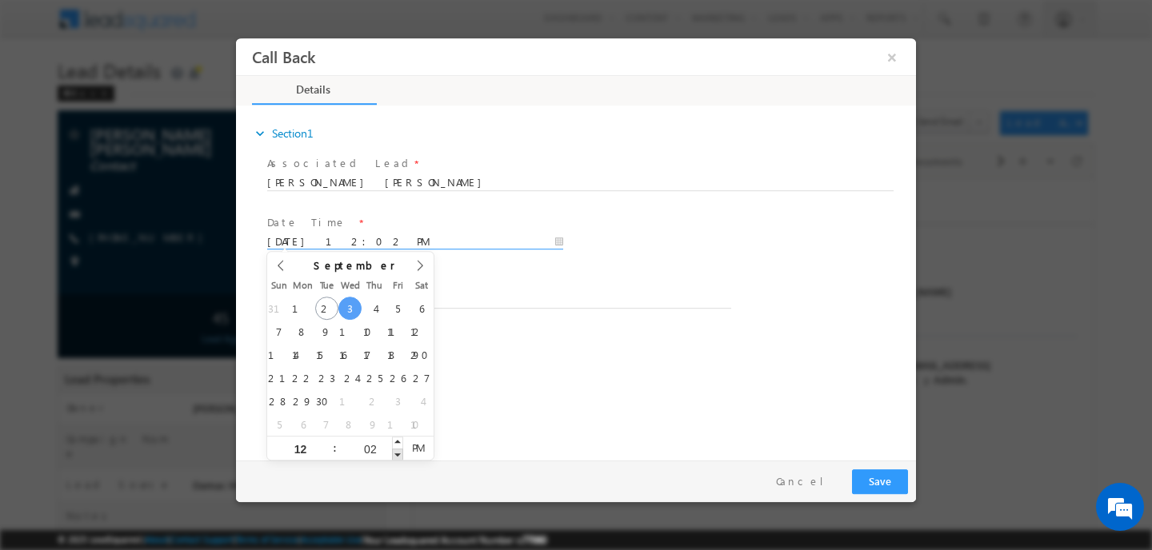
click at [401, 455] on span at bounding box center [397, 455] width 11 height 12
type input "03/09/2025 12:01 PM"
type input "01"
click at [401, 455] on span at bounding box center [397, 455] width 11 height 12
type input "03/09/2025 12:00 PM"
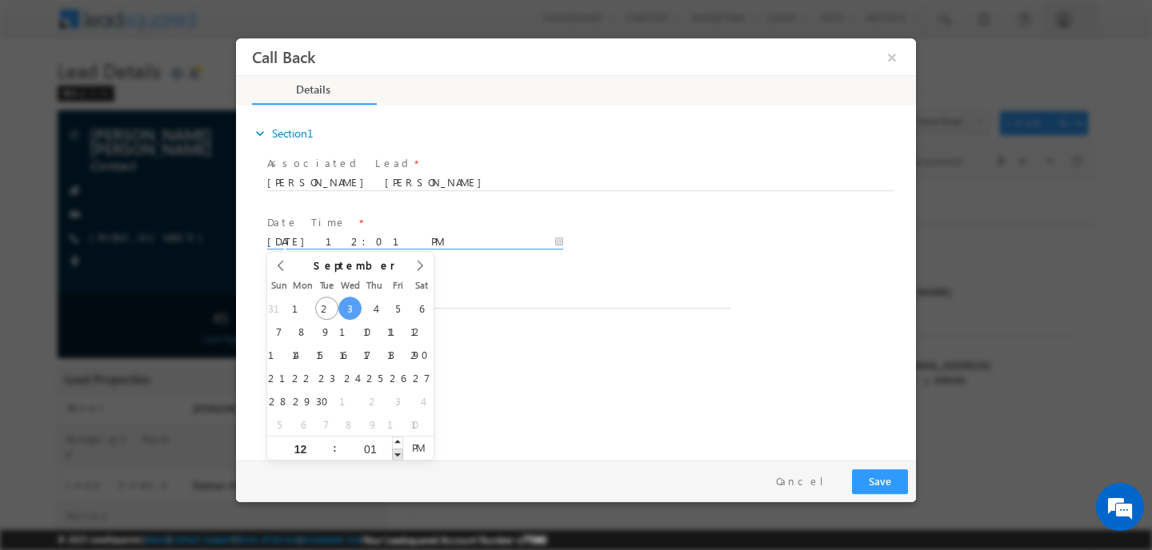
type input "00"
click at [442, 370] on div "expand_more Section1 Associated Lead * ABDULRAHMAN AHMAD AL AHMAD Yes No" at bounding box center [580, 281] width 672 height 346
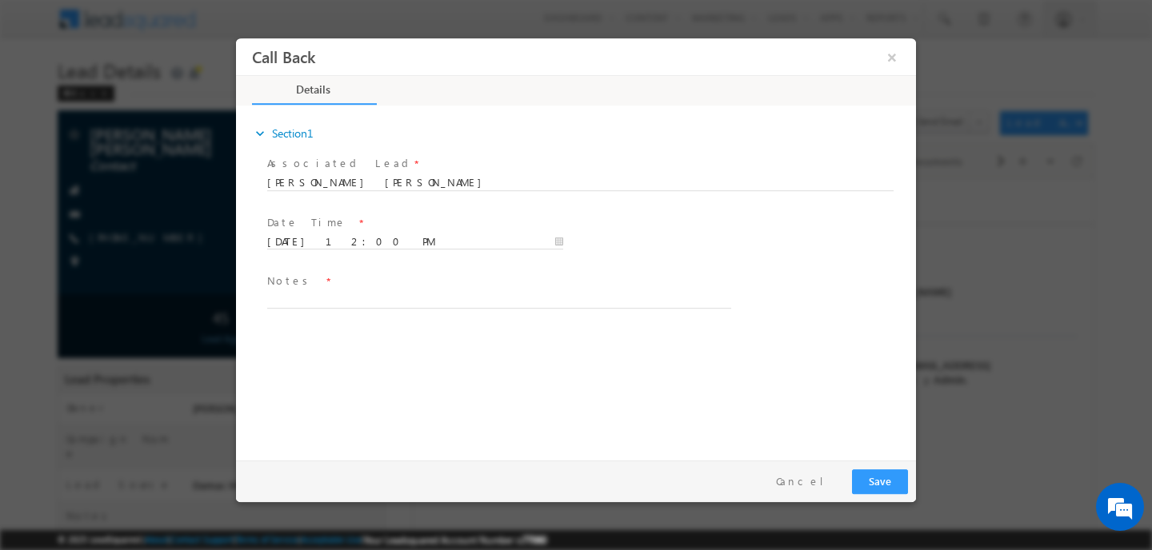
click at [298, 309] on span at bounding box center [494, 317] width 454 height 18
click at [314, 300] on textarea at bounding box center [499, 299] width 464 height 18
type textarea "N"
type textarea "Details Shared to Him For New Lounch Project In Motor City"
click at [872, 475] on button "Save" at bounding box center [880, 482] width 56 height 25
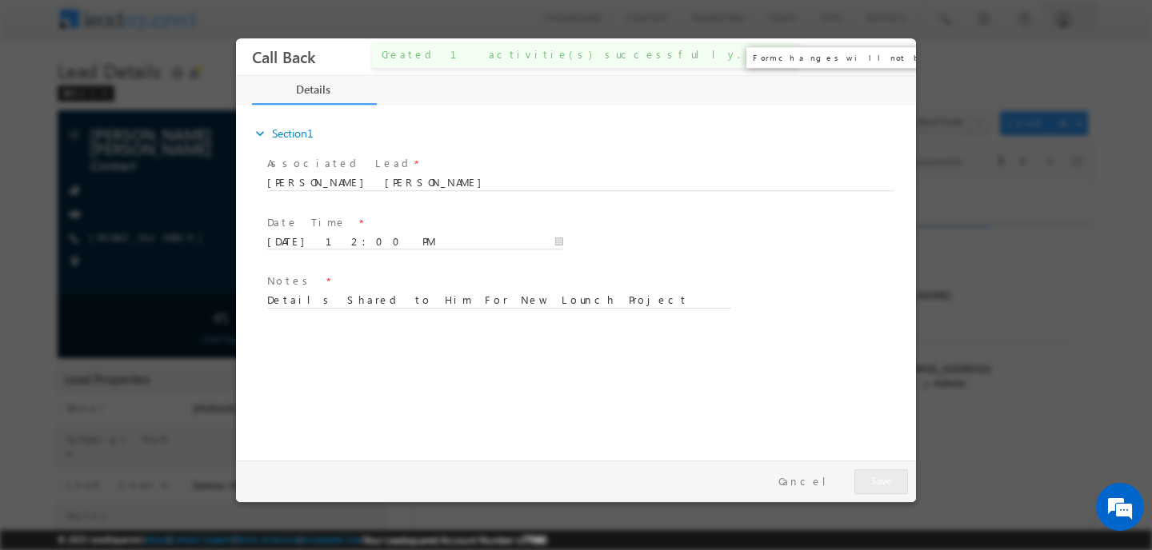
click at [889, 62] on button "×" at bounding box center [891, 57] width 27 height 30
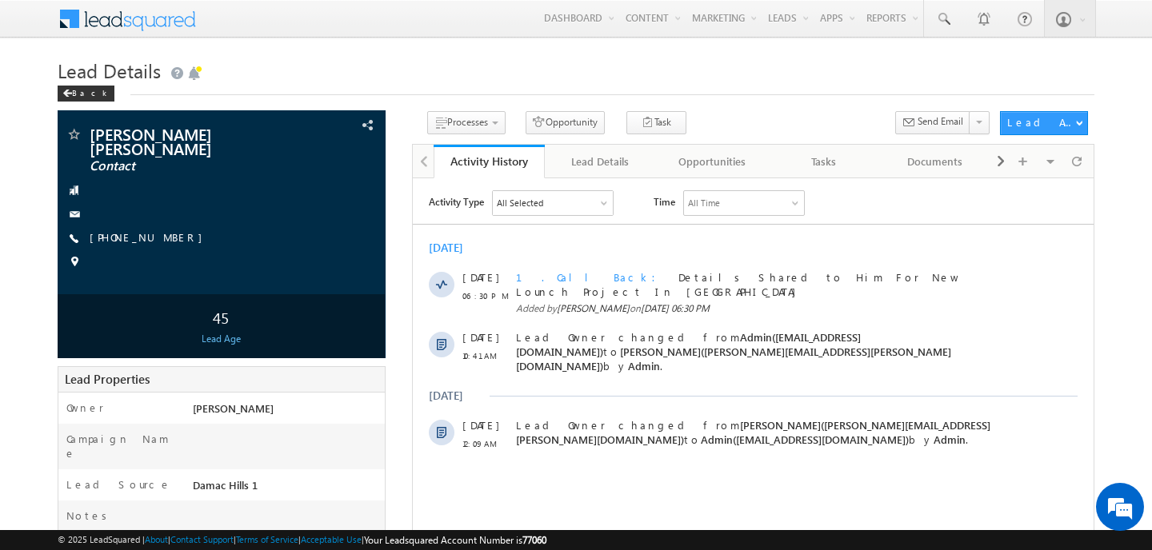
click at [498, 62] on h1 "Lead Details" at bounding box center [576, 69] width 1037 height 31
click at [79, 94] on div "Back" at bounding box center [86, 94] width 57 height 16
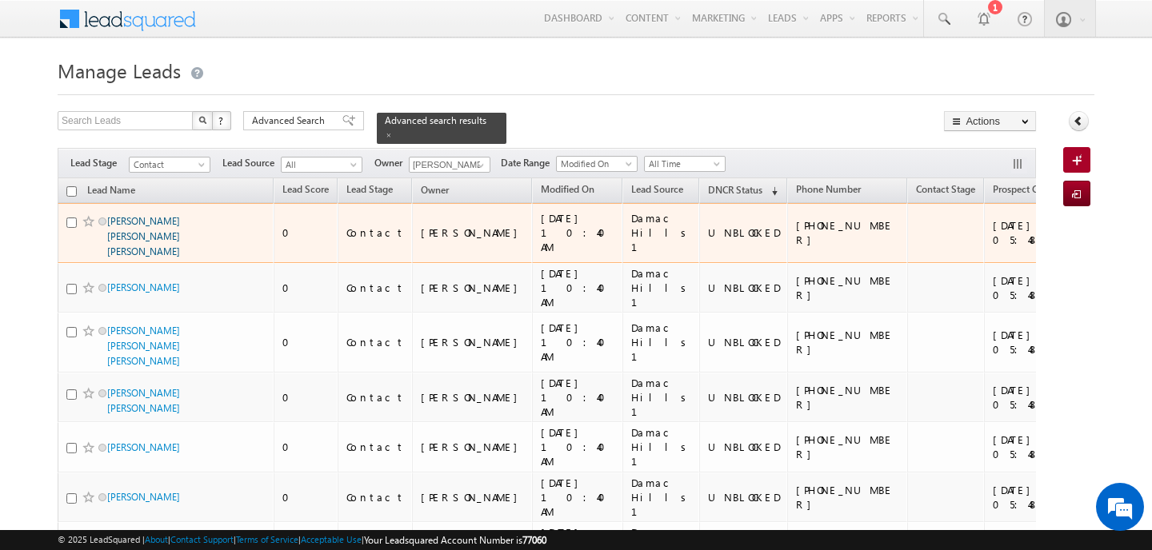
click at [154, 215] on link "[PERSON_NAME] [PERSON_NAME] [PERSON_NAME]" at bounding box center [143, 236] width 73 height 42
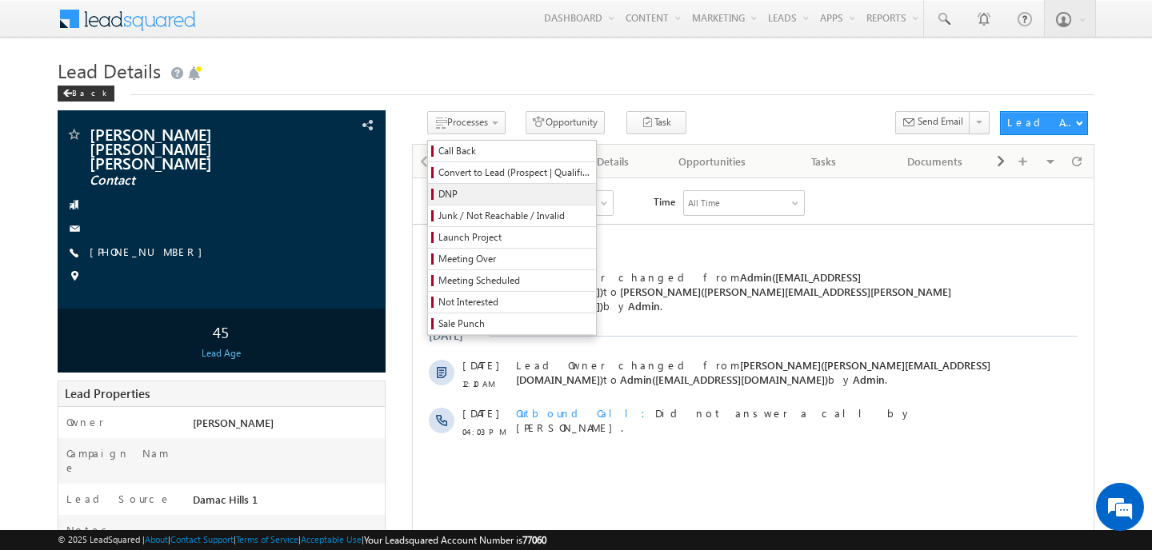
click at [455, 201] on span "DNP" at bounding box center [514, 194] width 152 height 14
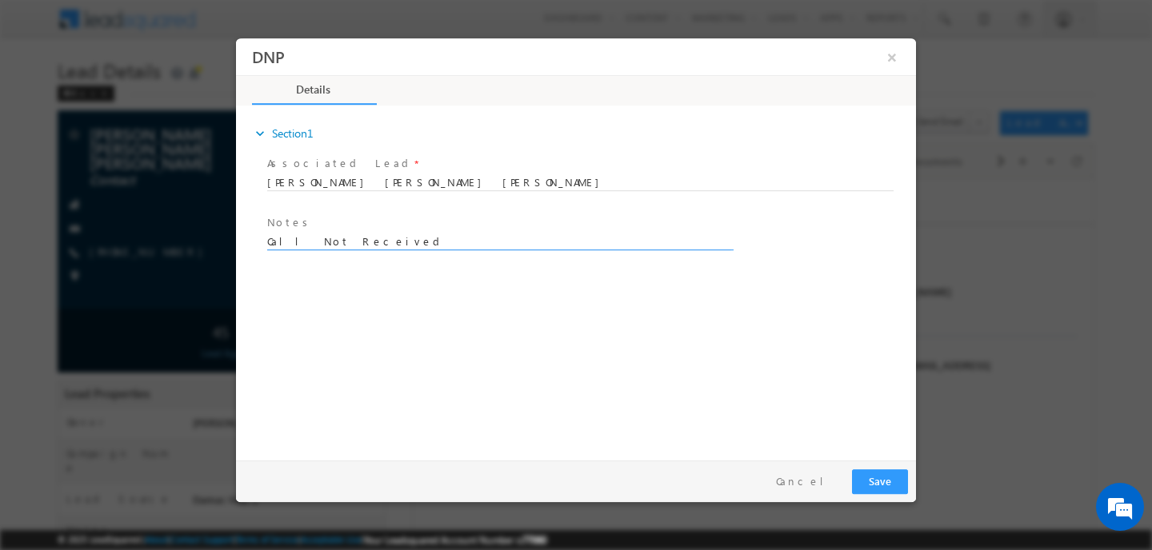
type textarea "Call Not Received"
click at [869, 477] on button "Save" at bounding box center [880, 482] width 56 height 25
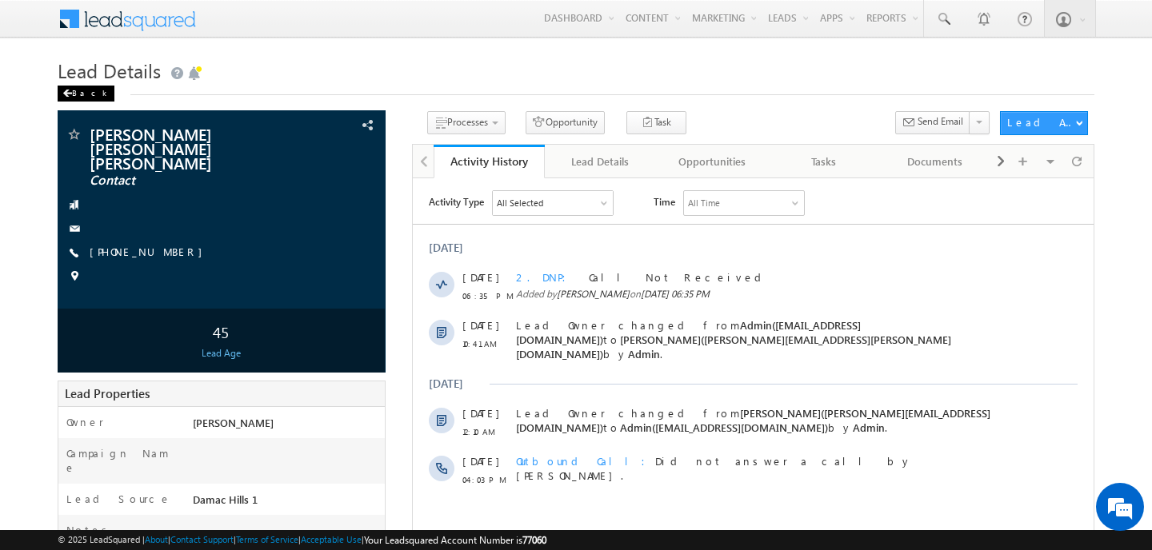
click at [70, 90] on span at bounding box center [67, 94] width 10 height 8
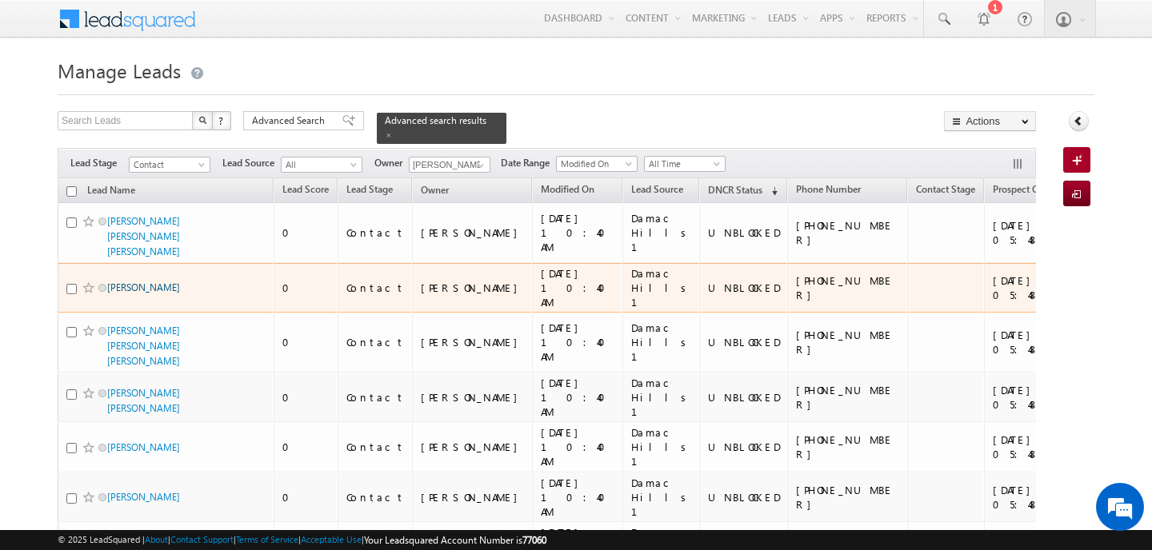
click at [141, 282] on link "[PERSON_NAME]" at bounding box center [143, 288] width 73 height 12
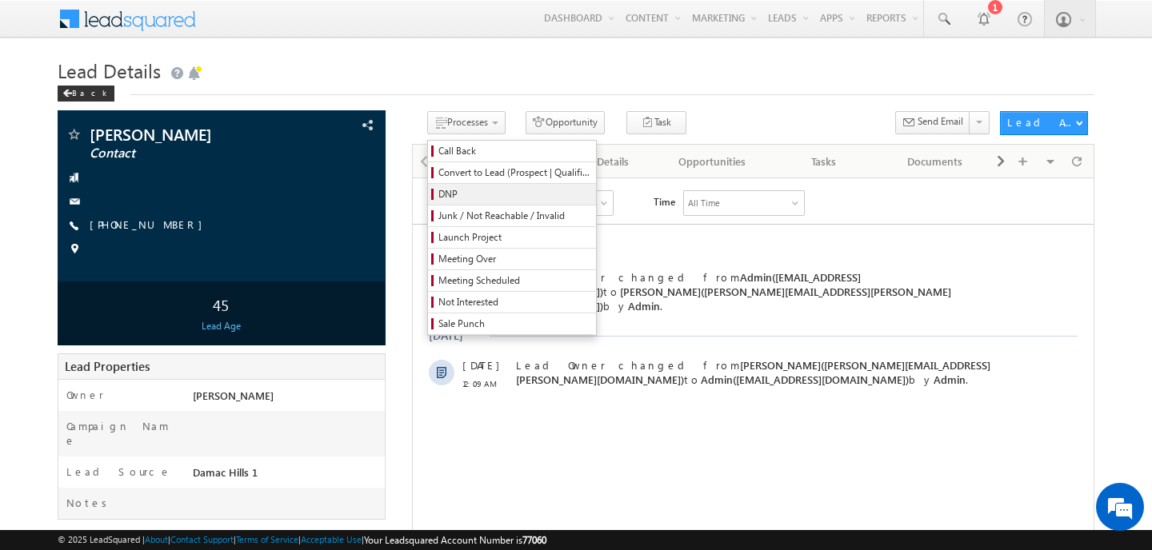
click at [438, 198] on span "DNP" at bounding box center [514, 194] width 152 height 14
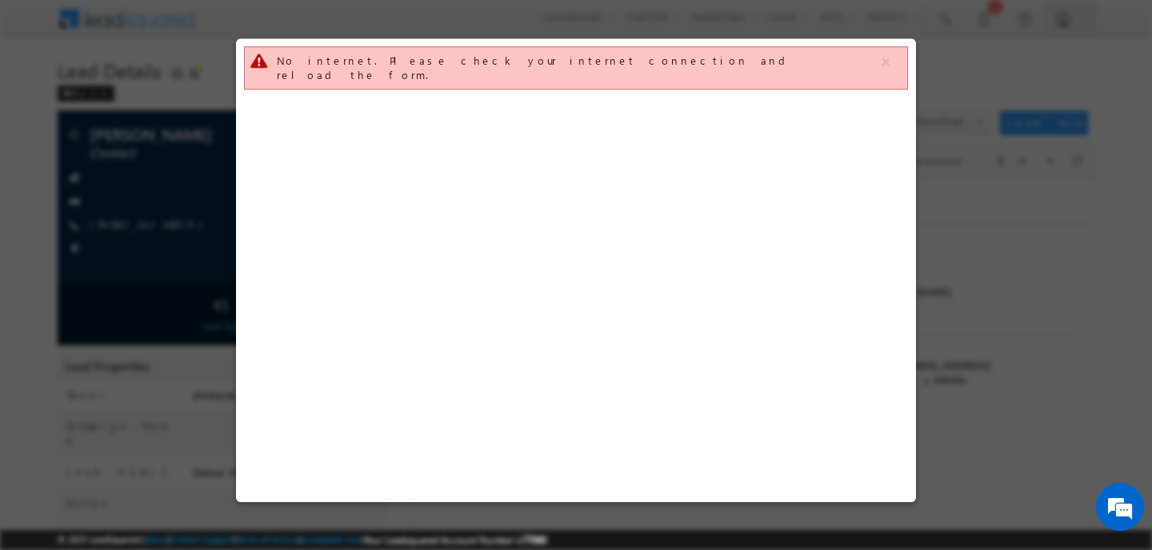
click at [376, 198] on div "No internet. Please check your internet connection and reload the form." at bounding box center [576, 270] width 680 height 464
click at [887, 63] on button "button" at bounding box center [886, 62] width 20 height 20
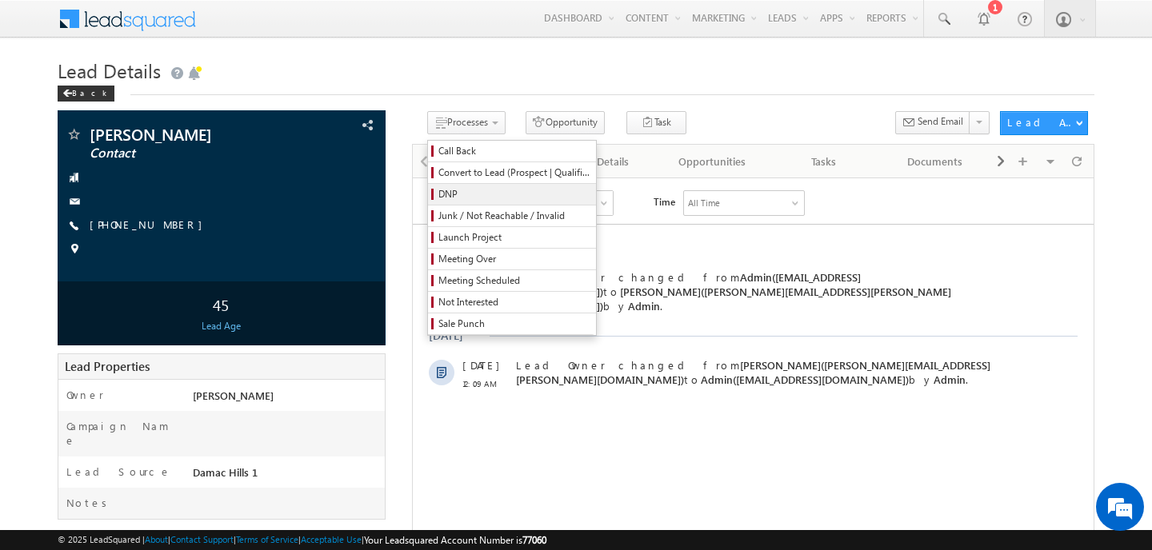
click at [438, 195] on span "DNP" at bounding box center [514, 194] width 152 height 14
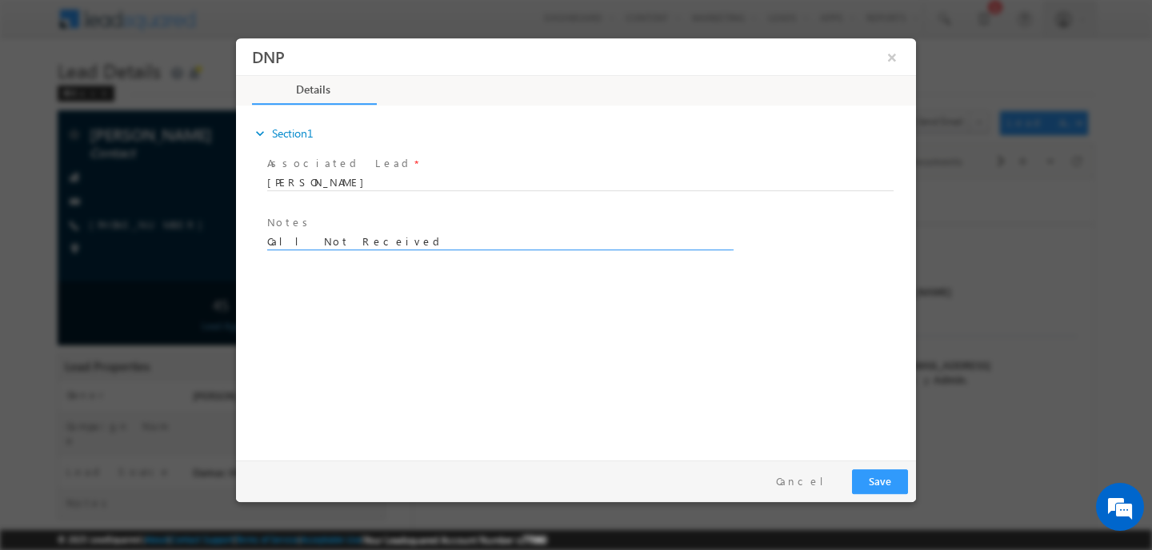
type textarea "Call Not Received"
click at [863, 472] on button "Save" at bounding box center [880, 482] width 56 height 25
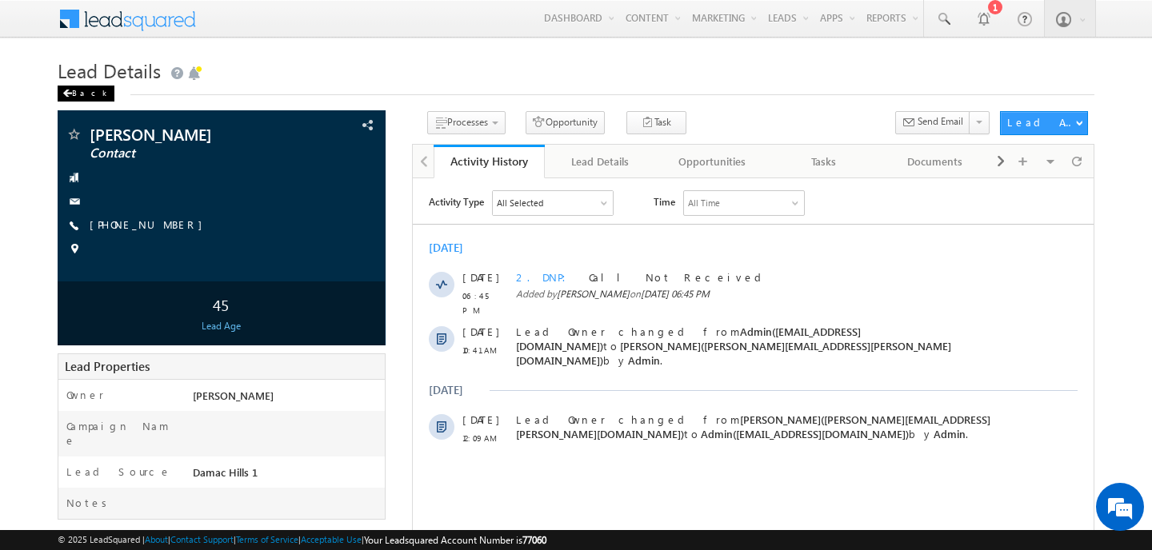
click at [76, 92] on div "Back" at bounding box center [86, 94] width 57 height 16
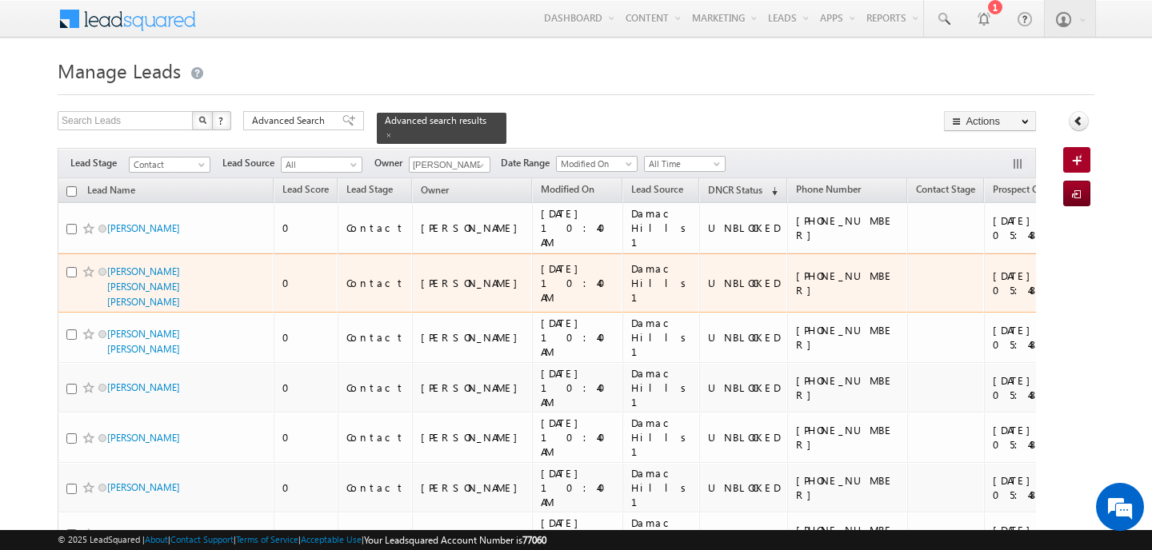
click at [105, 277] on div at bounding box center [90, 272] width 49 height 16
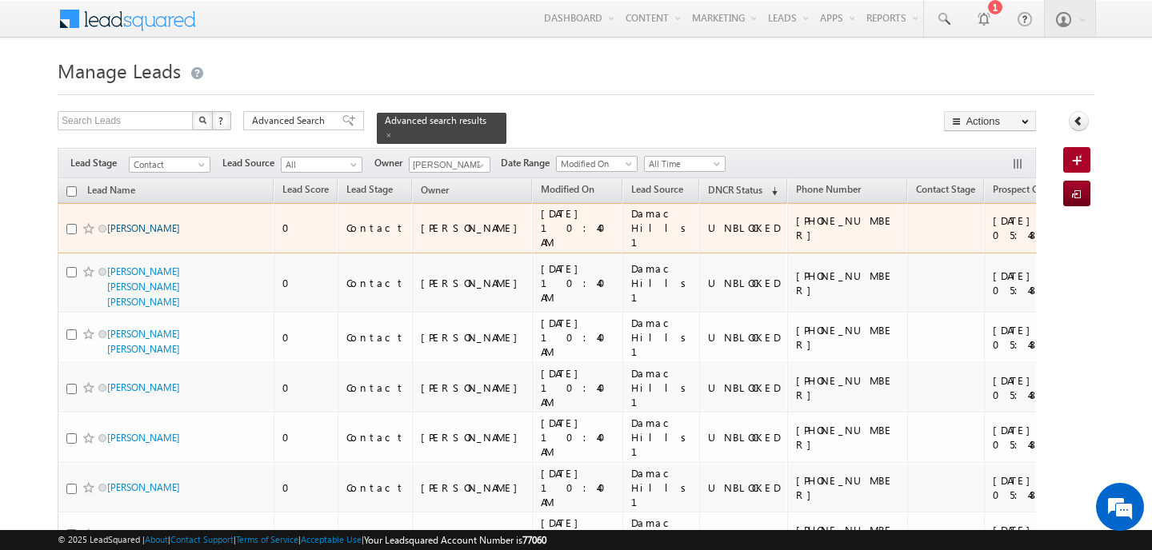
click at [143, 234] on link "MOAMMAR MOHAMMED M ALHARBI" at bounding box center [143, 228] width 73 height 12
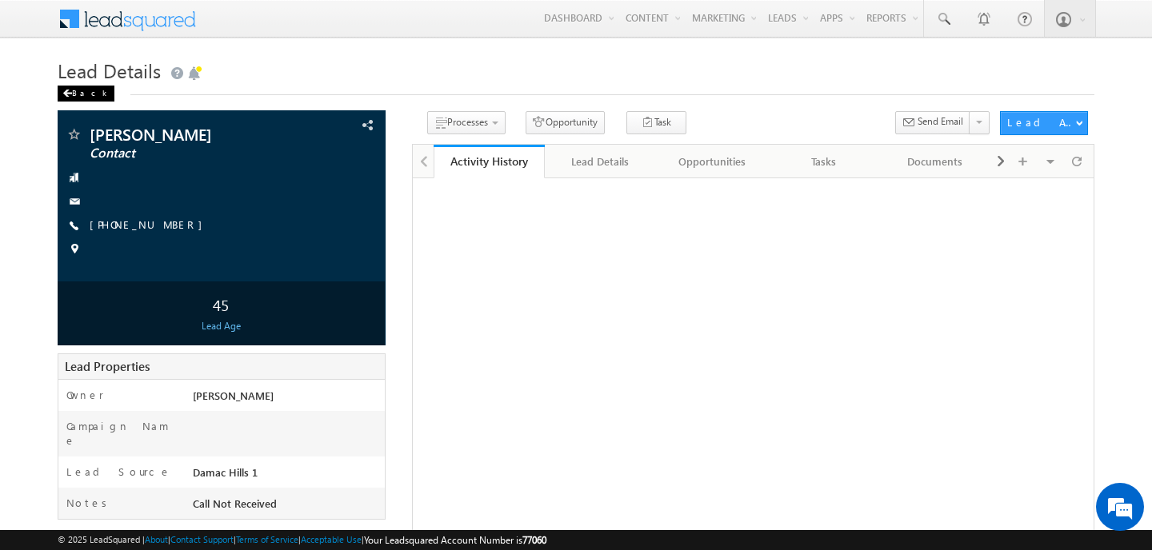
click at [69, 90] on span at bounding box center [67, 94] width 10 height 8
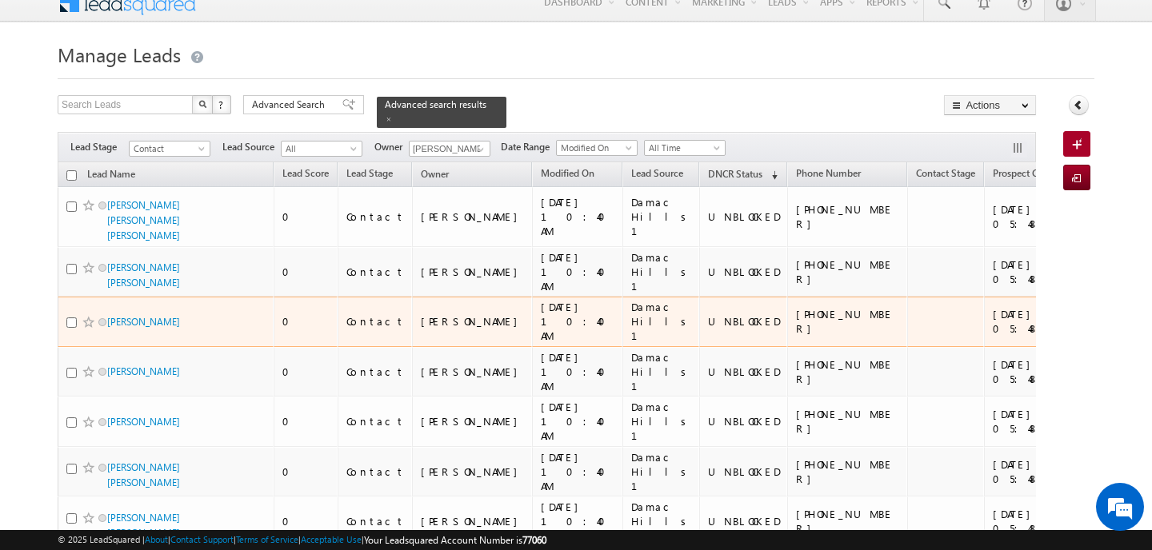
scroll to position [36, 0]
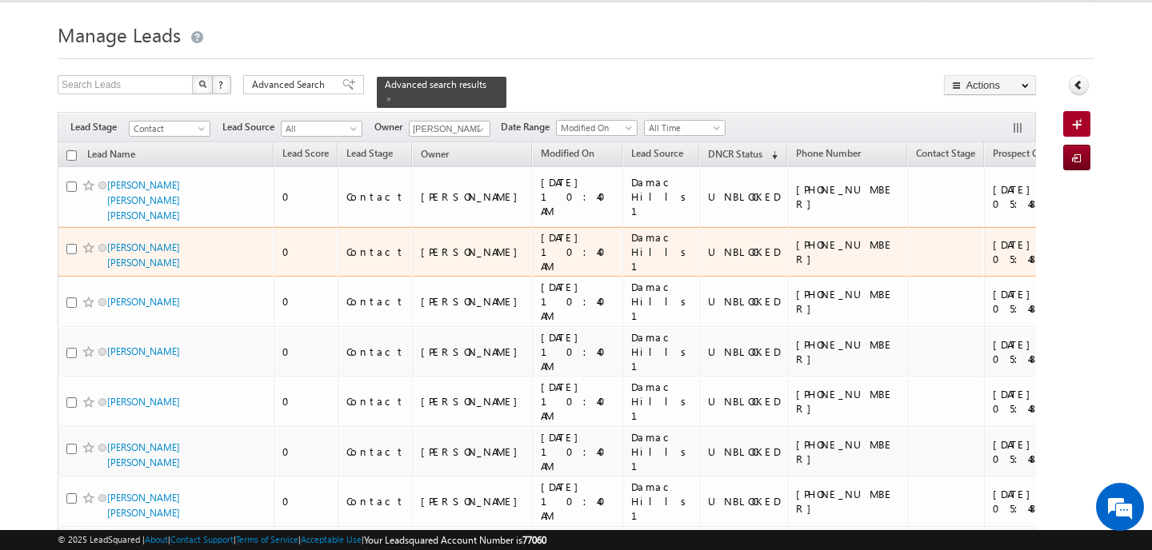
click at [130, 240] on span "MANZOOR AHMED MUHAMMAD TUFAIL" at bounding box center [161, 255] width 108 height 30
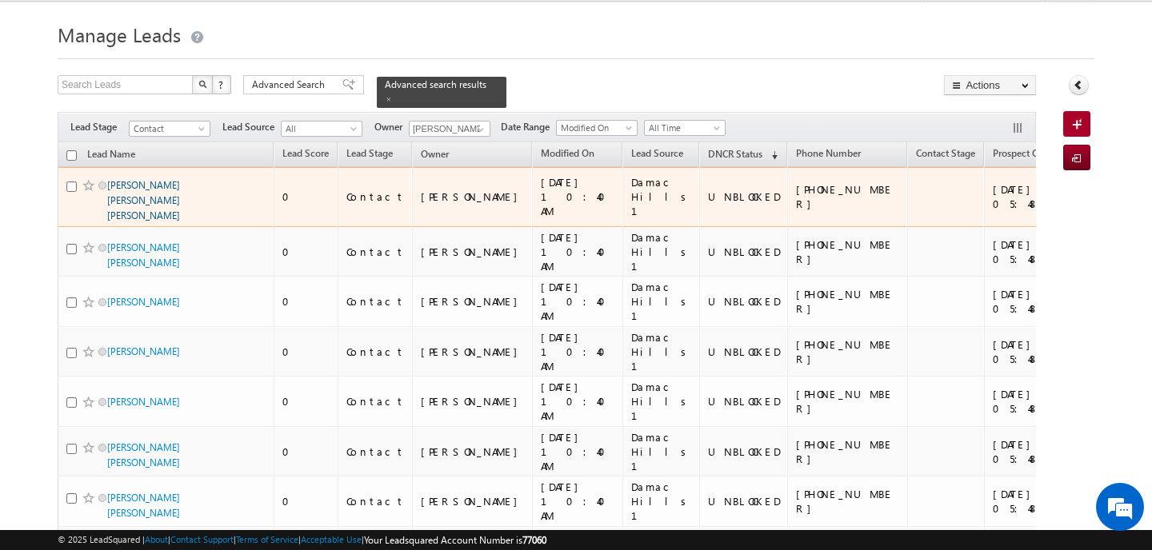
click at [135, 194] on link "[PERSON_NAME] [PERSON_NAME] [PERSON_NAME]" at bounding box center [143, 200] width 73 height 42
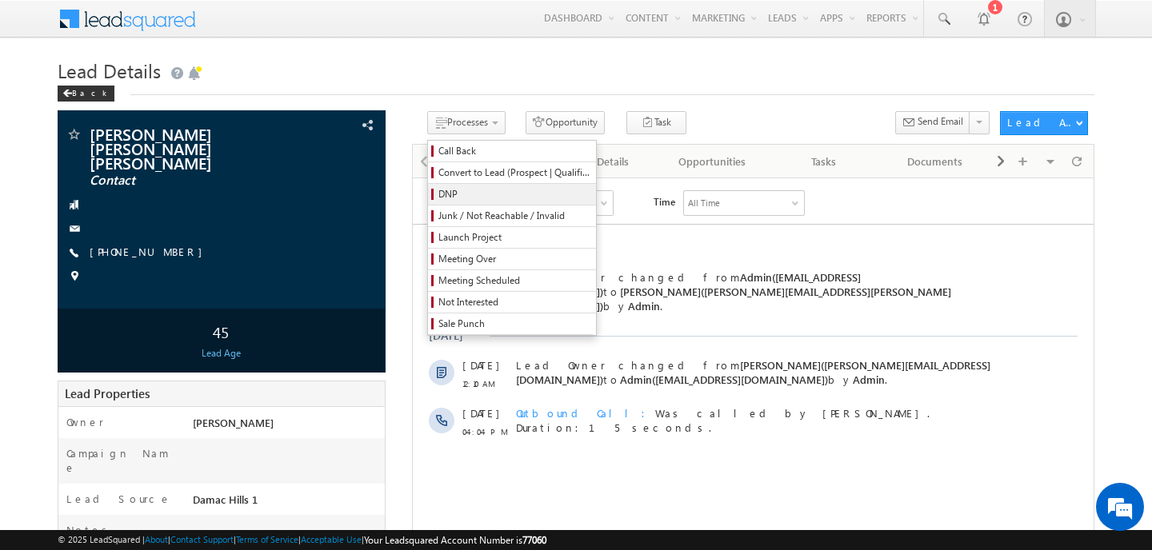
click at [441, 195] on span "DNP" at bounding box center [514, 194] width 152 height 14
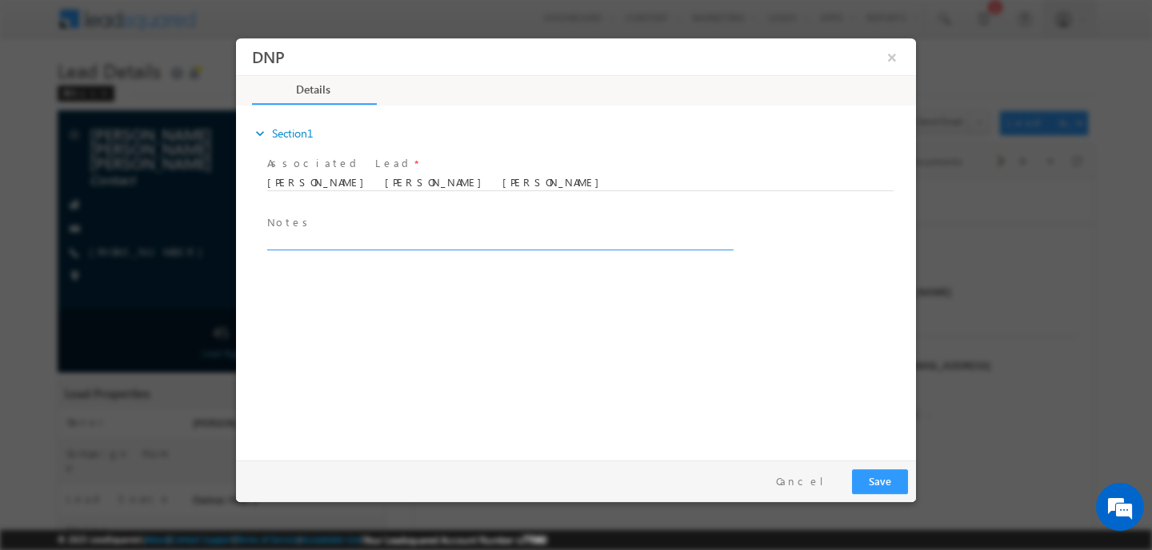
click at [350, 242] on textarea at bounding box center [499, 241] width 464 height 18
type textarea "Call Not Received"
click at [880, 476] on button "Save" at bounding box center [880, 482] width 56 height 25
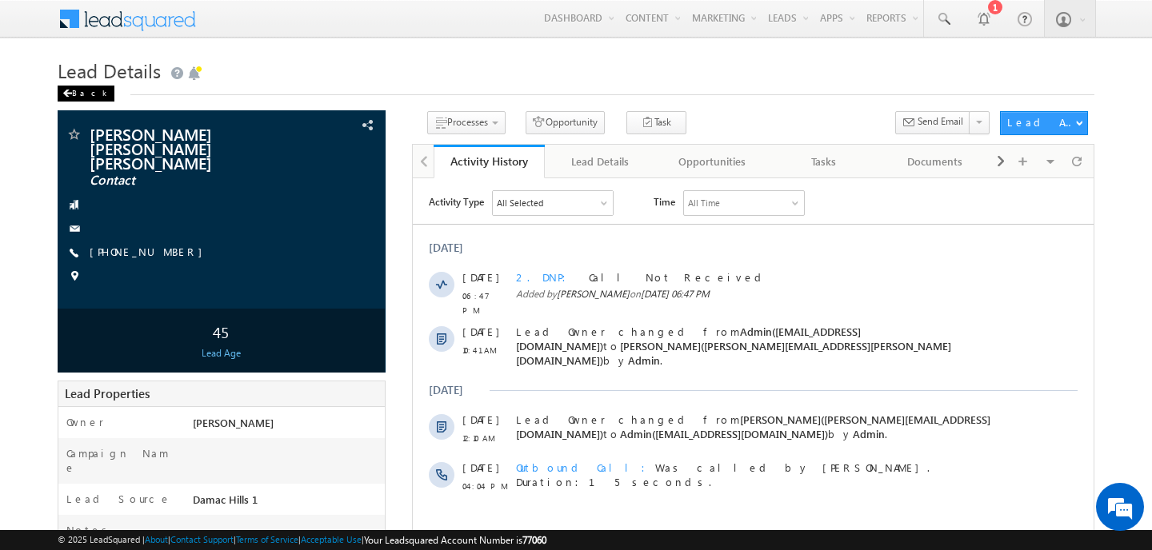
click at [78, 90] on div "Back" at bounding box center [86, 94] width 57 height 16
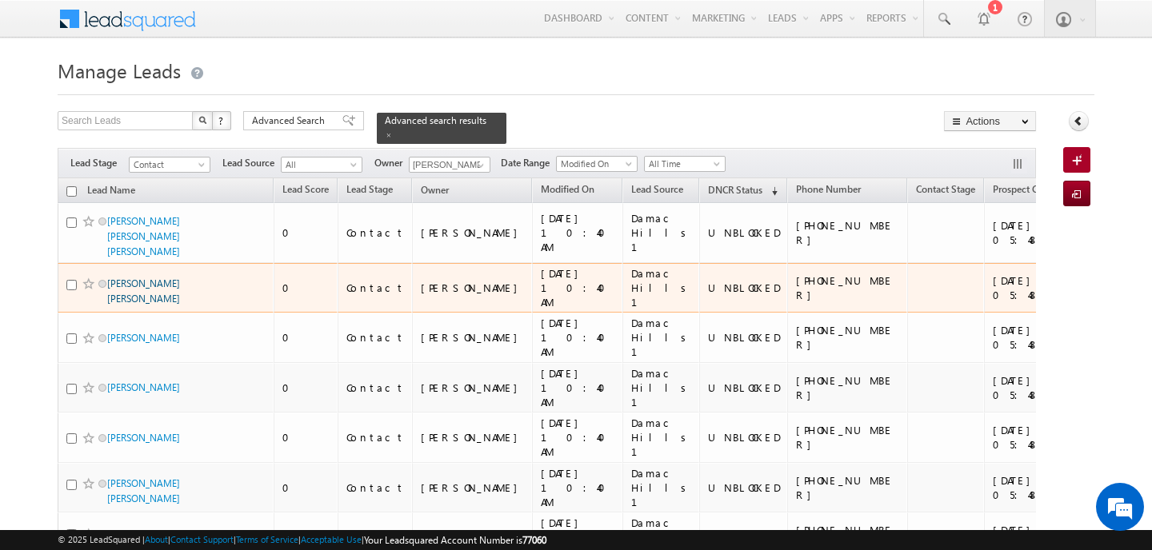
click at [134, 278] on link "[PERSON_NAME] [PERSON_NAME]" at bounding box center [143, 291] width 73 height 27
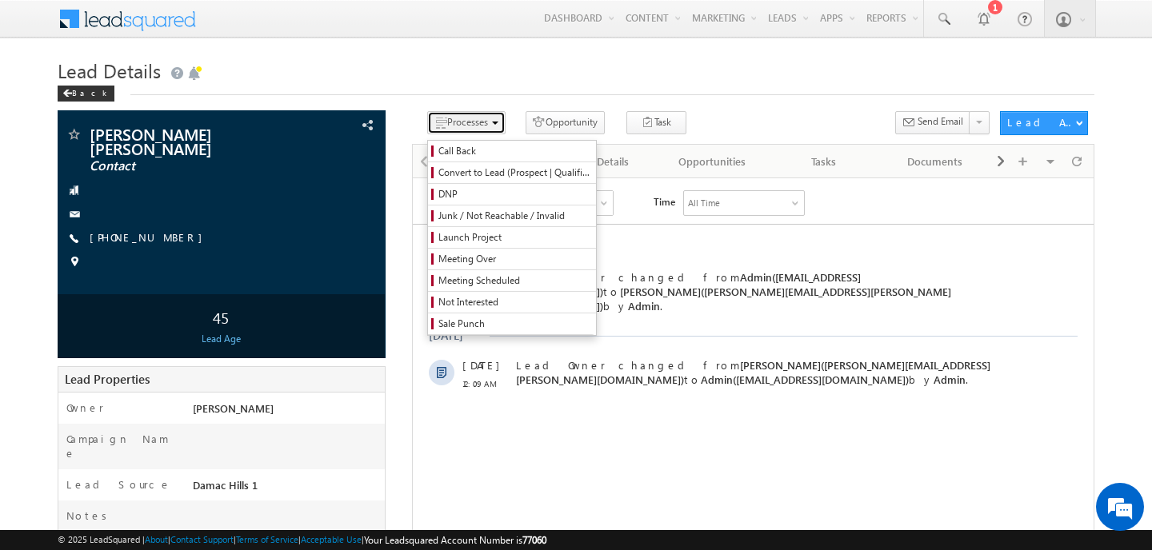
click at [447, 126] on span "Processes" at bounding box center [467, 122] width 41 height 12
click at [440, 191] on span "DNP" at bounding box center [514, 194] width 152 height 14
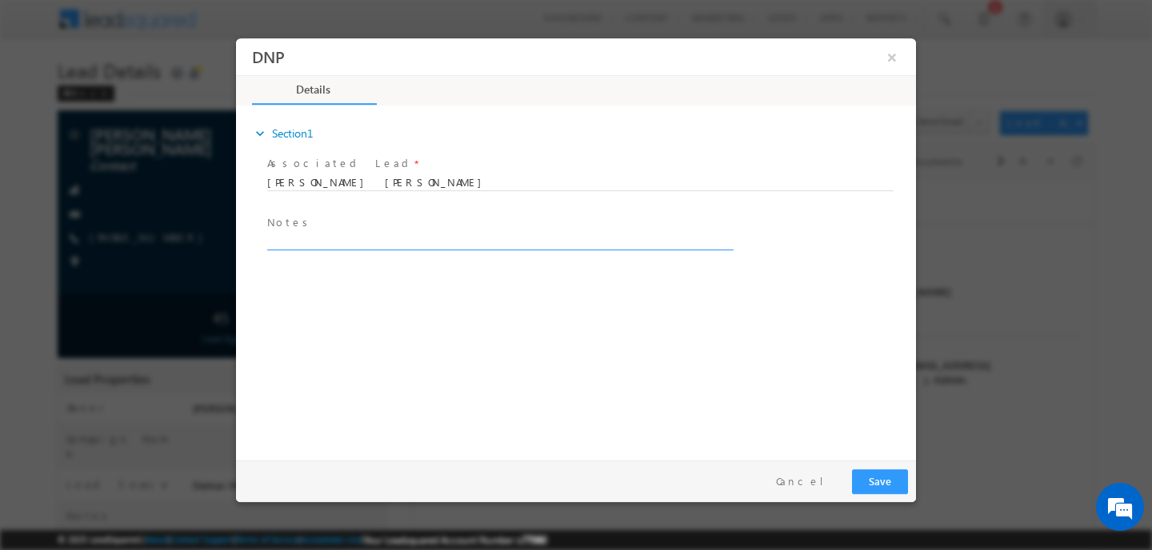
click at [280, 238] on textarea at bounding box center [499, 241] width 464 height 18
type textarea "Call Not Reachable"
click at [879, 489] on button "Save" at bounding box center [880, 482] width 56 height 25
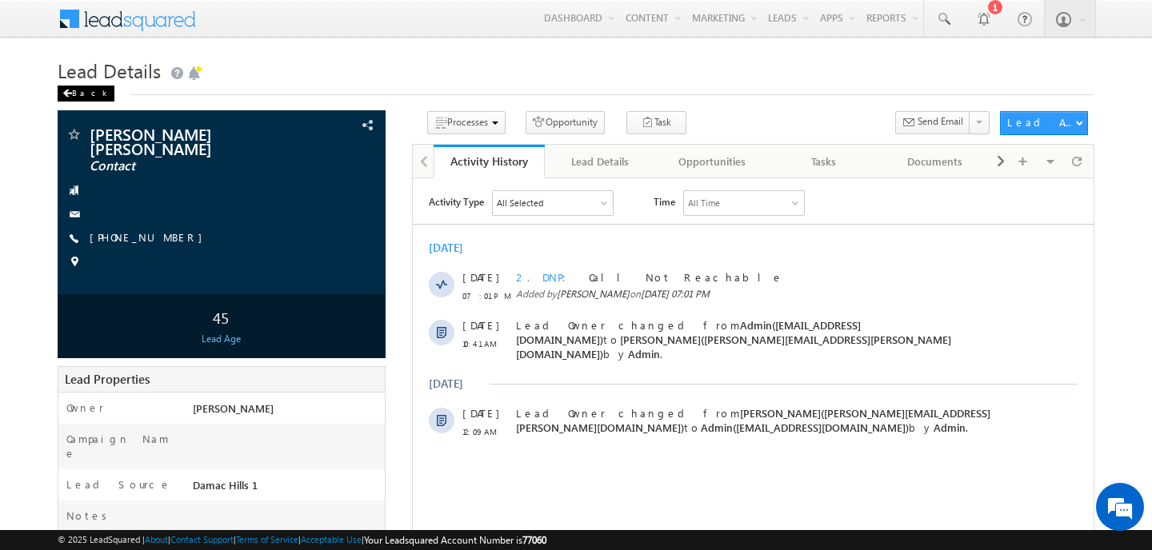
click at [77, 99] on div "Back" at bounding box center [86, 94] width 57 height 16
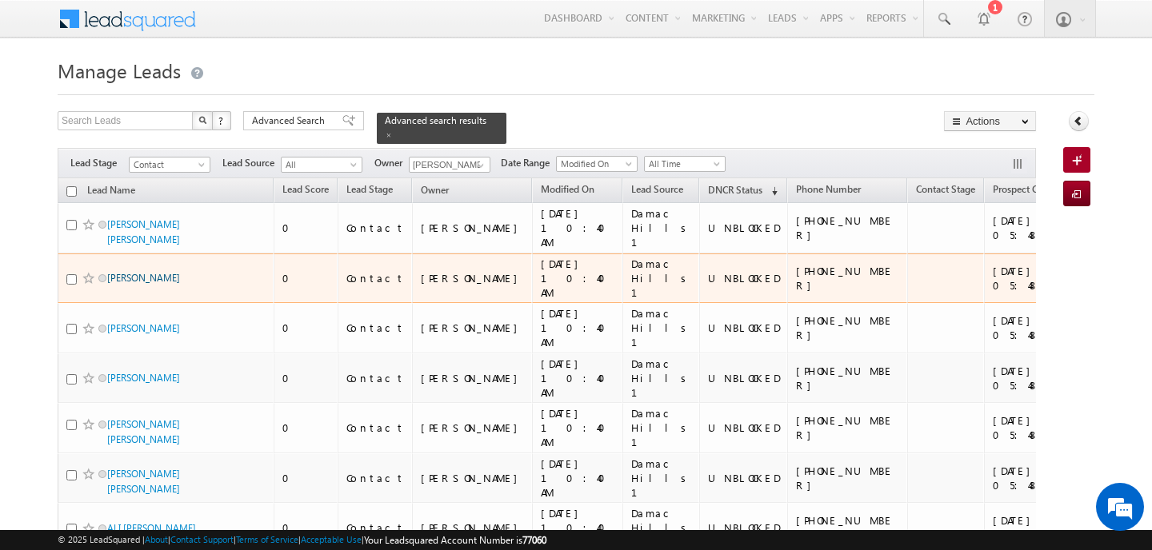
click at [141, 272] on link "AZZA SAIF MUBARAK ALRIYAMI" at bounding box center [143, 278] width 73 height 12
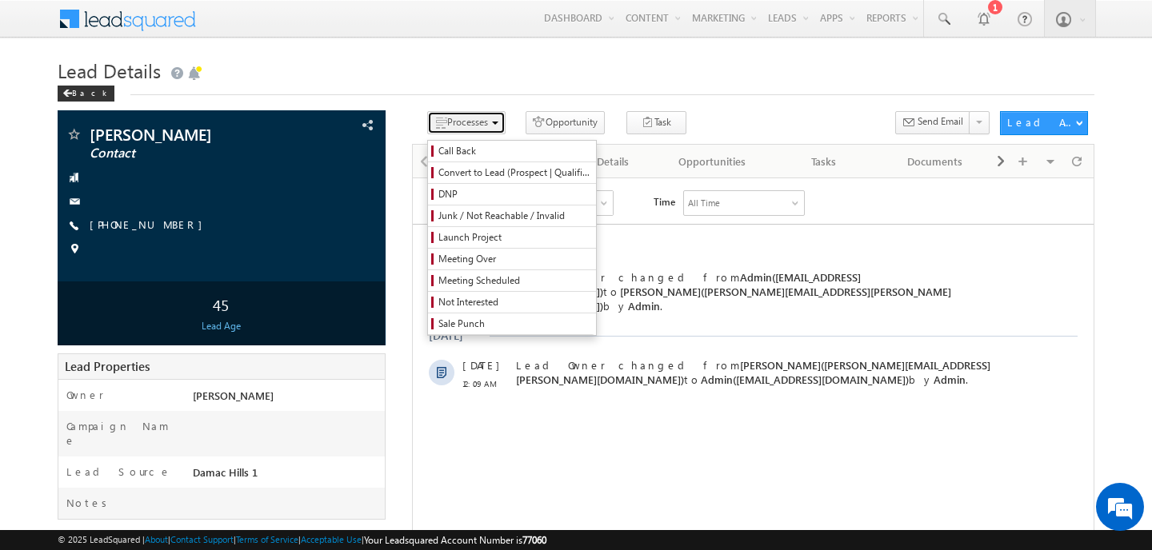
click at [462, 119] on span "Processes" at bounding box center [467, 122] width 41 height 12
click at [438, 198] on span "DNP" at bounding box center [514, 194] width 152 height 14
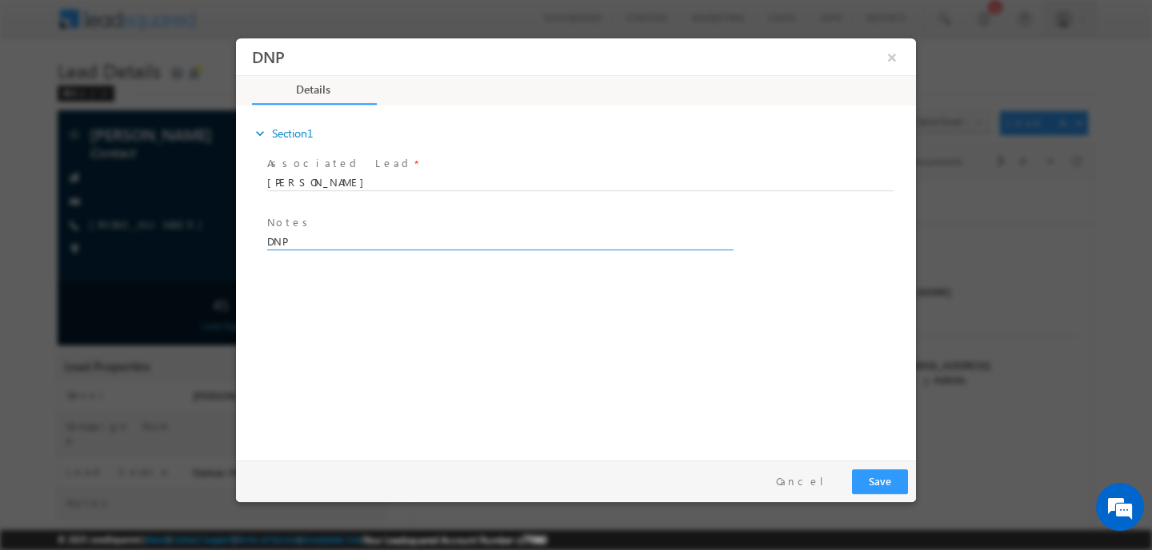
type textarea "DNP"
click at [878, 487] on button "Save" at bounding box center [880, 482] width 56 height 25
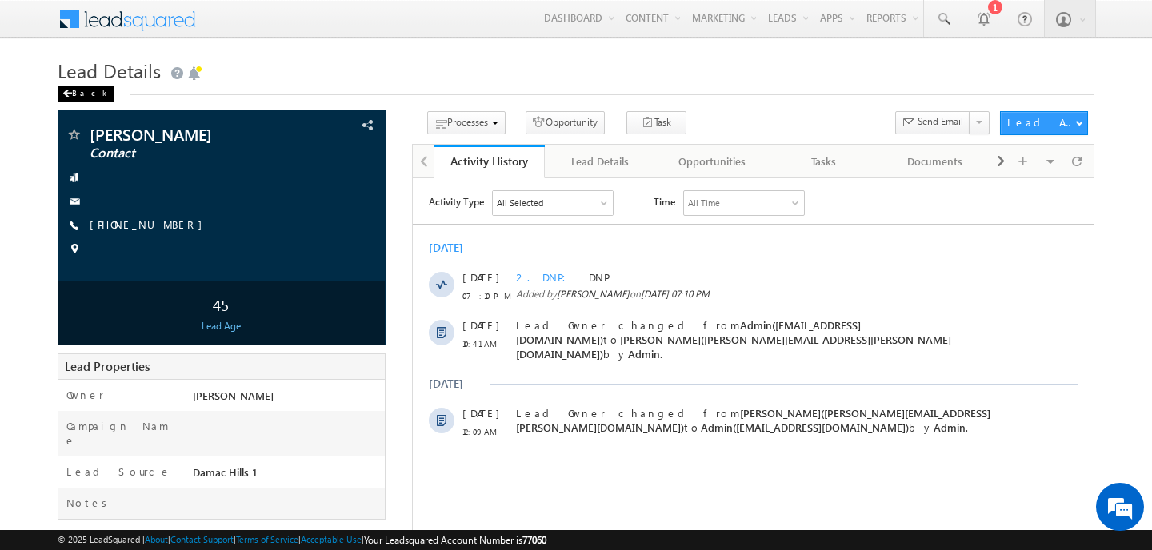
click at [78, 97] on div "Back" at bounding box center [86, 94] width 57 height 16
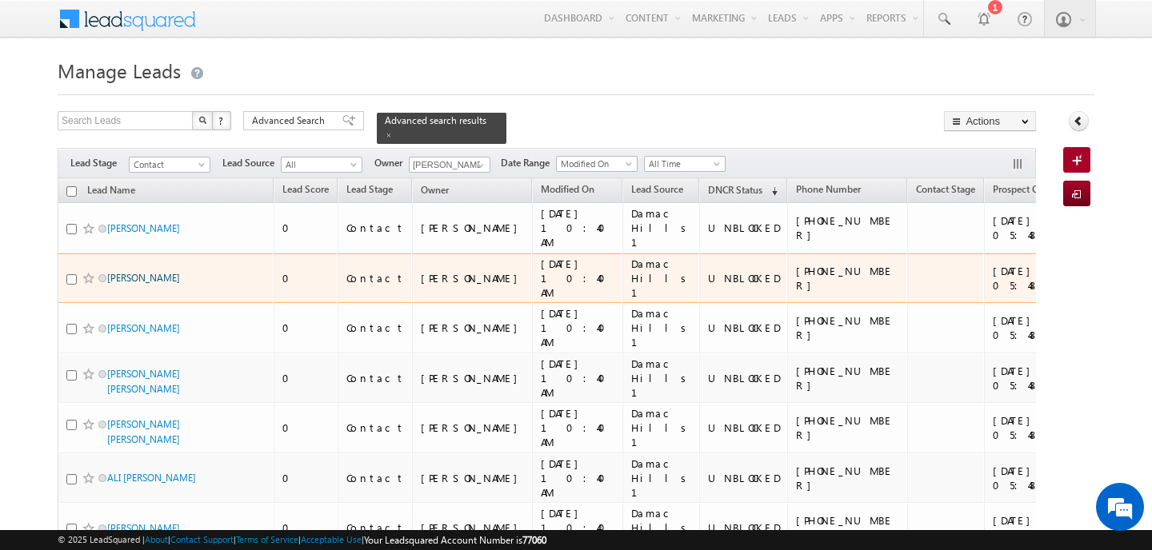
click at [119, 272] on link "[PERSON_NAME]" at bounding box center [143, 278] width 73 height 12
